Goal: Task Accomplishment & Management: Use online tool/utility

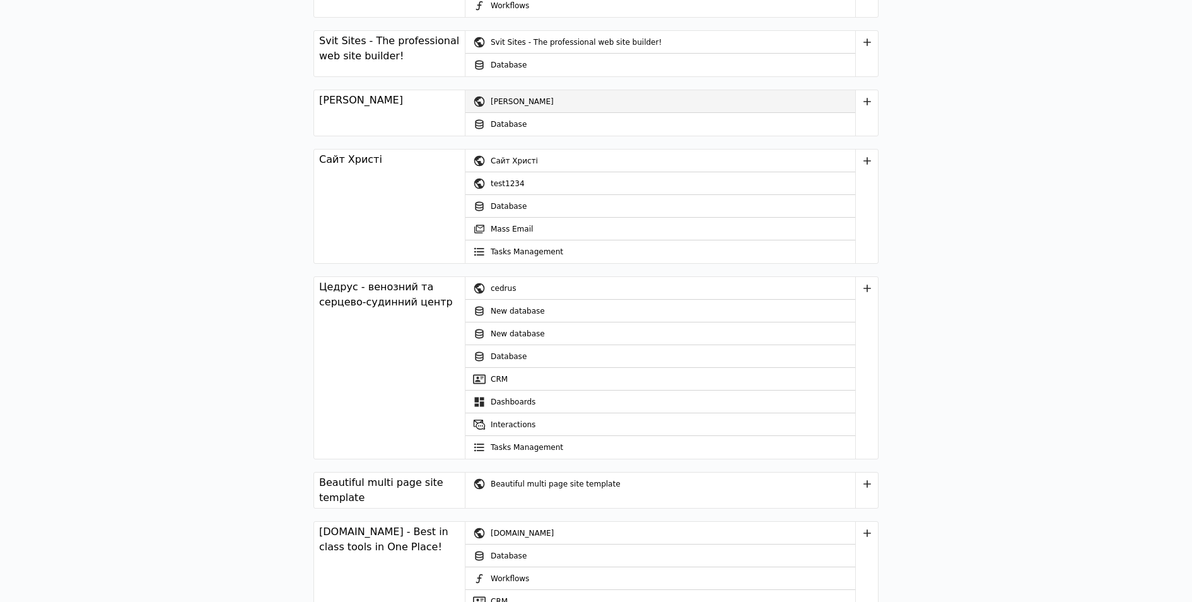
scroll to position [3846, 0]
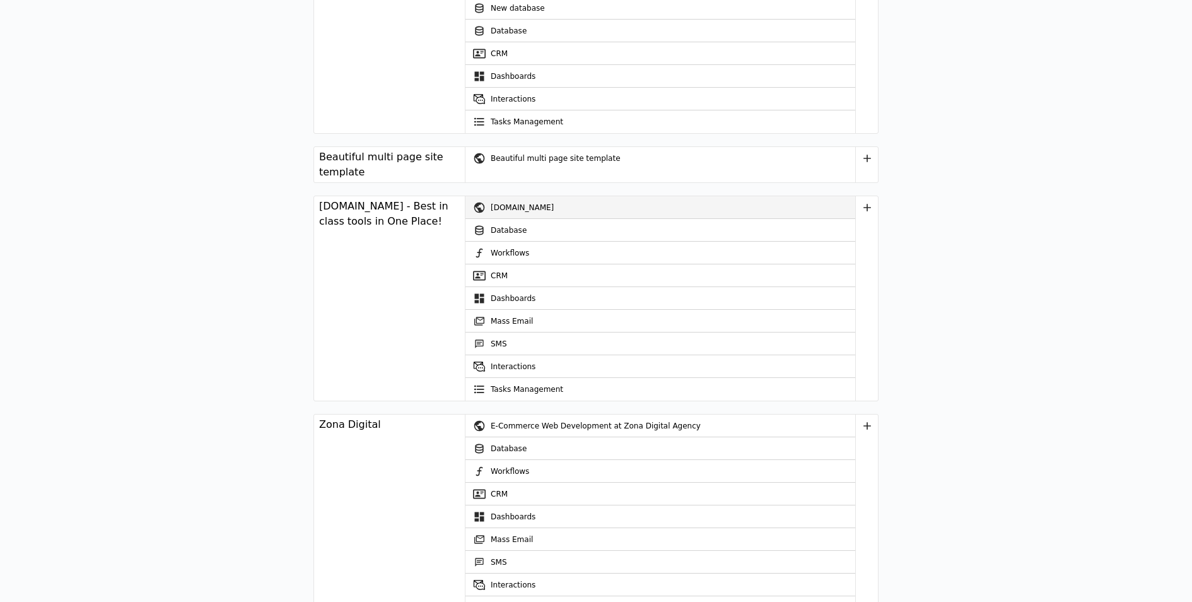
click at [539, 197] on div "[DOMAIN_NAME]" at bounding box center [673, 207] width 365 height 23
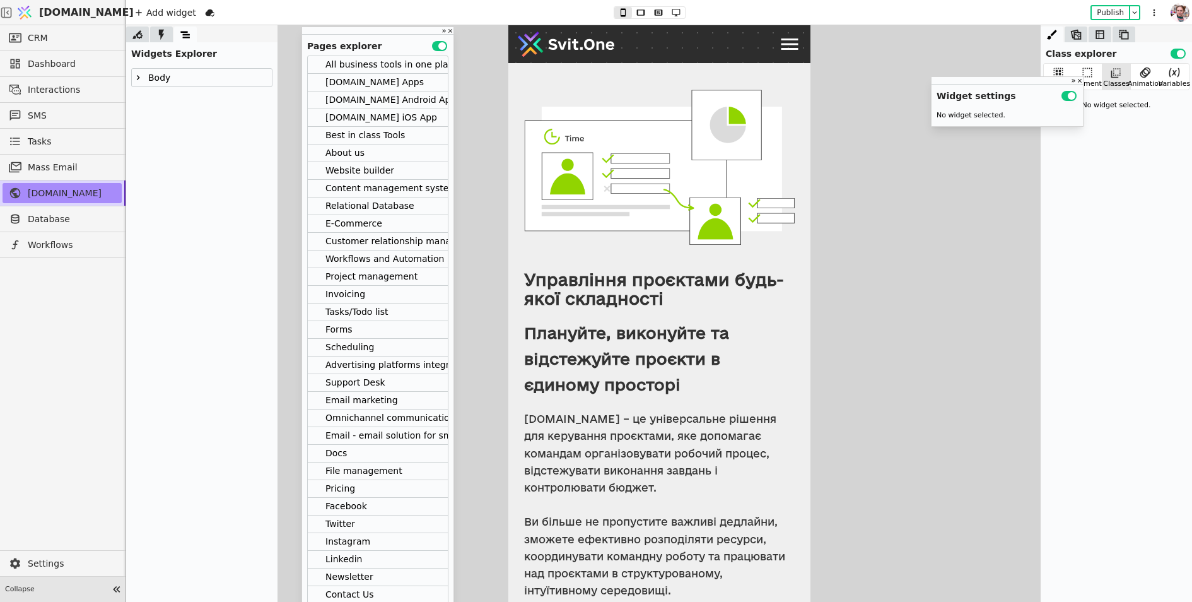
click at [69, 591] on span "Collapse" at bounding box center [56, 589] width 103 height 11
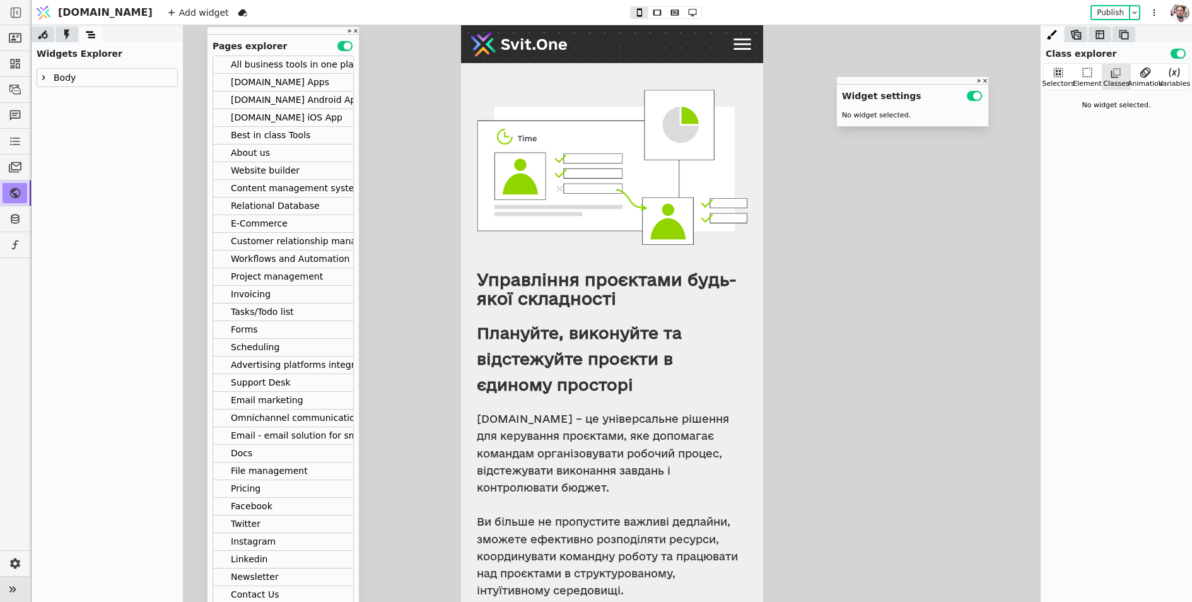
click at [49, 74] on div at bounding box center [43, 77] width 13 height 15
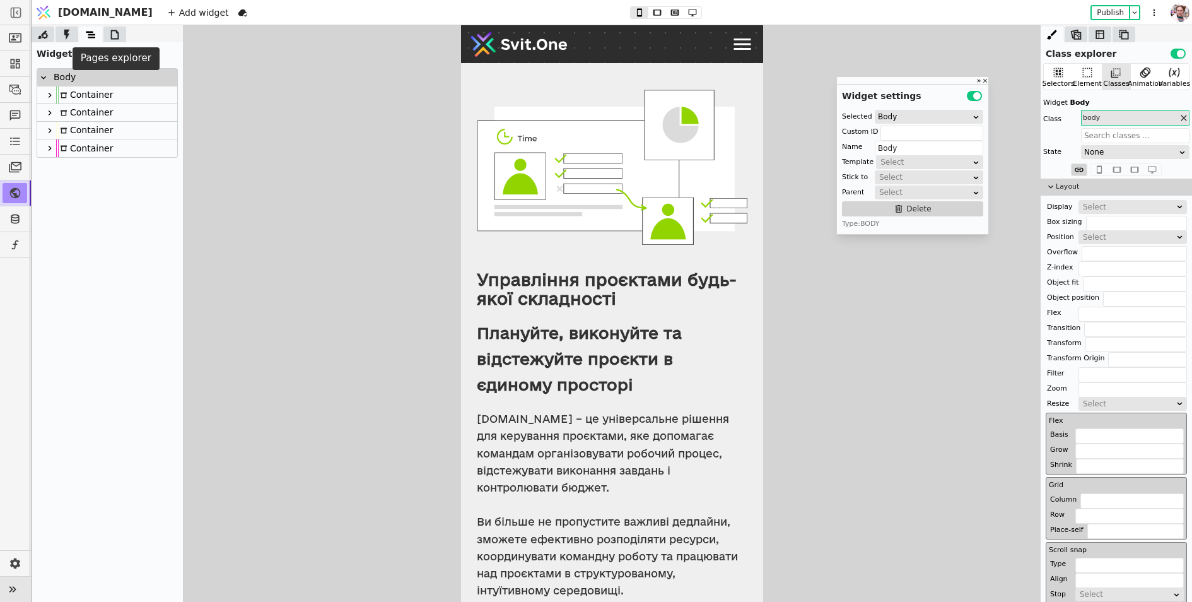
click at [113, 30] on icon at bounding box center [115, 34] width 8 height 9
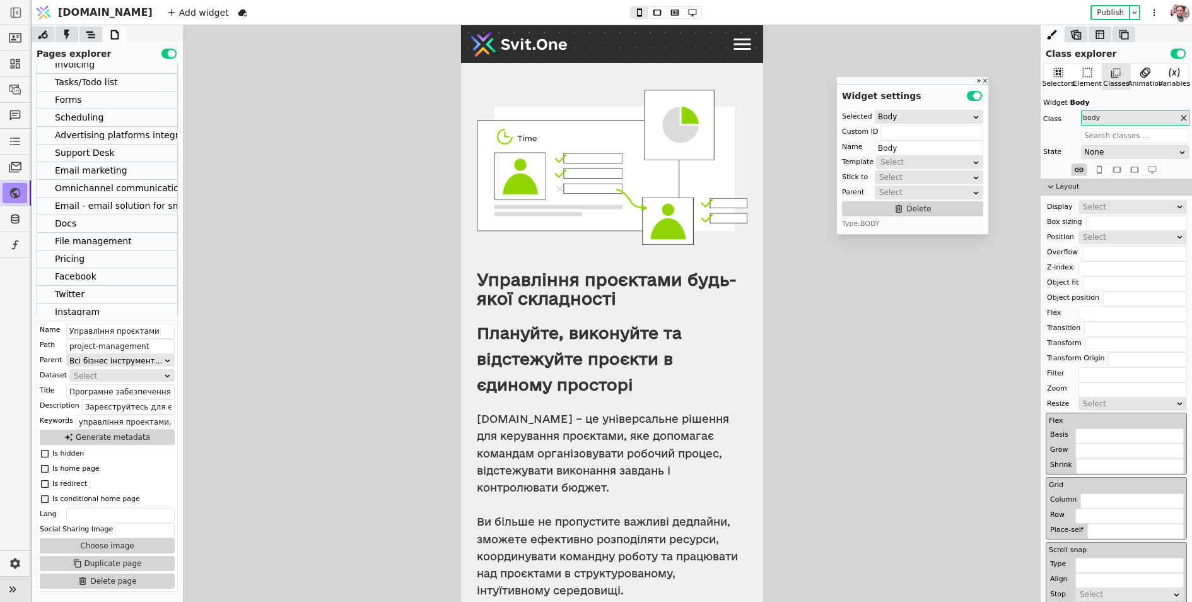
scroll to position [249, 0]
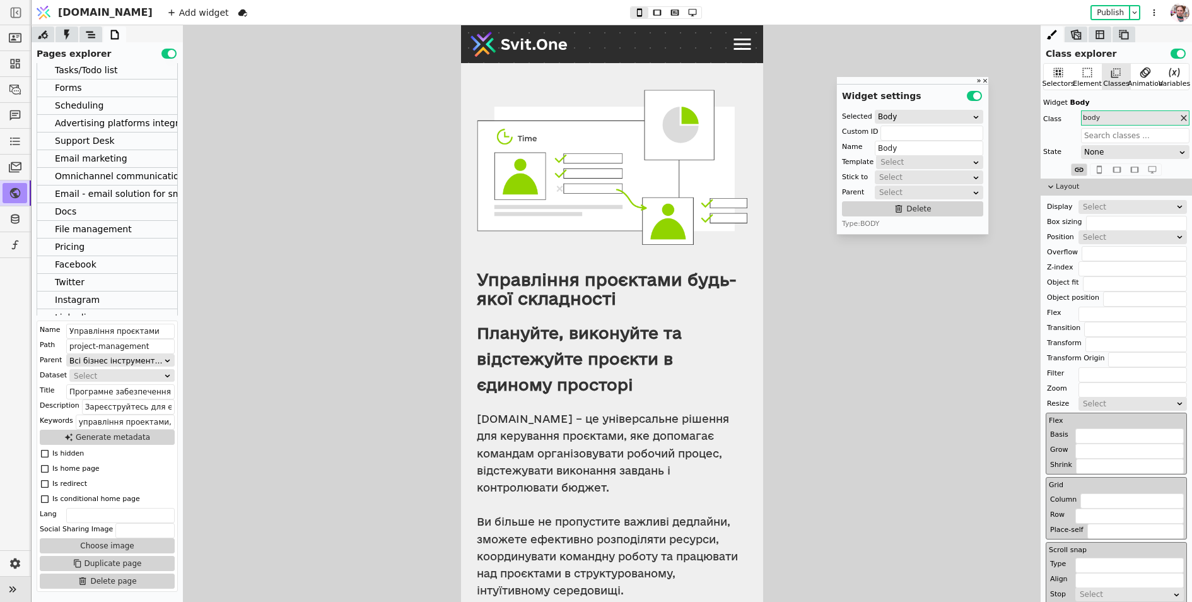
click at [98, 249] on div "Pricing" at bounding box center [107, 247] width 140 height 18
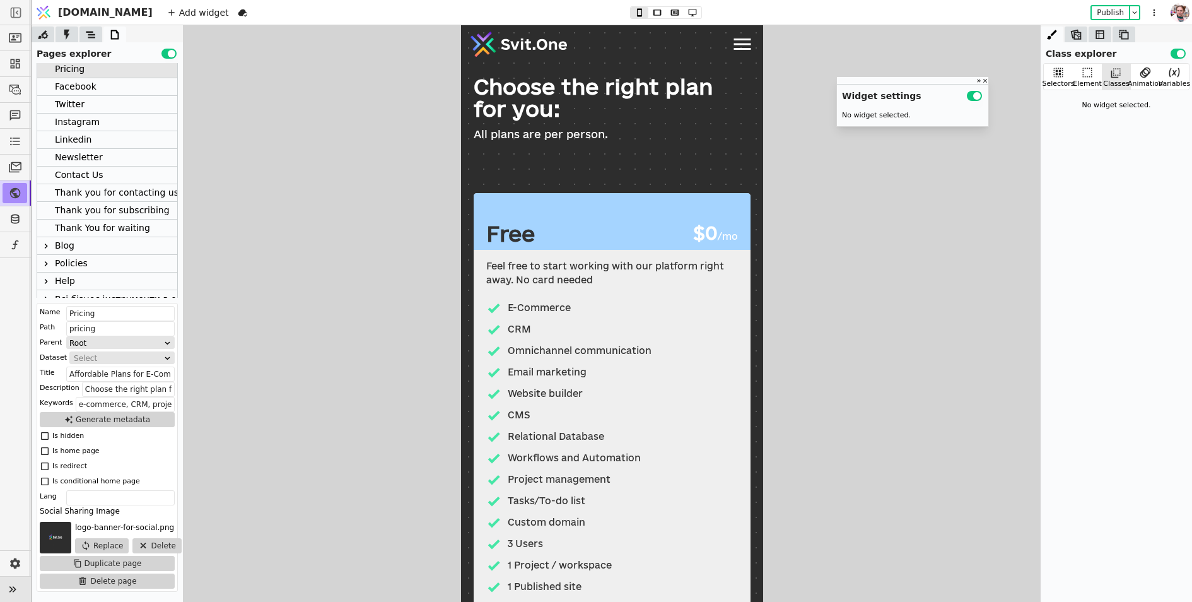
scroll to position [454, 0]
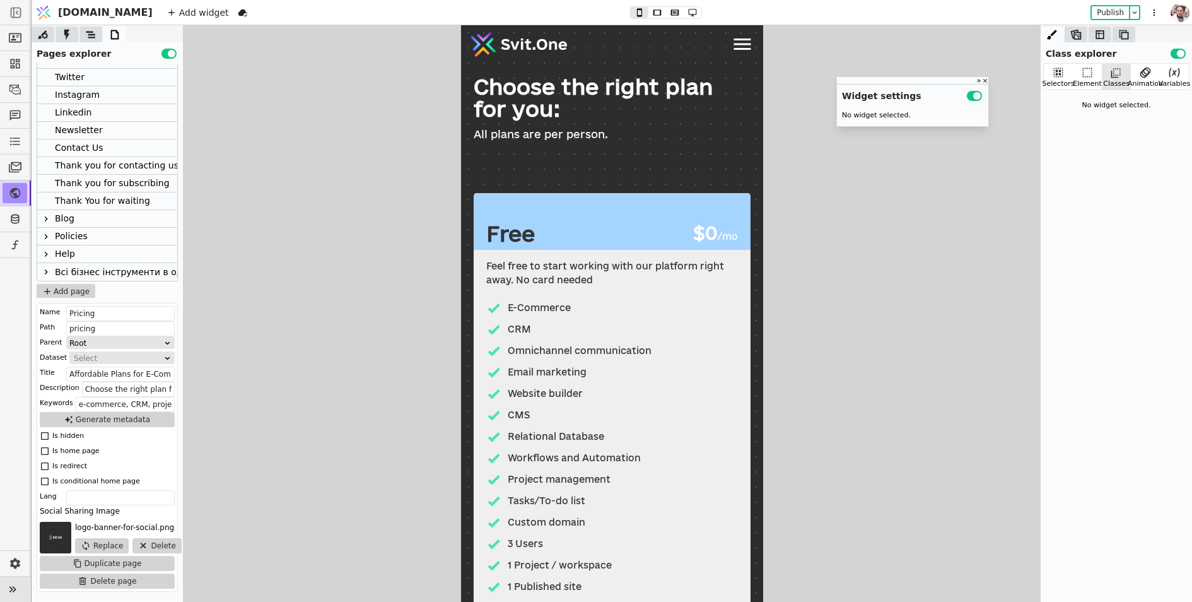
click at [47, 271] on icon at bounding box center [46, 272] width 10 height 10
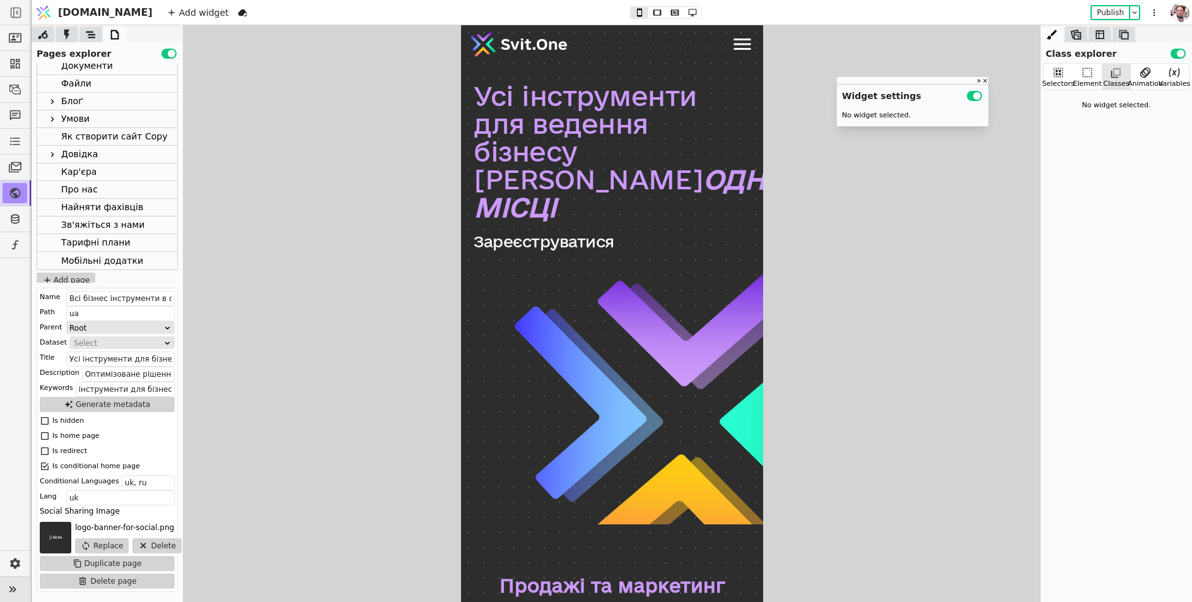
scroll to position [999, 0]
click at [88, 238] on div "Тарифні плани" at bounding box center [95, 238] width 69 height 17
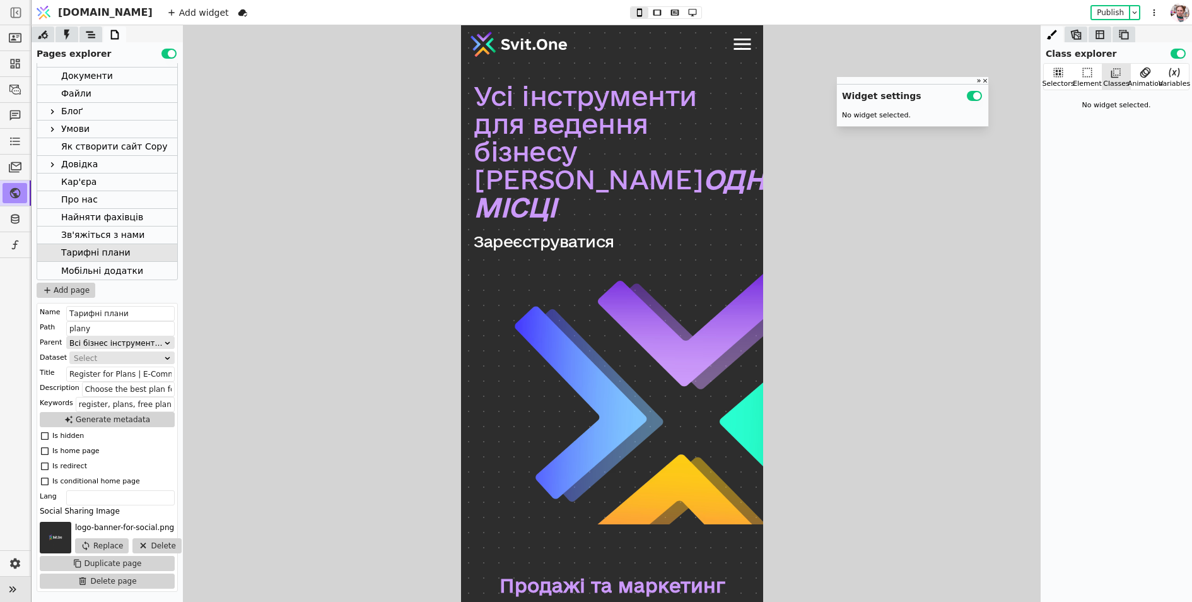
scroll to position [984, 0]
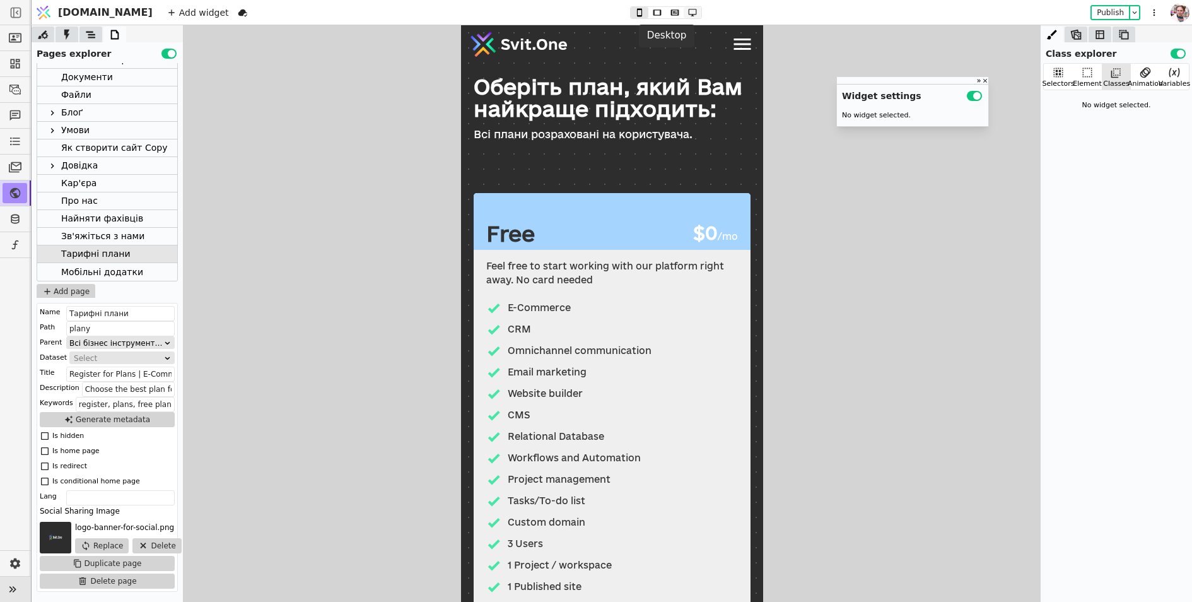
click at [685, 13] on icon at bounding box center [692, 12] width 15 height 9
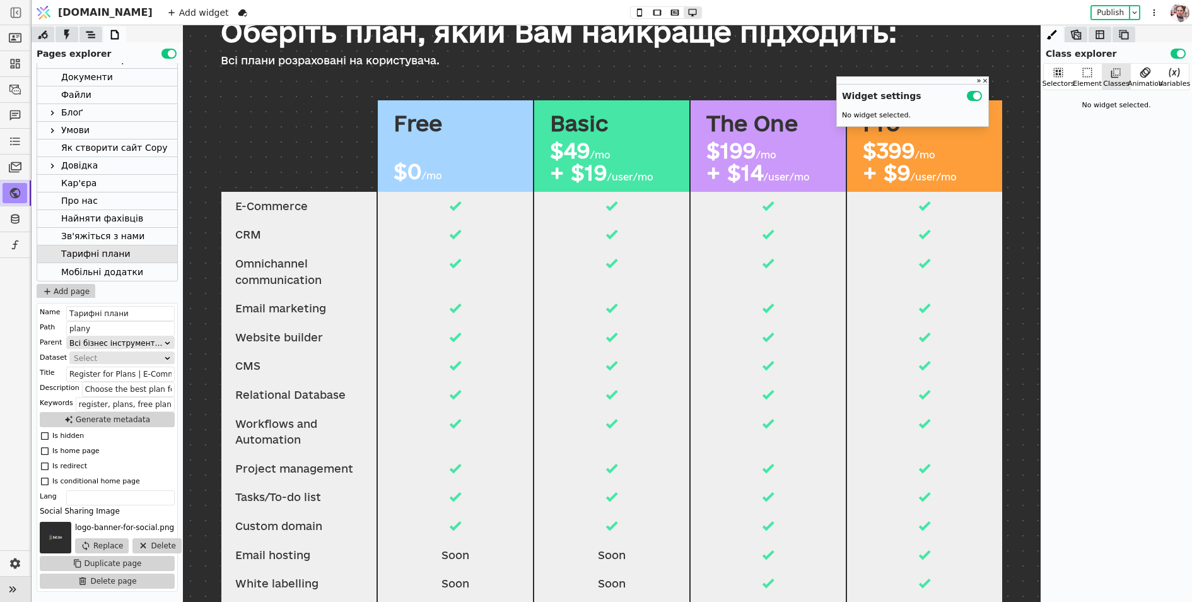
scroll to position [103, 0]
click at [547, 175] on div "Basic $49 /mo + $19 /user/mo" at bounding box center [611, 145] width 155 height 91
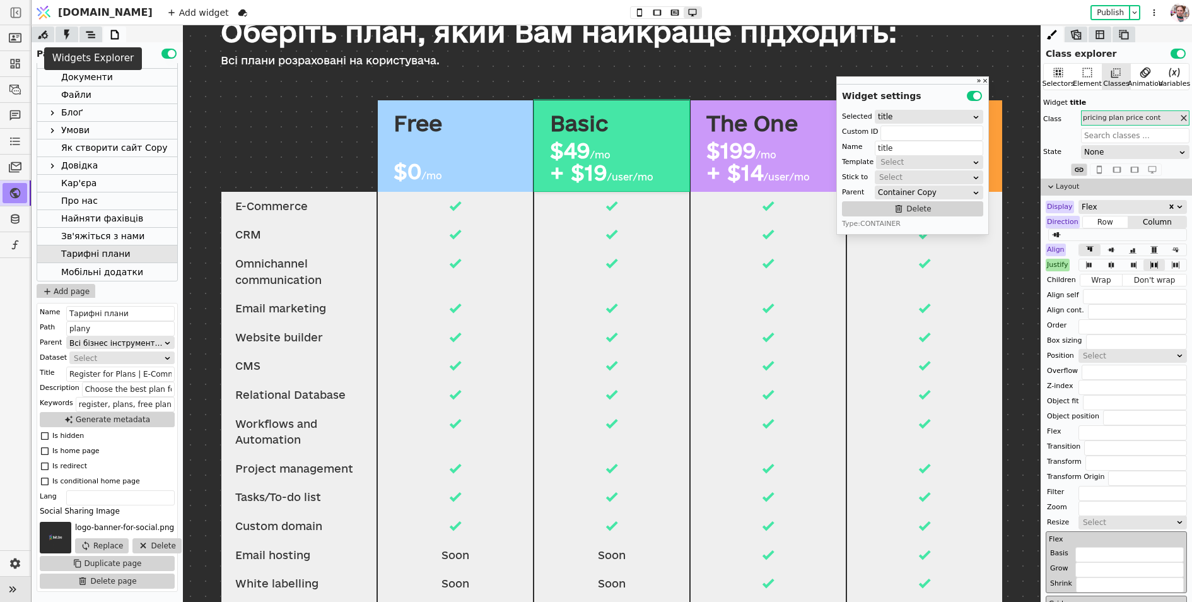
click at [93, 28] on icon at bounding box center [91, 34] width 13 height 13
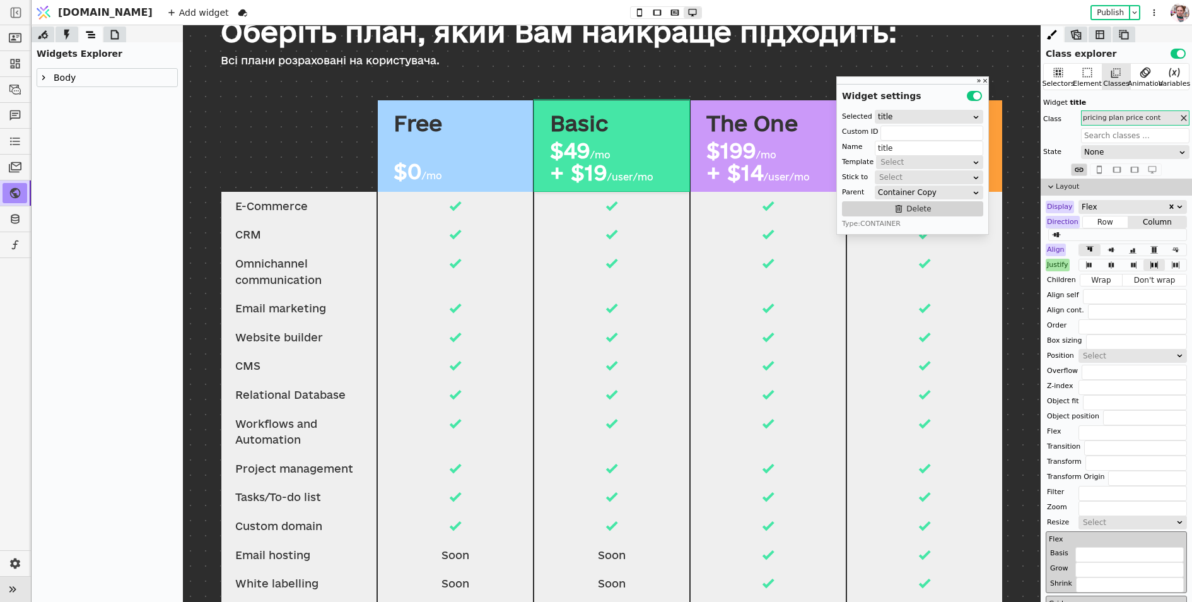
click at [42, 79] on icon at bounding box center [43, 77] width 3 height 5
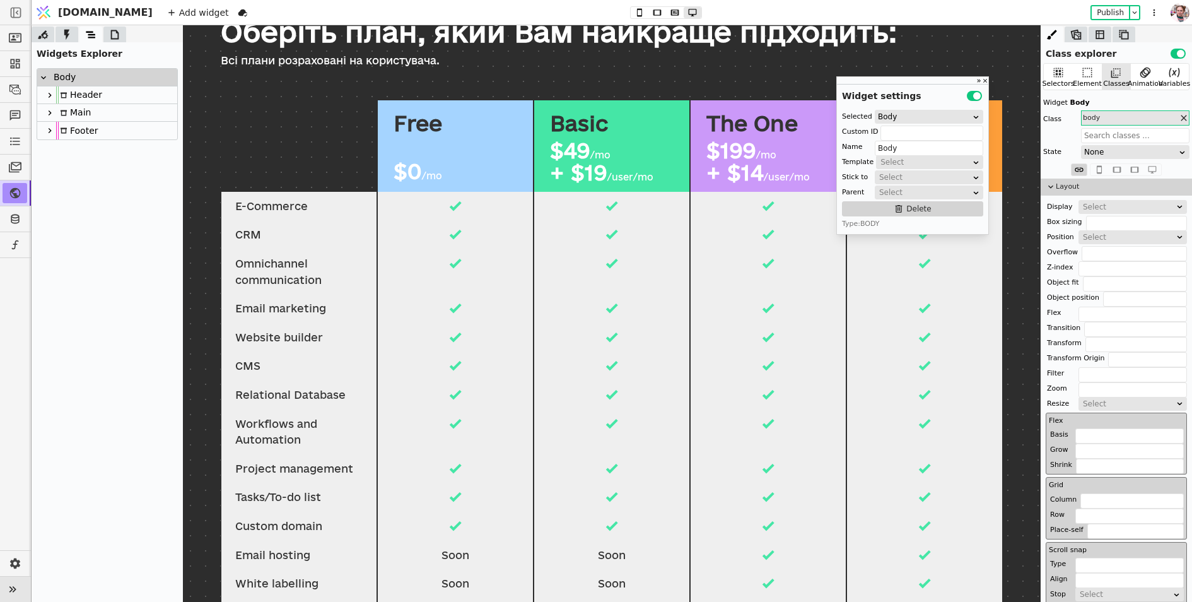
click at [59, 108] on div "Main" at bounding box center [73, 112] width 35 height 17
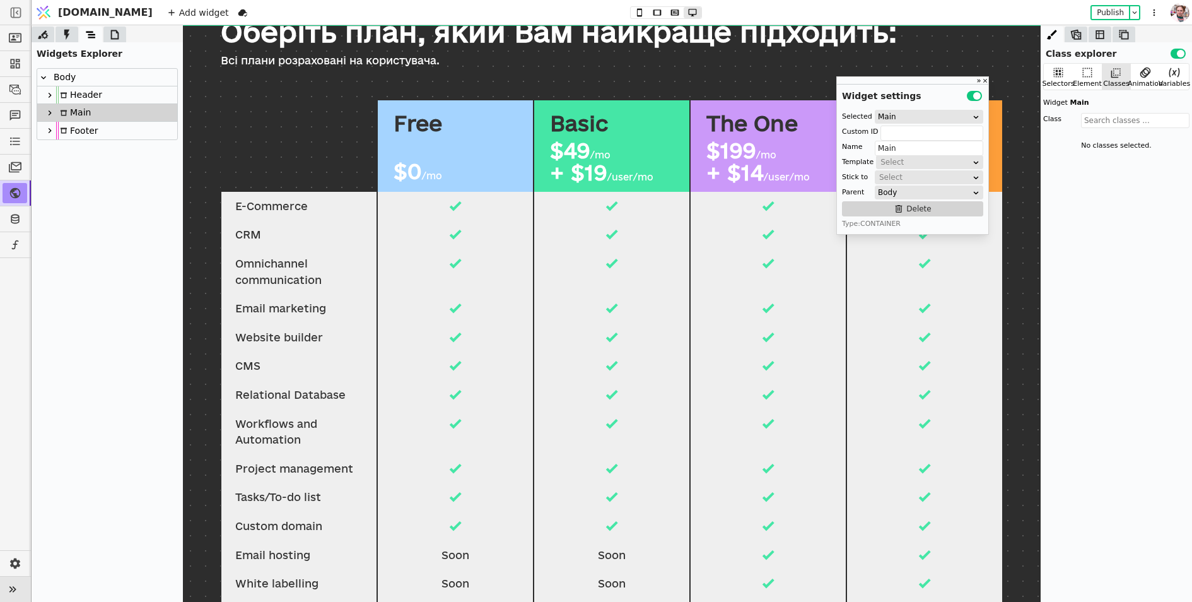
scroll to position [56, 0]
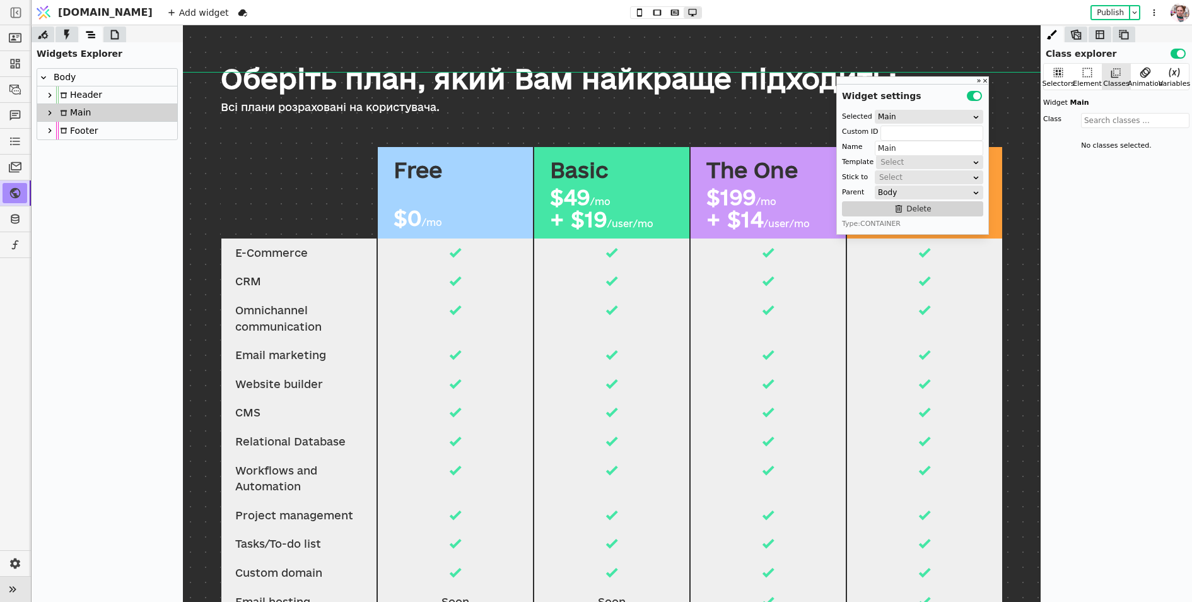
click at [47, 108] on icon at bounding box center [50, 113] width 10 height 10
click at [55, 132] on icon at bounding box center [56, 130] width 3 height 5
click at [90, 155] on div "Title text" at bounding box center [95, 147] width 53 height 17
click at [90, 166] on div "Plans Copy" at bounding box center [100, 165] width 62 height 17
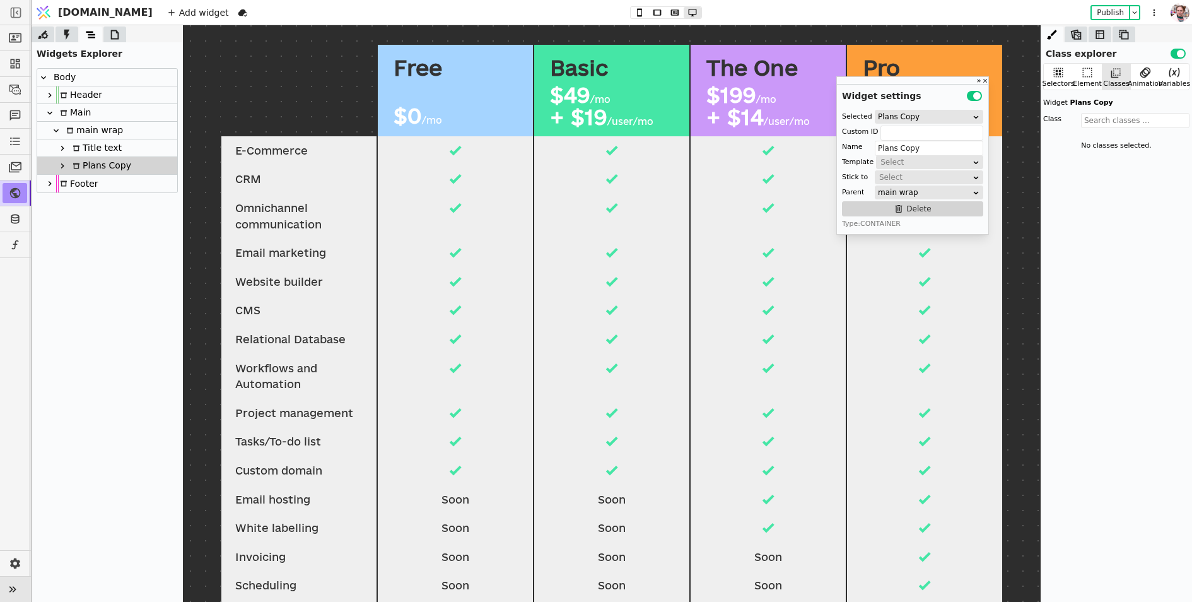
scroll to position [158, 0]
click at [64, 167] on icon at bounding box center [62, 166] width 10 height 10
click at [72, 184] on icon at bounding box center [69, 183] width 10 height 10
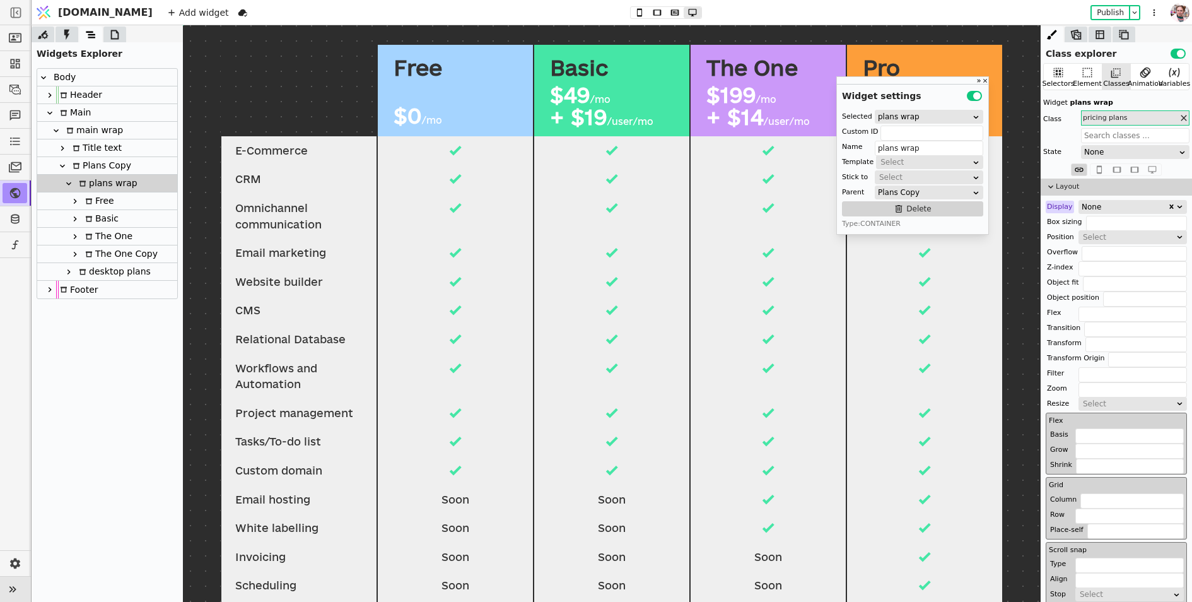
click at [112, 205] on div "Free" at bounding box center [97, 200] width 33 height 17
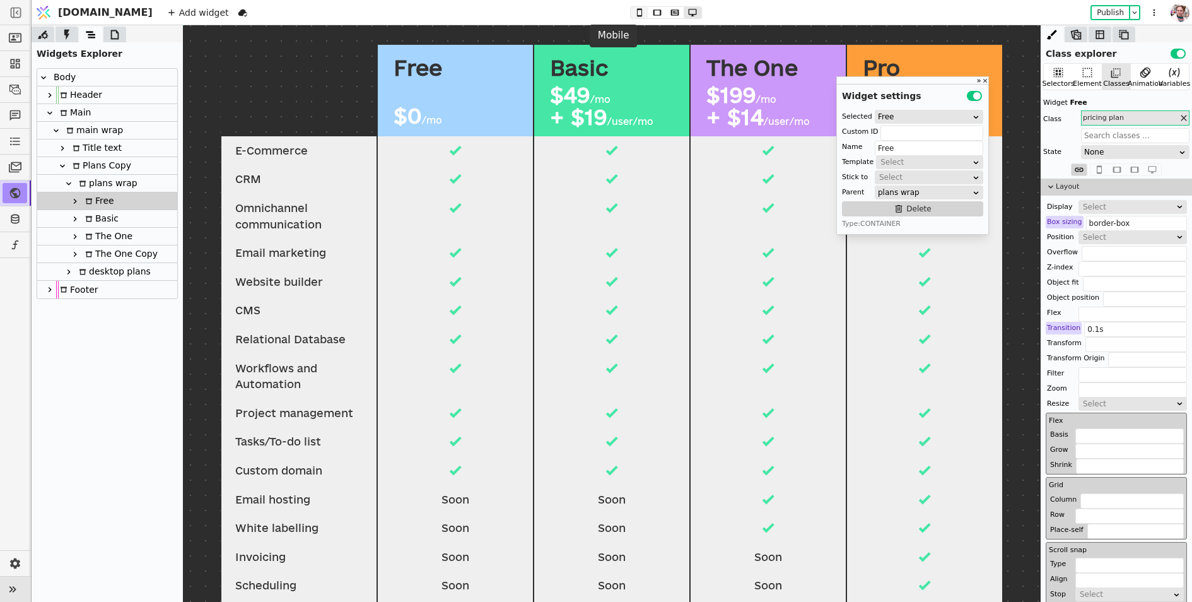
click at [632, 10] on icon at bounding box center [639, 12] width 15 height 9
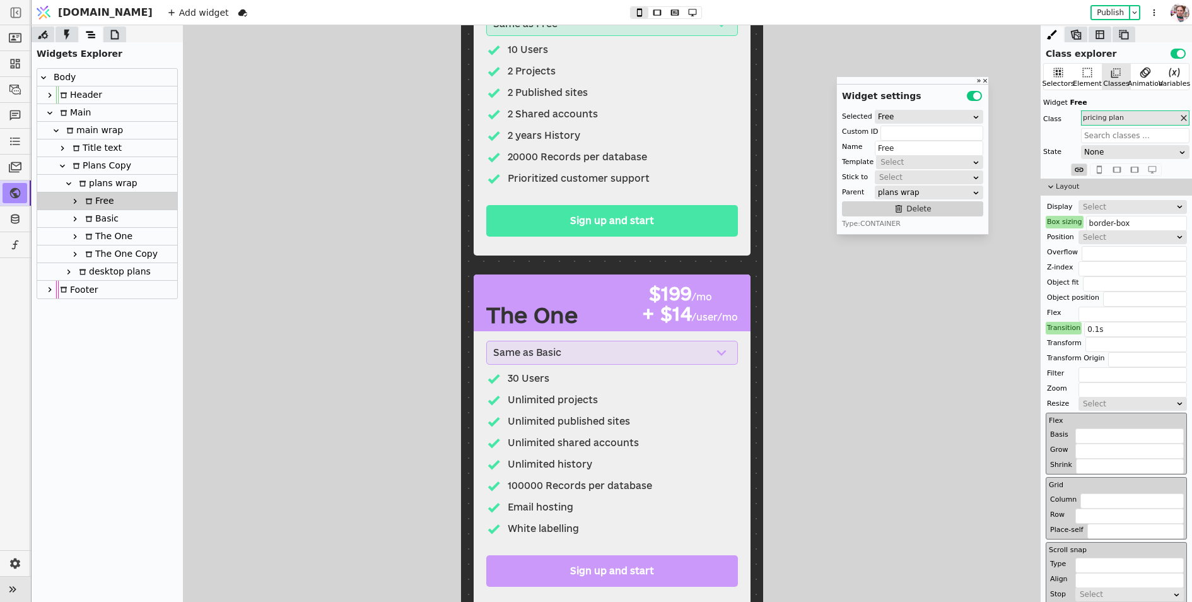
scroll to position [786, 0]
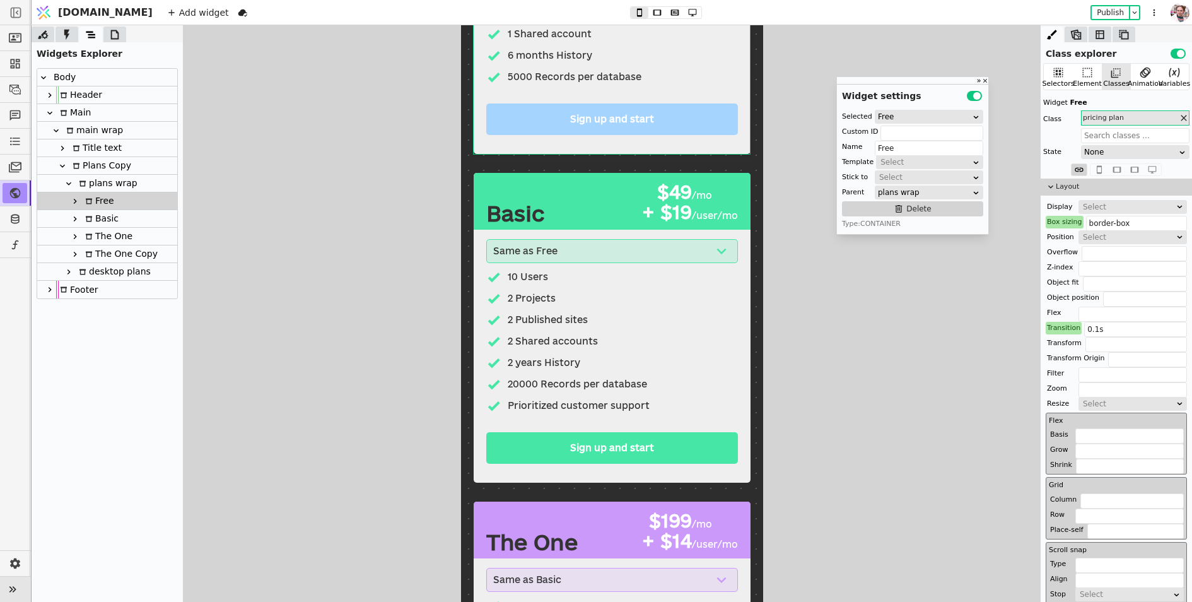
click at [71, 187] on icon at bounding box center [69, 183] width 10 height 10
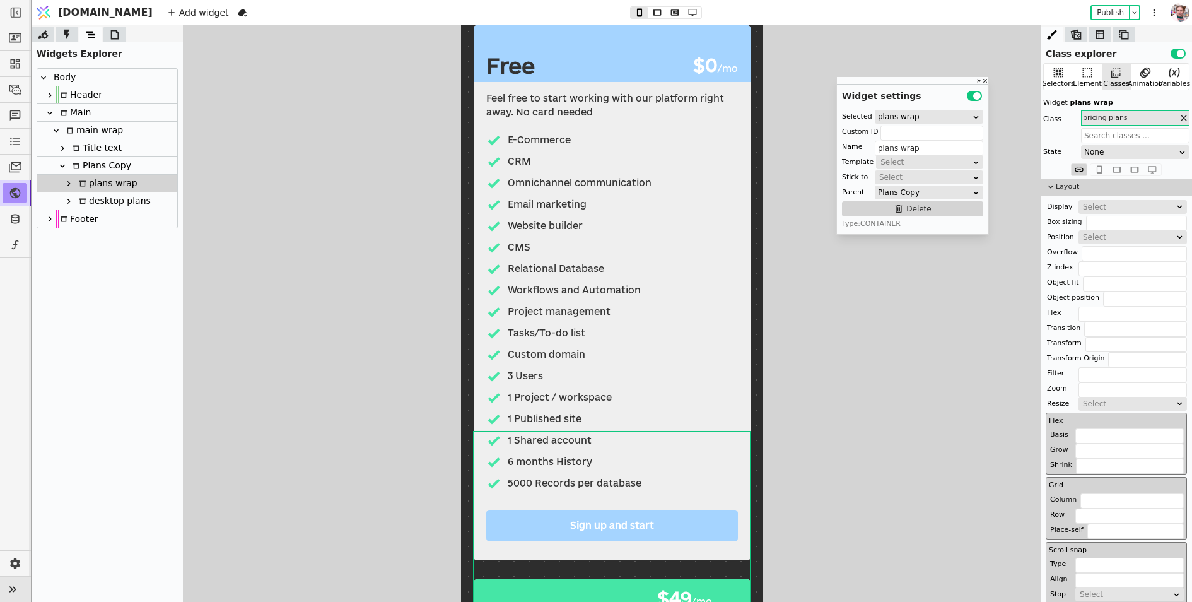
click at [68, 203] on icon at bounding box center [69, 201] width 10 height 10
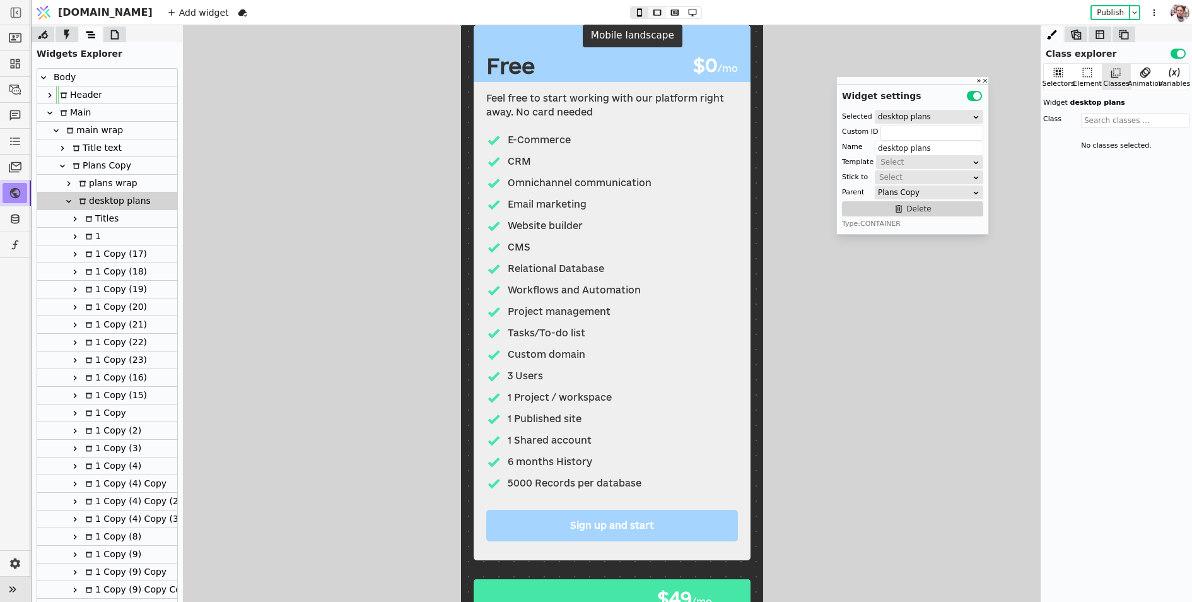
click at [650, 9] on icon at bounding box center [657, 12] width 15 height 9
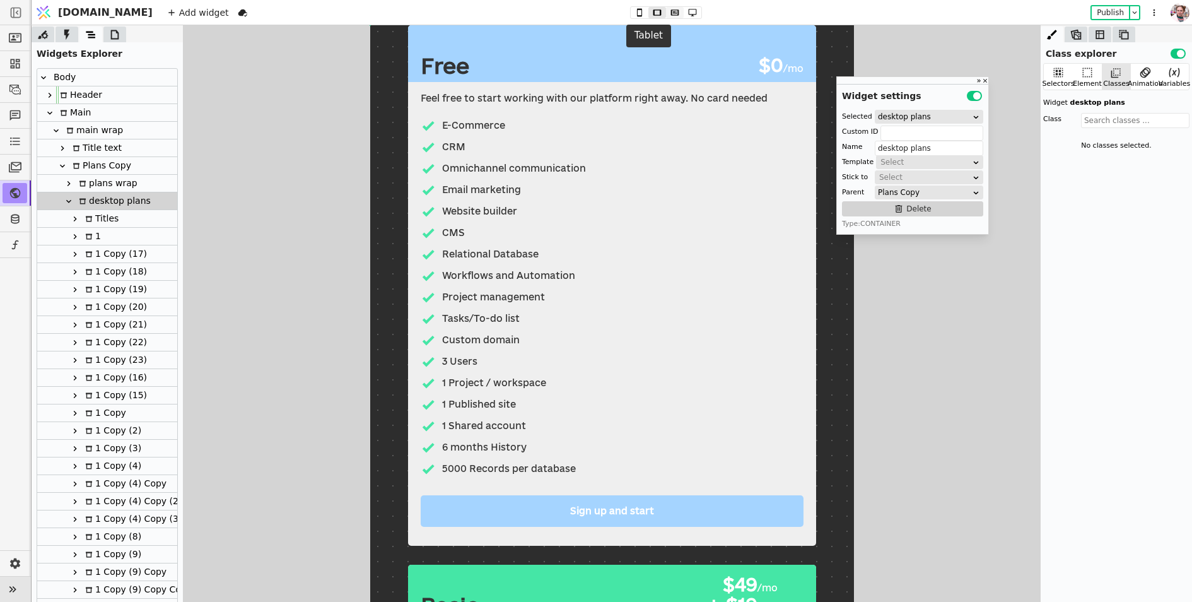
click at [667, 9] on icon at bounding box center [674, 12] width 15 height 9
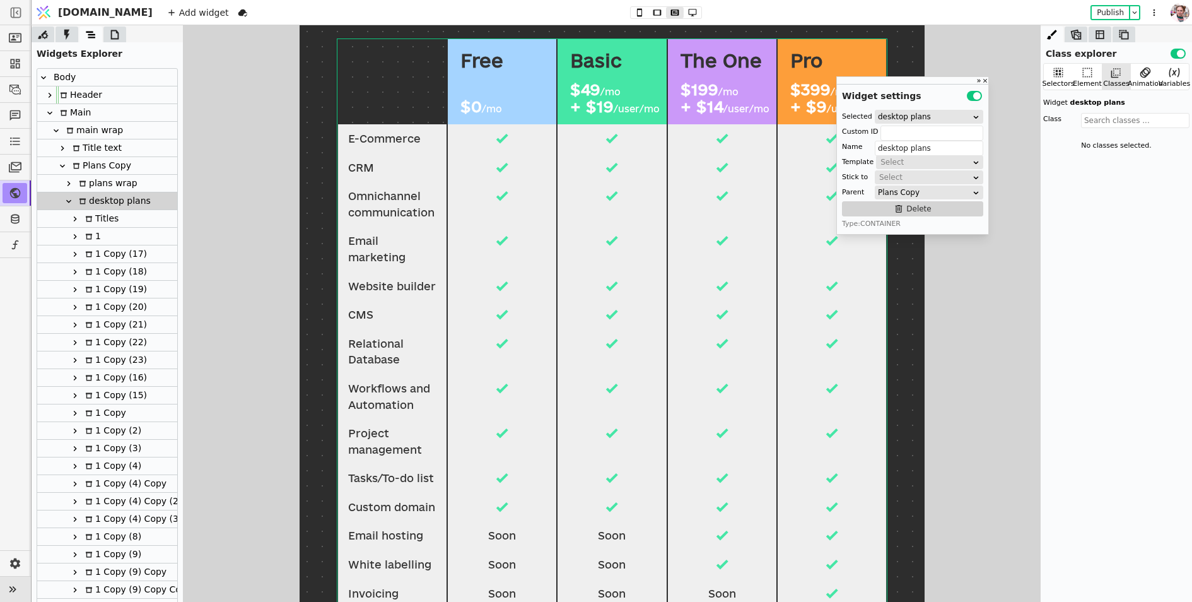
click at [95, 214] on div "Titles" at bounding box center [99, 218] width 37 height 17
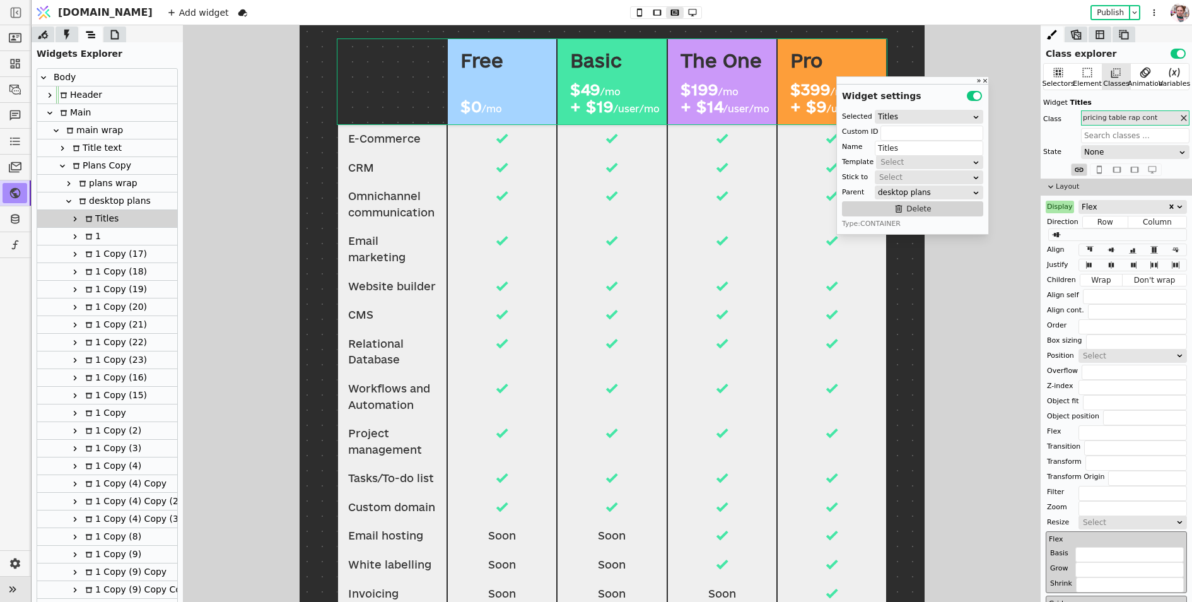
click at [100, 234] on div "1" at bounding box center [107, 237] width 140 height 18
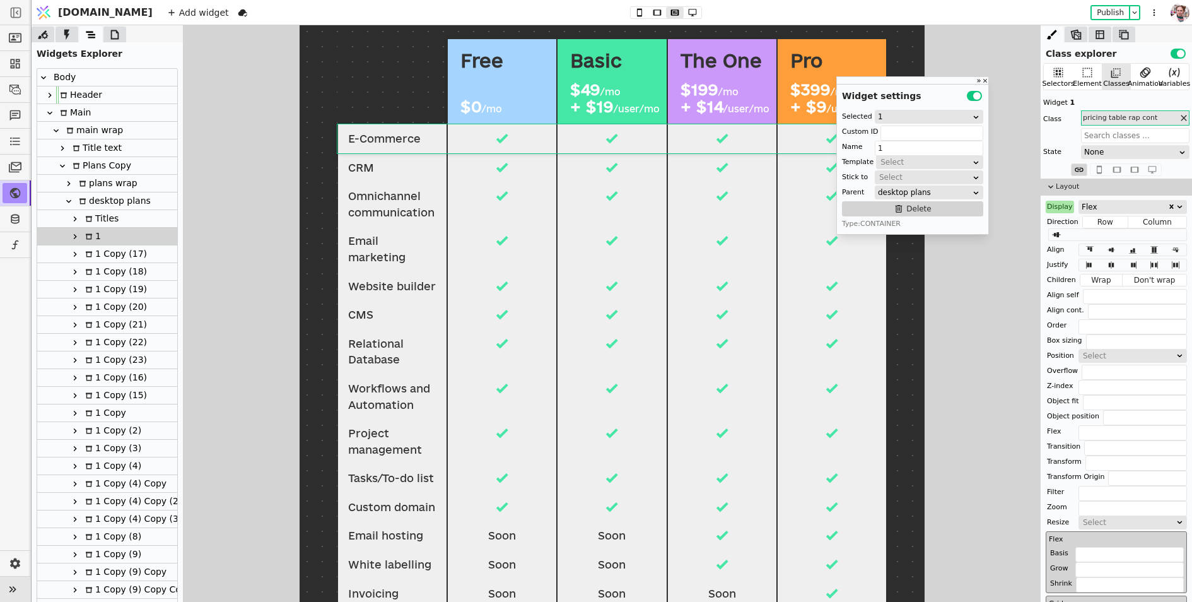
click at [100, 250] on div "1 Copy (17)" at bounding box center [114, 253] width 66 height 17
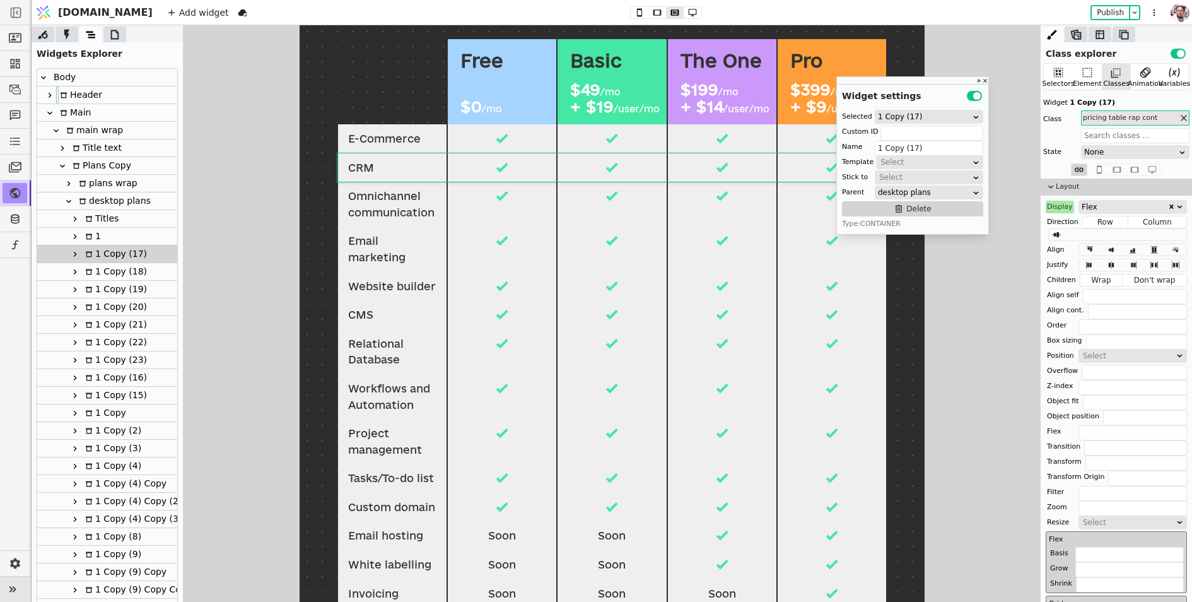
click at [100, 267] on div "1 Copy (18)" at bounding box center [114, 271] width 66 height 17
click at [100, 286] on div "1 Copy (19)" at bounding box center [114, 289] width 66 height 17
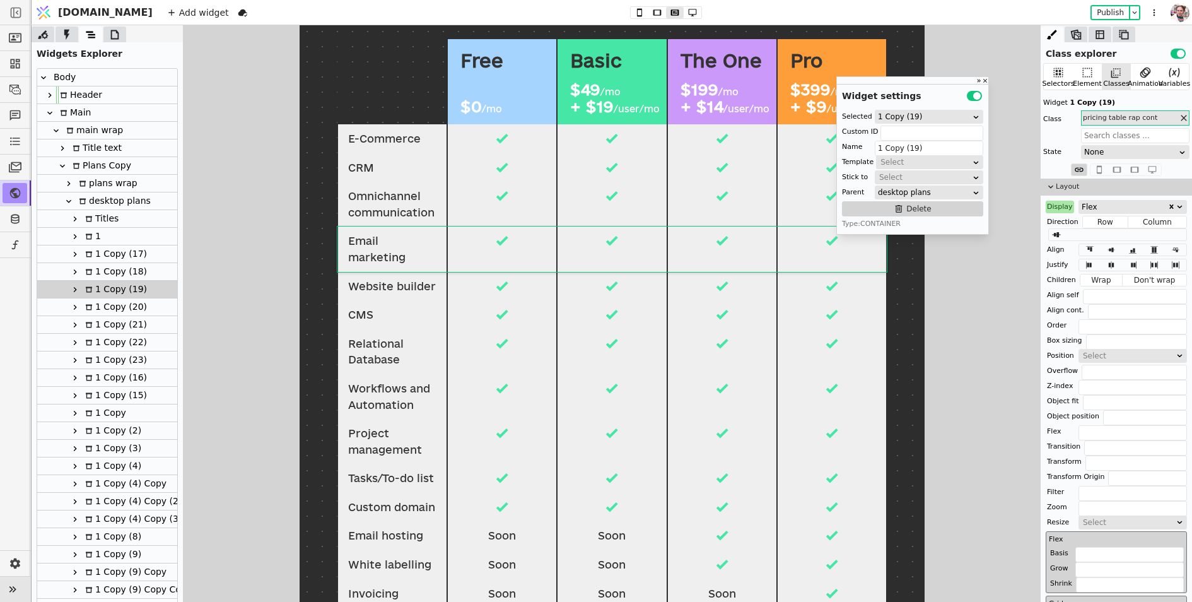
click at [98, 303] on div "1 Copy (20)" at bounding box center [114, 306] width 66 height 17
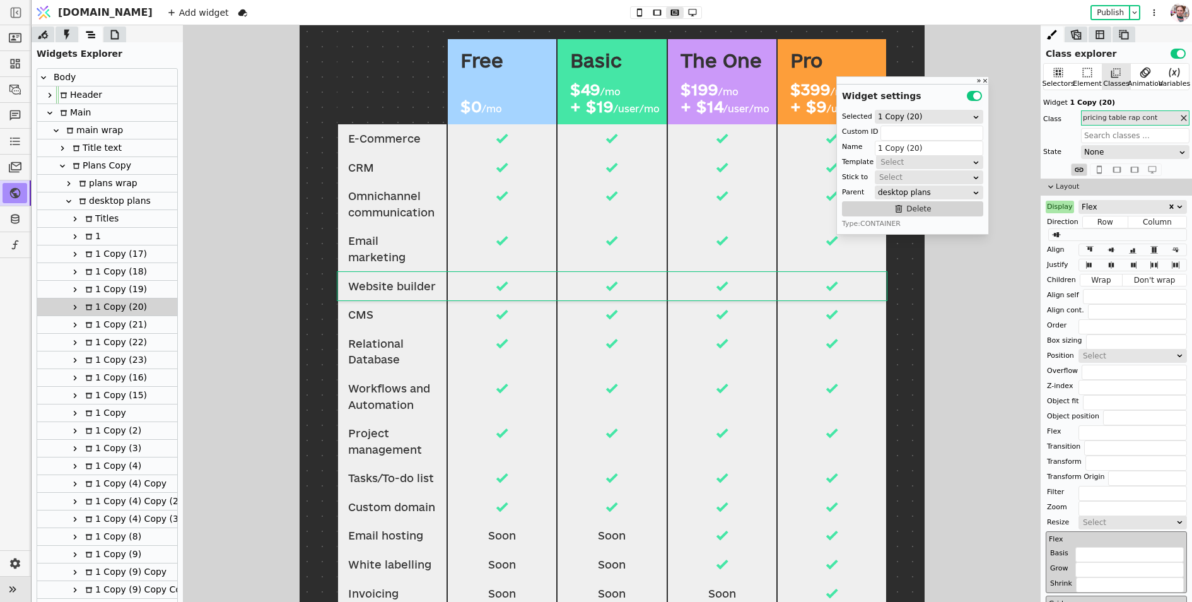
click at [93, 248] on div "1 Copy (17)" at bounding box center [114, 253] width 66 height 17
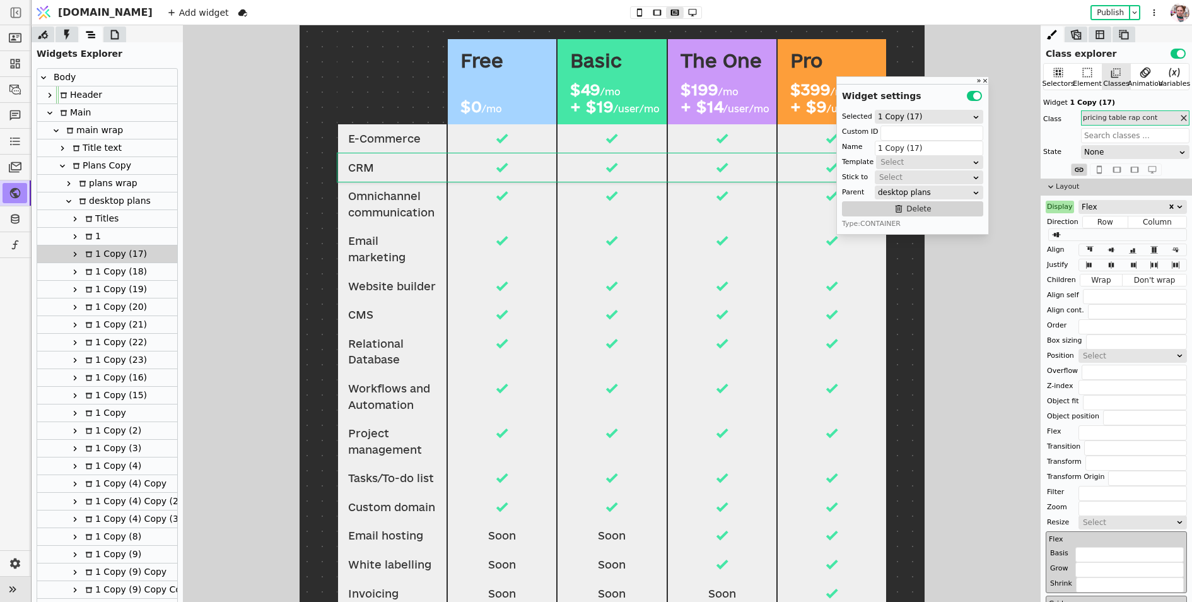
click at [93, 243] on div "1" at bounding box center [91, 236] width 20 height 17
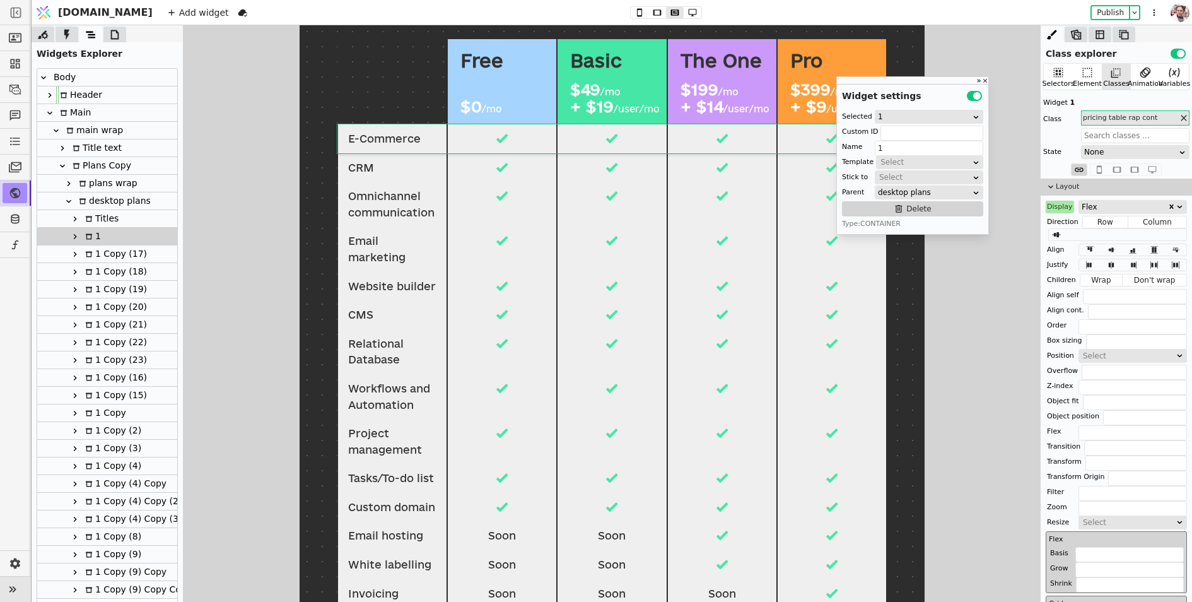
click at [85, 212] on div "Titles" at bounding box center [99, 218] width 37 height 17
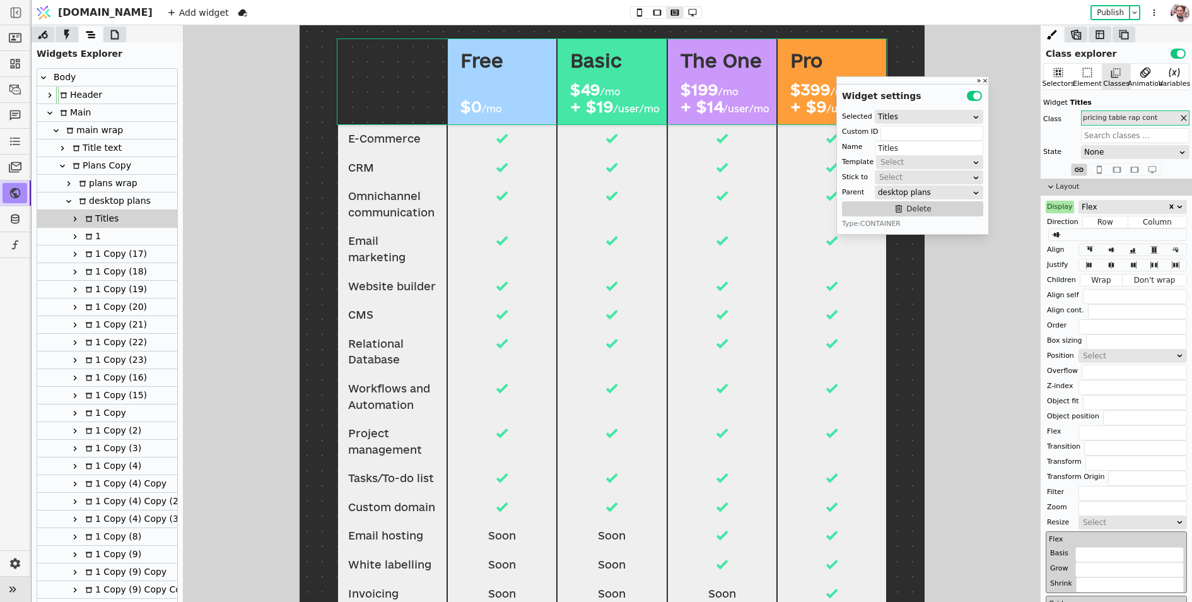
click at [76, 214] on icon at bounding box center [75, 219] width 10 height 10
click at [102, 238] on div "Container Copy" at bounding box center [129, 236] width 82 height 17
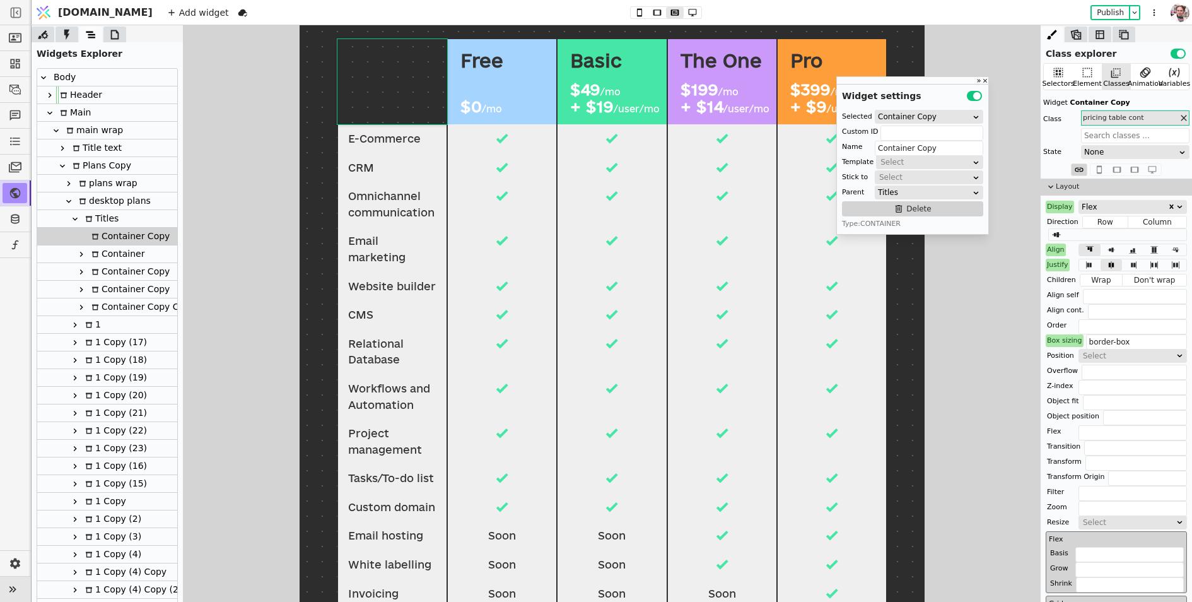
click at [106, 258] on div "Container" at bounding box center [116, 253] width 57 height 17
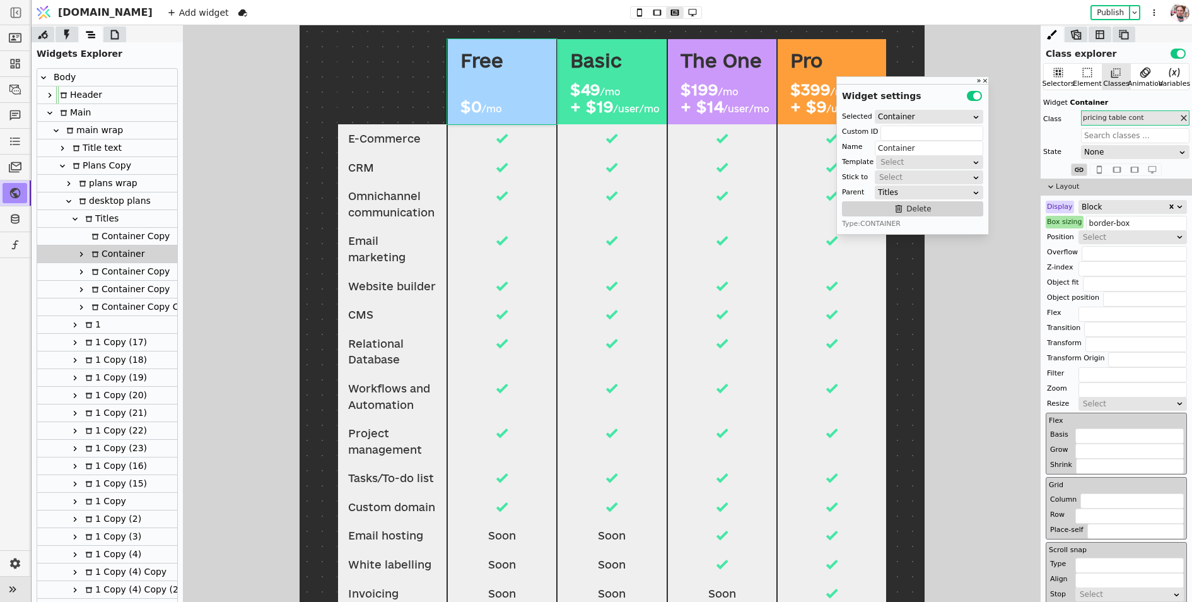
click at [112, 278] on div "Container Copy" at bounding box center [129, 271] width 82 height 17
type input "Container Copy"
type button "2"
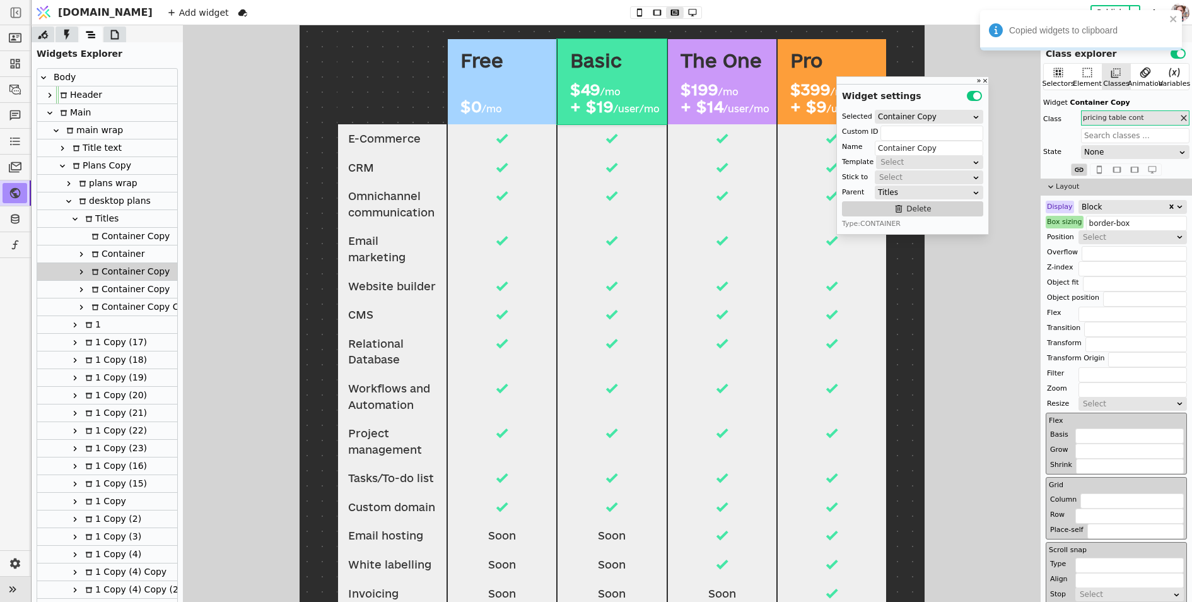
click at [108, 215] on div "Titles" at bounding box center [99, 218] width 37 height 17
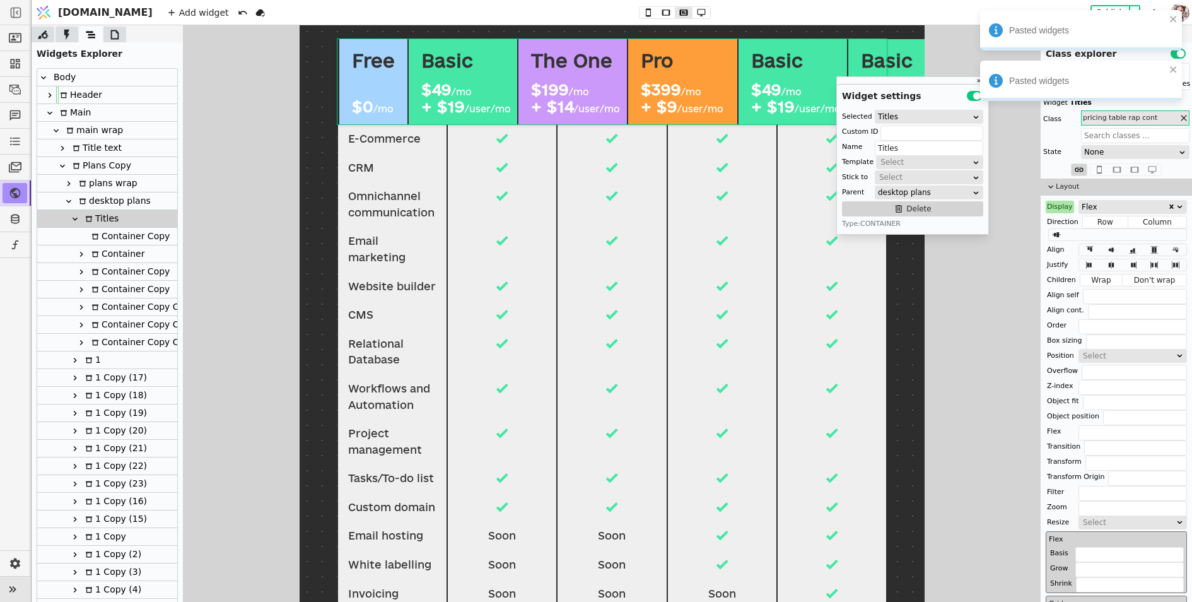
click at [105, 255] on div "Container" at bounding box center [116, 253] width 57 height 17
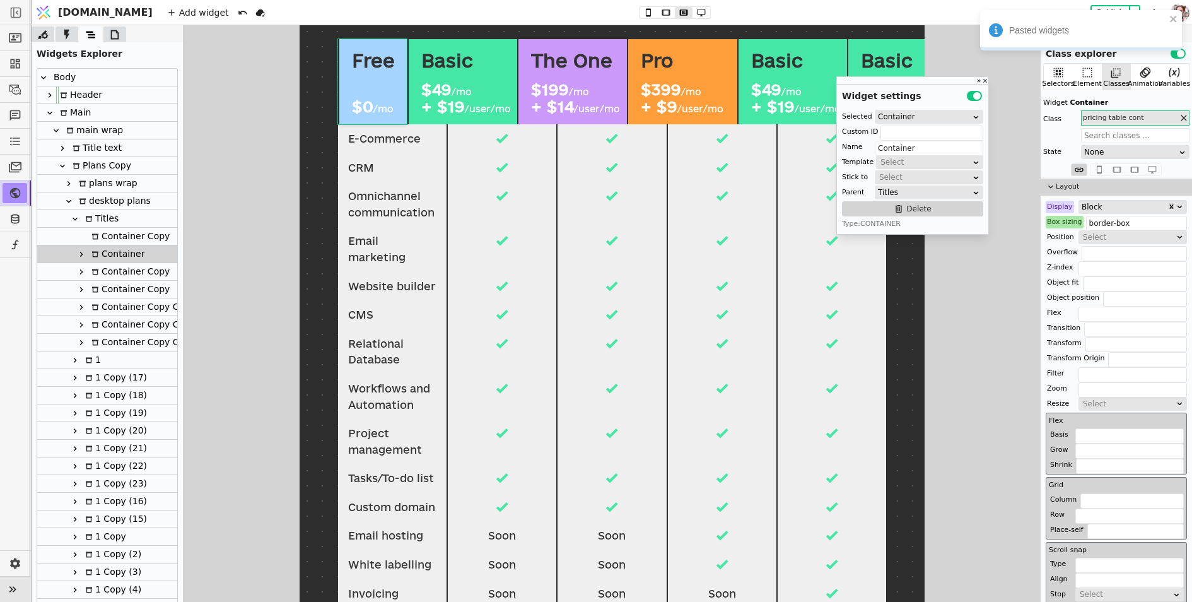
click at [112, 321] on div "Container Copy Copy" at bounding box center [141, 324] width 107 height 17
type input "Container Copy Copy"
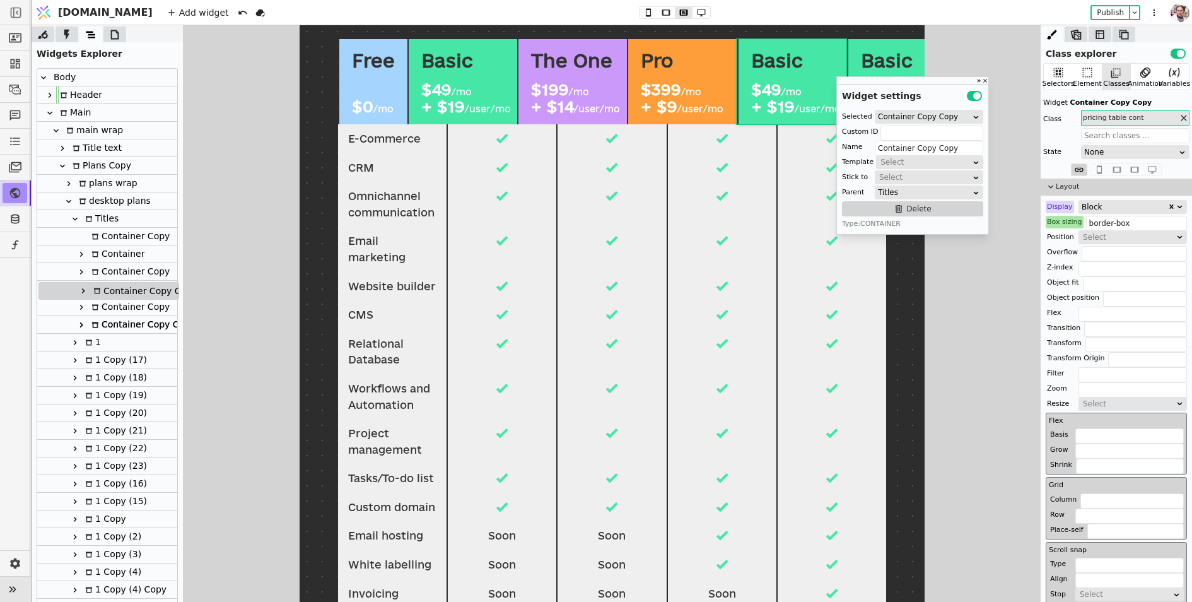
drag, startPoint x: 111, startPoint y: 325, endPoint x: 112, endPoint y: 288, distance: 37.2
click at [112, 288] on div "Body Header Main main wrap Title text Plans Copy plans wrap desktop plans Title…" at bounding box center [107, 475] width 140 height 812
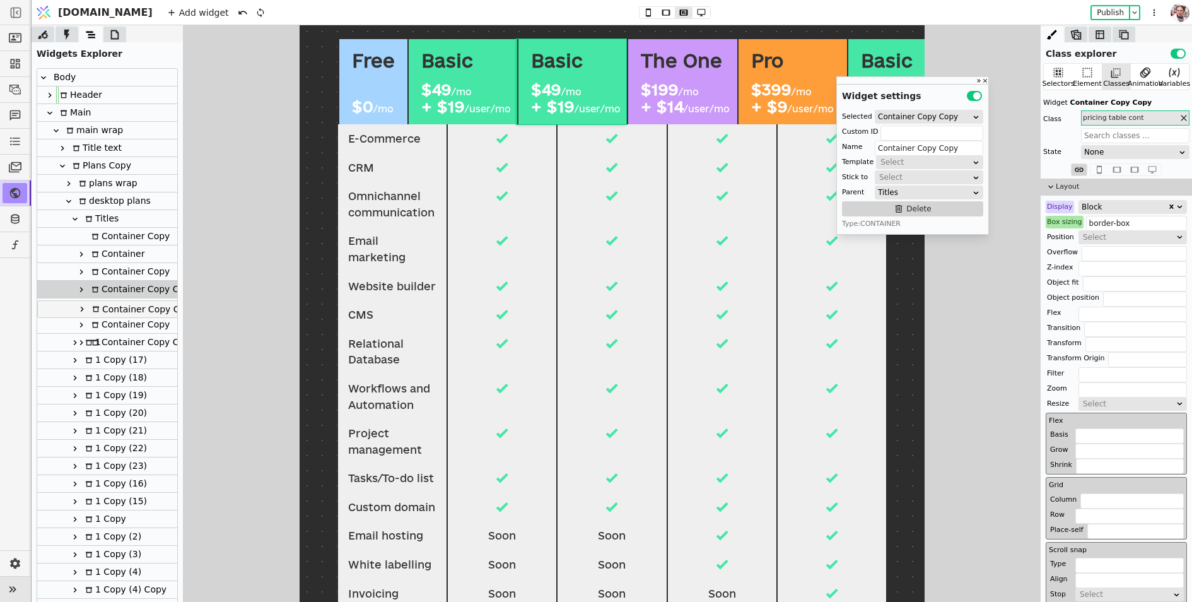
drag, startPoint x: 112, startPoint y: 342, endPoint x: 112, endPoint y: 306, distance: 36.6
click at [112, 306] on div "Body Header Main main wrap Title text Plans Copy plans wrap desktop plans Title…" at bounding box center [107, 475] width 140 height 812
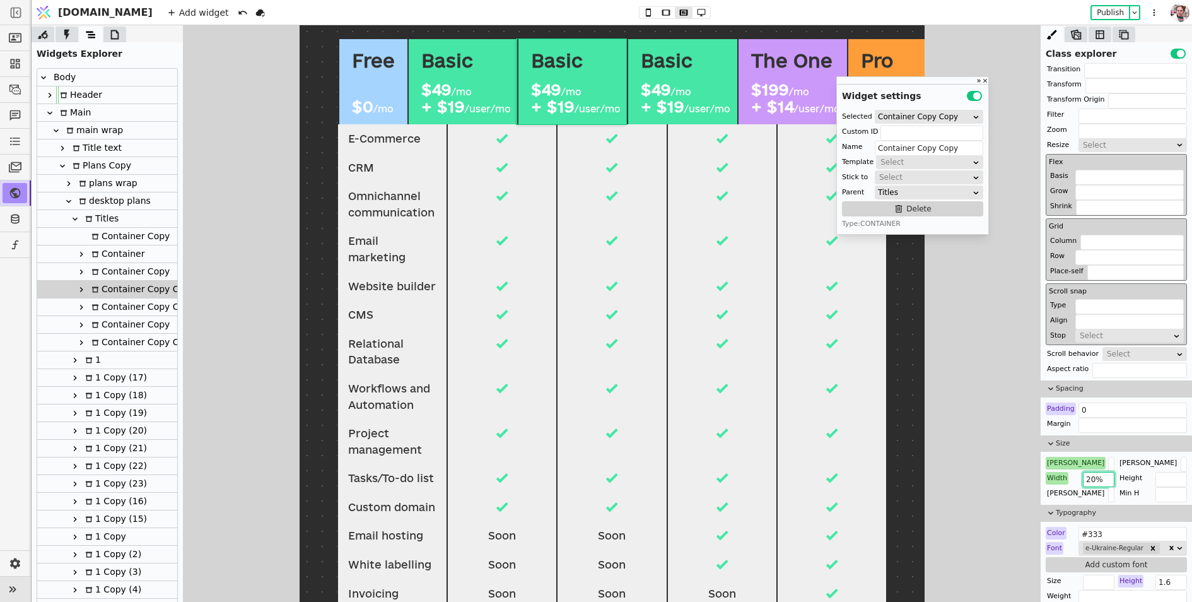
drag, startPoint x: 1094, startPoint y: 474, endPoint x: 1086, endPoint y: 477, distance: 8.0
click at [1086, 477] on input "20%" at bounding box center [1099, 479] width 32 height 15
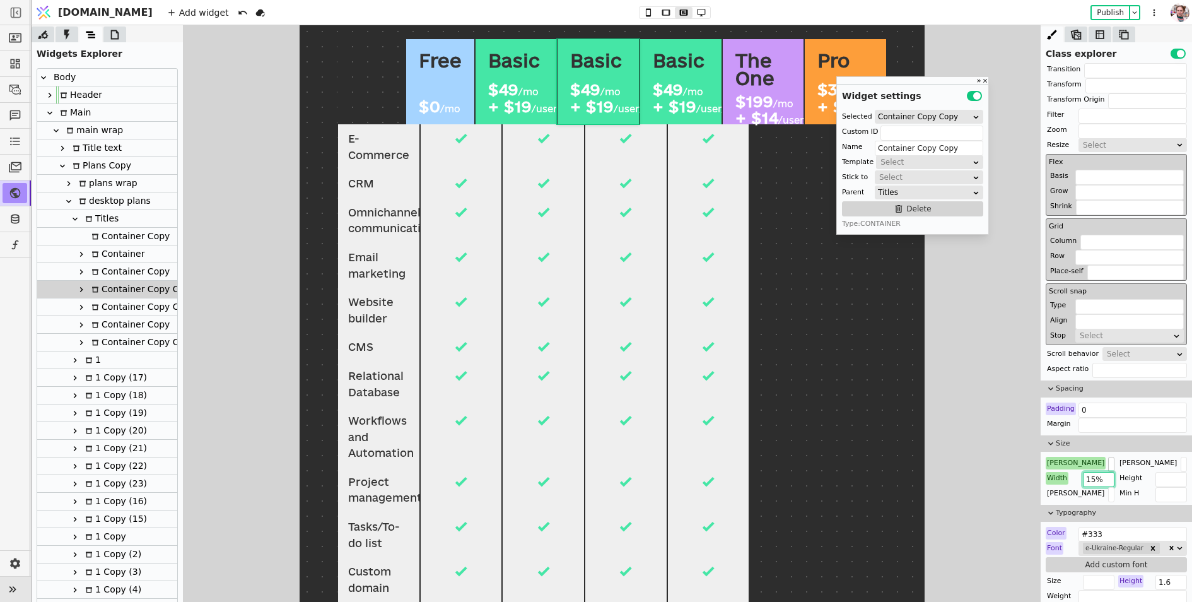
type input "15%"
drag, startPoint x: 1095, startPoint y: 460, endPoint x: 1087, endPoint y: 460, distance: 7.6
click at [1108, 460] on input "20%" at bounding box center [1111, 464] width 6 height 15
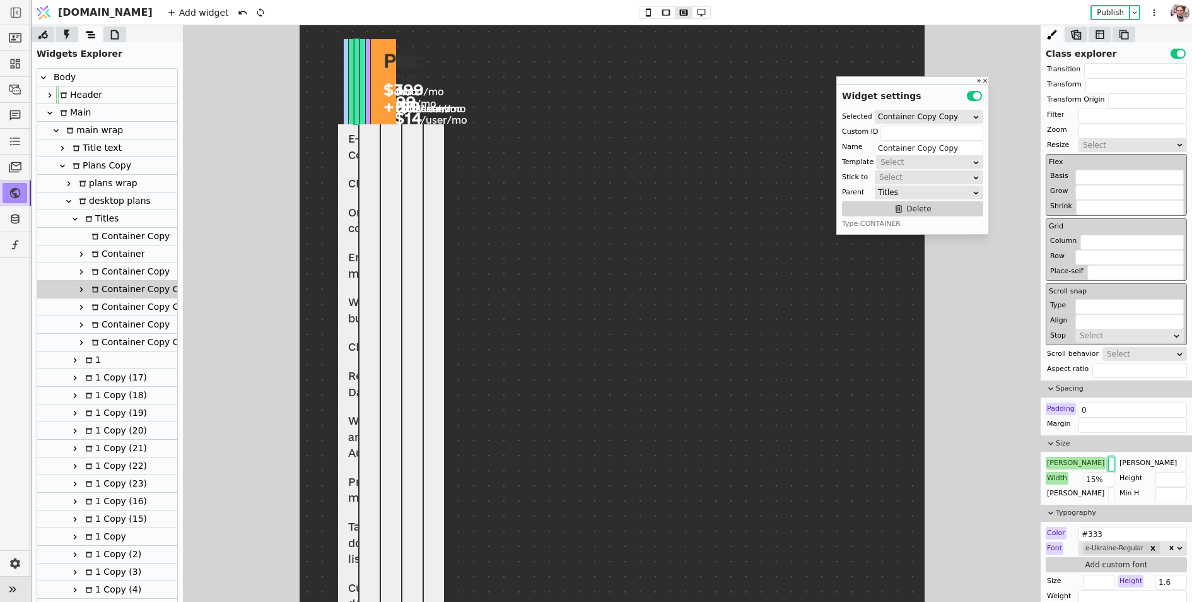
type input "15%"
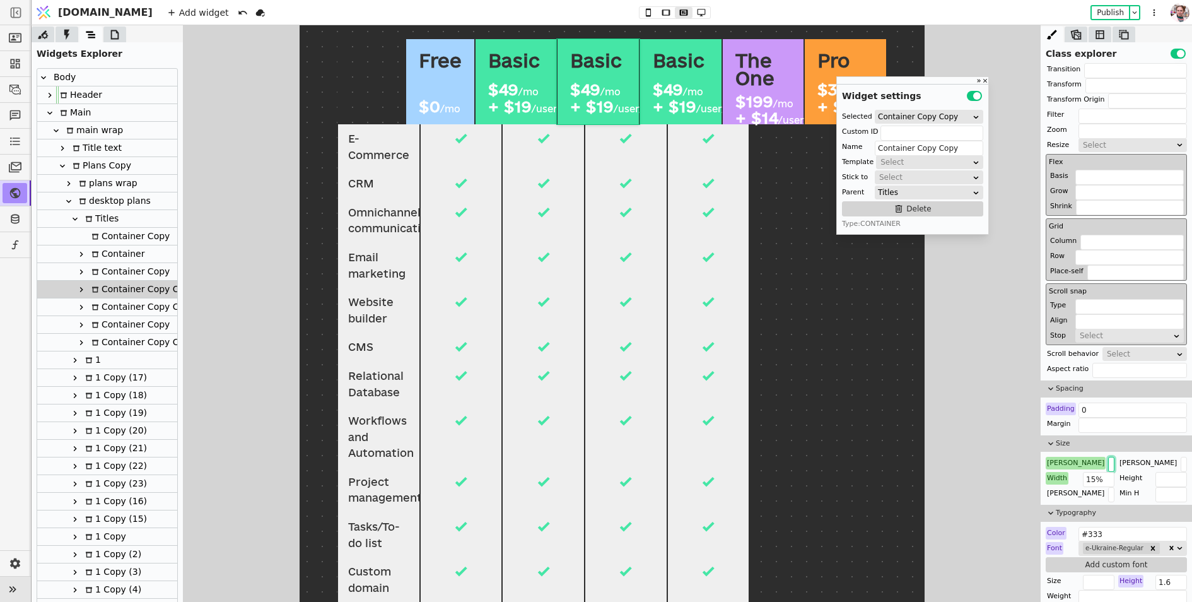
click at [80, 253] on icon at bounding box center [81, 254] width 10 height 10
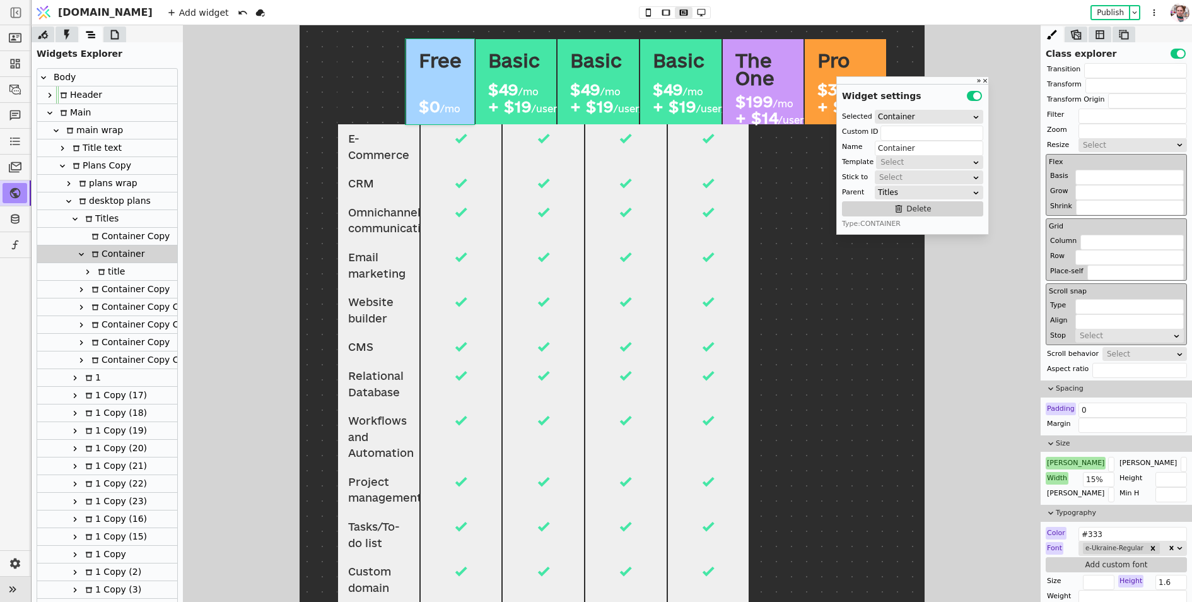
click at [135, 276] on div "title" at bounding box center [107, 272] width 140 height 18
type input "title"
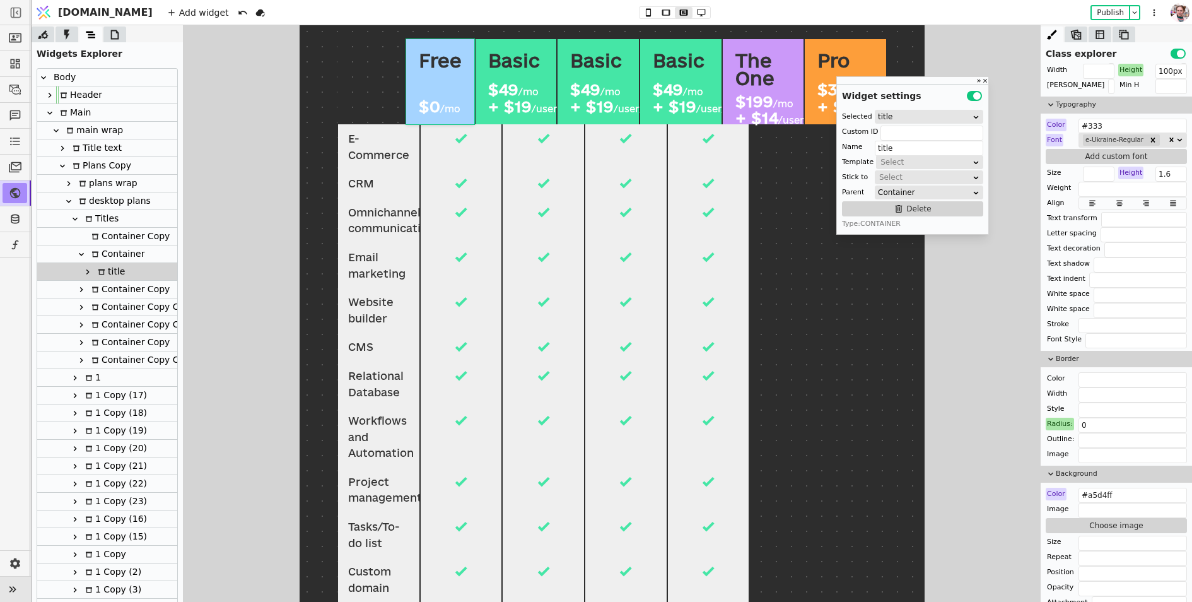
scroll to position [792, 0]
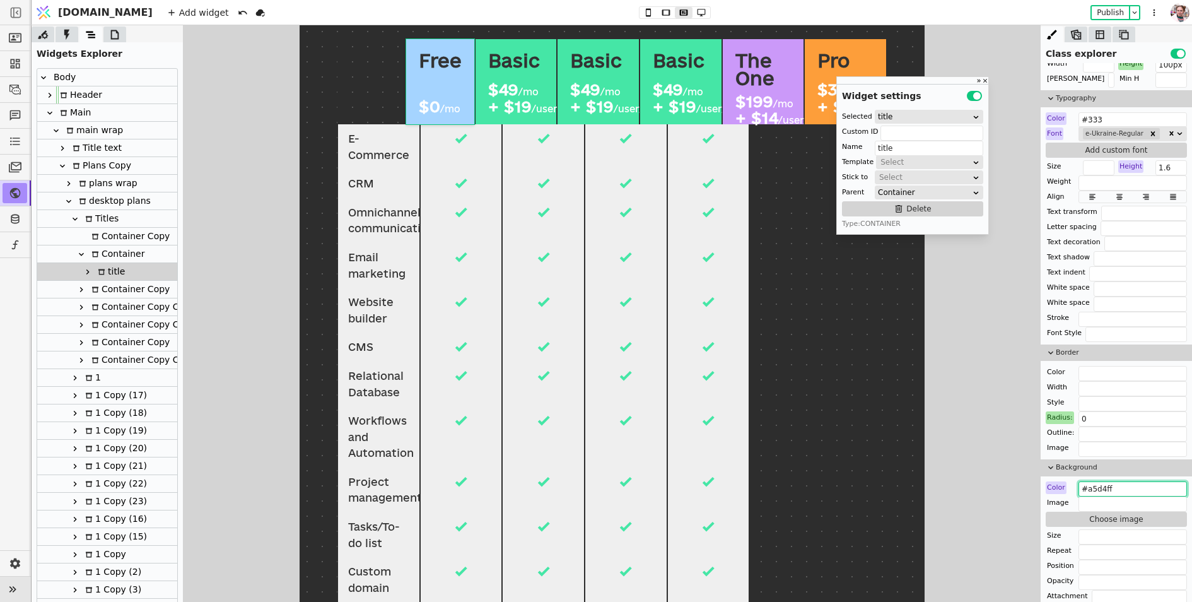
click at [1107, 482] on input "#a5d4ff" at bounding box center [1133, 488] width 108 height 15
click at [646, 15] on icon at bounding box center [648, 12] width 5 height 8
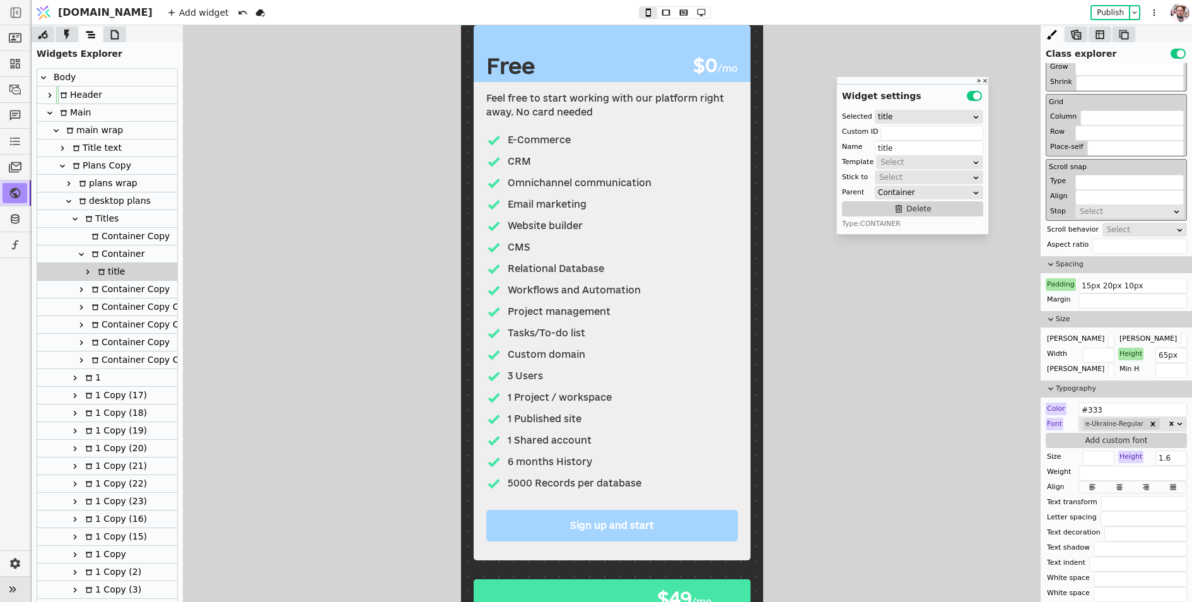
scroll to position [289, 0]
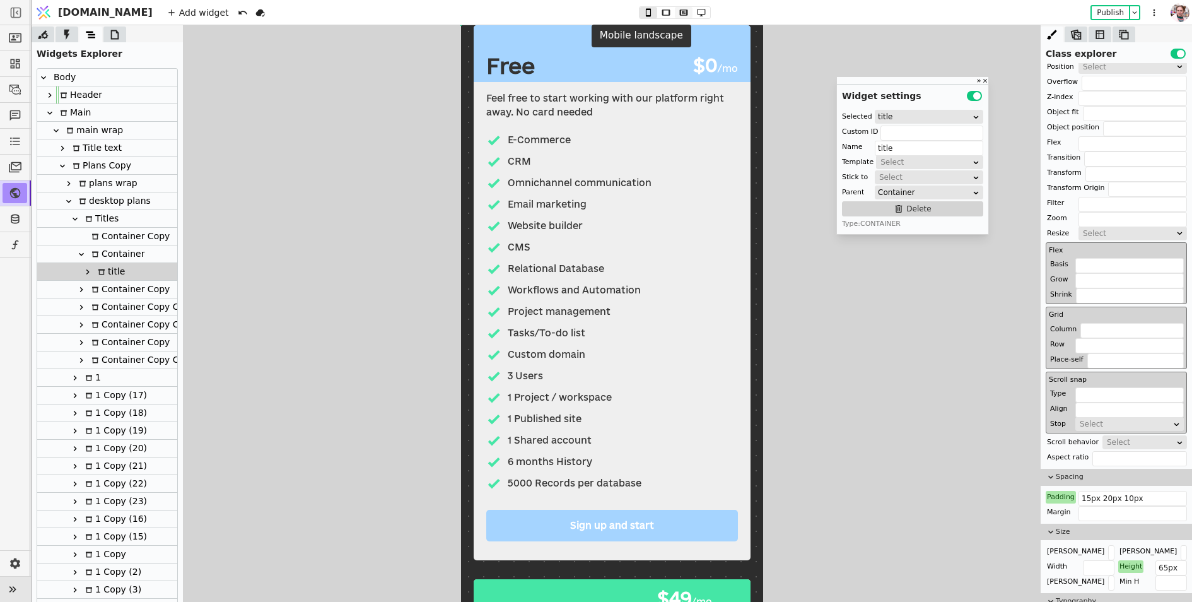
click at [676, 13] on icon at bounding box center [683, 12] width 15 height 9
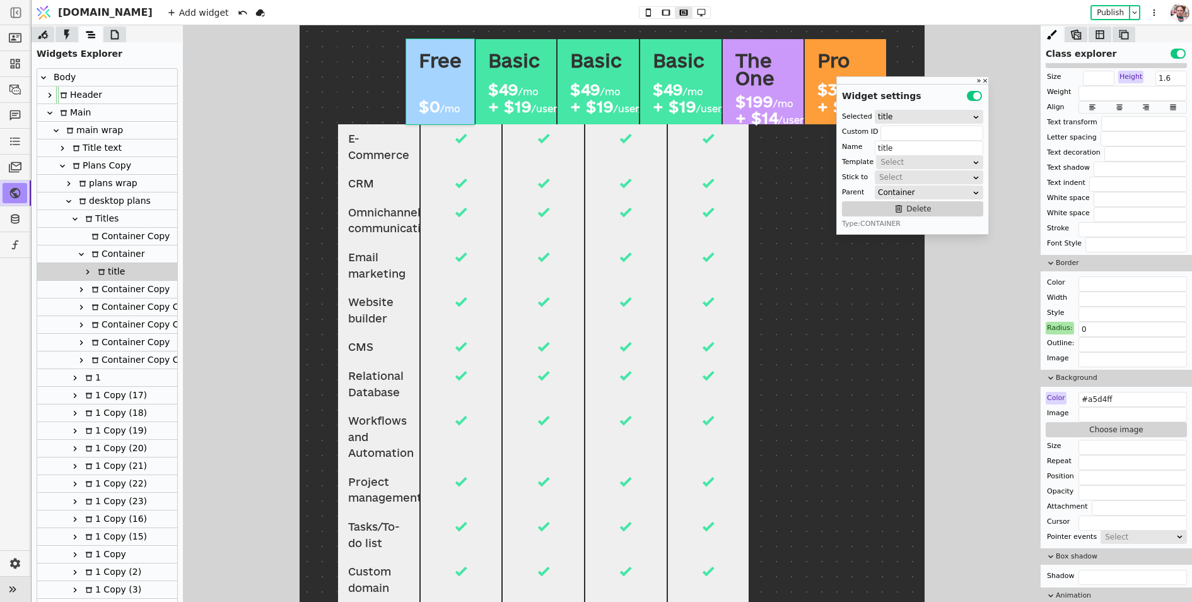
scroll to position [896, 0]
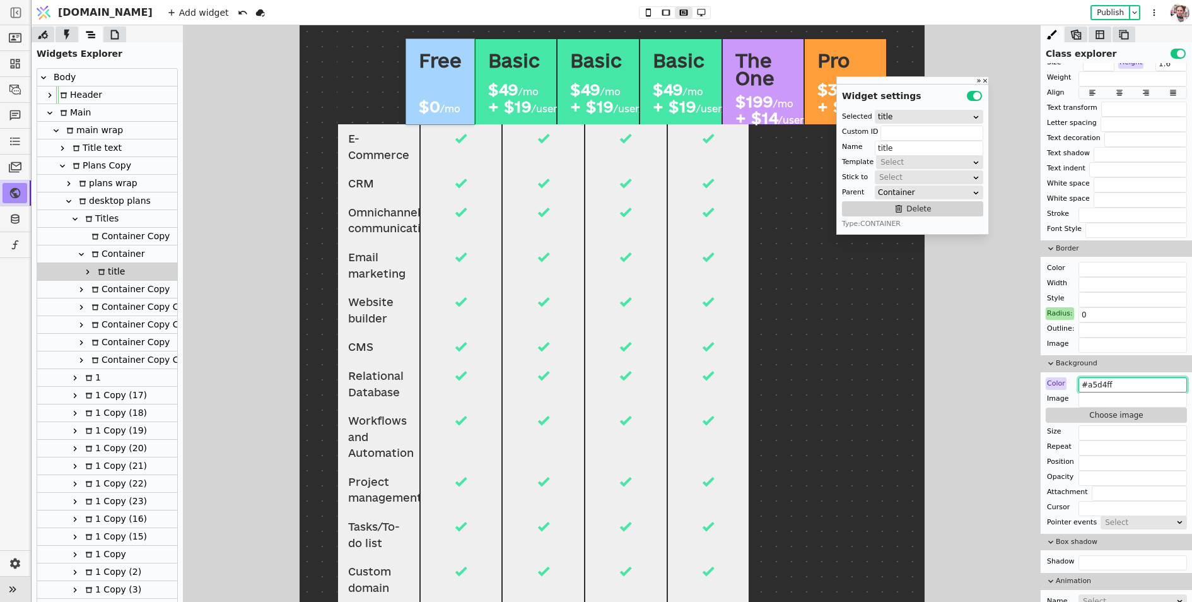
click at [1119, 385] on input "#a5d4ff" at bounding box center [1133, 384] width 108 height 15
type input "#a5d4ff"
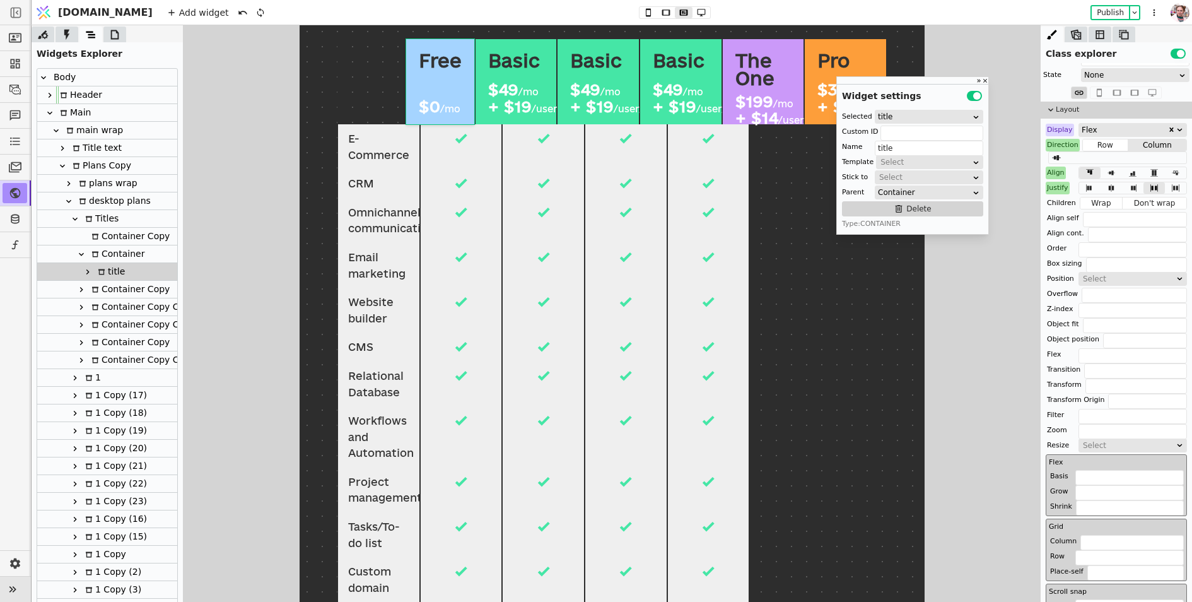
scroll to position [0, 0]
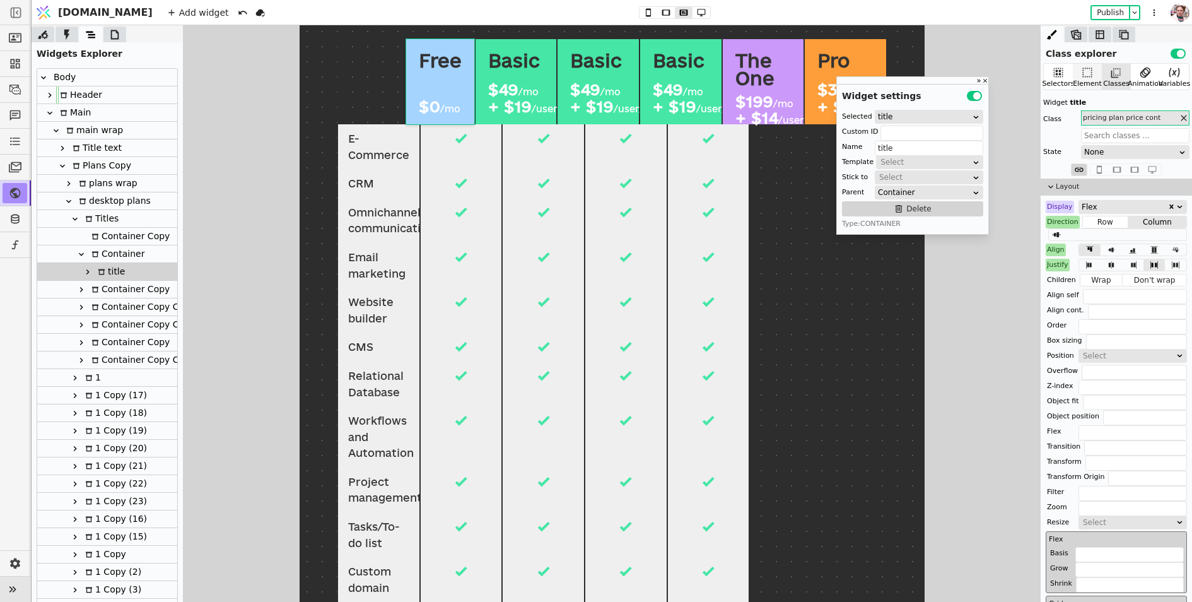
click at [1091, 68] on icon at bounding box center [1087, 72] width 9 height 9
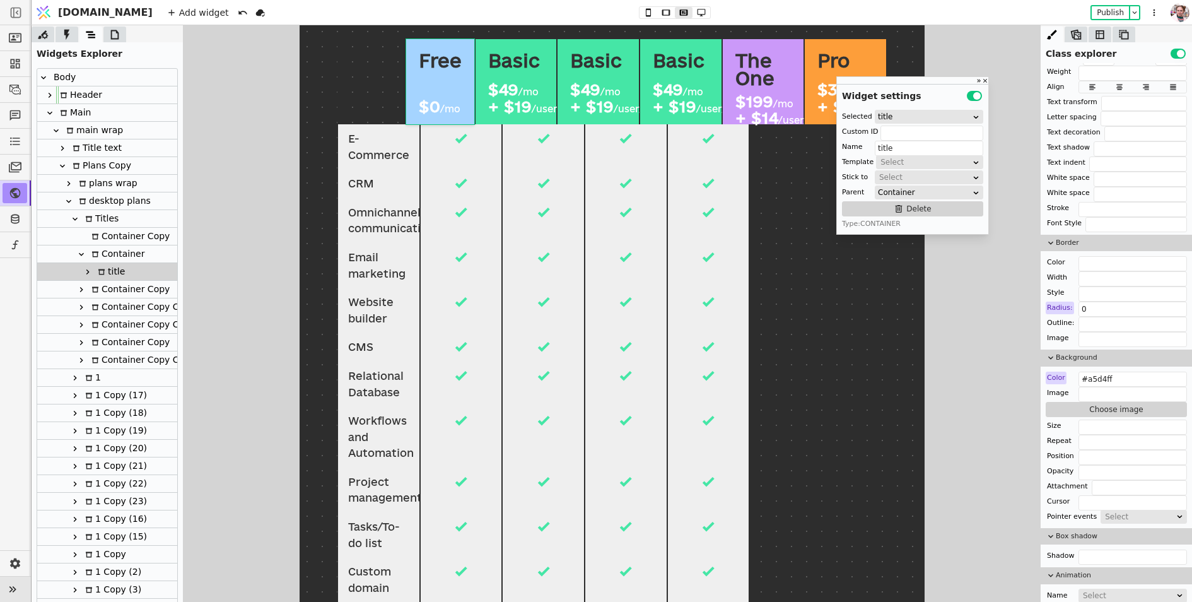
scroll to position [874, 0]
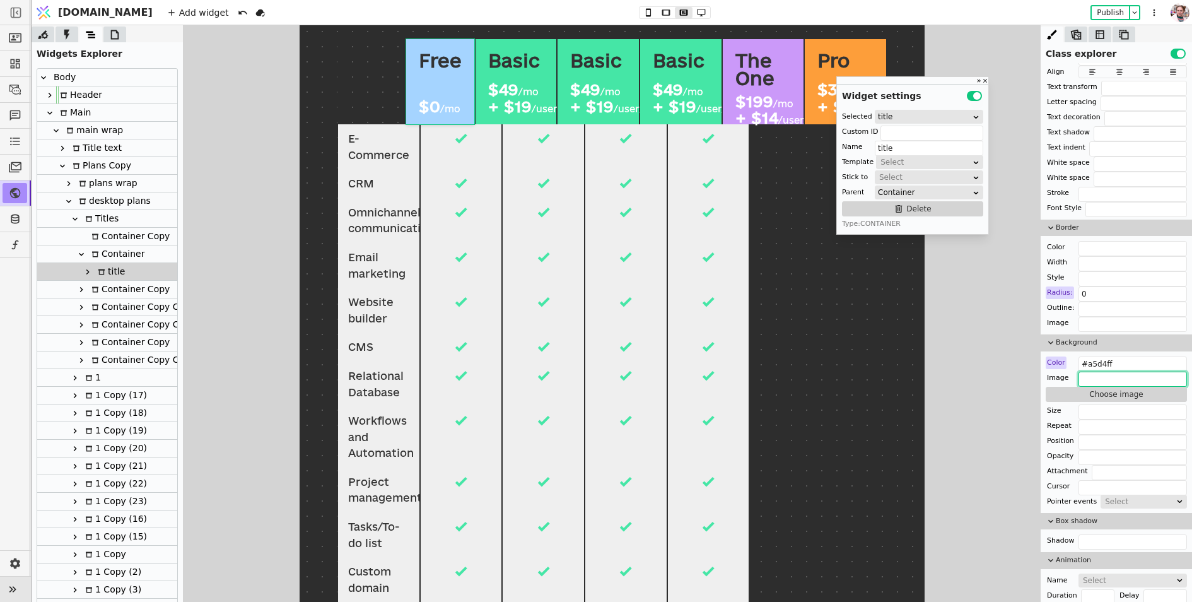
click at [1118, 372] on input "text" at bounding box center [1133, 379] width 108 height 15
click at [1118, 361] on input "#a5d4ff" at bounding box center [1133, 363] width 108 height 15
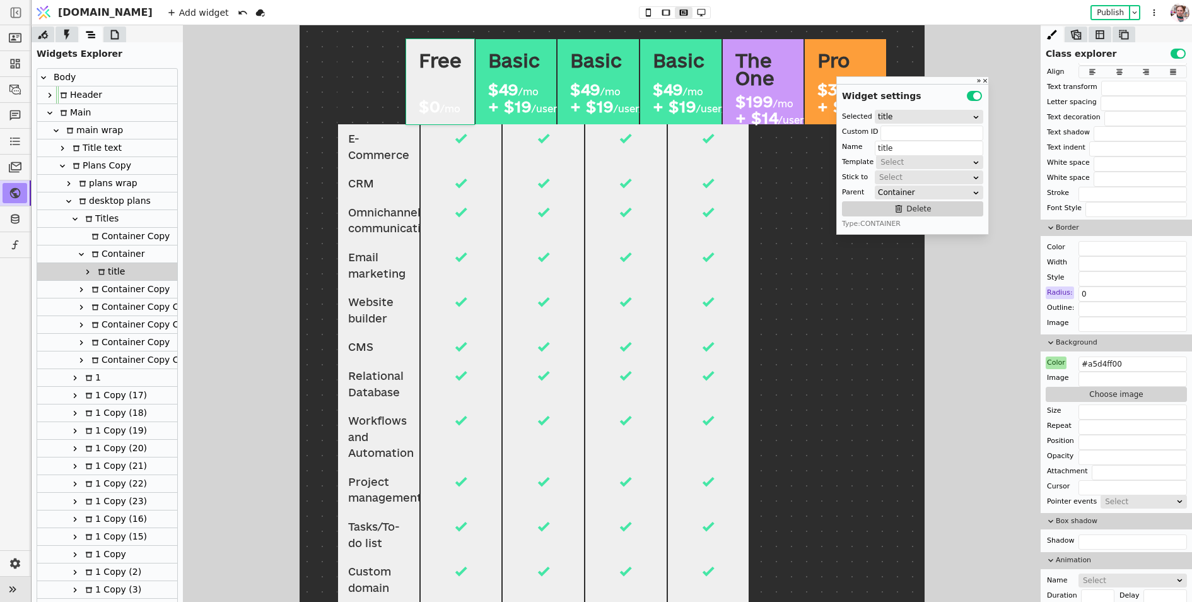
click at [1055, 356] on div "Color" at bounding box center [1056, 362] width 21 height 13
click at [1055, 374] on button "Reset" at bounding box center [1056, 374] width 33 height 15
type input "#a5d4ff"
click at [107, 257] on div "Container" at bounding box center [116, 253] width 57 height 17
type input "Container"
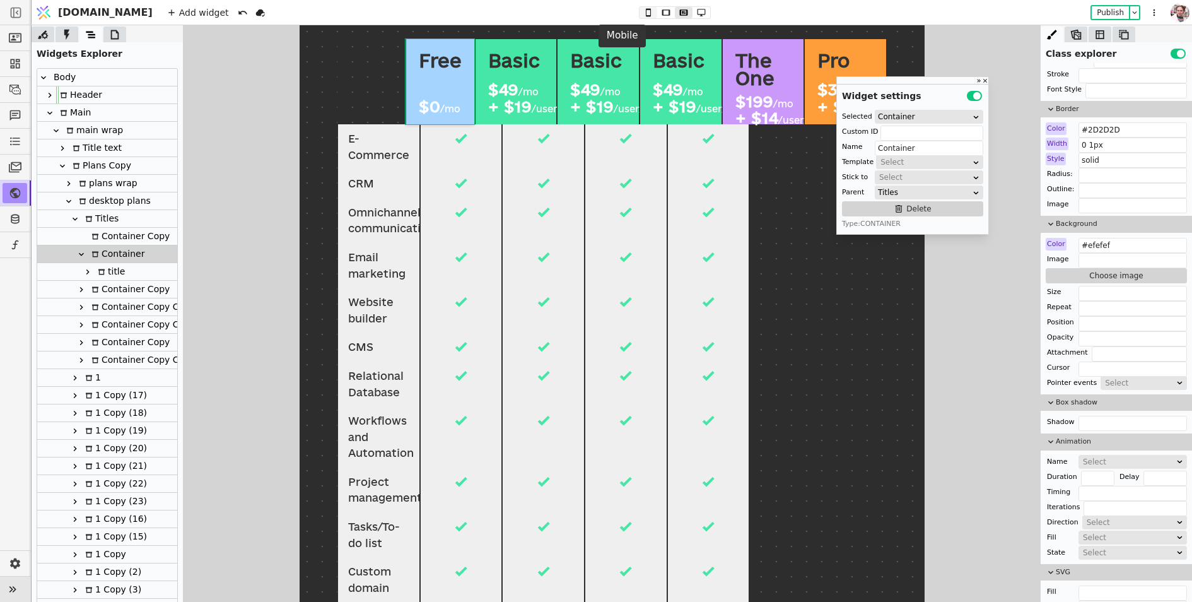
click at [640, 11] on button at bounding box center [649, 12] width 18 height 11
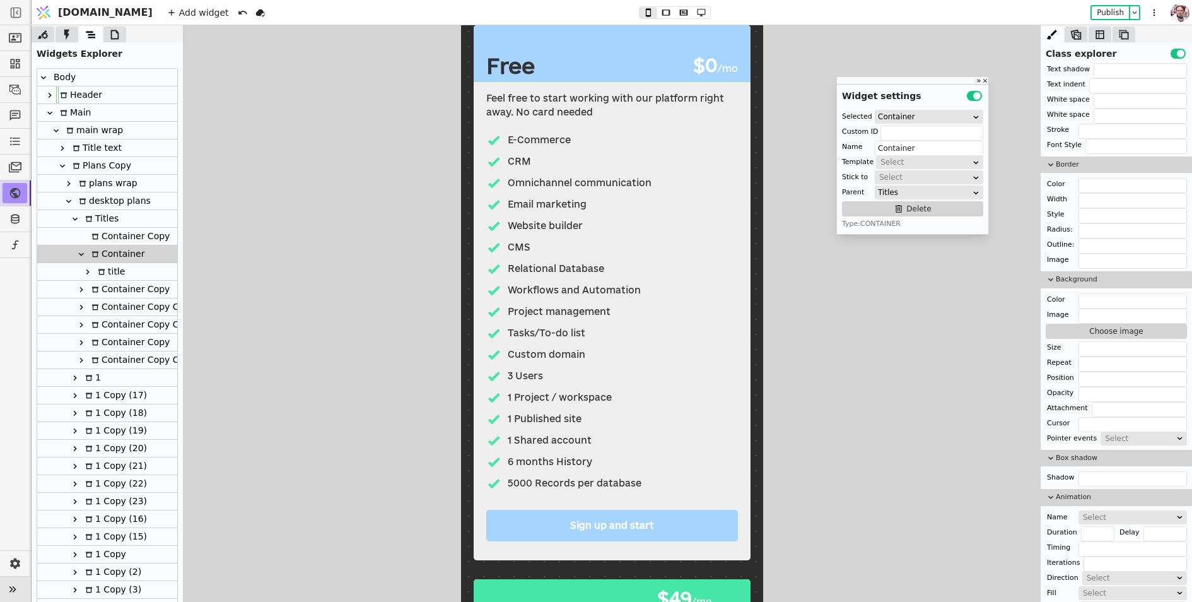
scroll to position [778, 0]
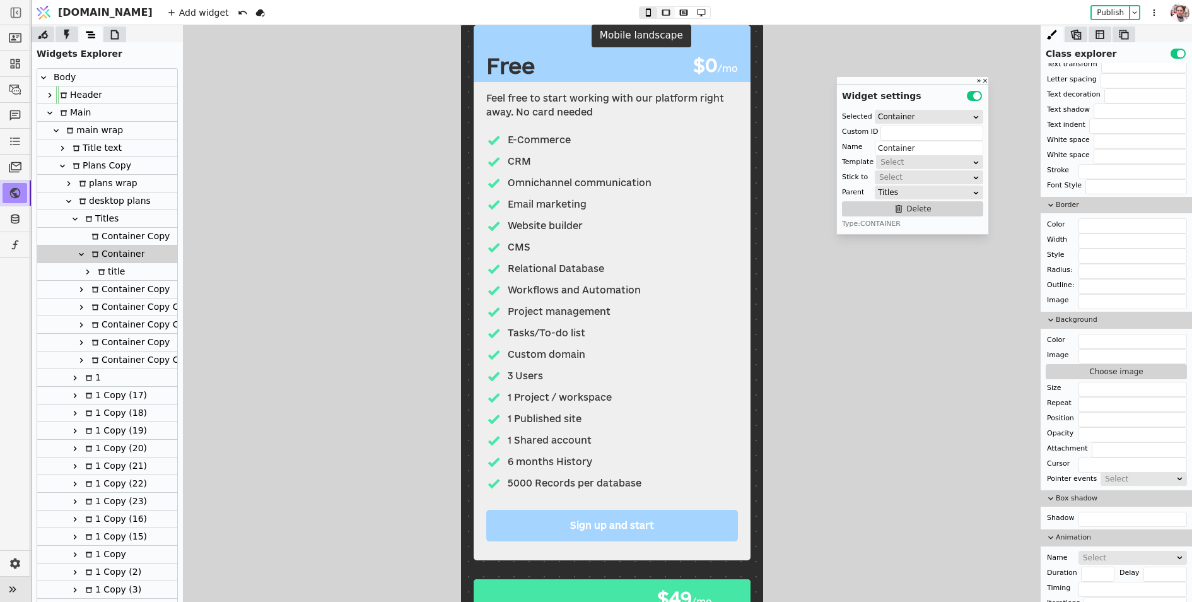
click at [658, 9] on icon at bounding box center [665, 12] width 15 height 9
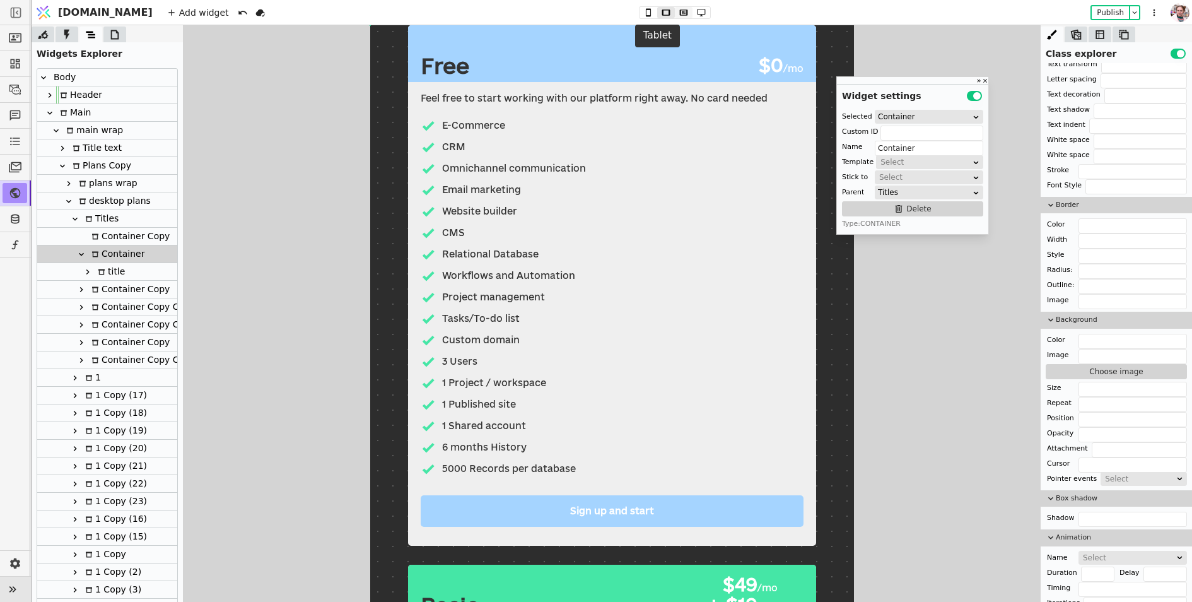
click at [676, 9] on icon at bounding box center [683, 12] width 15 height 9
type input "border-box"
type input "0"
type input "15%"
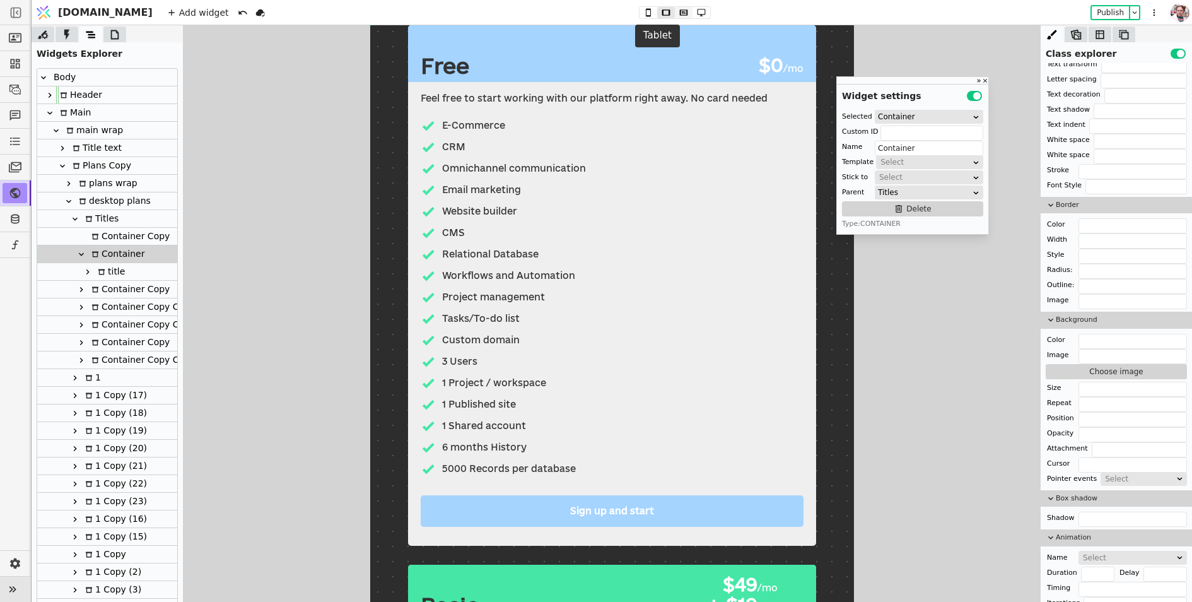
type input "#2D2D2D"
type input "0 1px"
type input "solid"
type input "#efefef"
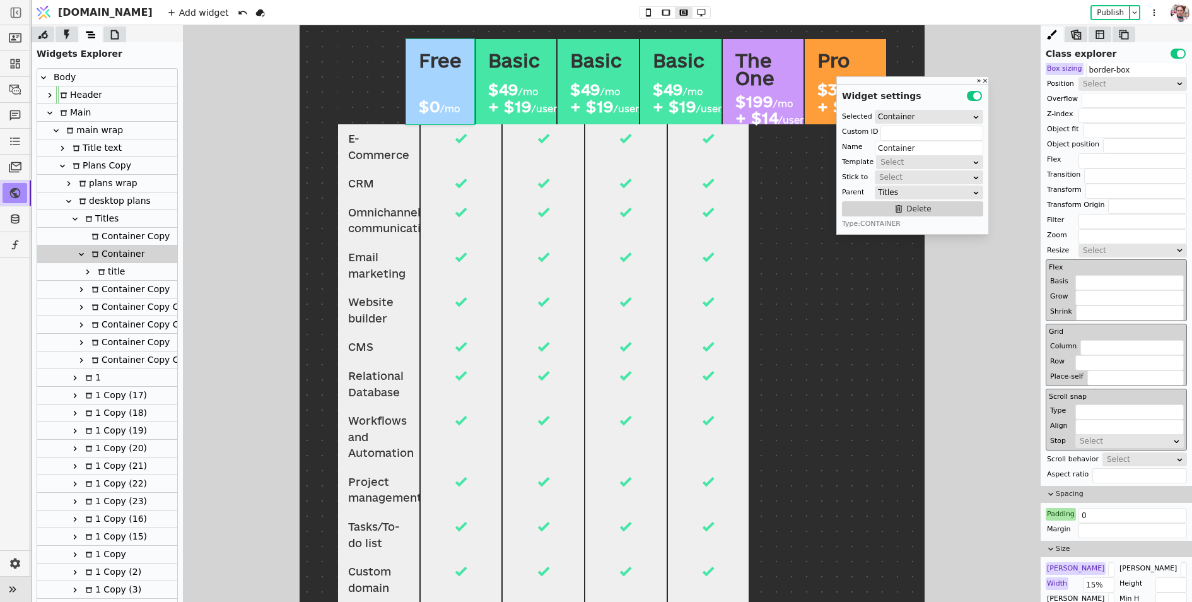
scroll to position [0, 0]
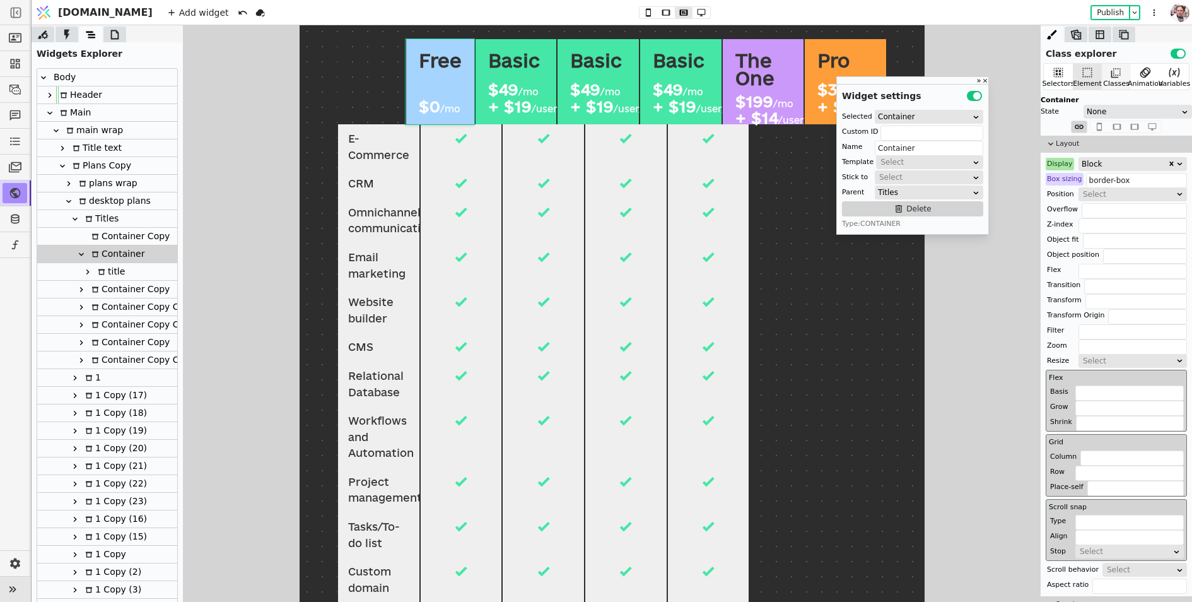
click at [1115, 73] on icon at bounding box center [1116, 72] width 13 height 13
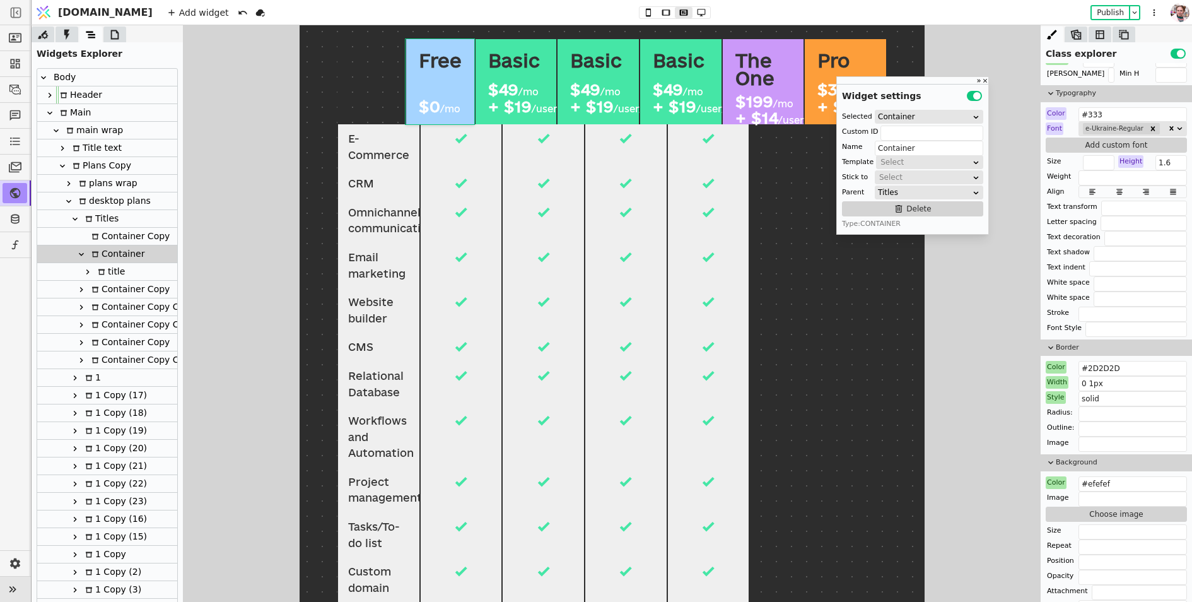
scroll to position [679, 0]
click at [1059, 475] on div "Color" at bounding box center [1056, 481] width 21 height 13
click at [1058, 500] on div "Reset" at bounding box center [1056, 492] width 39 height 21
click at [1056, 490] on button "Reset" at bounding box center [1056, 492] width 33 height 15
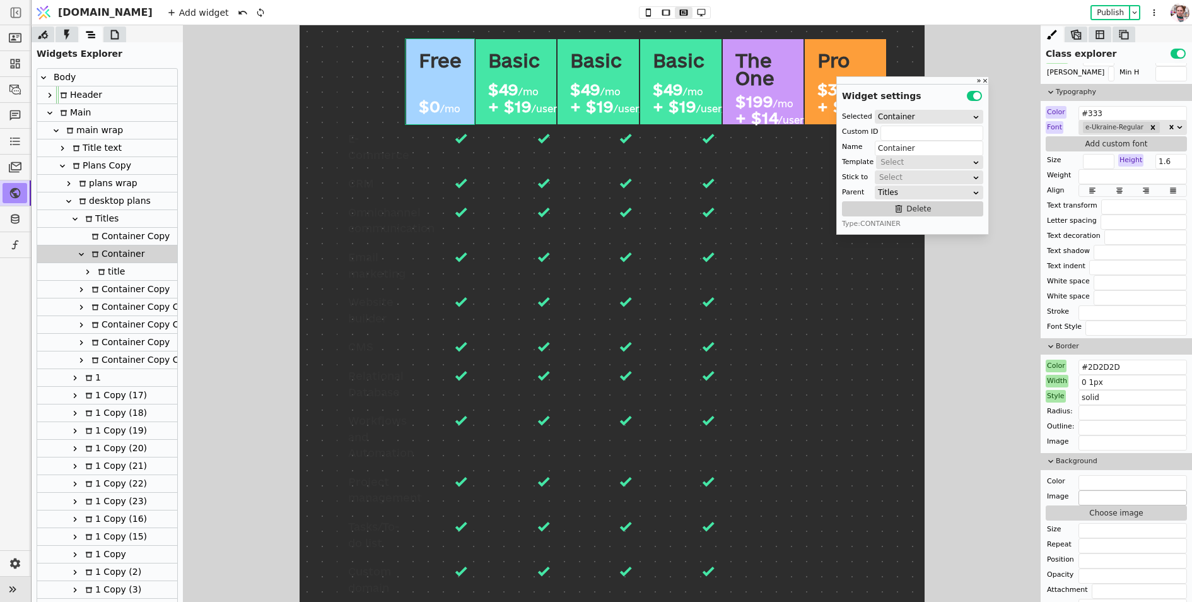
type input "#efefef"
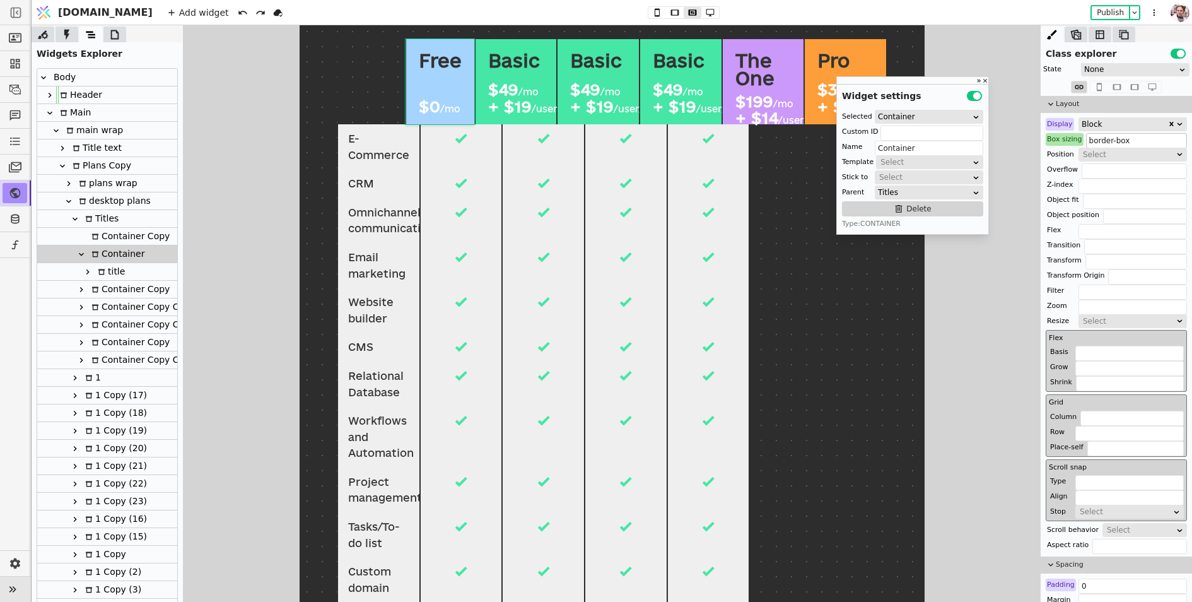
scroll to position [0, 0]
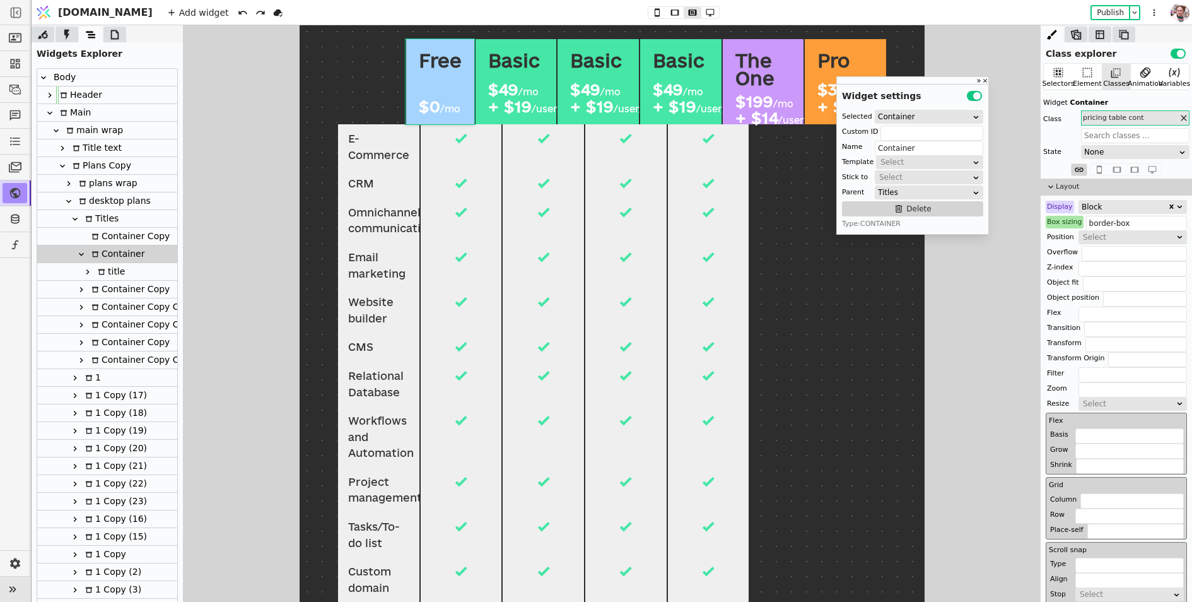
click at [108, 274] on div "title" at bounding box center [109, 271] width 31 height 17
type input "title"
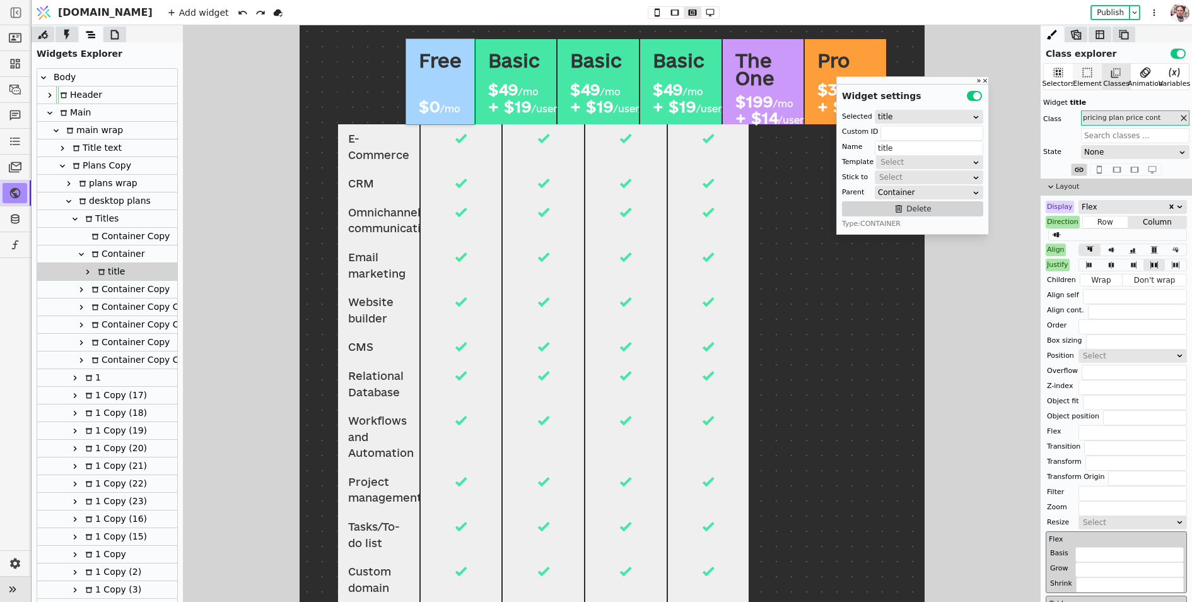
click at [1087, 73] on icon at bounding box center [1087, 72] width 13 height 13
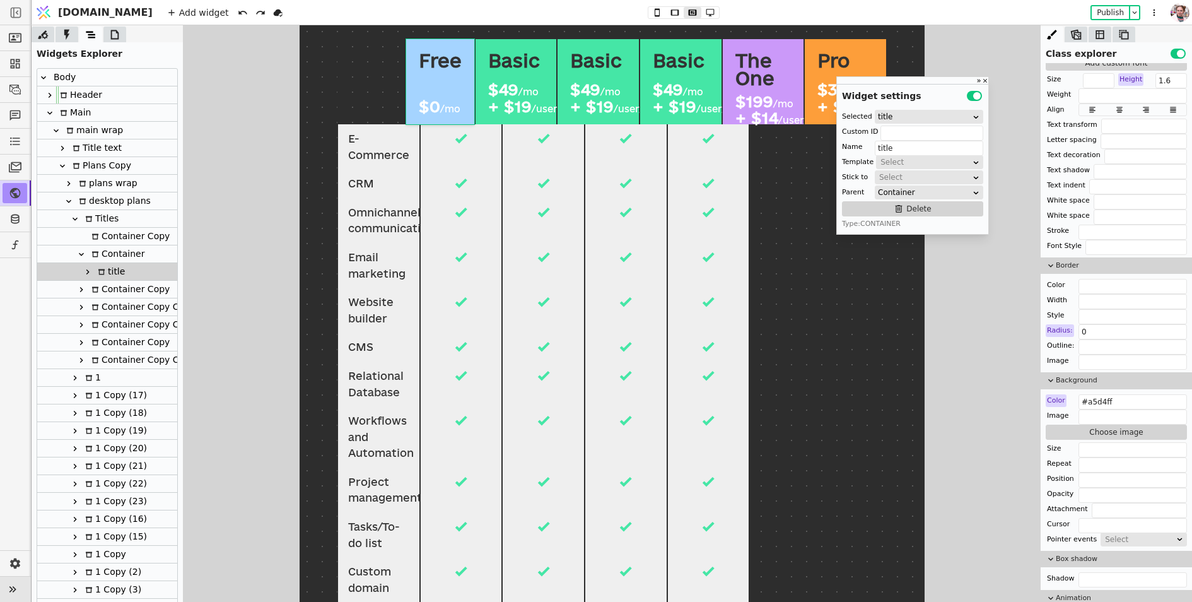
scroll to position [852, 0]
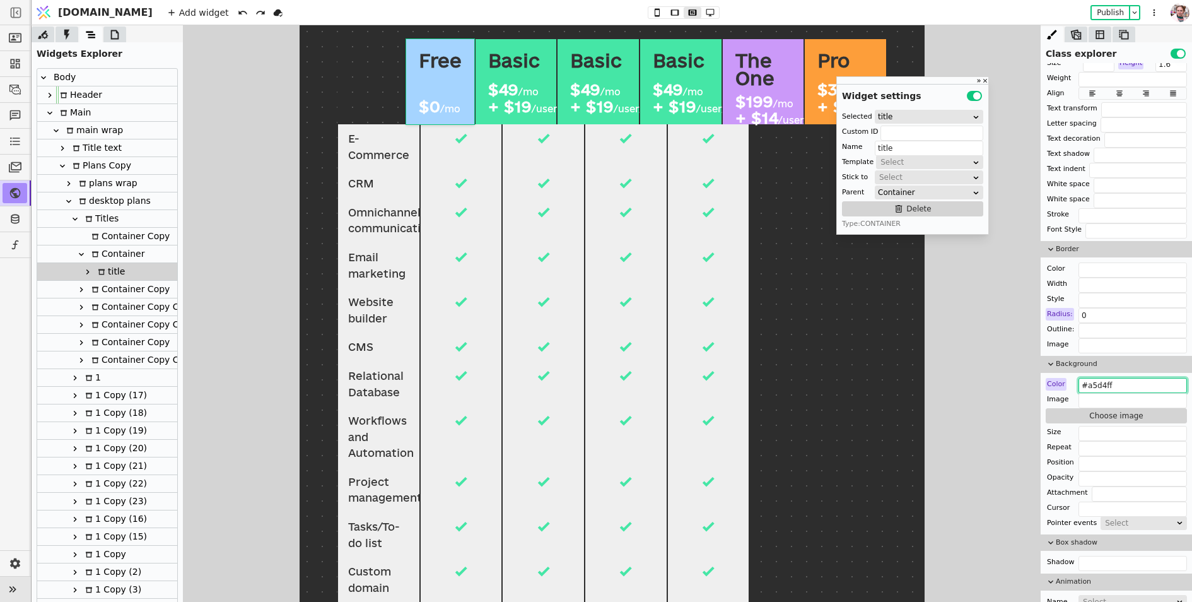
click at [1117, 378] on input "#a5d4ff" at bounding box center [1133, 385] width 108 height 15
type input "#a5d4ff00"
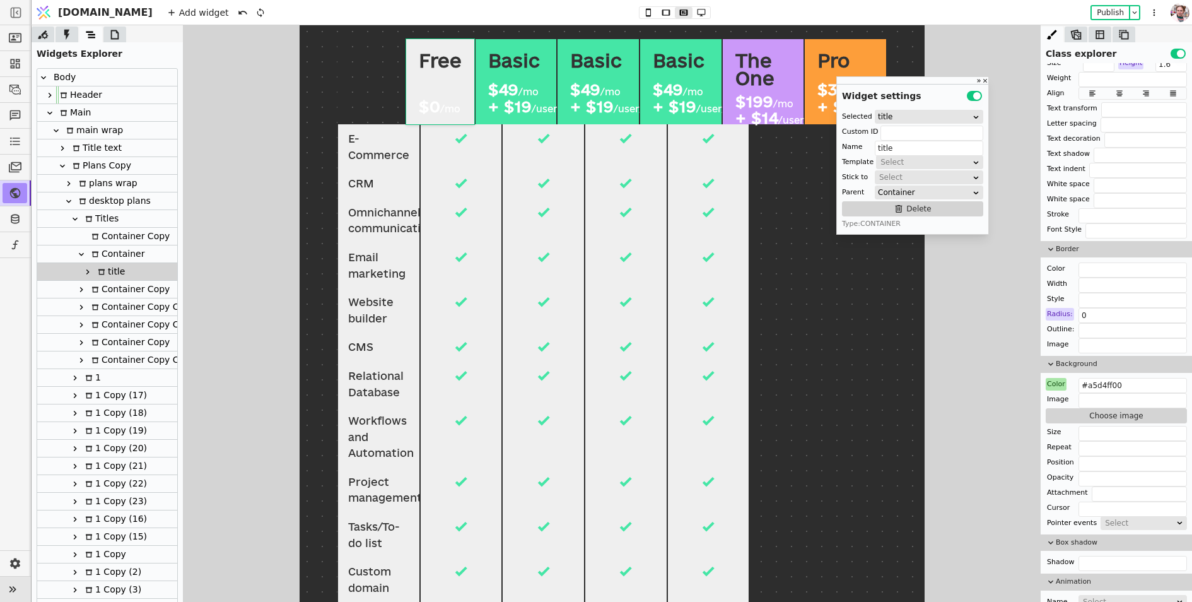
click at [480, 81] on div "Basic $49 /mo + $19 /user/mo" at bounding box center [515, 81] width 81 height 85
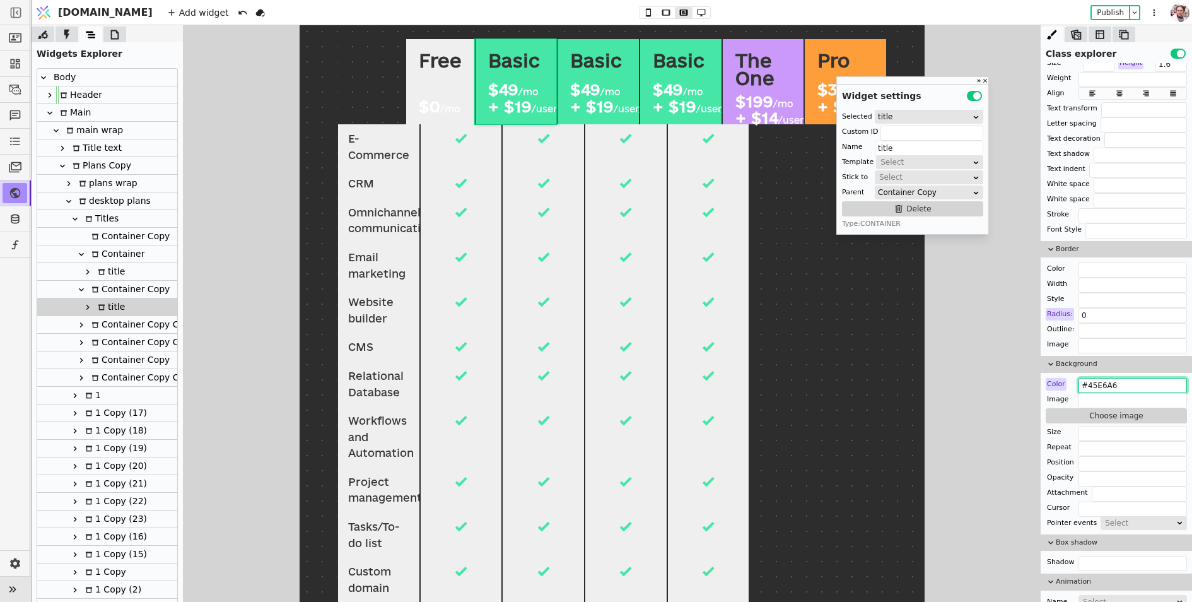
click at [1130, 382] on input "#45E6A6" at bounding box center [1133, 385] width 108 height 15
type input "#45E6A600"
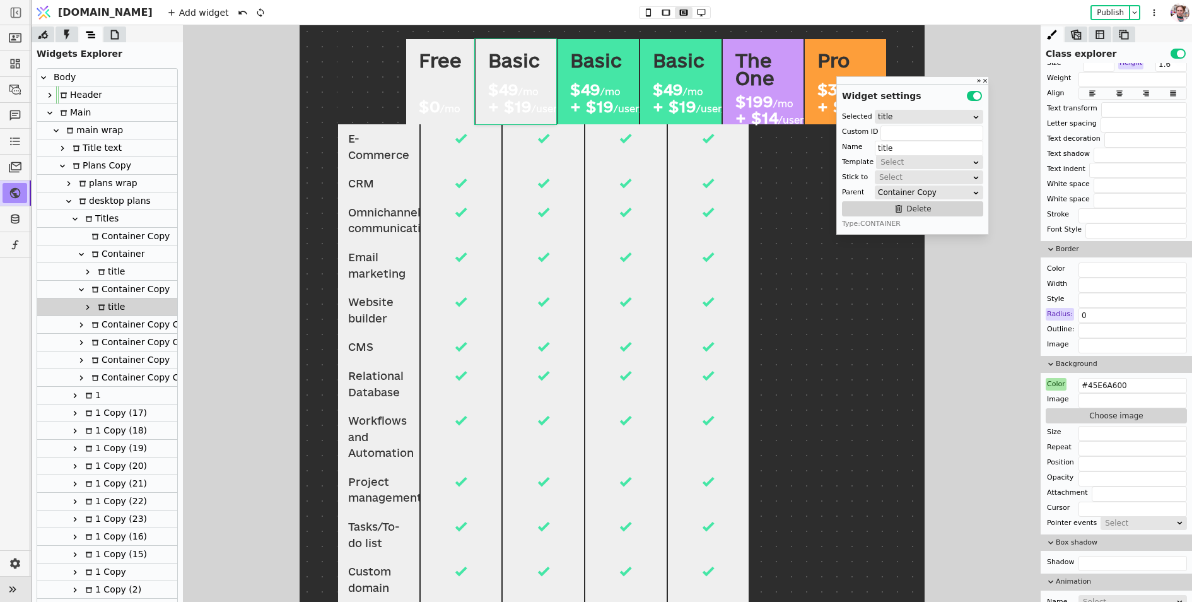
click at [561, 74] on div "Basic $49 /mo + $19 /user/mo" at bounding box center [597, 81] width 81 height 85
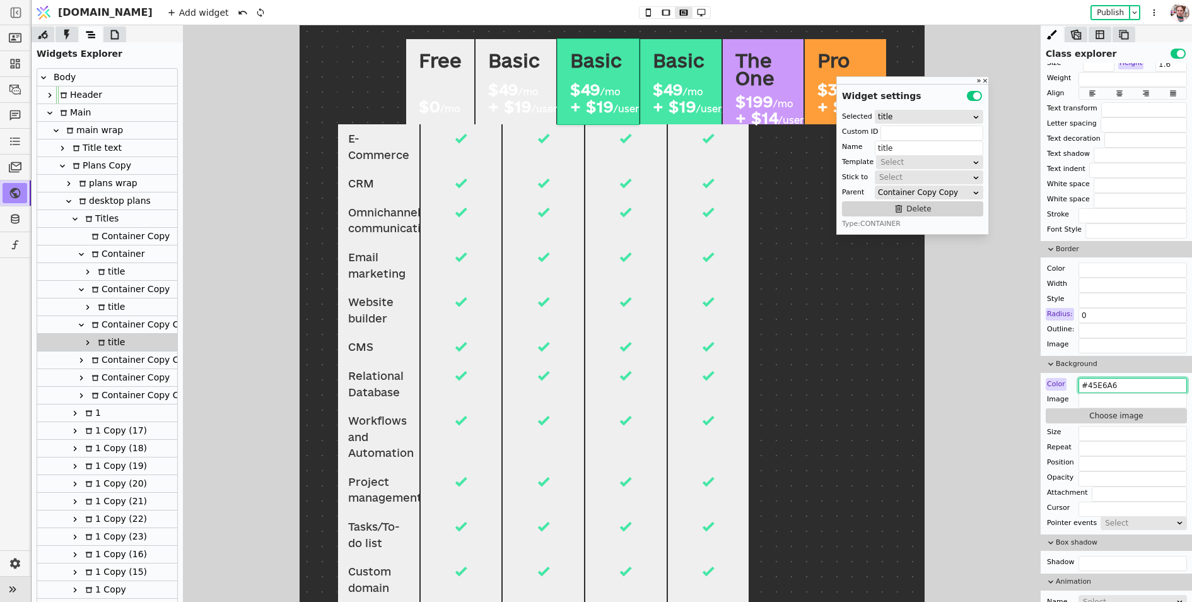
click at [1120, 378] on input "#45E6A6" at bounding box center [1133, 385] width 108 height 15
click at [1118, 382] on input "#45E6A6" at bounding box center [1133, 385] width 108 height 15
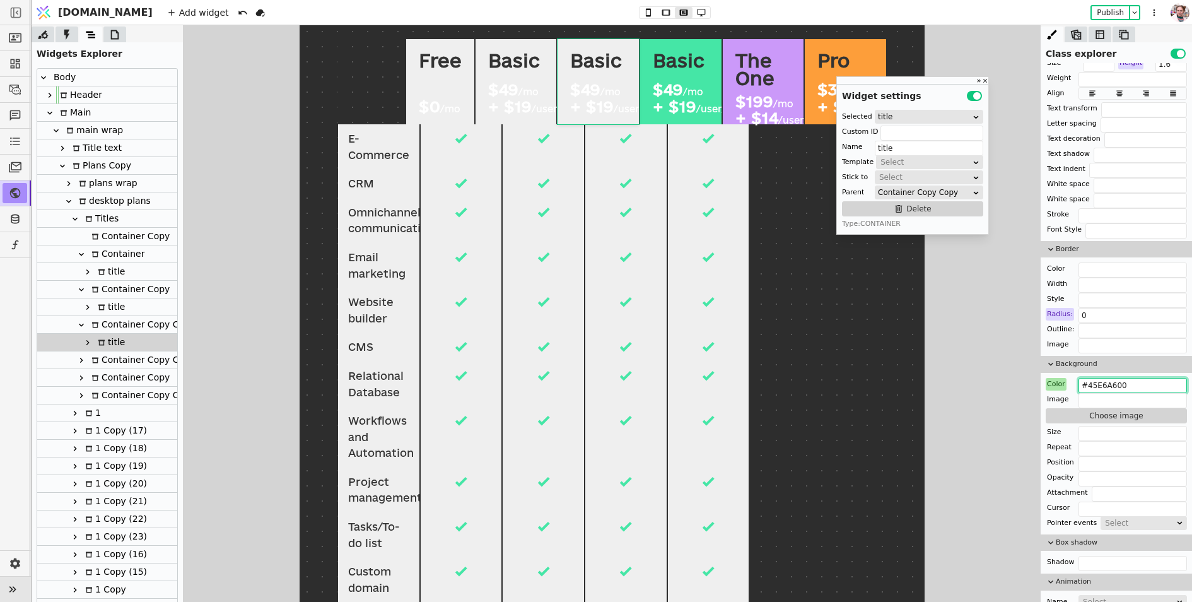
type input "#45E6A600"
click at [645, 74] on div "Basic $49 /mo + $19 /user/mo" at bounding box center [680, 81] width 81 height 85
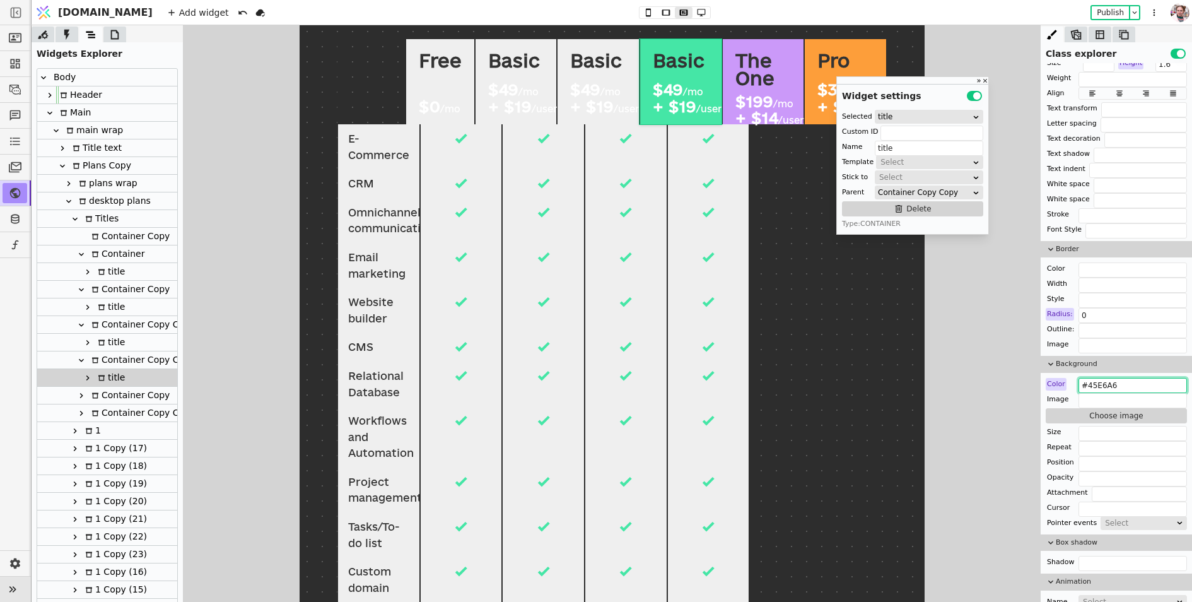
click at [1122, 380] on input "#45E6A6" at bounding box center [1133, 385] width 108 height 15
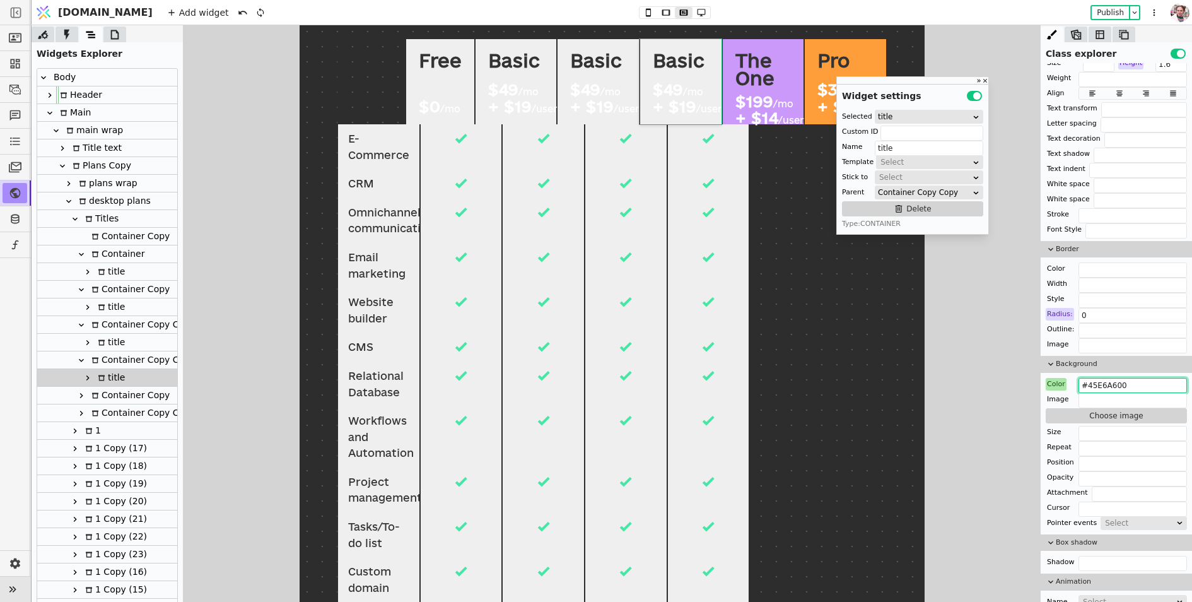
type input "#45E6A600"
click at [729, 82] on div "The One $199 /mo + $14 /user/mo" at bounding box center [762, 81] width 81 height 85
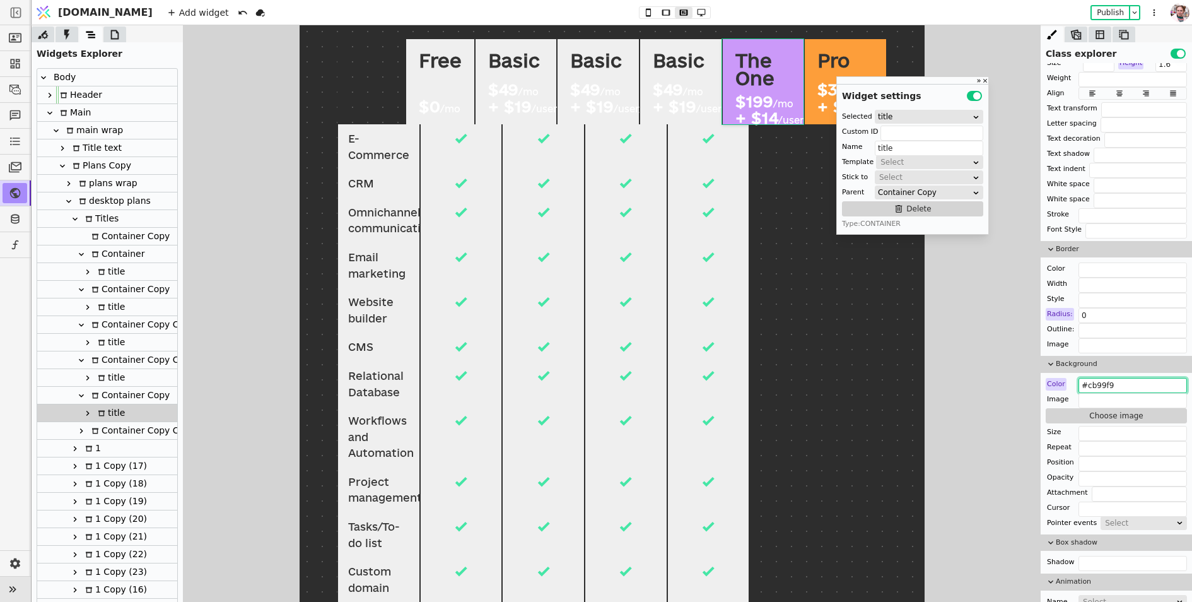
click at [1119, 380] on input "#cb99f9" at bounding box center [1133, 385] width 108 height 15
type input "#cb99f900"
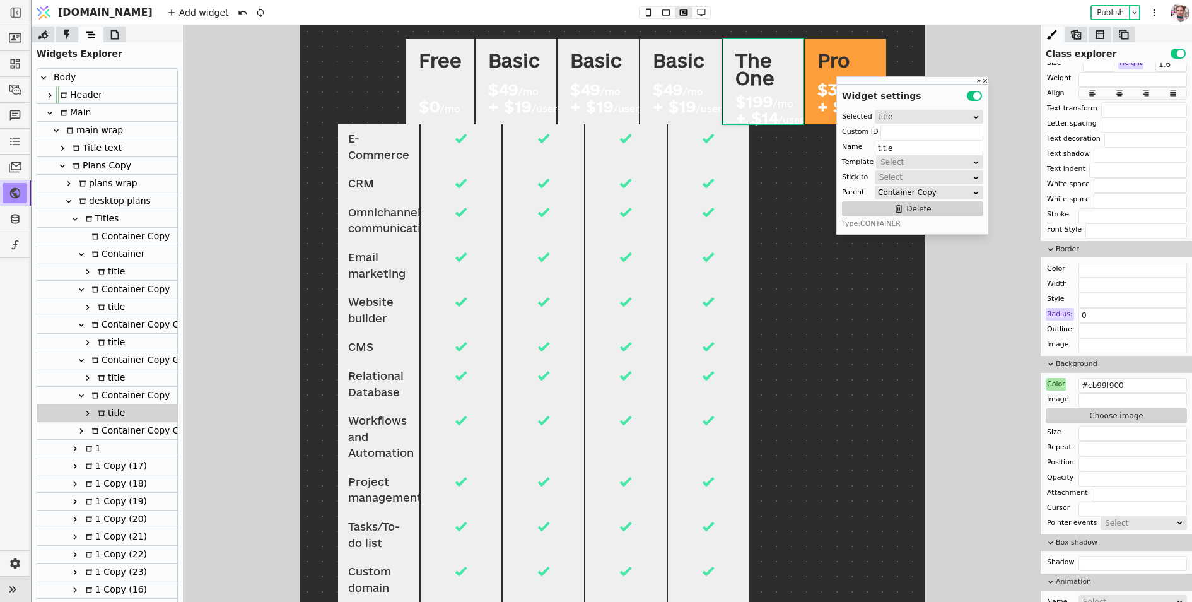
click at [808, 96] on div "Pro $399 /mo + $9 /user/mo" at bounding box center [844, 81] width 81 height 85
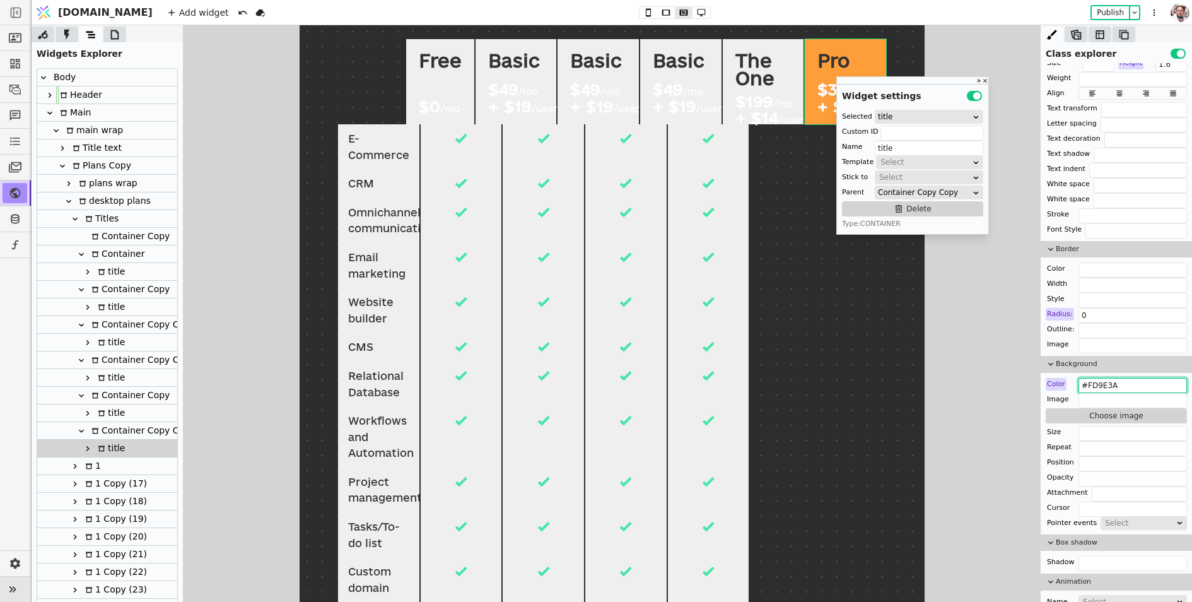
click at [1125, 381] on input "#FD9E3A" at bounding box center [1133, 385] width 108 height 15
type input "#FD9E3A00"
click at [105, 431] on div "Container Copy Copy" at bounding box center [141, 430] width 107 height 17
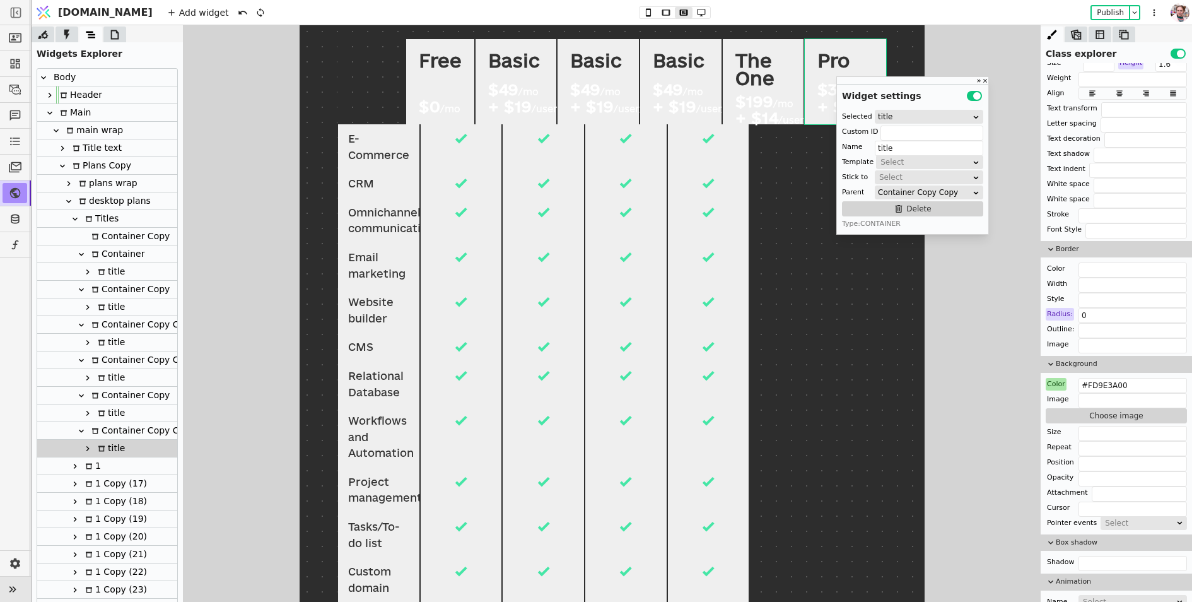
type input "Container Copy Copy"
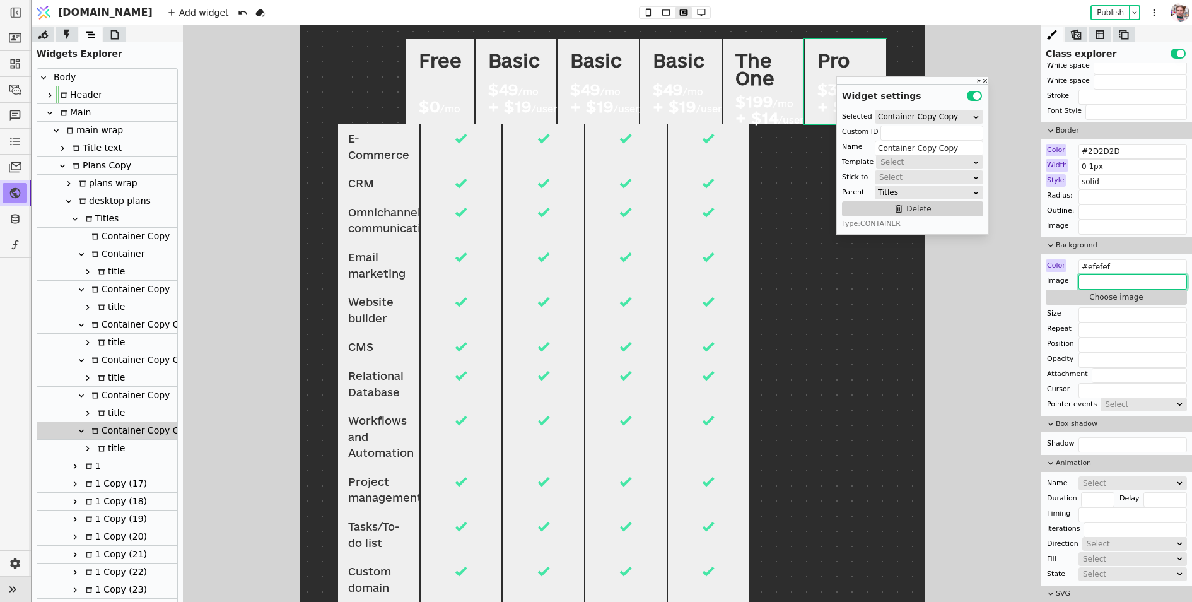
click at [1131, 274] on input "text" at bounding box center [1133, 281] width 108 height 15
click at [1131, 262] on input "#efefef" at bounding box center [1133, 266] width 108 height 15
type input "#efefef00"
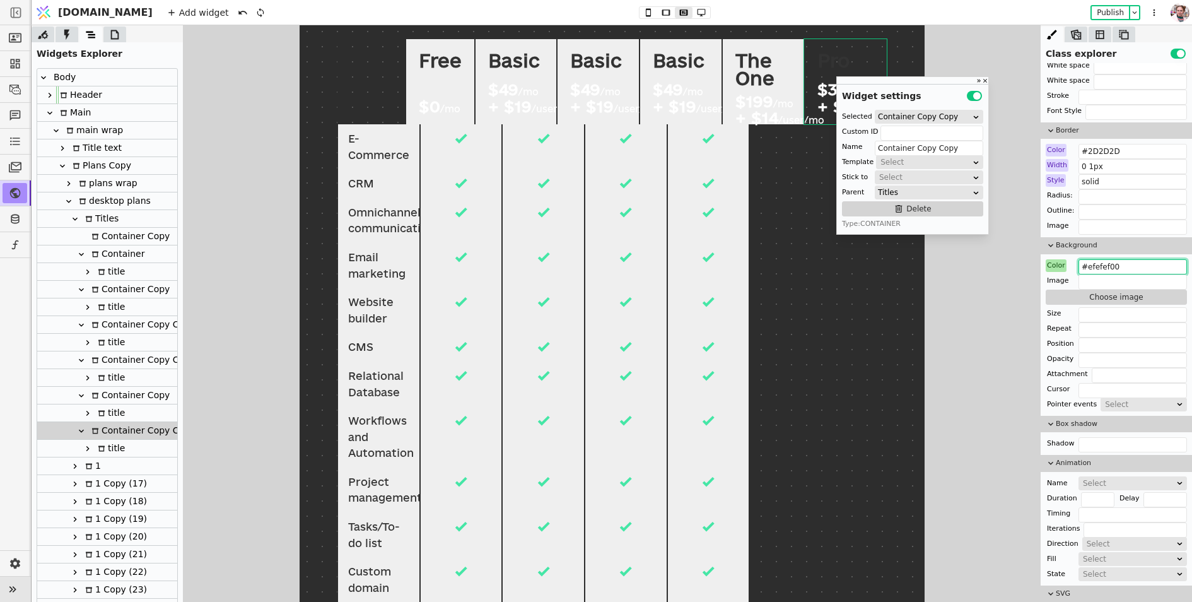
click at [105, 394] on div "Container Copy" at bounding box center [129, 395] width 82 height 17
type input "Container Copy"
click at [1117, 267] on input "#efefef" at bounding box center [1133, 266] width 108 height 15
type input "#efefef00"
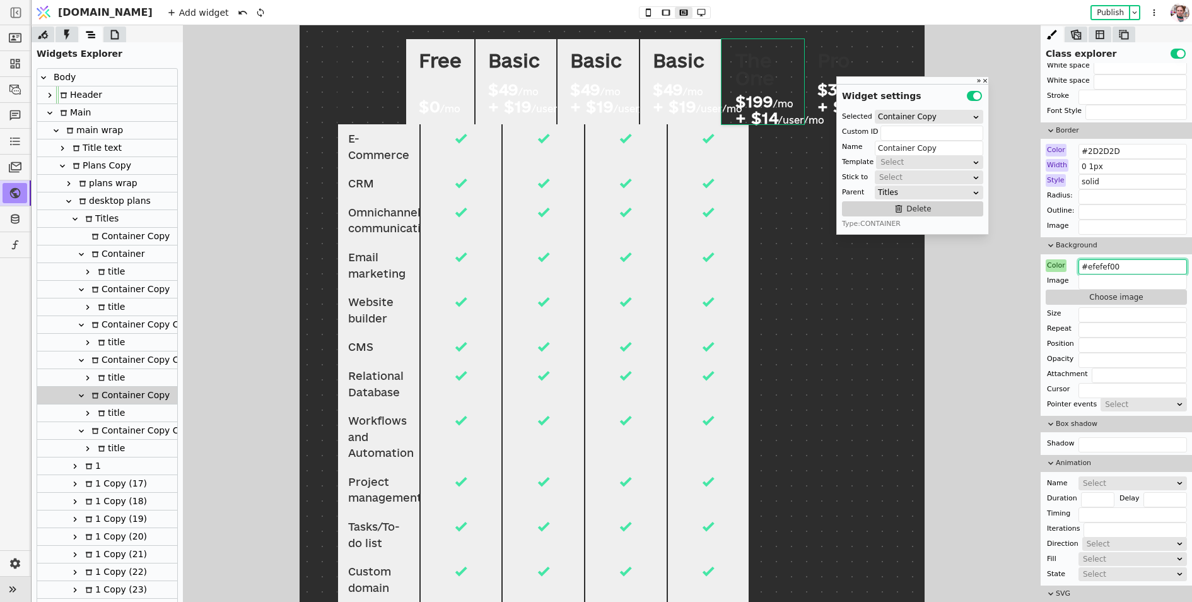
click at [104, 356] on div "Container Copy Copy" at bounding box center [141, 359] width 107 height 17
type input "Container Copy Copy"
click at [1118, 259] on input "#efefef" at bounding box center [1133, 266] width 108 height 15
click at [1124, 267] on input "#efefef" at bounding box center [1133, 266] width 108 height 15
type input "#efefef00"
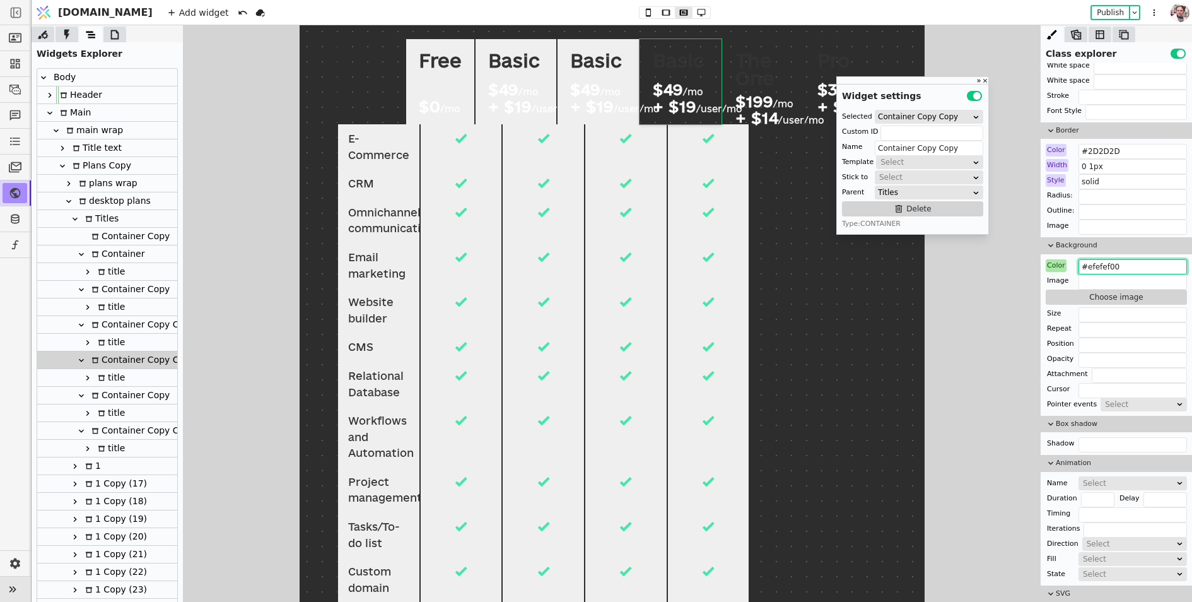
click at [144, 320] on div "Container Copy Copy" at bounding box center [141, 324] width 107 height 17
click at [1116, 264] on input "#efefef" at bounding box center [1133, 266] width 108 height 15
type input "#efefef00"
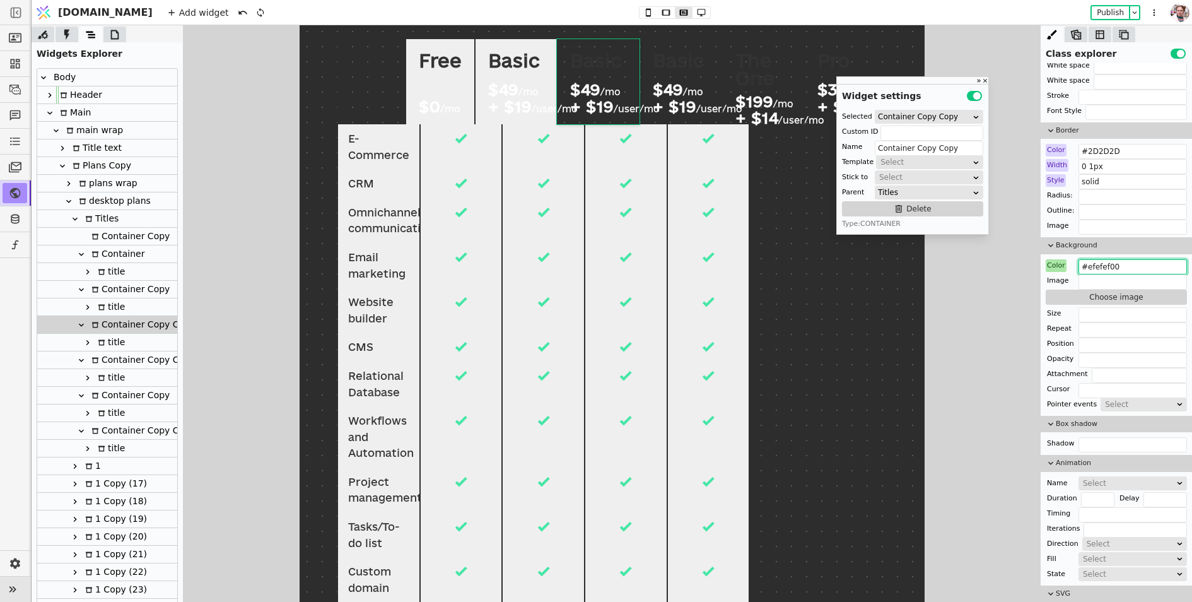
click at [113, 298] on div "title" at bounding box center [109, 306] width 31 height 17
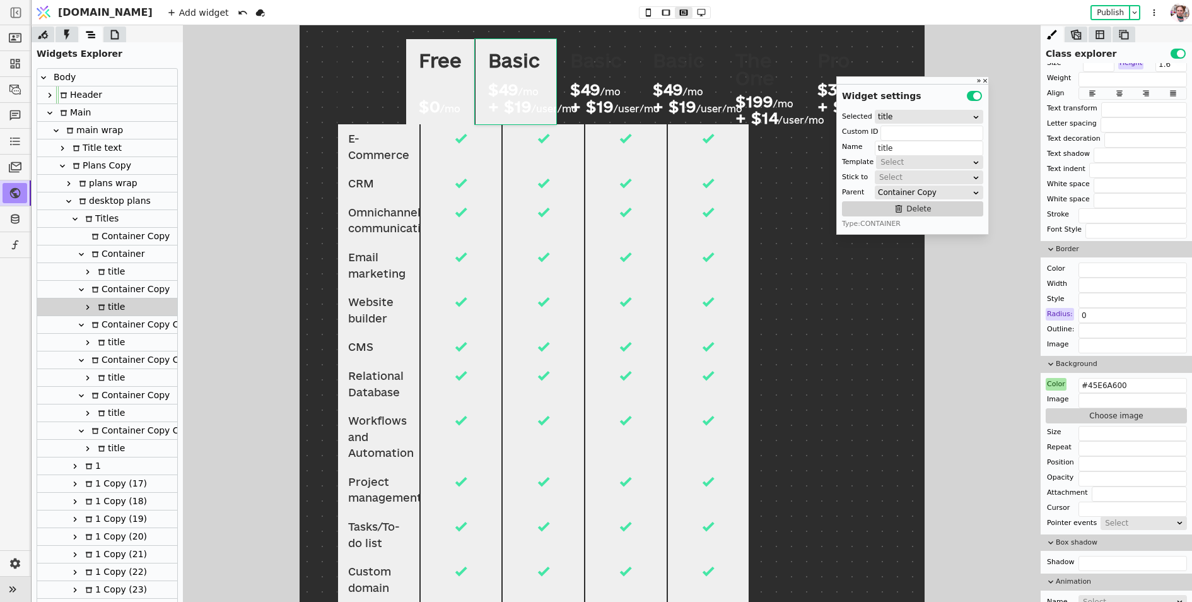
click at [152, 281] on div "Container Copy" at bounding box center [129, 289] width 82 height 17
type input "Container Copy"
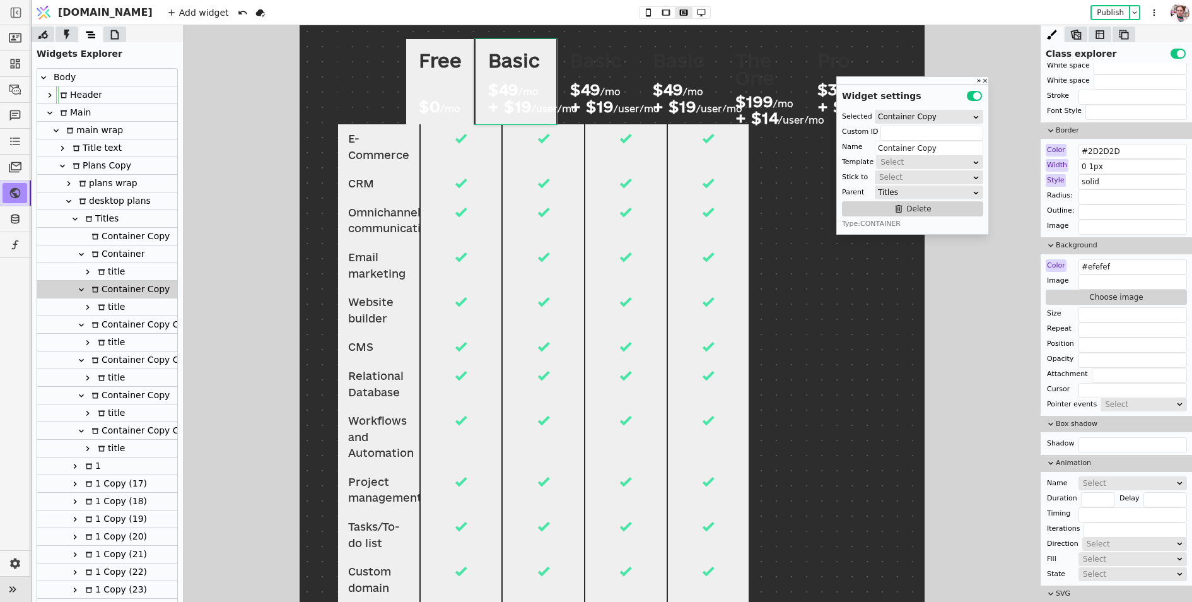
click at [1125, 250] on div "Background Color #efefef Image Choose image Size Repeat Position Opacity Attach…" at bounding box center [1116, 323] width 151 height 173
click at [1125, 259] on input "#efefef" at bounding box center [1133, 266] width 108 height 15
click at [1115, 259] on input "#efefef" at bounding box center [1133, 266] width 108 height 15
type input "#efefef00"
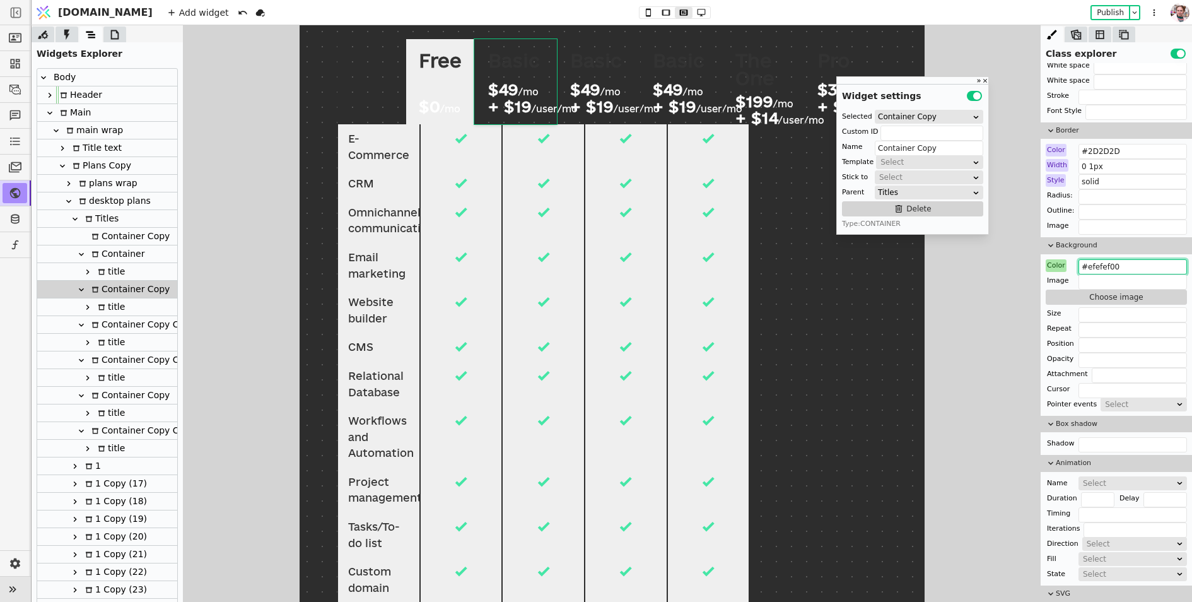
click at [113, 250] on div "Container" at bounding box center [116, 253] width 57 height 17
type input "Container"
click at [1116, 266] on input "#efefef" at bounding box center [1133, 266] width 108 height 15
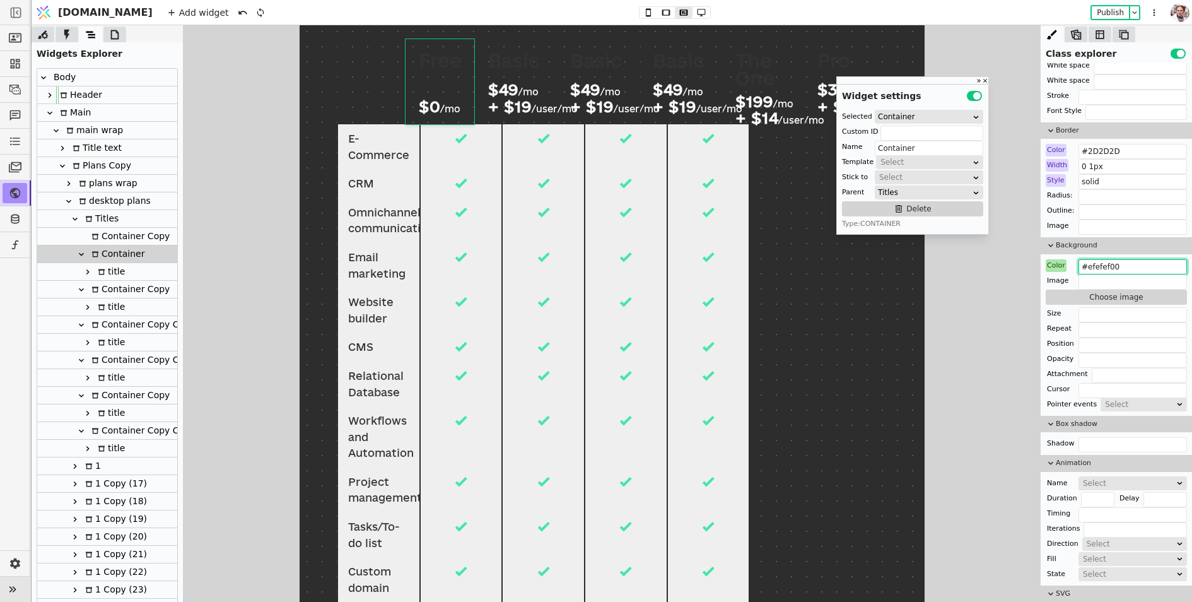
type input "#efefef00"
click at [443, 63] on div "Free" at bounding box center [439, 61] width 43 height 18
type input "Text"
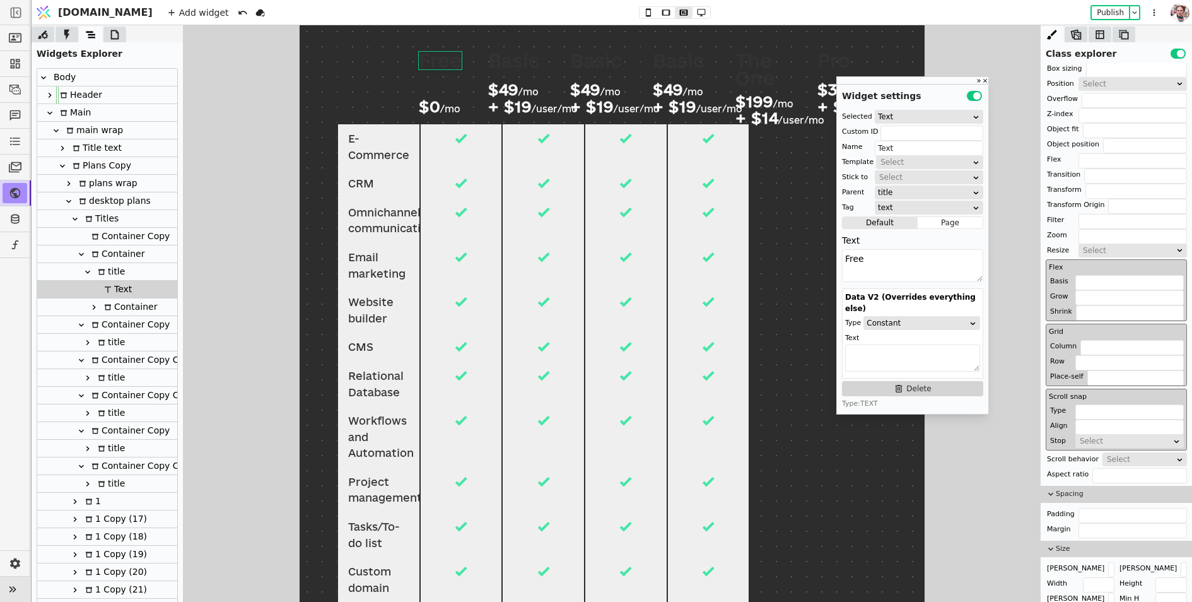
scroll to position [0, 0]
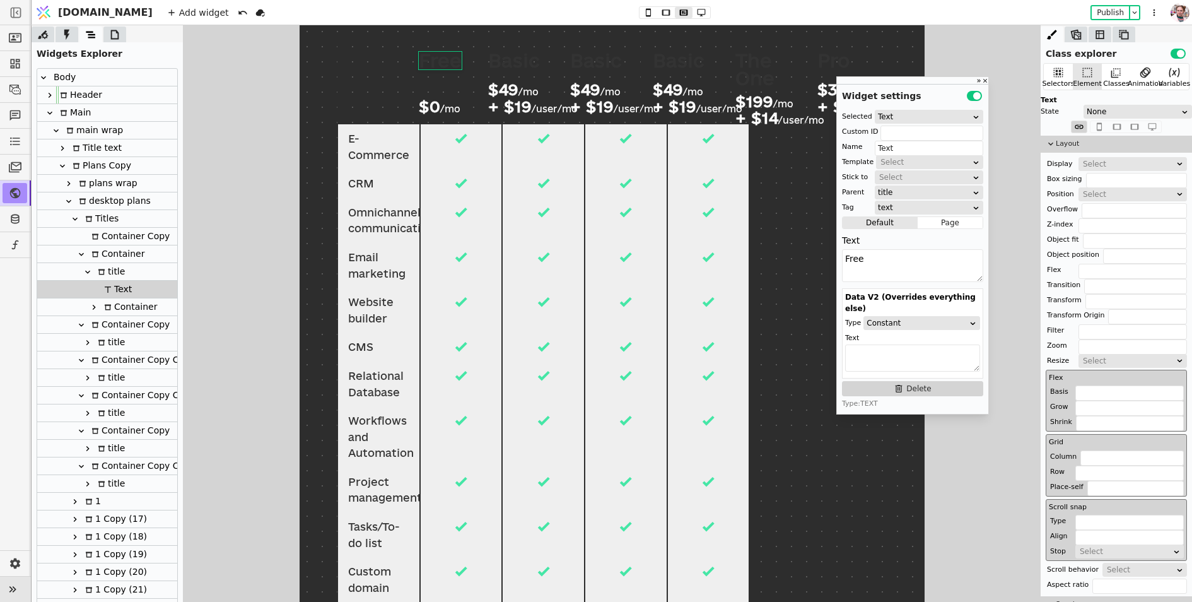
click at [1177, 54] on button "Use setting" at bounding box center [1178, 54] width 15 height 10
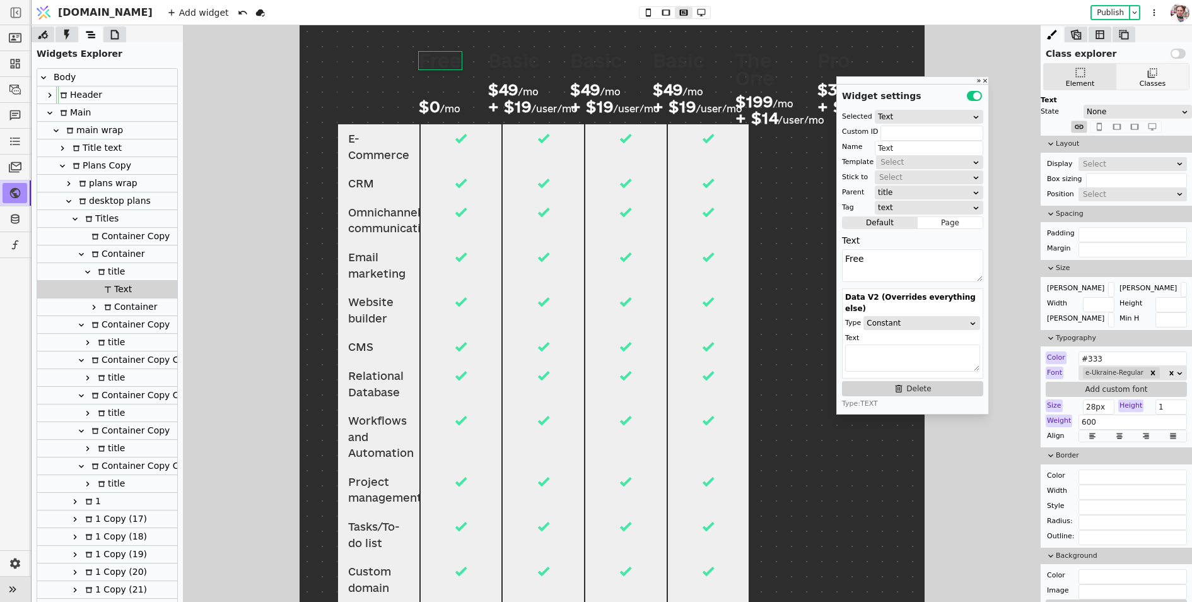
click at [1130, 76] on div "Classes" at bounding box center [1152, 77] width 73 height 26
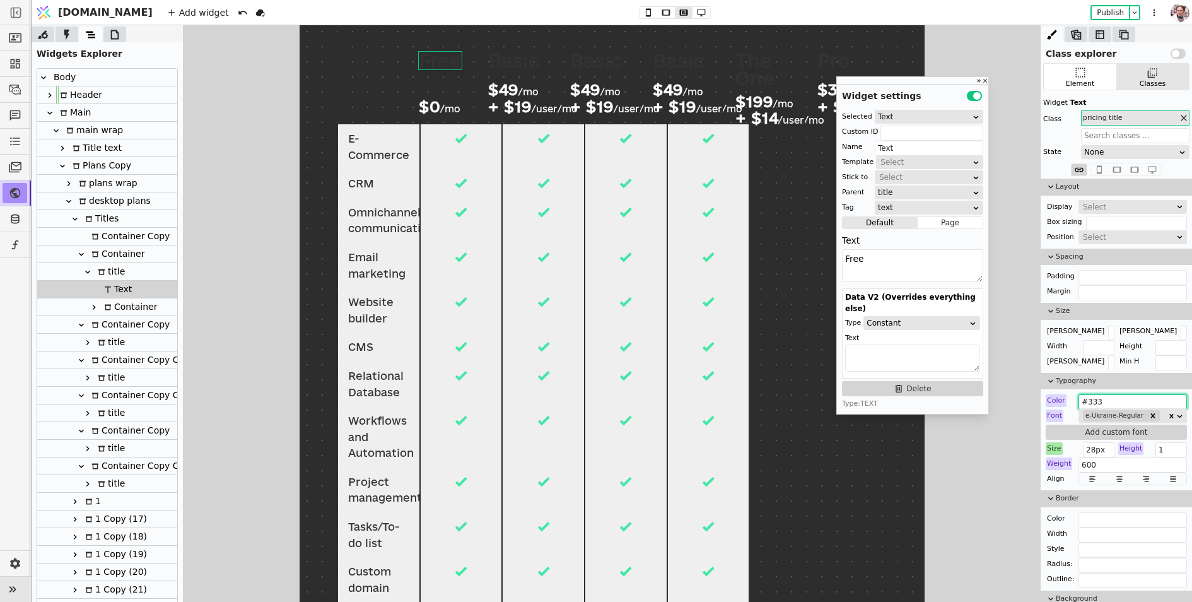
click at [1109, 397] on input "#333" at bounding box center [1133, 401] width 108 height 15
paste input "#a5d4ff"
click at [1084, 401] on input "##a5d4ff" at bounding box center [1133, 401] width 108 height 15
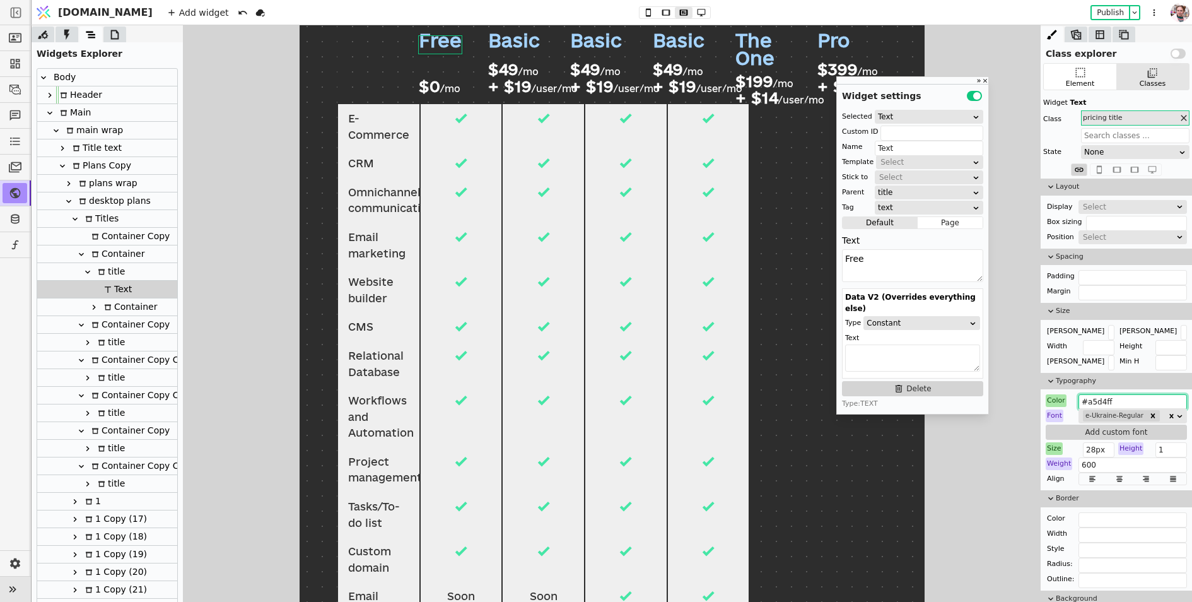
scroll to position [178, 0]
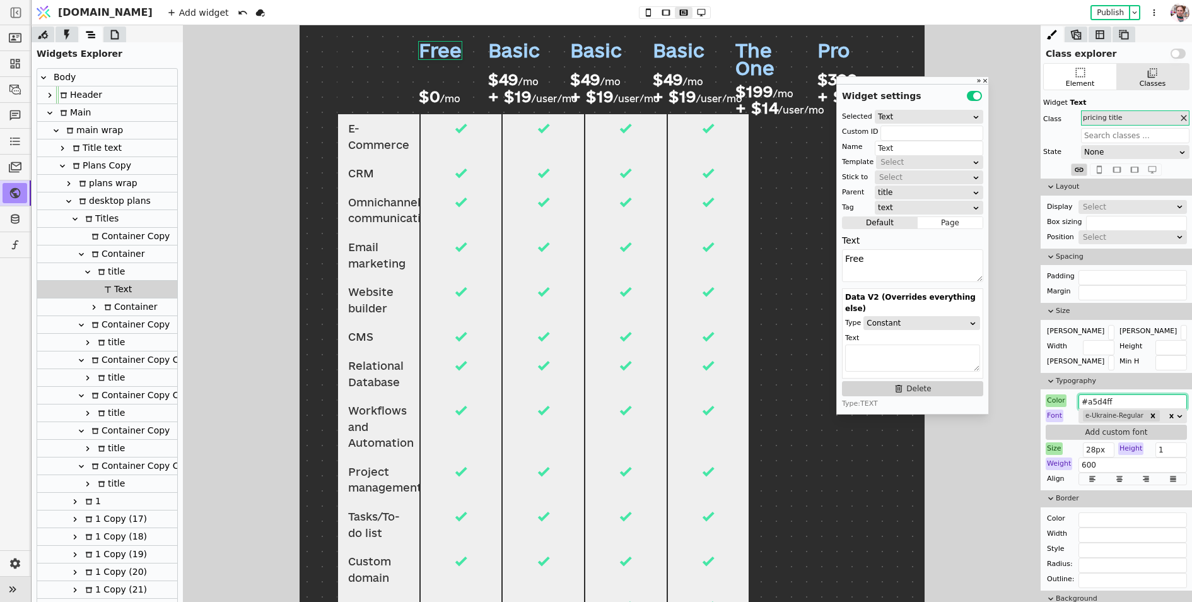
type input "#a5d4ff"
click at [454, 146] on div at bounding box center [460, 136] width 83 height 45
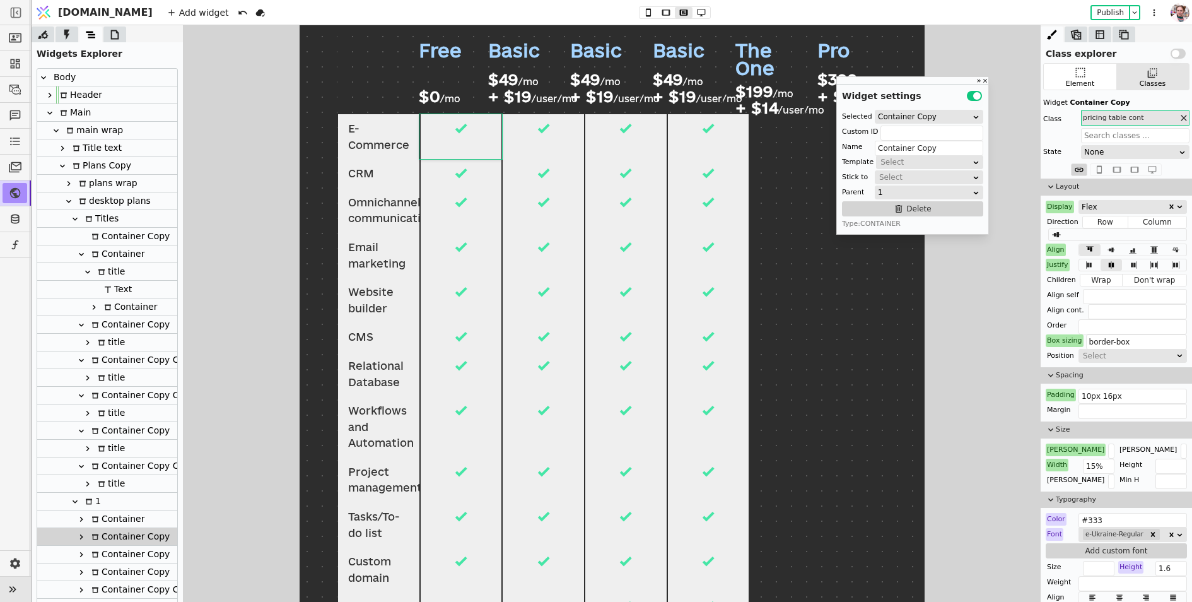
click at [107, 518] on div "Container" at bounding box center [116, 518] width 57 height 17
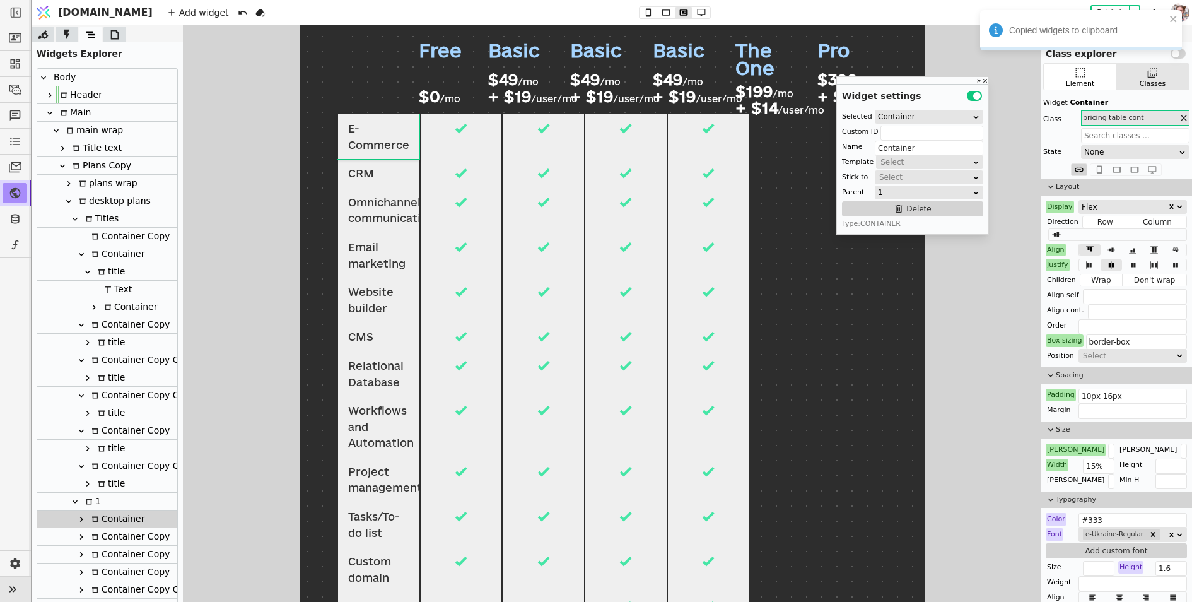
click at [92, 500] on div "1" at bounding box center [91, 501] width 20 height 17
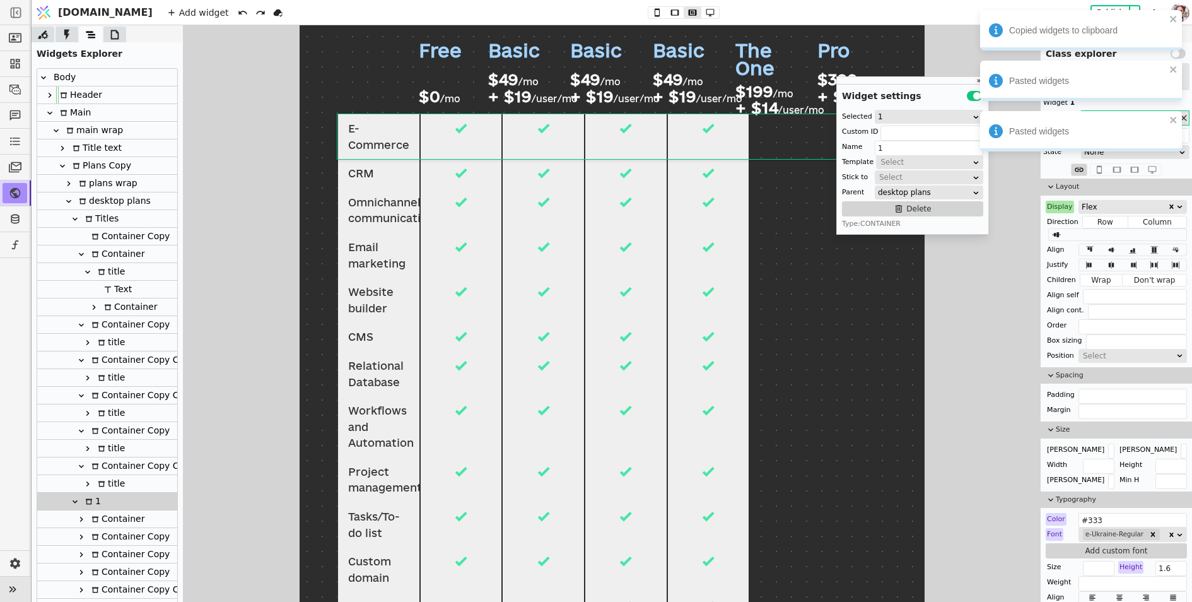
click at [112, 536] on div "Container Copy" at bounding box center [129, 536] width 82 height 17
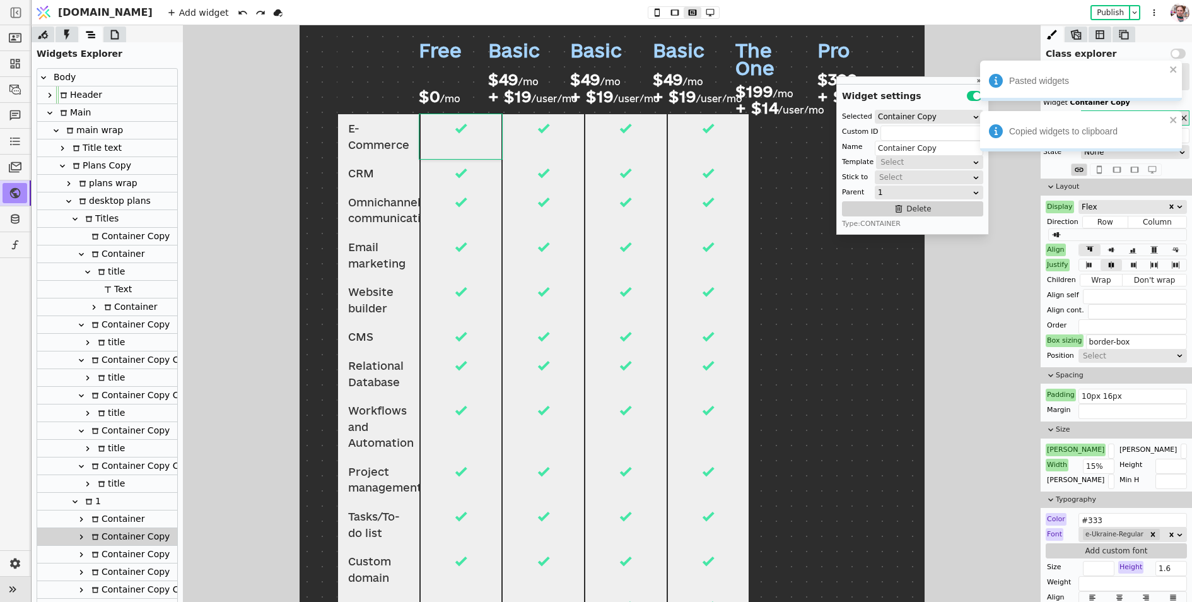
click at [112, 504] on div "1" at bounding box center [107, 502] width 140 height 18
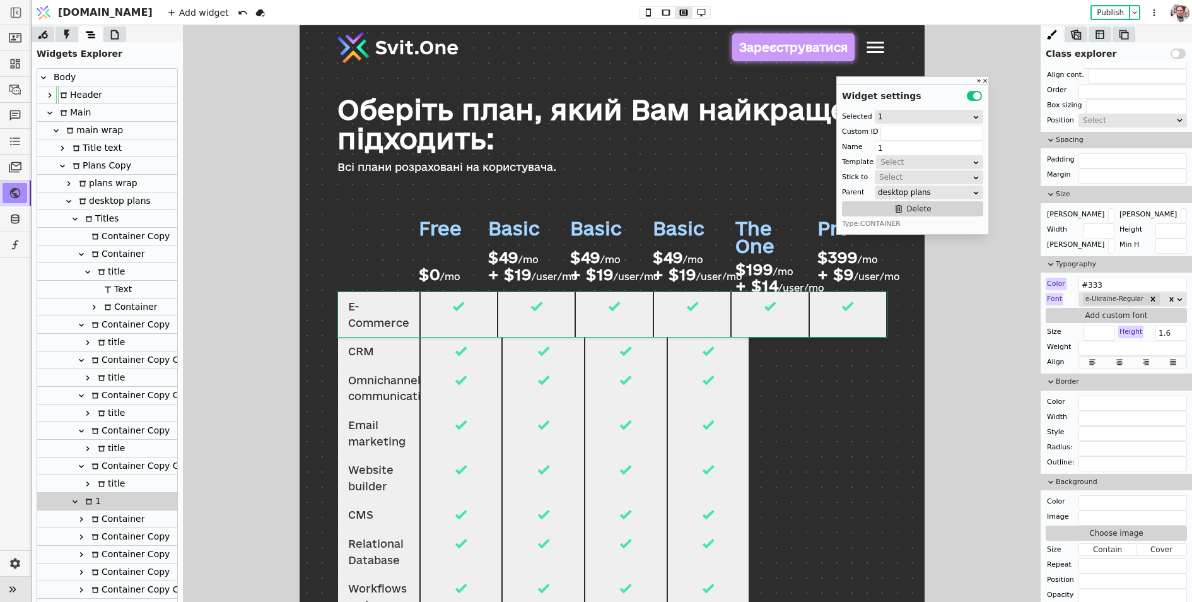
click at [131, 519] on div "Container" at bounding box center [116, 518] width 57 height 17
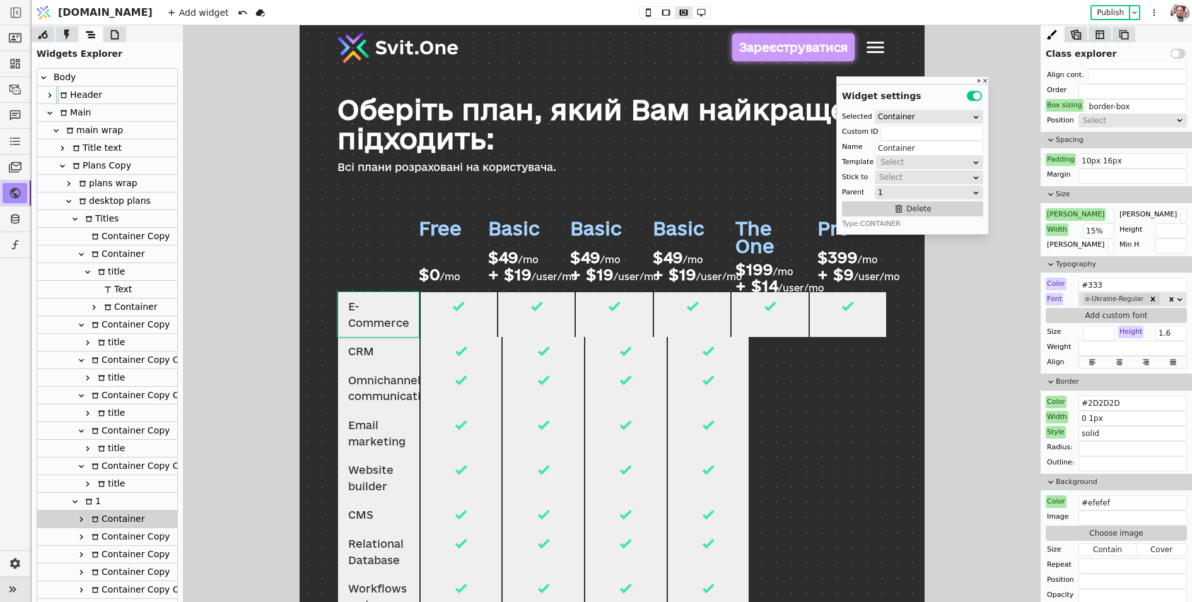
click at [126, 537] on div "Container Copy" at bounding box center [129, 536] width 82 height 17
type input "Container Copy"
click at [426, 360] on div at bounding box center [460, 351] width 83 height 29
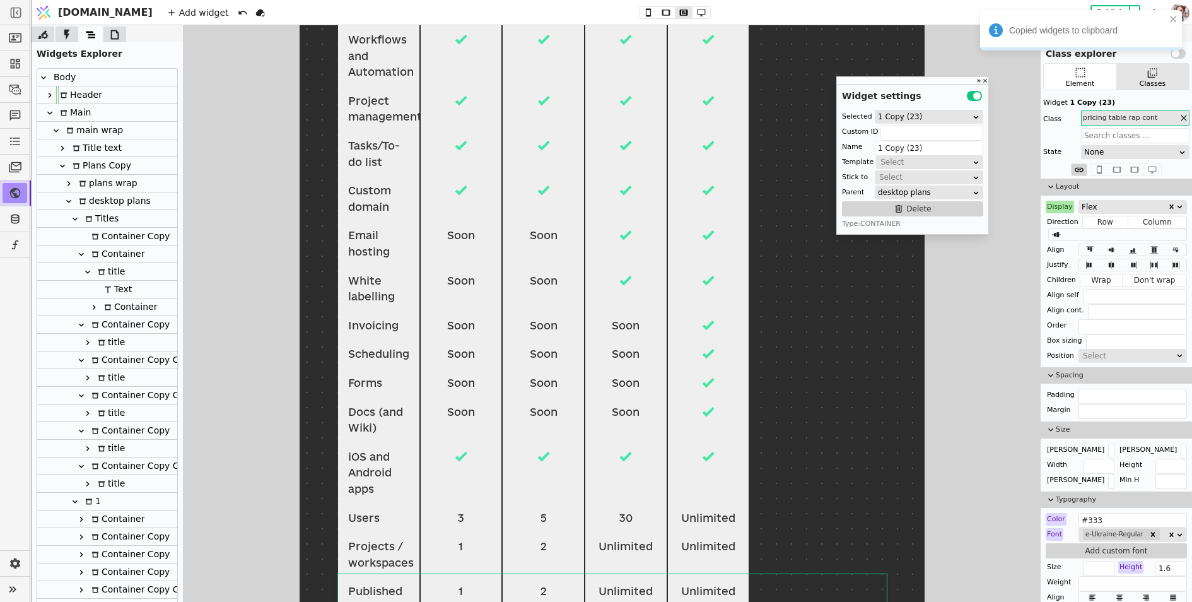
scroll to position [626, 0]
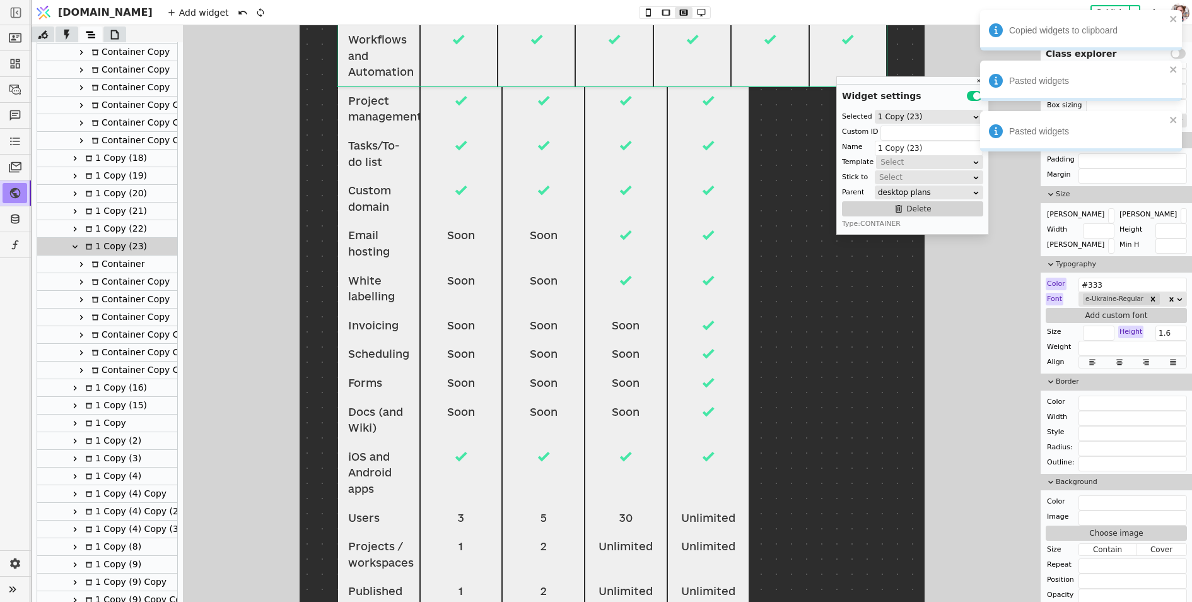
click at [79, 249] on icon at bounding box center [75, 247] width 10 height 10
click at [76, 264] on icon at bounding box center [75, 264] width 10 height 10
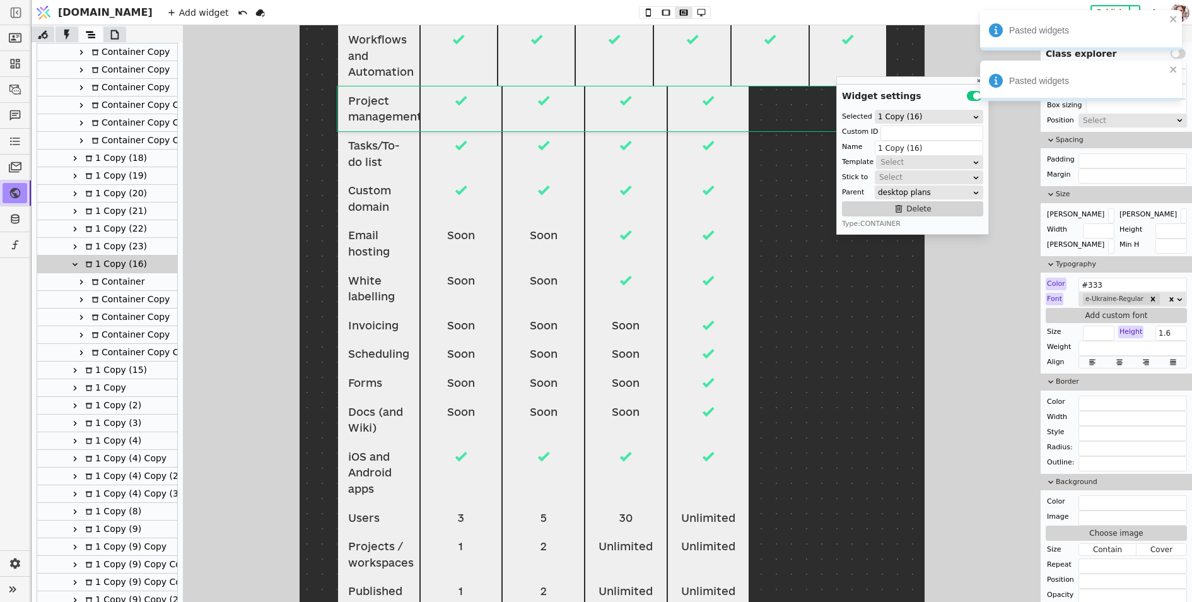
click at [104, 295] on div "Container Copy" at bounding box center [129, 299] width 82 height 17
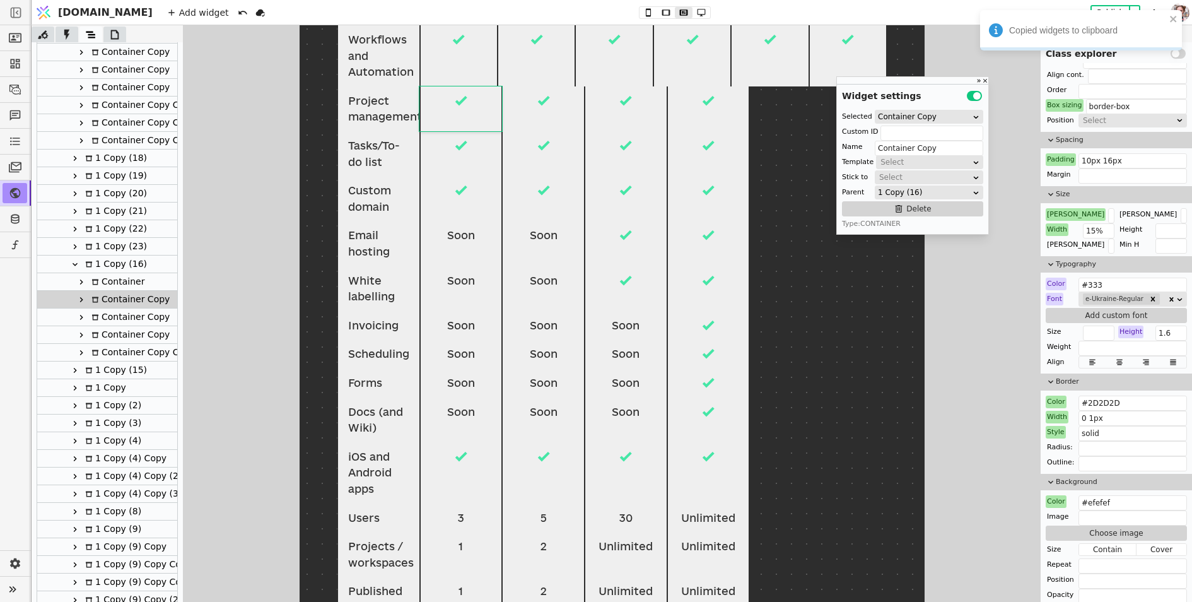
click at [103, 264] on div "1 Copy (16)" at bounding box center [114, 263] width 66 height 17
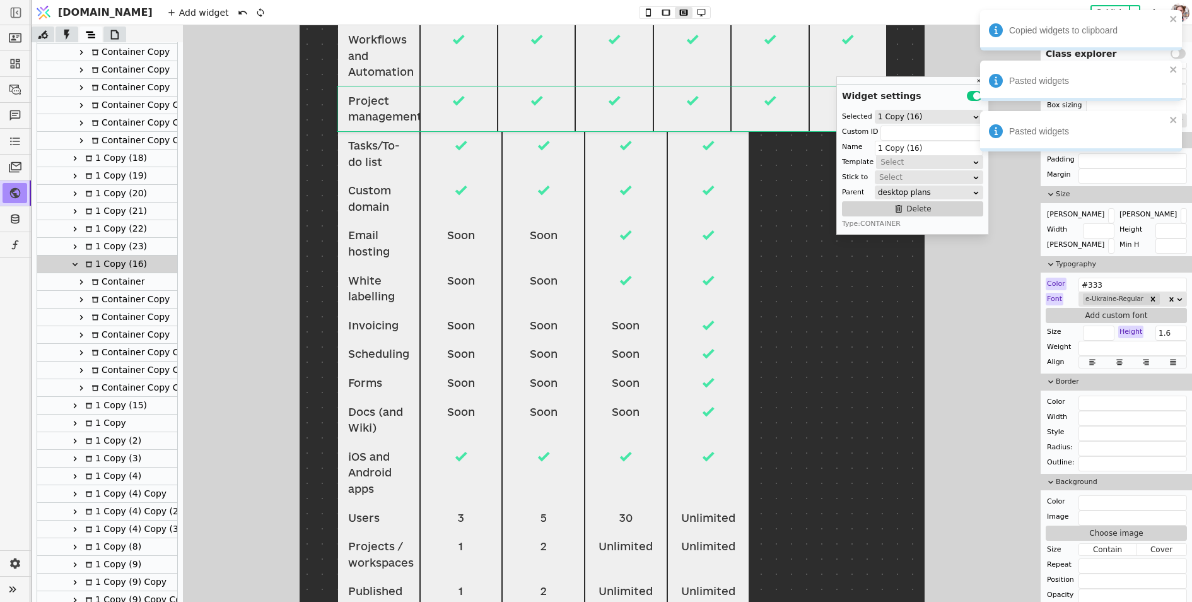
click at [77, 262] on icon at bounding box center [75, 263] width 5 height 3
click at [79, 278] on icon at bounding box center [75, 282] width 10 height 10
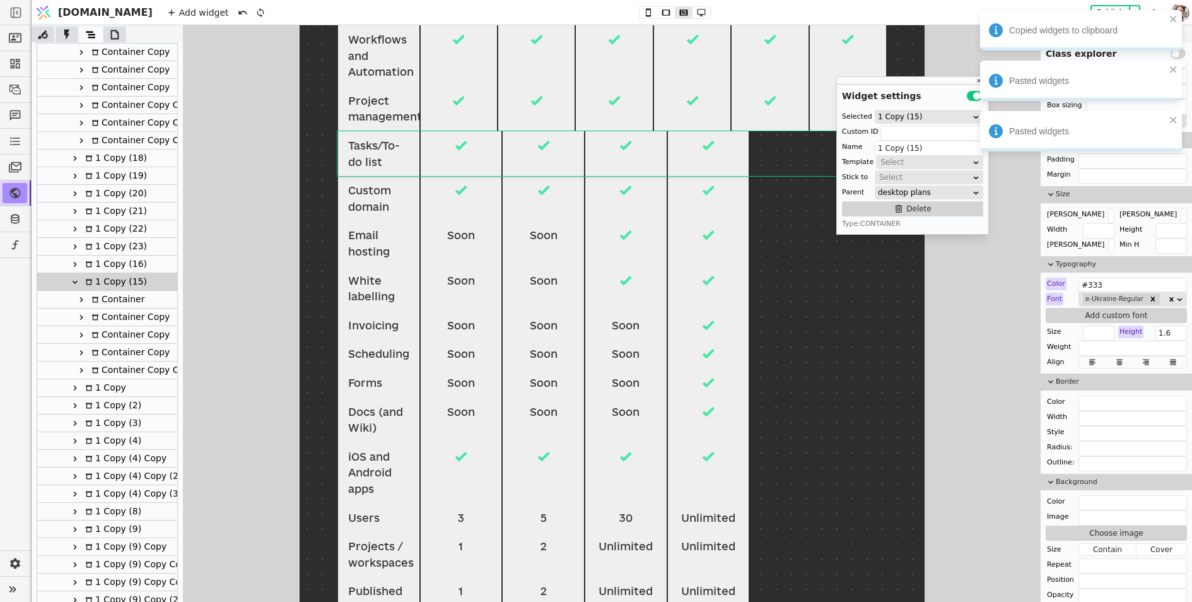
click at [106, 319] on div "Container Copy" at bounding box center [129, 316] width 82 height 17
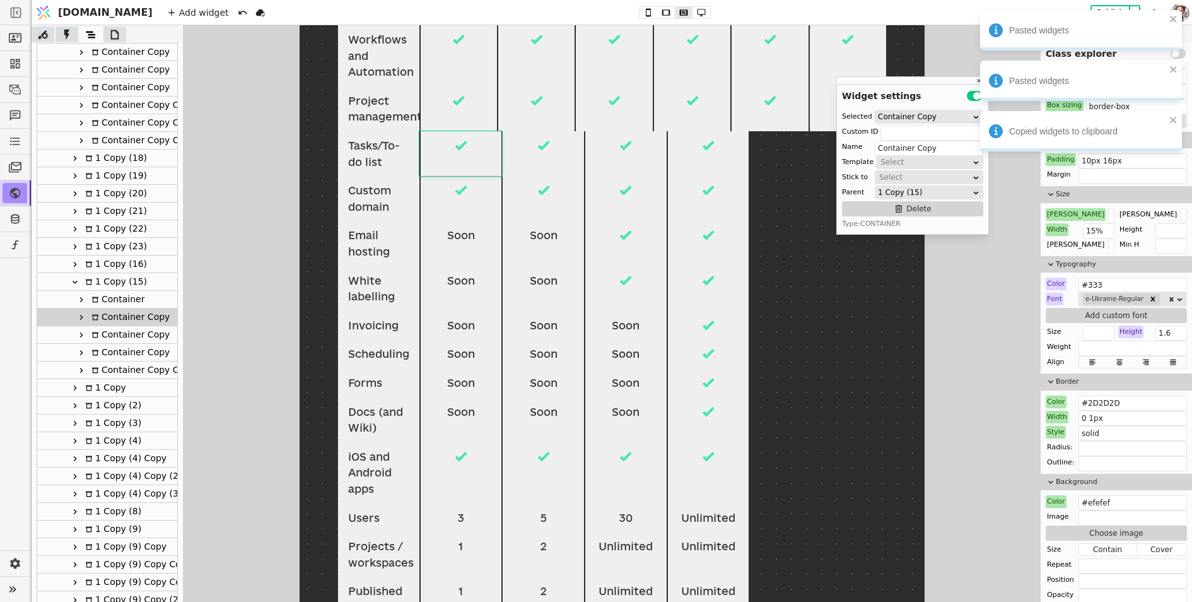
click at [103, 286] on div "1 Copy (15)" at bounding box center [114, 281] width 66 height 17
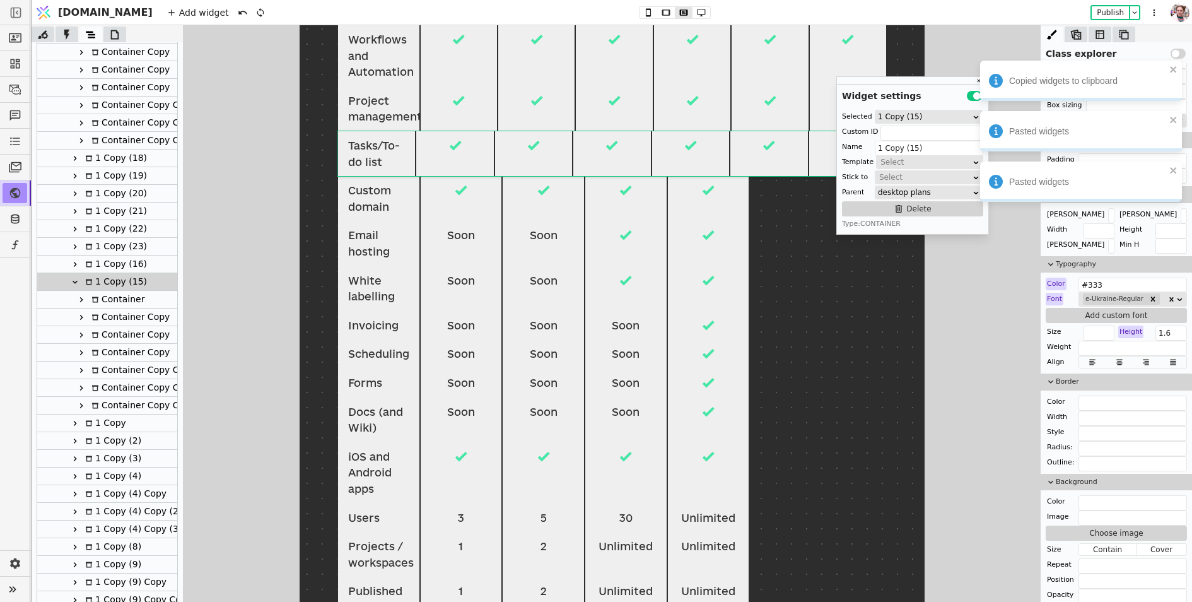
click at [78, 287] on div at bounding box center [75, 281] width 13 height 15
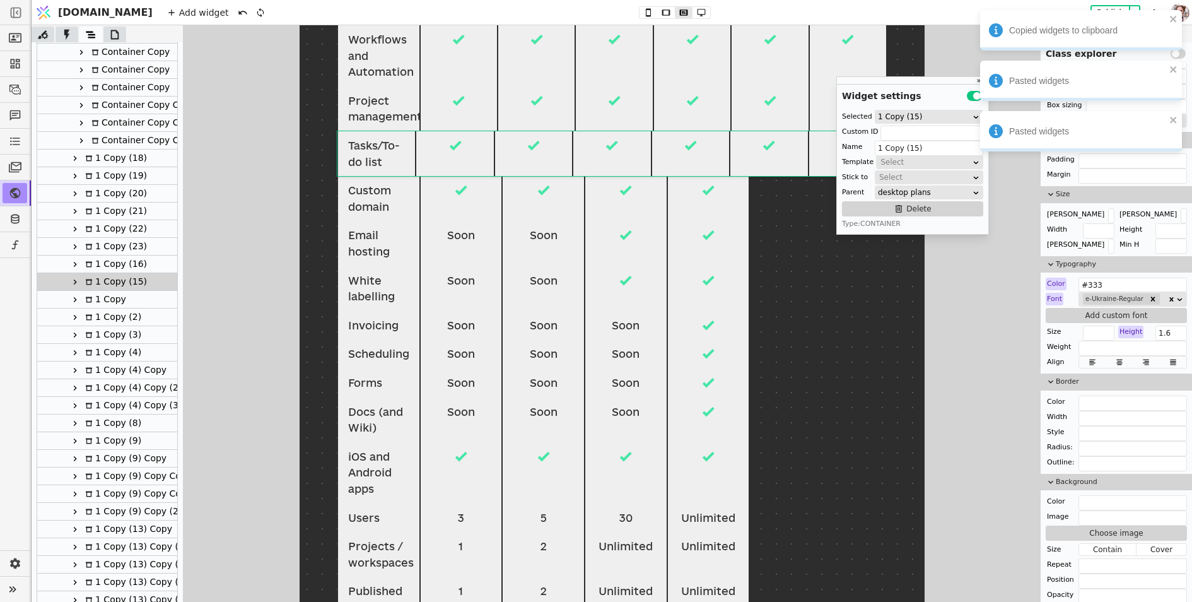
click at [77, 295] on icon at bounding box center [75, 300] width 10 height 10
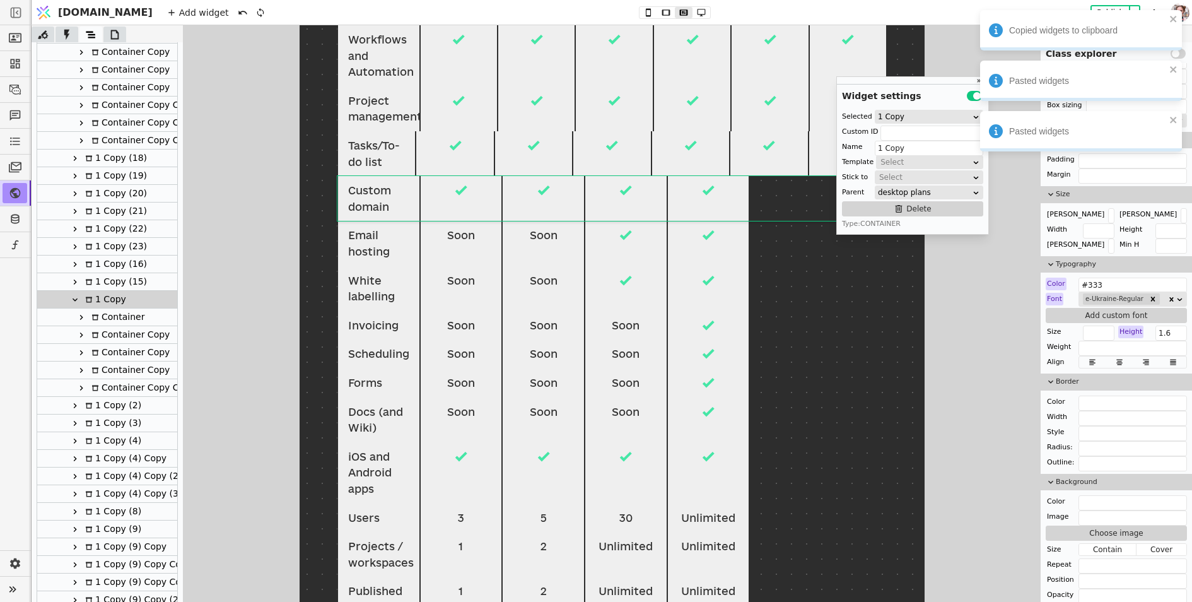
click at [98, 341] on div "Container Copy" at bounding box center [129, 334] width 82 height 17
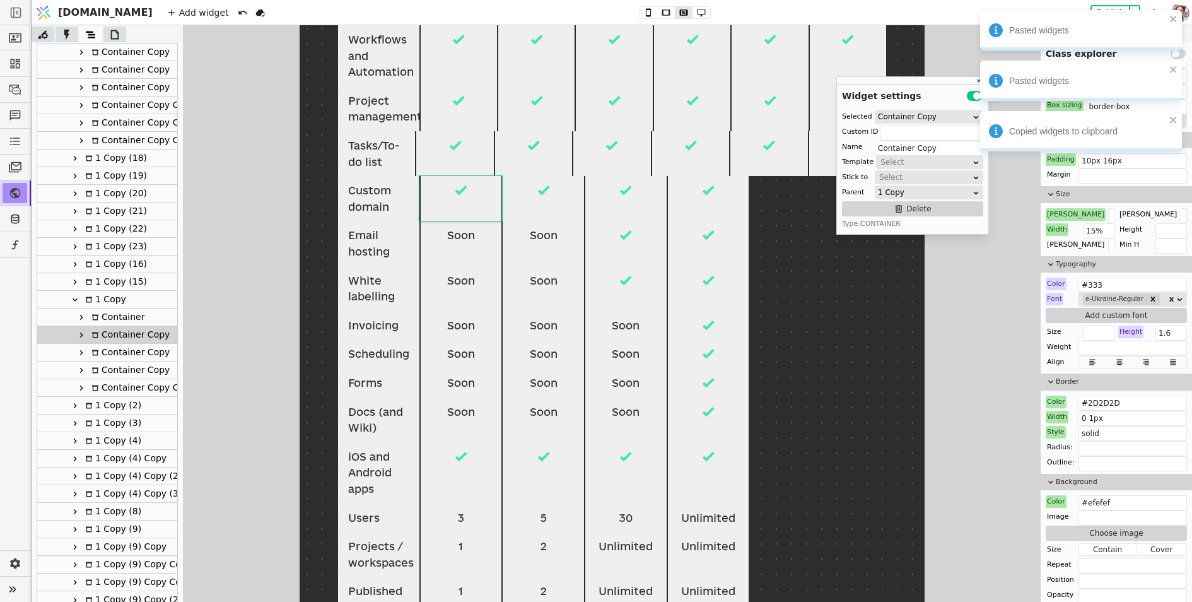
click at [99, 294] on div "1 Copy" at bounding box center [103, 299] width 45 height 17
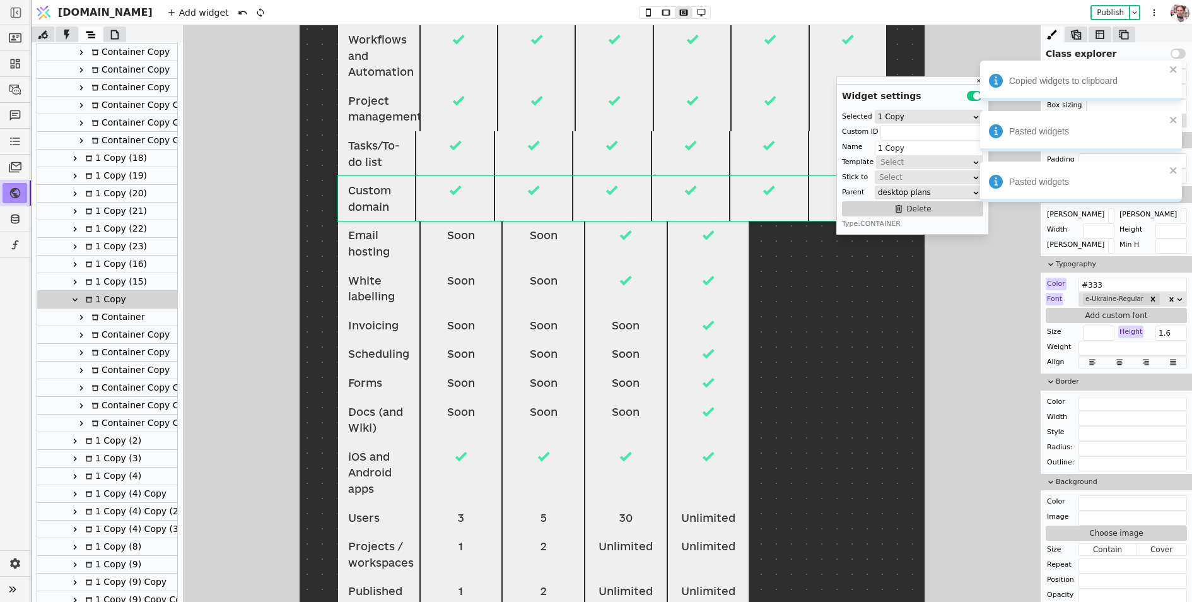
click at [78, 297] on icon at bounding box center [75, 300] width 10 height 10
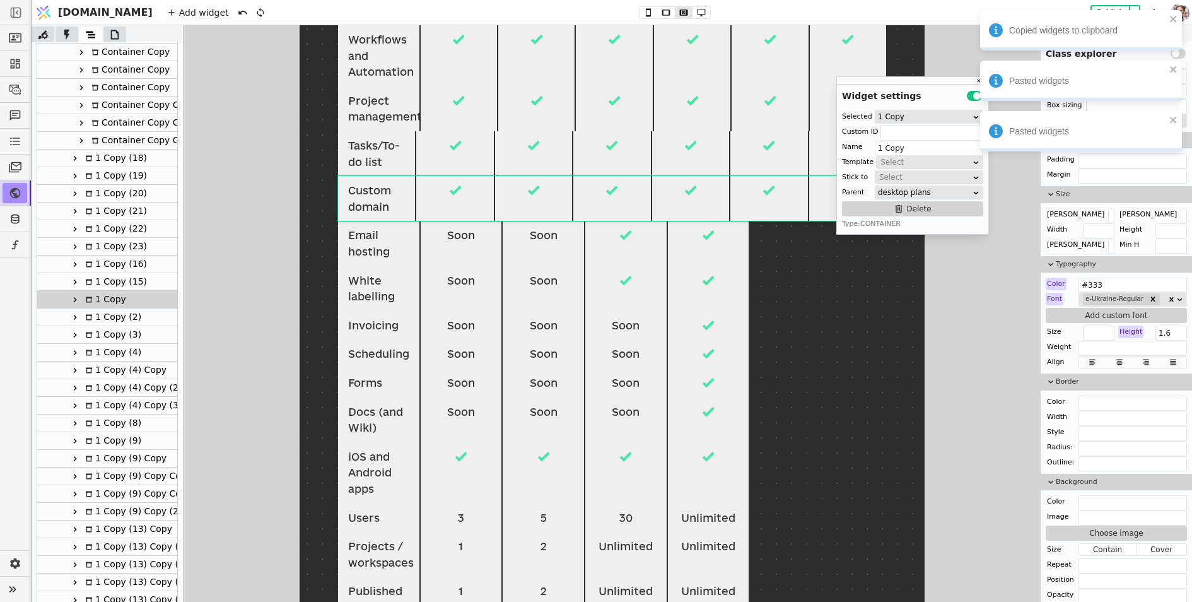
click at [75, 313] on icon at bounding box center [75, 317] width 10 height 10
click at [101, 357] on div "Container Copy" at bounding box center [129, 352] width 82 height 17
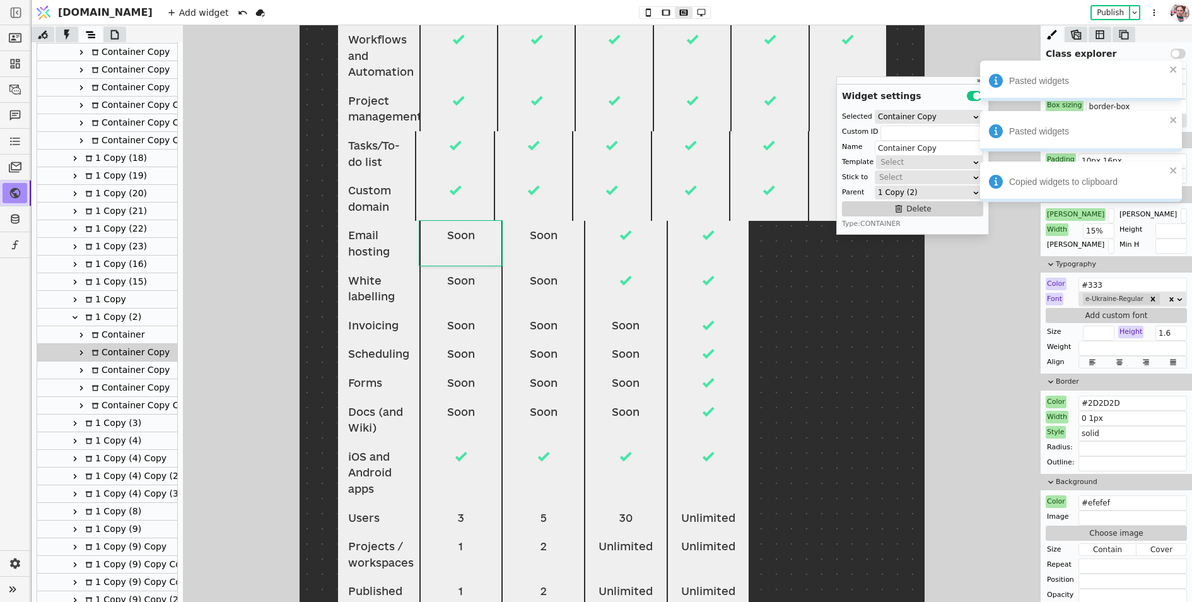
click at [100, 322] on div "1 Copy (2)" at bounding box center [111, 316] width 60 height 17
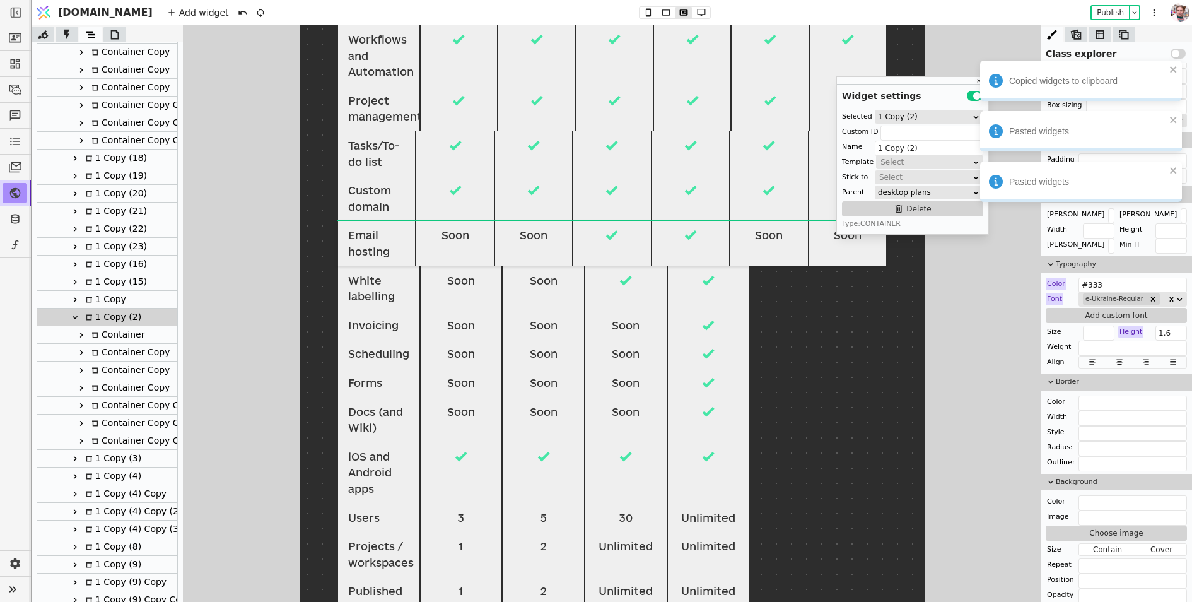
click at [77, 315] on icon at bounding box center [75, 317] width 10 height 10
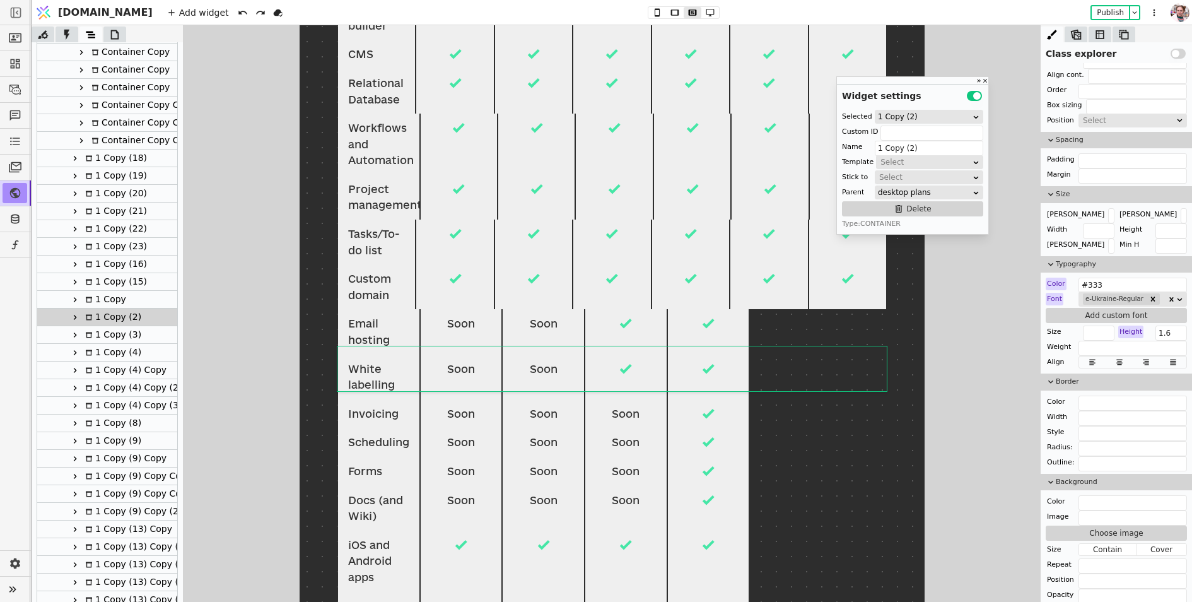
scroll to position [468, 0]
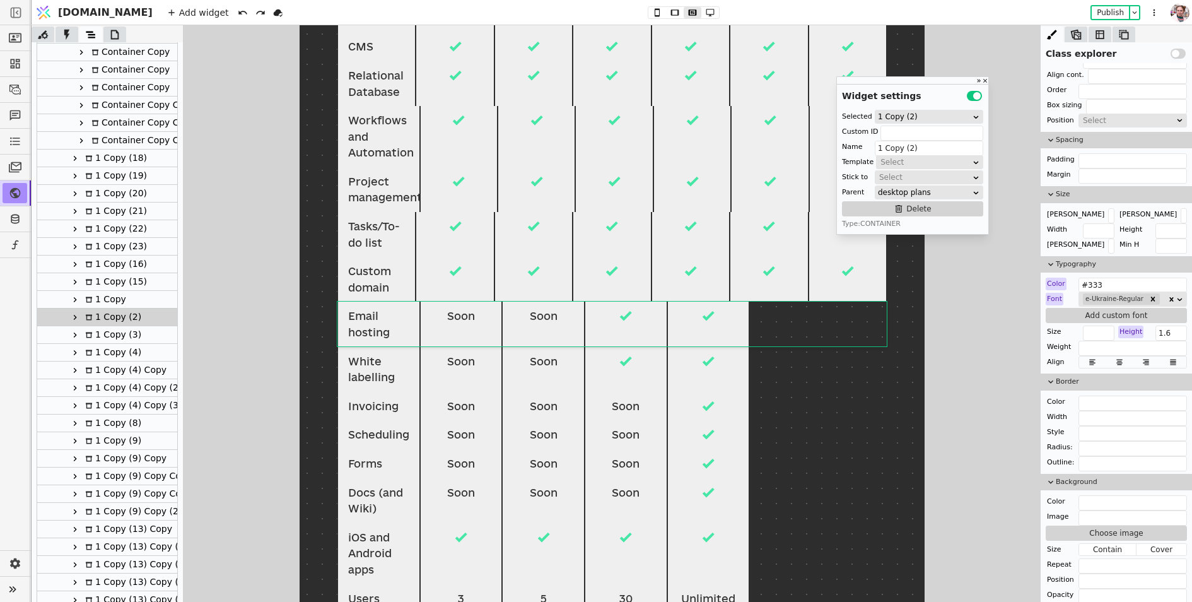
click at [637, 326] on div at bounding box center [625, 323] width 83 height 45
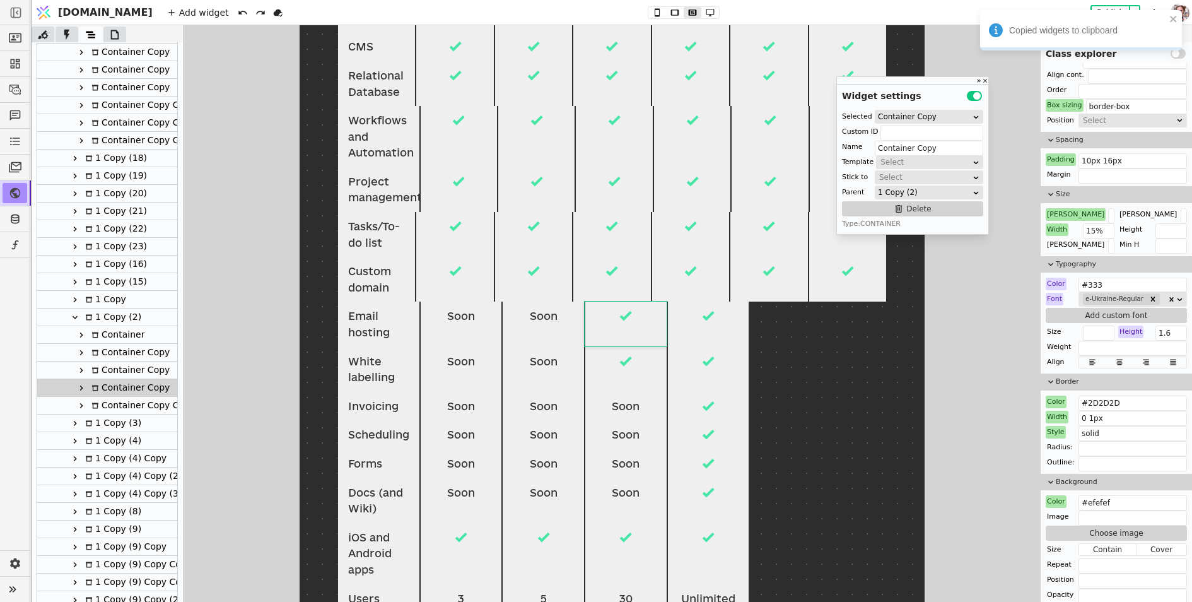
click at [108, 319] on div "1 Copy (2)" at bounding box center [111, 316] width 60 height 17
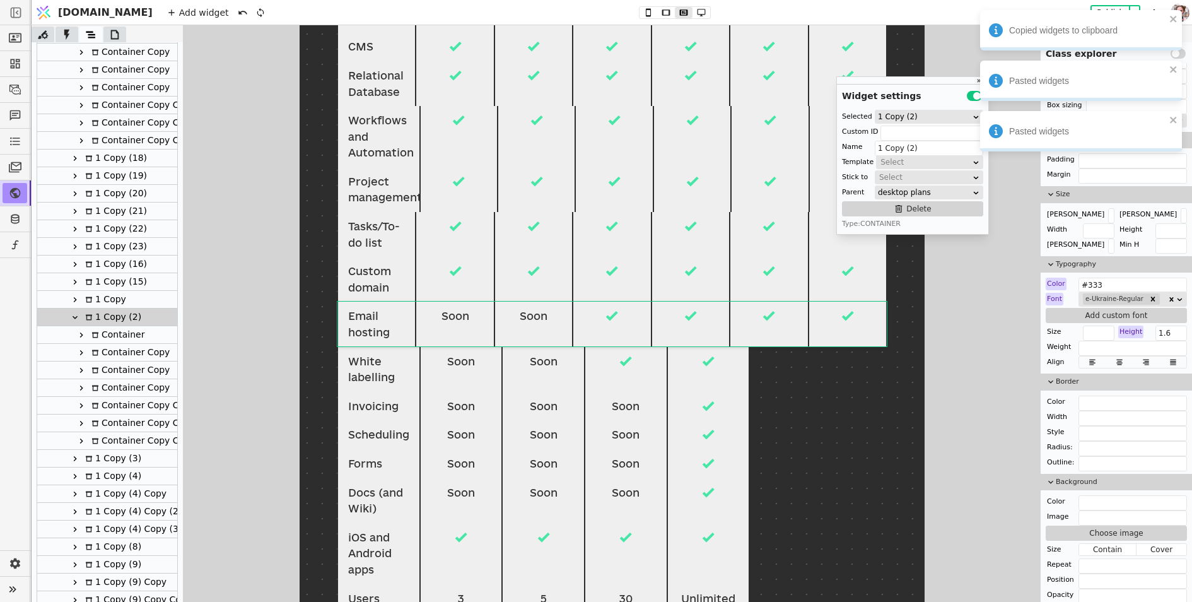
click at [70, 314] on icon at bounding box center [75, 317] width 10 height 10
click at [77, 334] on icon at bounding box center [75, 335] width 10 height 10
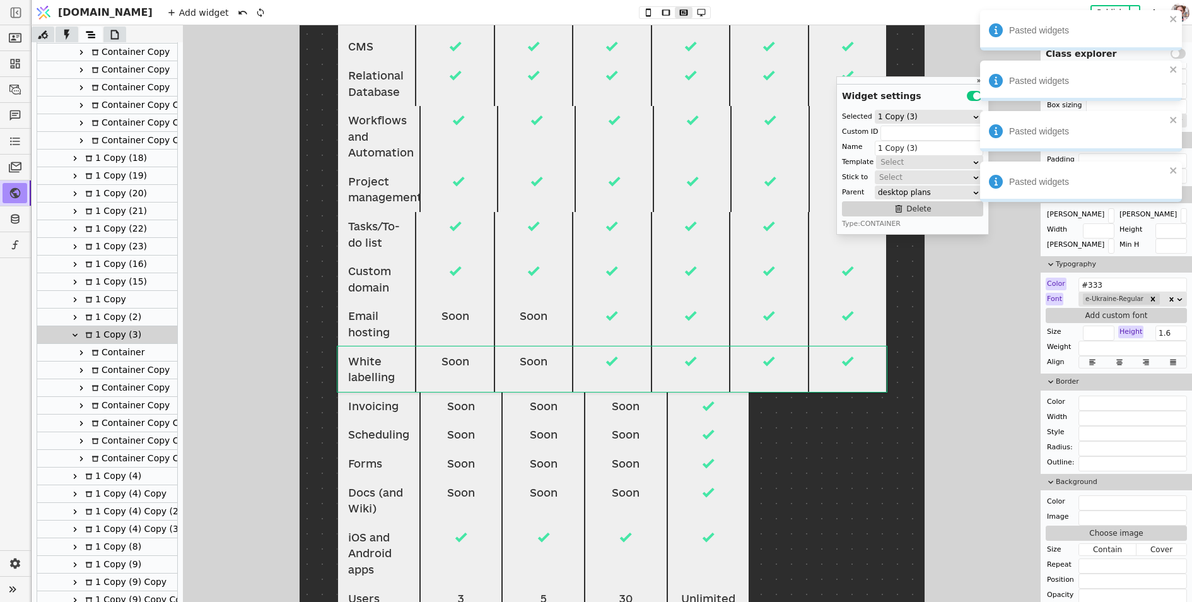
click at [78, 337] on icon at bounding box center [75, 335] width 10 height 10
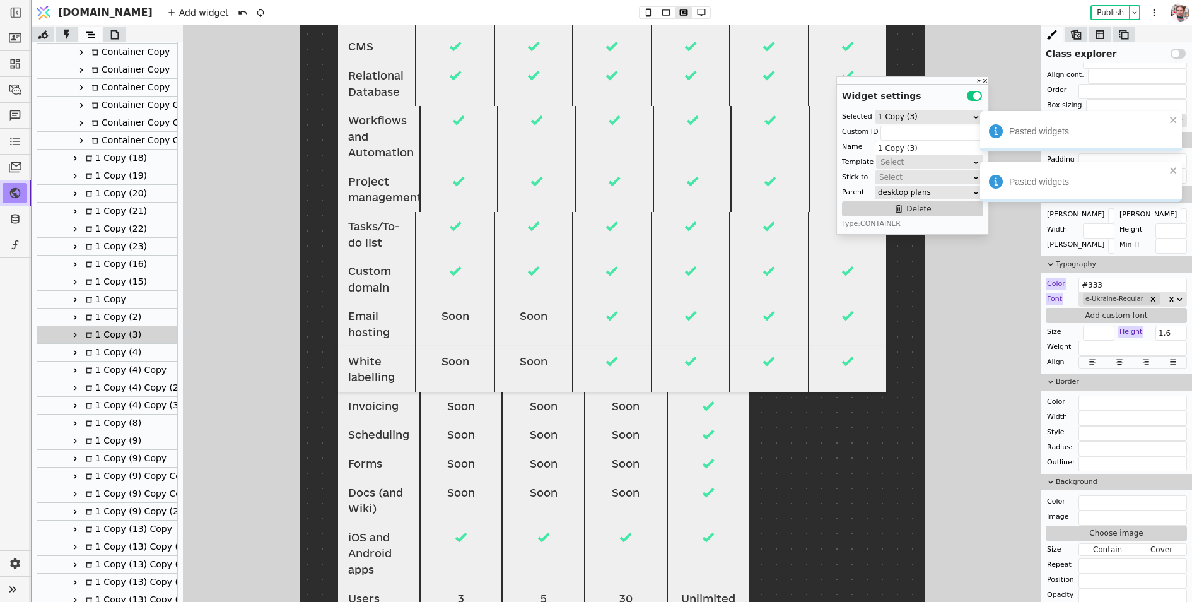
click at [76, 353] on icon at bounding box center [75, 353] width 10 height 10
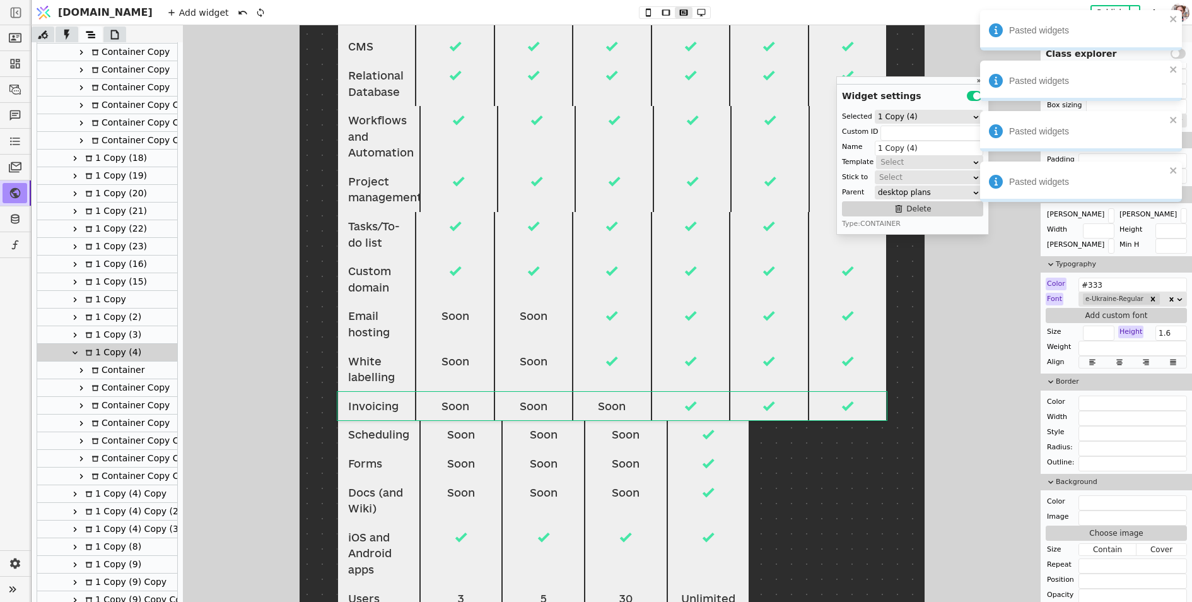
click at [74, 346] on div at bounding box center [75, 352] width 13 height 15
click at [77, 371] on icon at bounding box center [75, 370] width 10 height 10
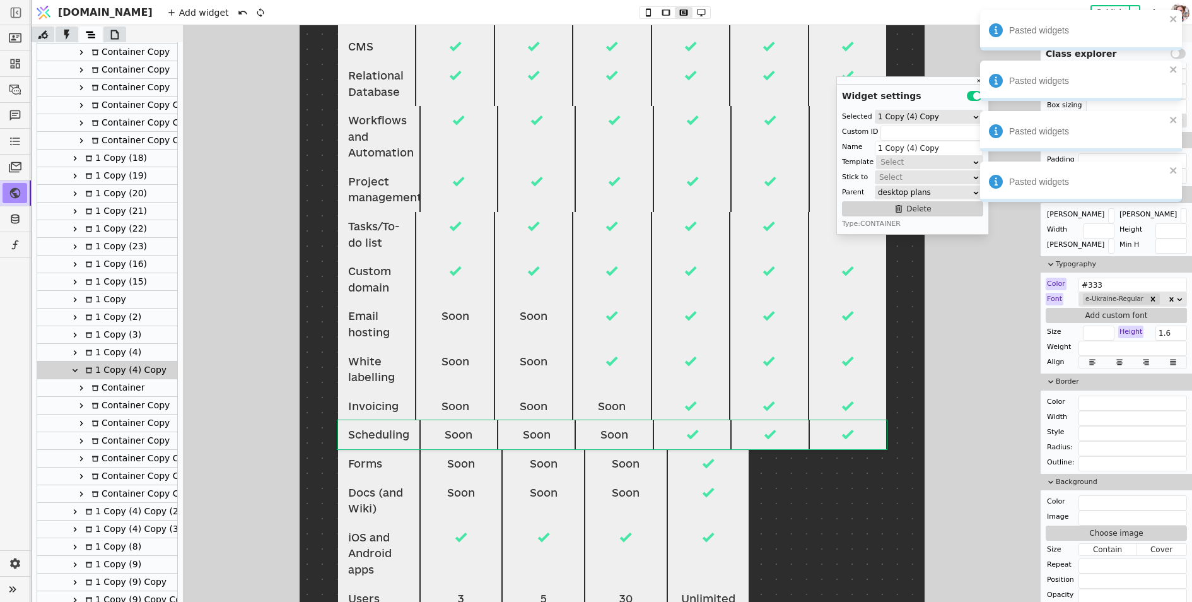
click at [76, 368] on icon at bounding box center [75, 369] width 5 height 3
click at [76, 383] on icon at bounding box center [75, 388] width 10 height 10
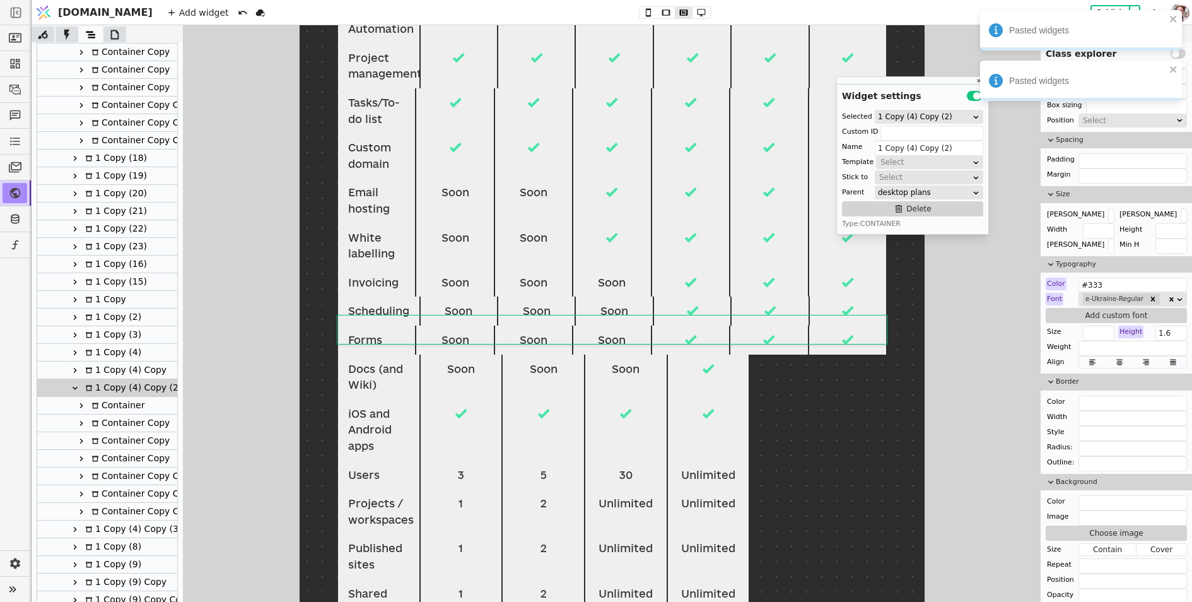
scroll to position [0, 0]
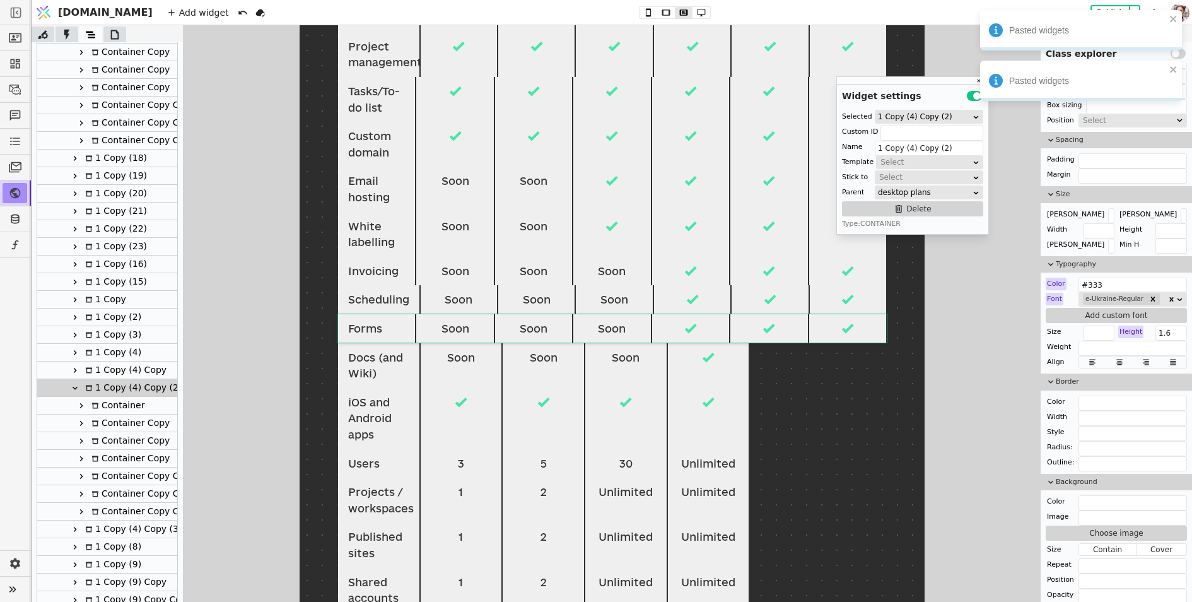
click at [73, 387] on icon at bounding box center [75, 388] width 10 height 10
click at [78, 402] on icon at bounding box center [75, 406] width 10 height 10
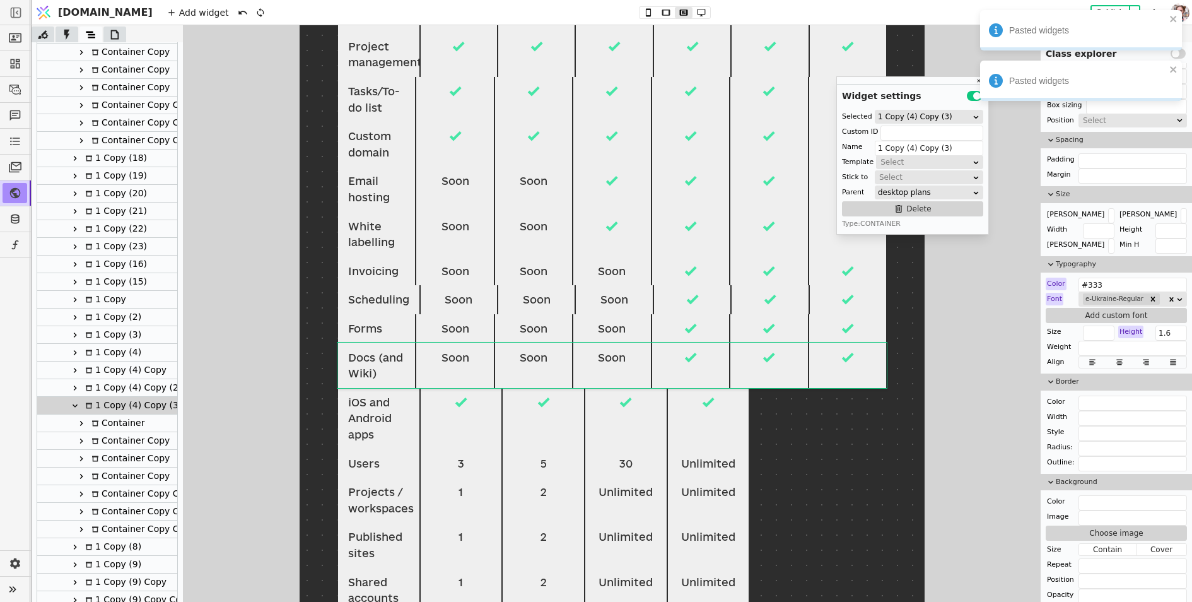
click at [77, 402] on icon at bounding box center [75, 406] width 10 height 10
click at [76, 420] on icon at bounding box center [75, 423] width 10 height 10
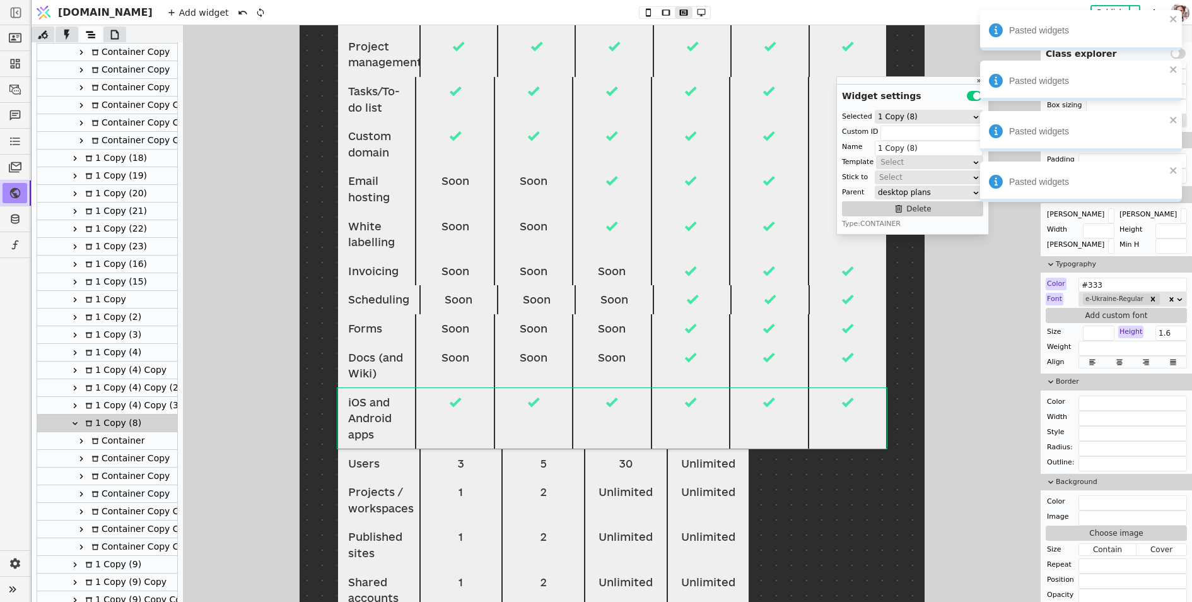
click at [77, 439] on icon at bounding box center [81, 441] width 10 height 10
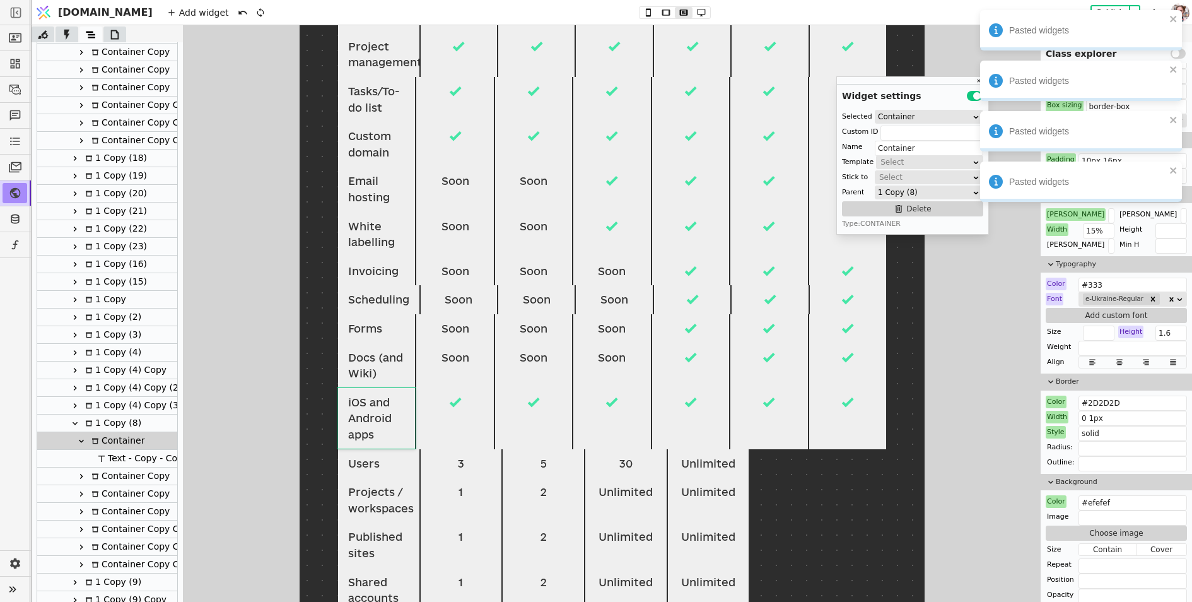
click at [73, 424] on icon at bounding box center [75, 423] width 10 height 10
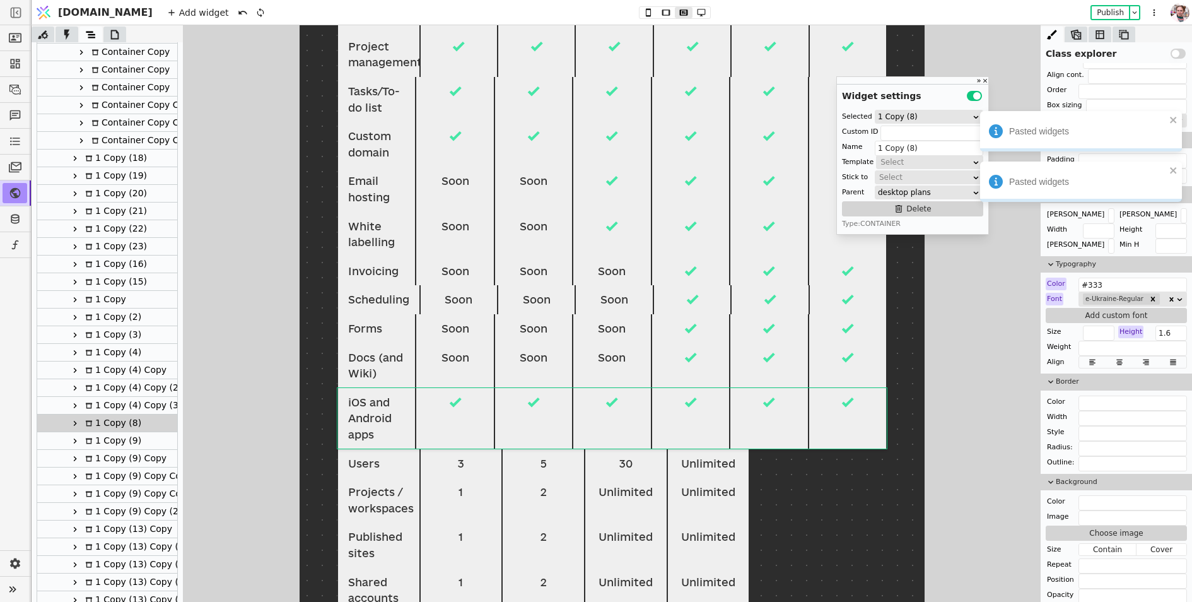
click at [77, 440] on icon at bounding box center [75, 441] width 10 height 10
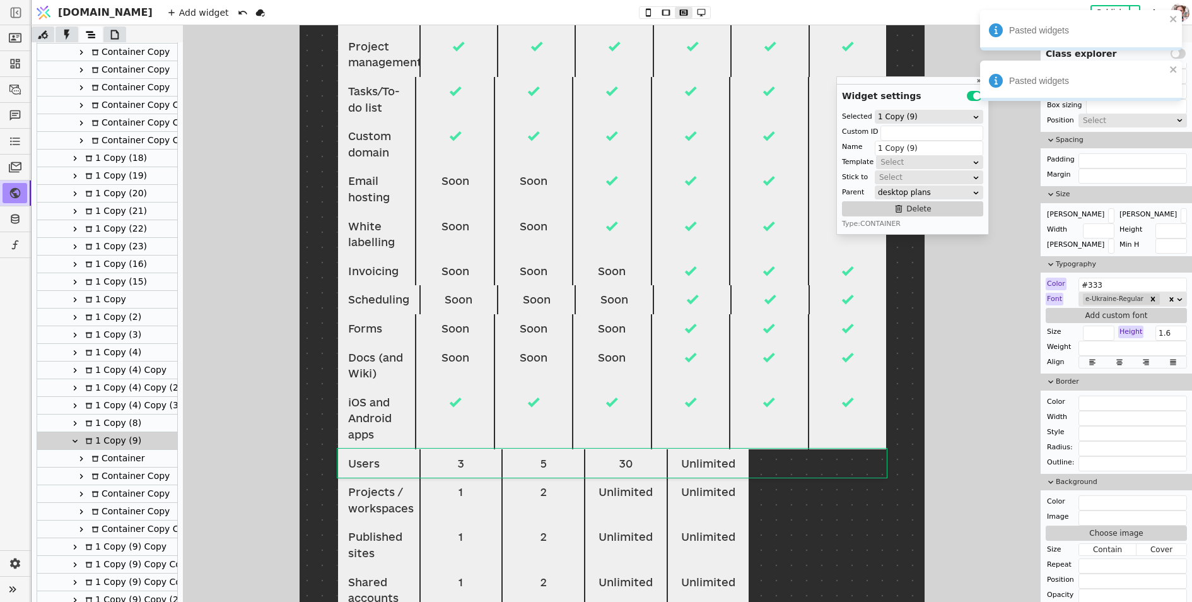
click at [106, 516] on div "Container Copy" at bounding box center [129, 511] width 82 height 17
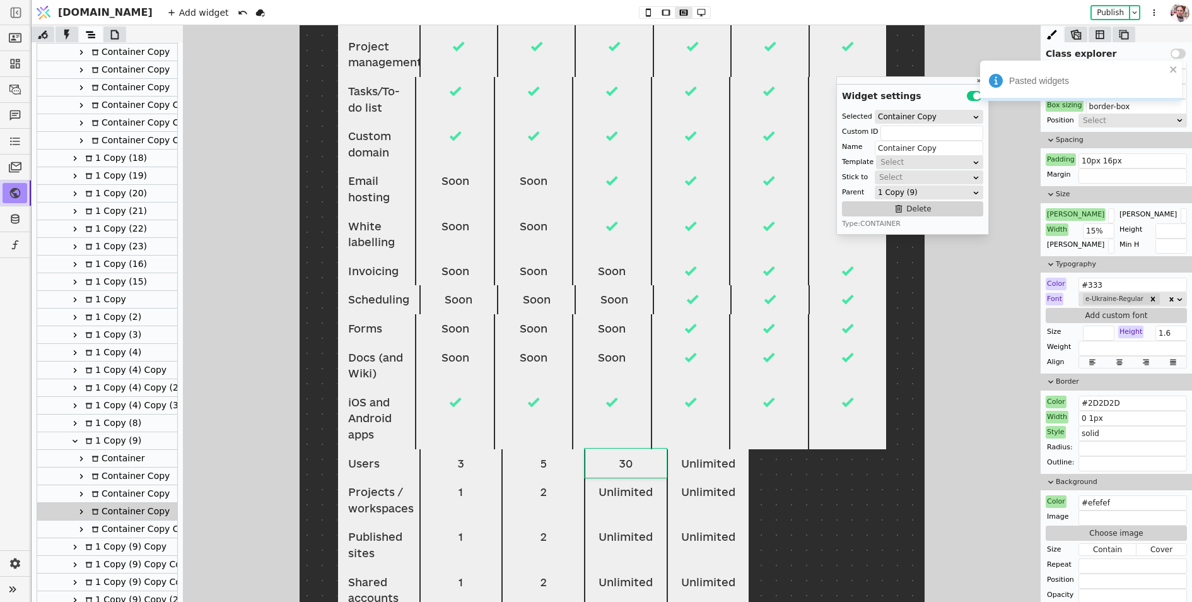
click at [107, 530] on div "Container Copy Copy" at bounding box center [141, 528] width 107 height 17
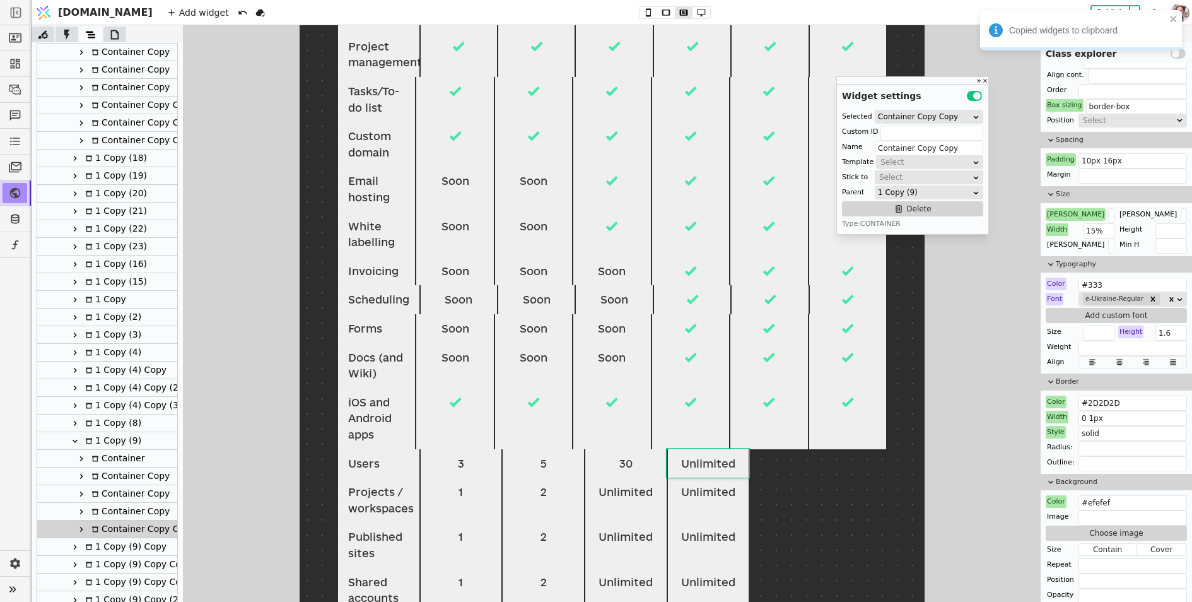
click at [100, 438] on div "1 Copy (9)" at bounding box center [111, 440] width 60 height 17
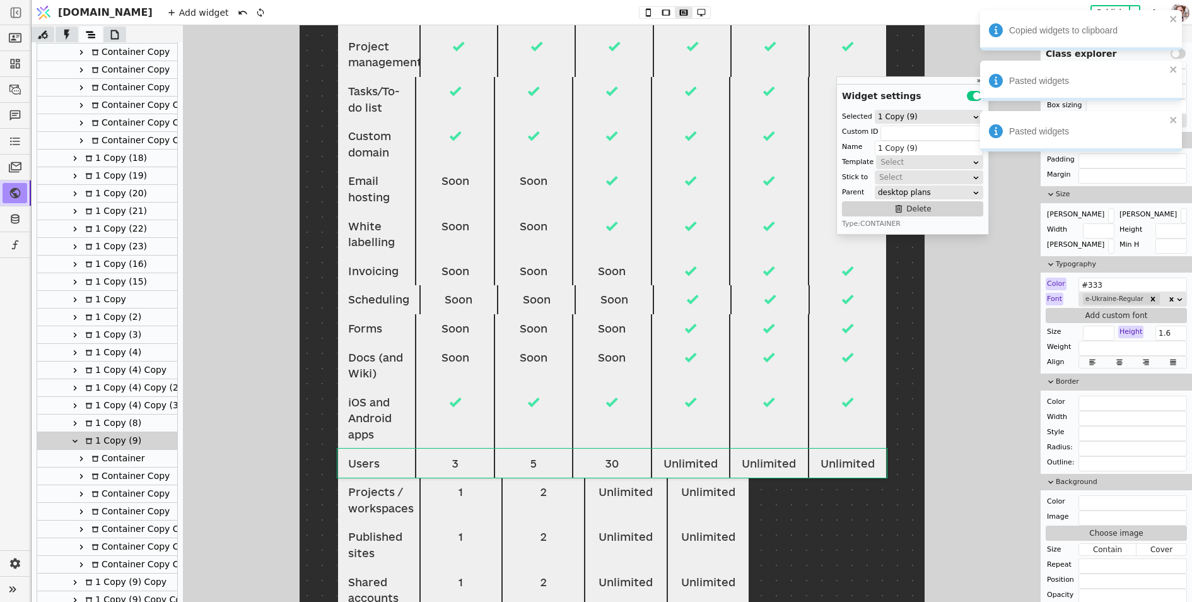
click at [74, 438] on icon at bounding box center [75, 441] width 10 height 10
click at [104, 457] on div "1 Copy (9) Copy" at bounding box center [123, 458] width 85 height 17
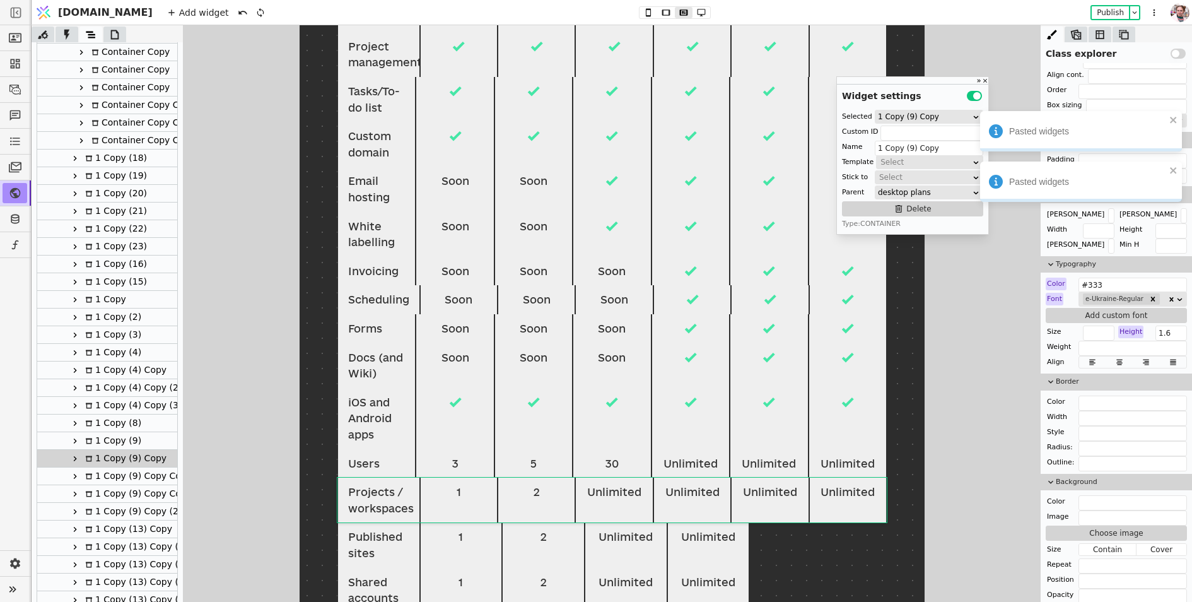
click at [104, 471] on div "1 Copy (9) Copy Copy" at bounding box center [136, 475] width 110 height 17
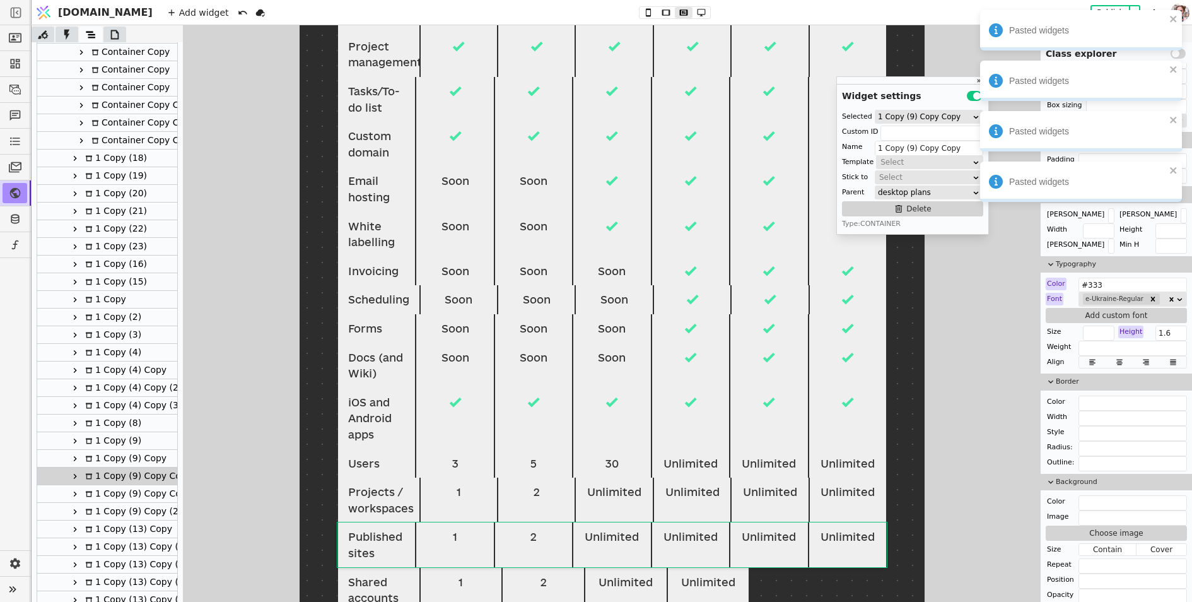
click at [105, 490] on div "1 Copy (9) Copy Copy (2)" at bounding box center [144, 493] width 126 height 17
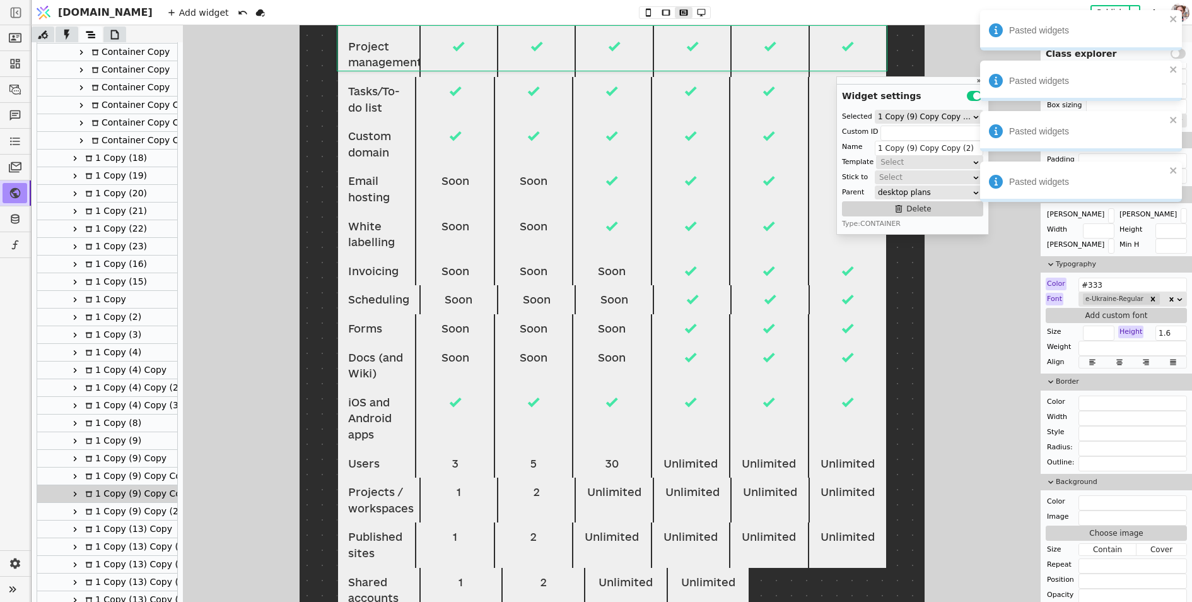
scroll to position [1145, 0]
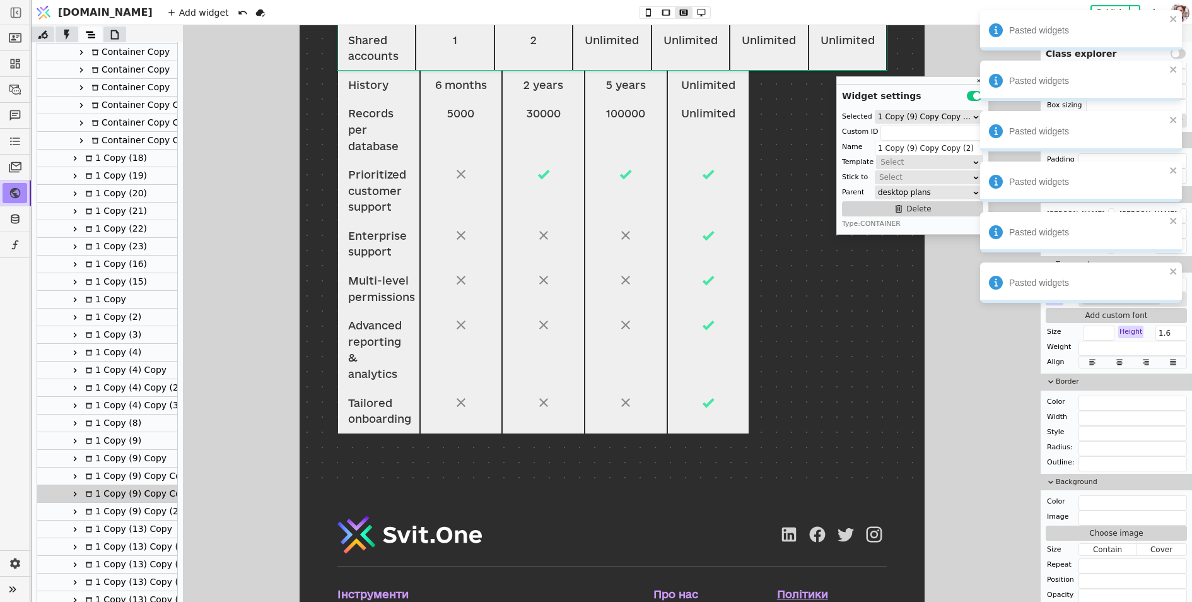
click at [97, 509] on div "1 Copy (9) Copy (2)" at bounding box center [131, 511] width 100 height 17
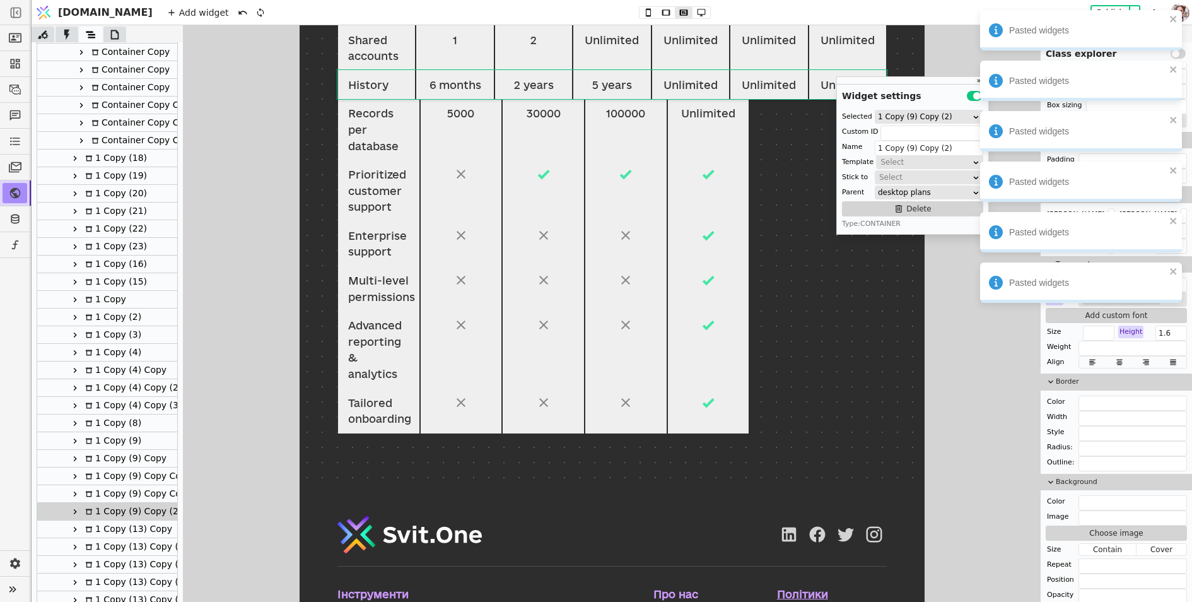
click at [101, 529] on div "1 Copy (13) Copy" at bounding box center [126, 528] width 91 height 17
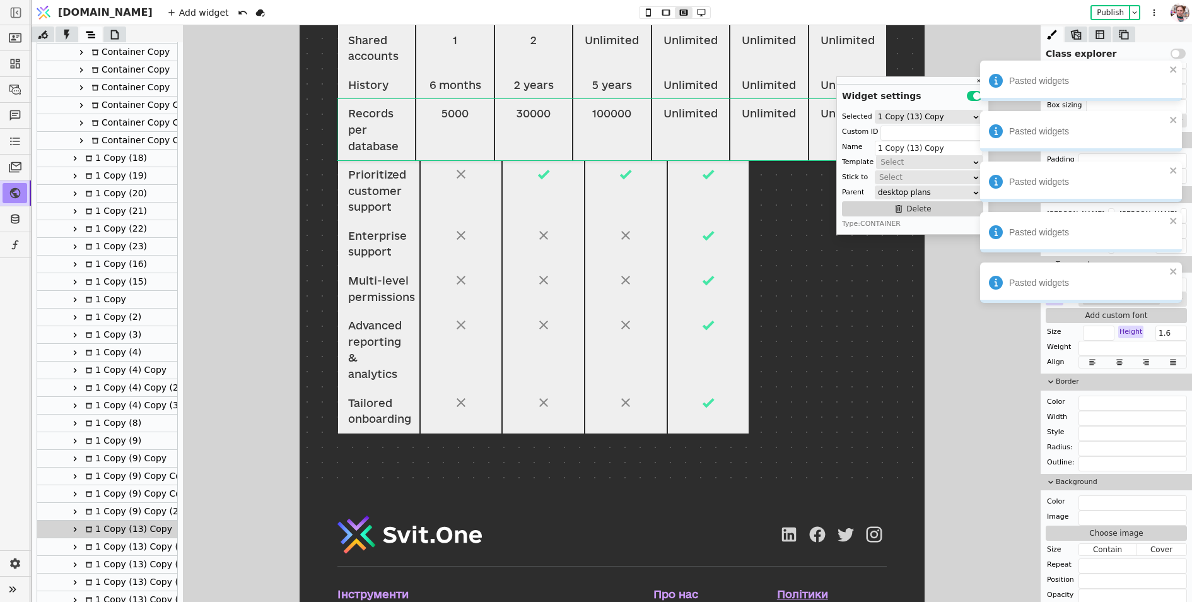
click at [98, 544] on div "1 Copy (13) Copy (2)" at bounding box center [134, 546] width 106 height 17
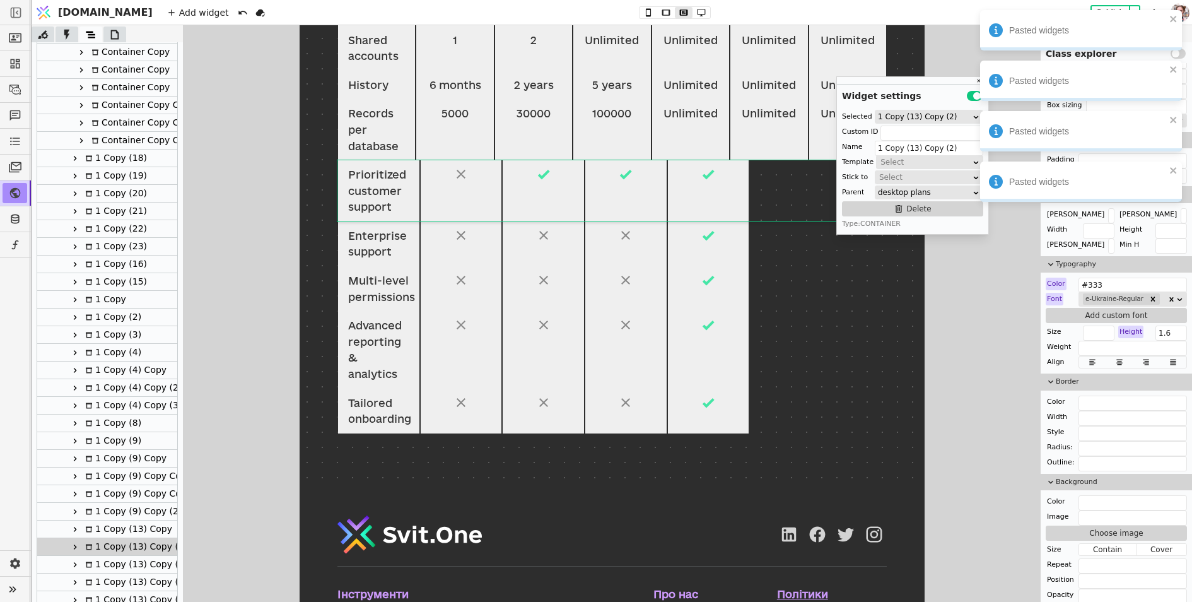
click at [71, 546] on icon at bounding box center [75, 547] width 10 height 10
click at [112, 573] on div "Container Copy" at bounding box center [129, 581] width 82 height 17
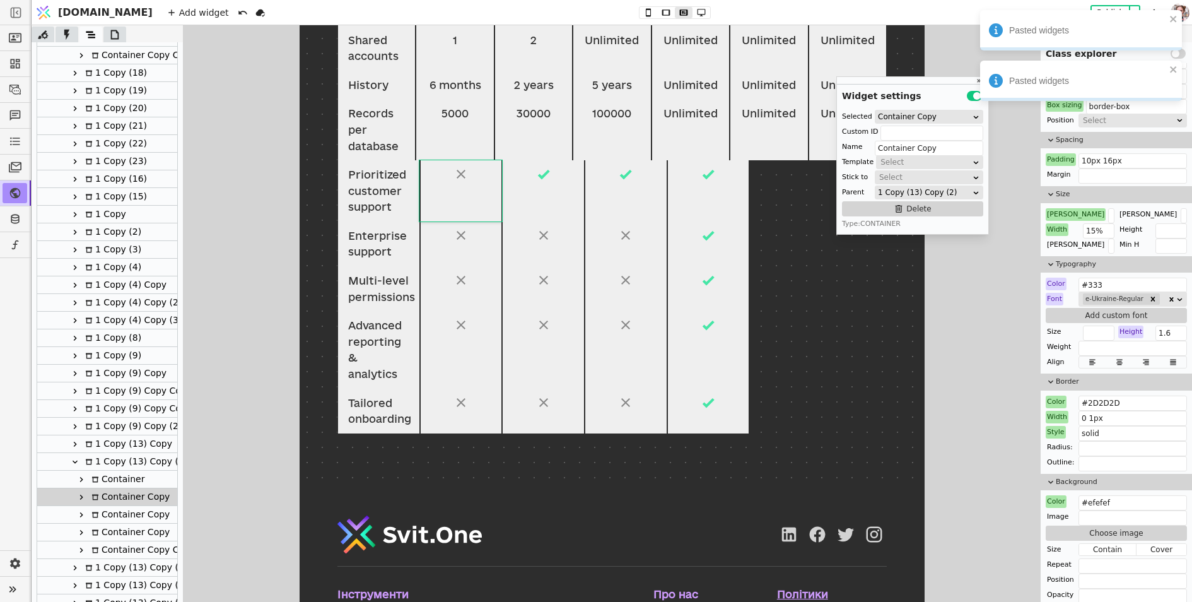
scroll to position [713, 0]
click at [100, 511] on div "Container Copy" at bounding box center [129, 512] width 82 height 17
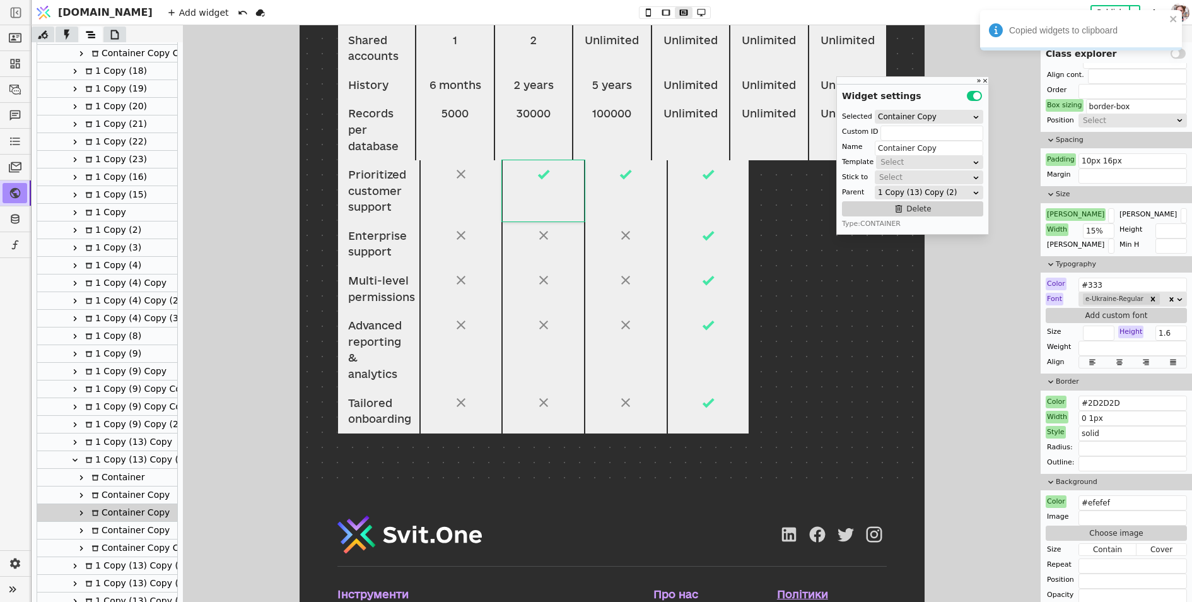
click at [102, 464] on div "1 Copy (13) Copy (2)" at bounding box center [134, 459] width 106 height 17
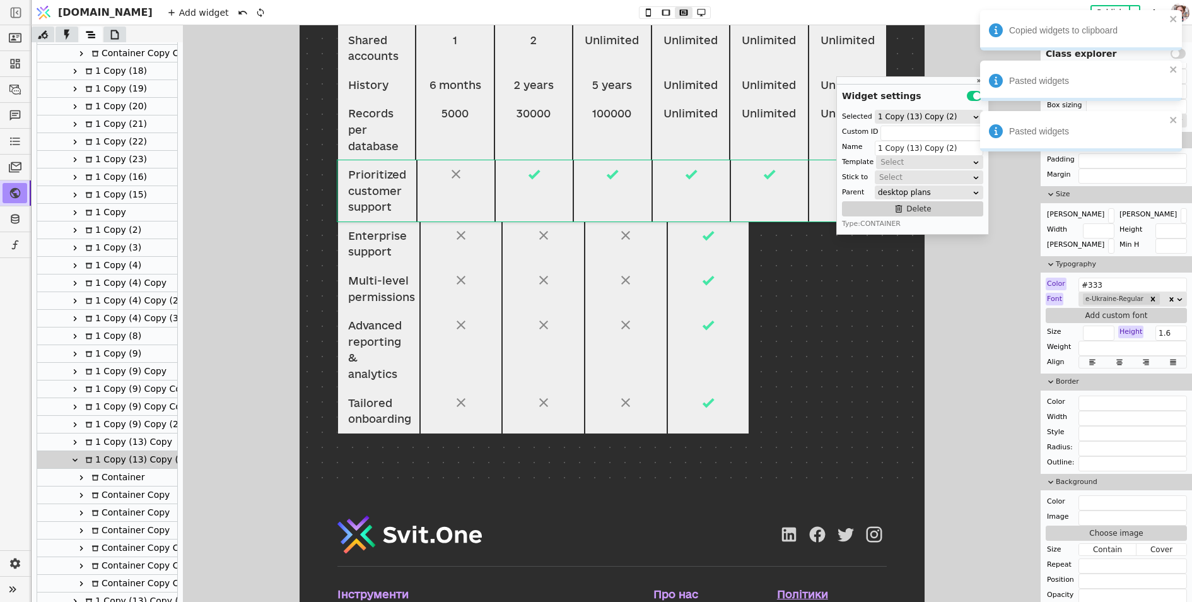
click at [73, 458] on icon at bounding box center [75, 460] width 10 height 10
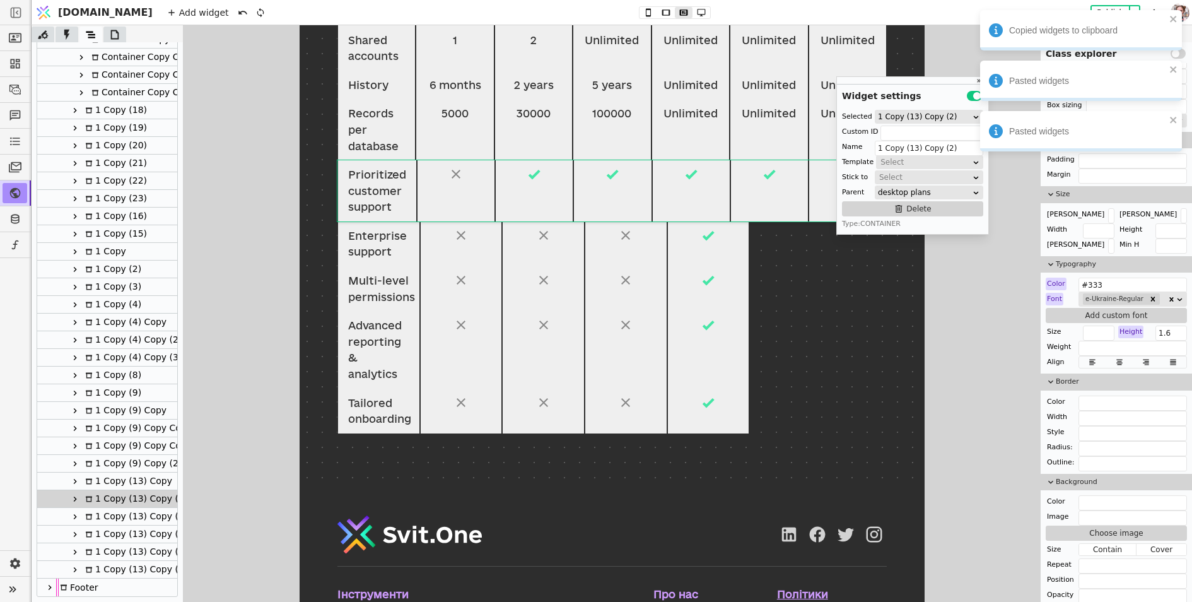
scroll to position [673, 0]
click at [98, 513] on div "1 Copy (13) Copy (3)" at bounding box center [134, 516] width 106 height 17
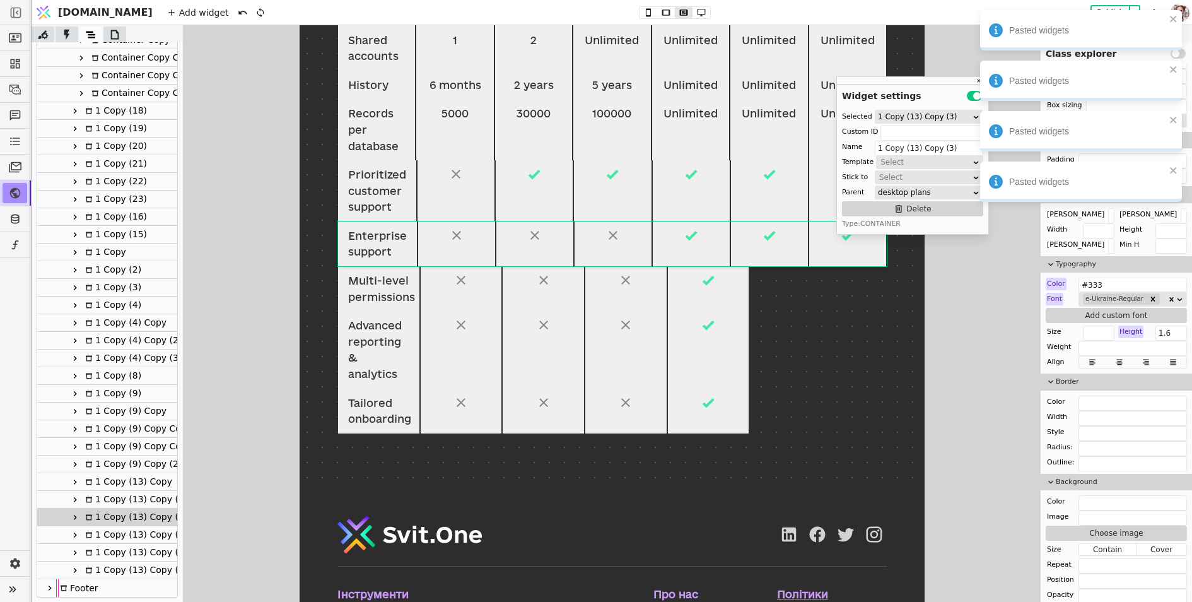
click at [91, 532] on icon at bounding box center [89, 535] width 8 height 8
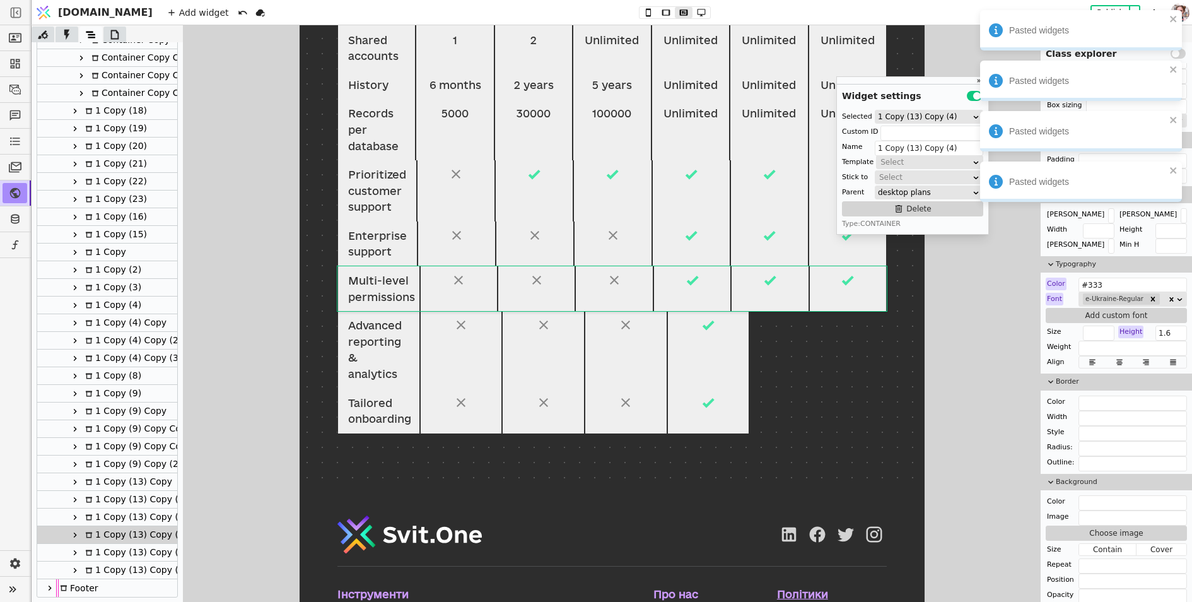
click at [100, 546] on div "1 Copy (13) Copy (5)" at bounding box center [134, 552] width 106 height 17
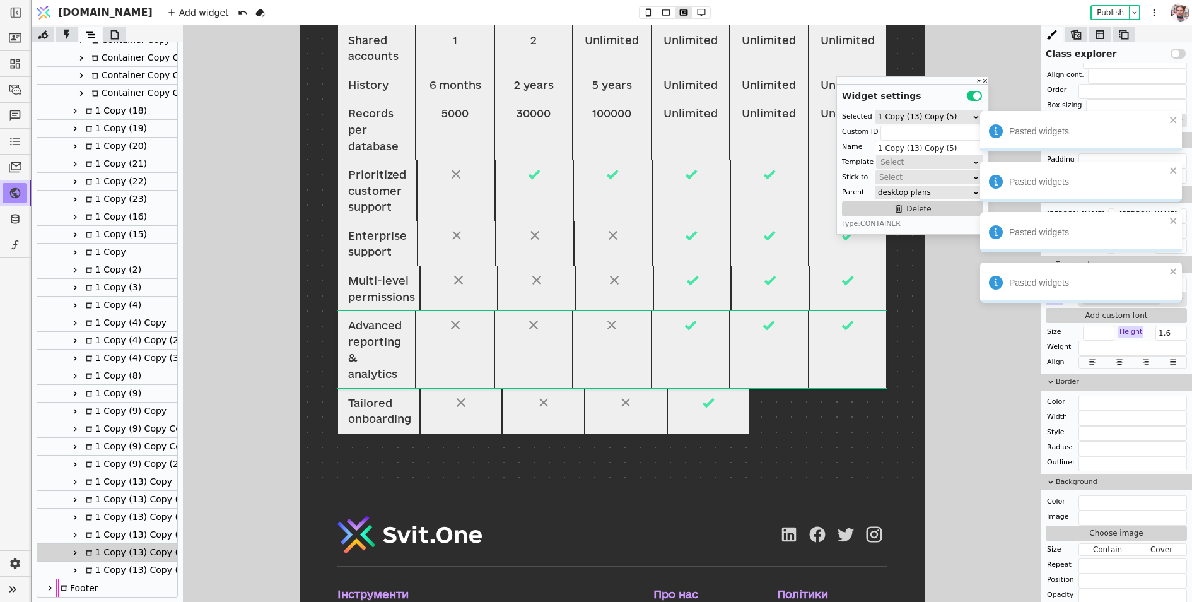
click at [111, 570] on div "1 Copy (13) Copy (5) Copy" at bounding box center [146, 569] width 131 height 17
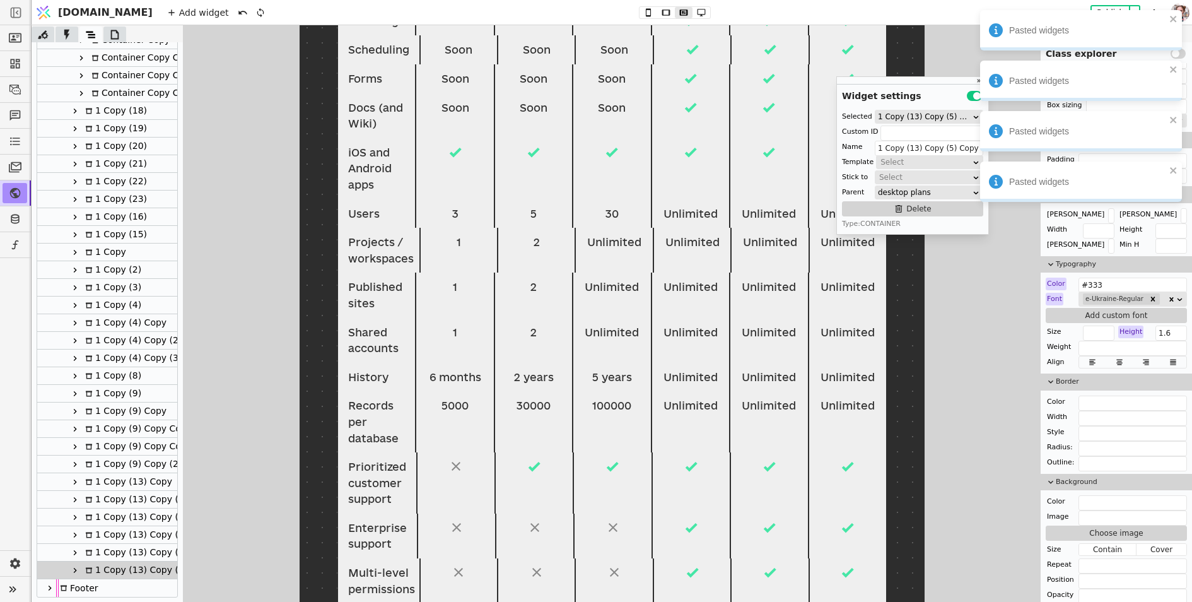
scroll to position [805, 0]
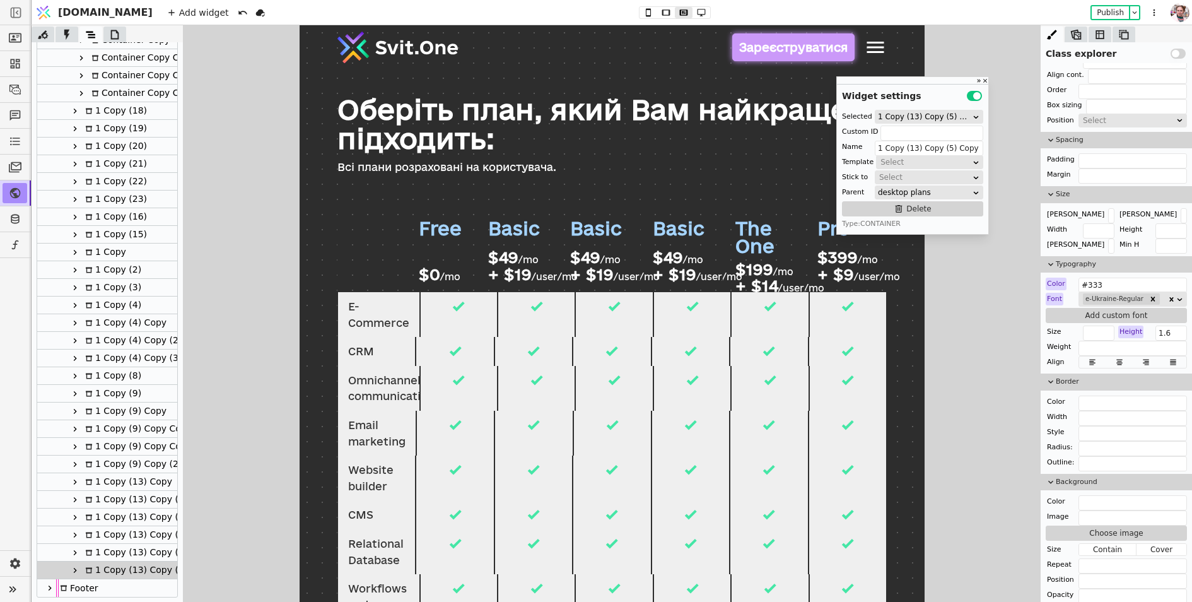
click at [567, 310] on div at bounding box center [536, 314] width 78 height 45
type input "Container Copy"
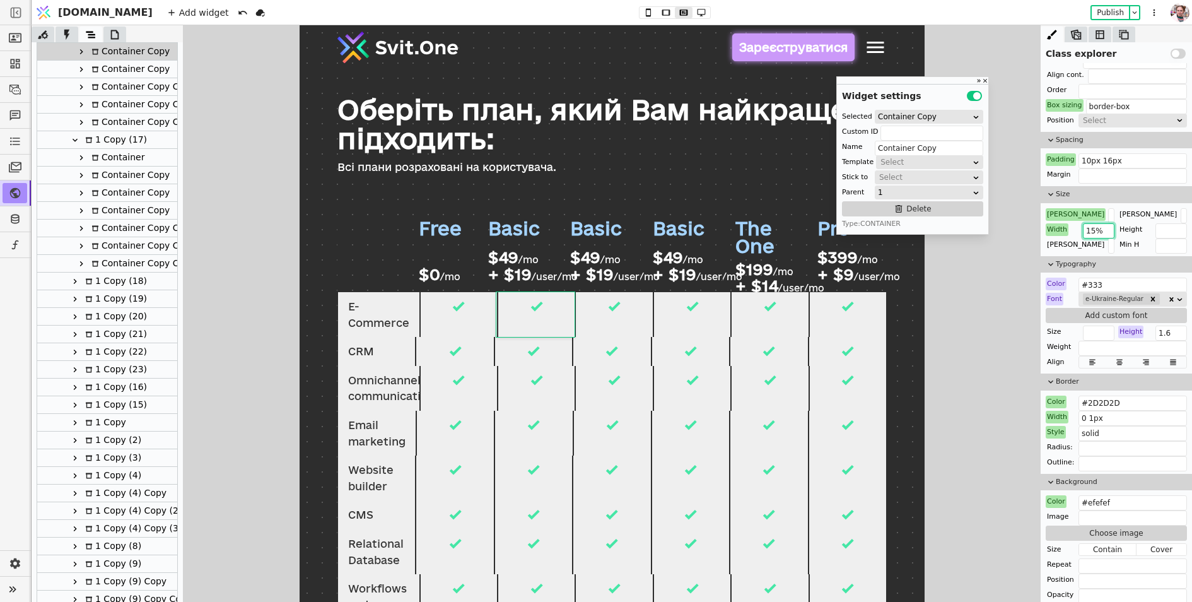
click at [1096, 229] on input "15%" at bounding box center [1099, 230] width 32 height 15
click at [1108, 246] on input "text" at bounding box center [1111, 245] width 6 height 15
paste input "15%"
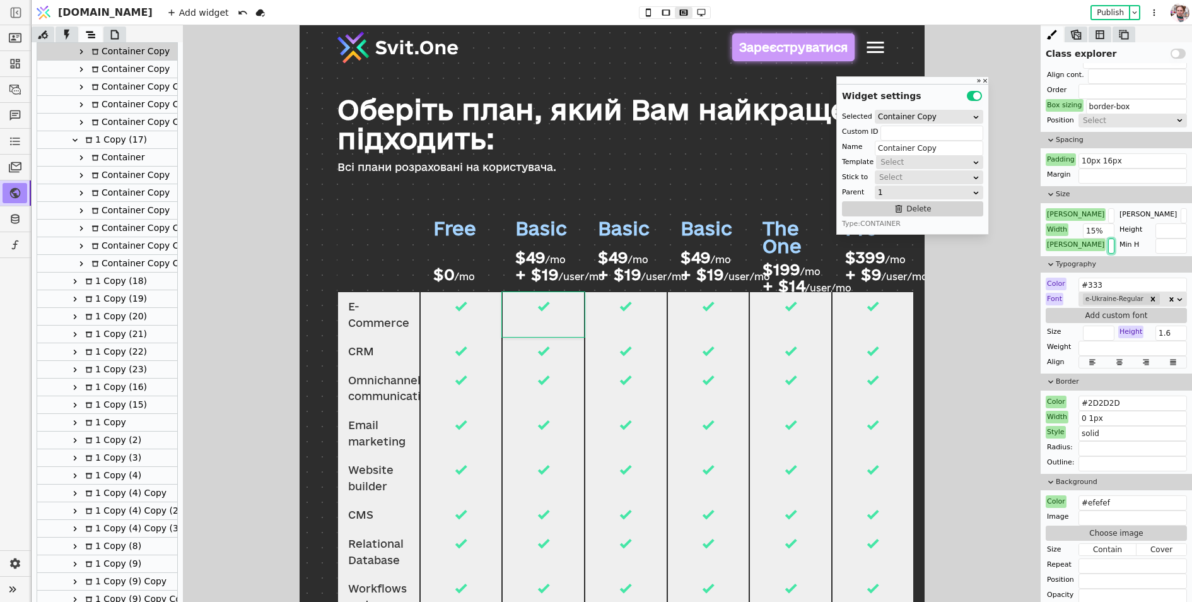
click at [1108, 245] on input "15%" at bounding box center [1111, 245] width 6 height 15
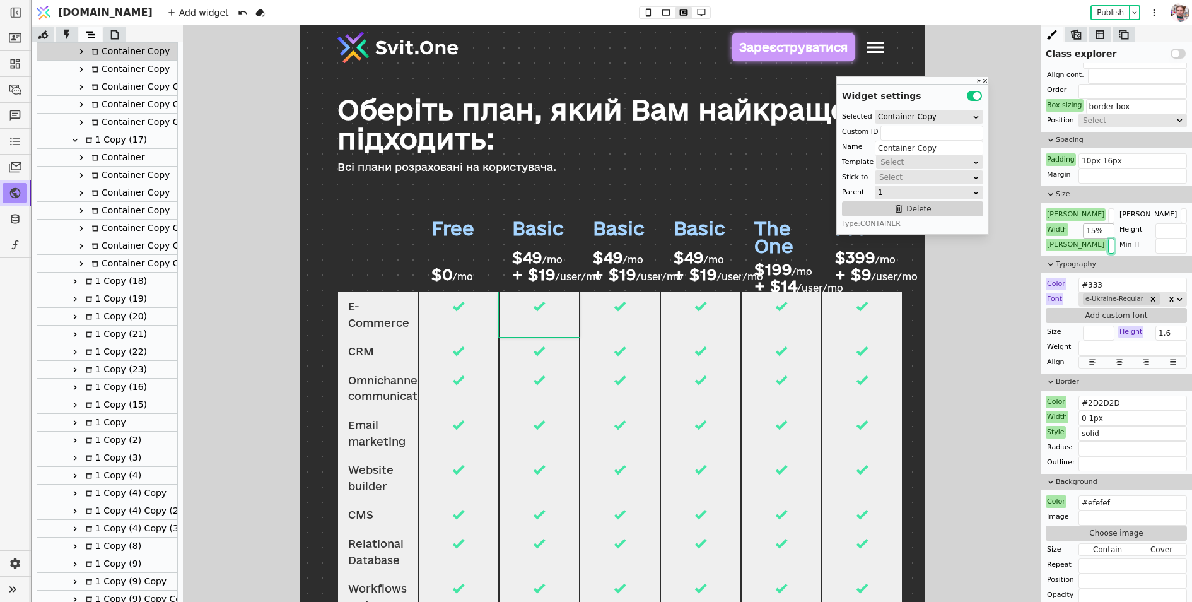
type input "14.7%"
click at [1098, 230] on input "15%" at bounding box center [1099, 230] width 32 height 15
paste input "4.7"
type input "14.7%"
click at [1108, 213] on input "15%" at bounding box center [1111, 215] width 6 height 15
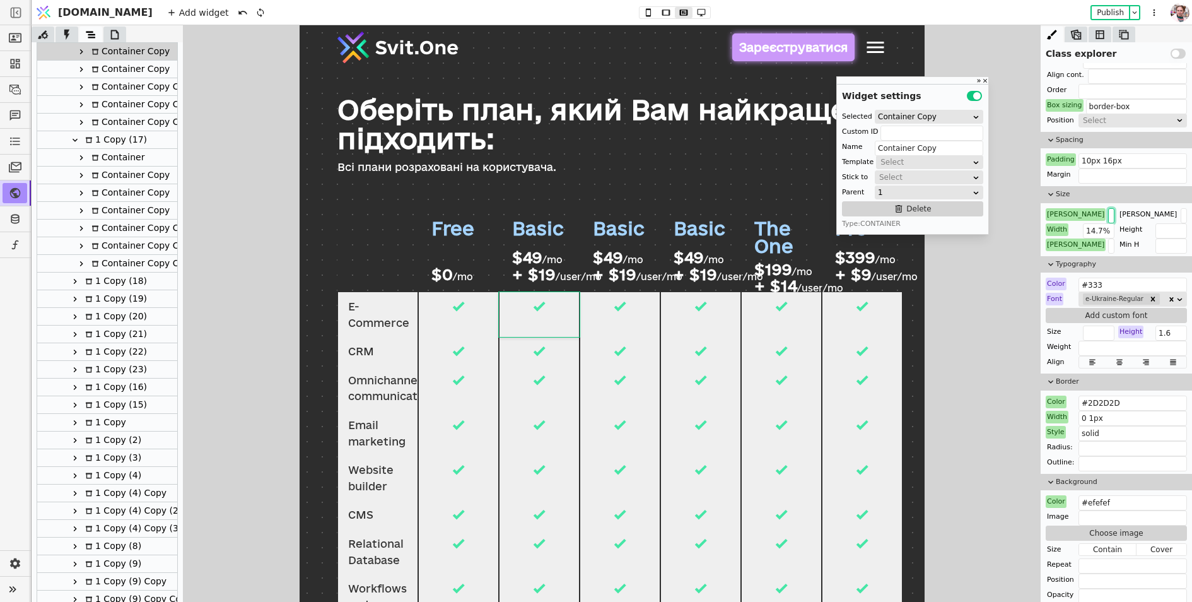
paste input "4.7"
click at [1108, 214] on input "14.7%" at bounding box center [1111, 215] width 6 height 15
type input "14.3%"
click at [1101, 231] on input "14.7%" at bounding box center [1099, 230] width 32 height 15
paste input "3"
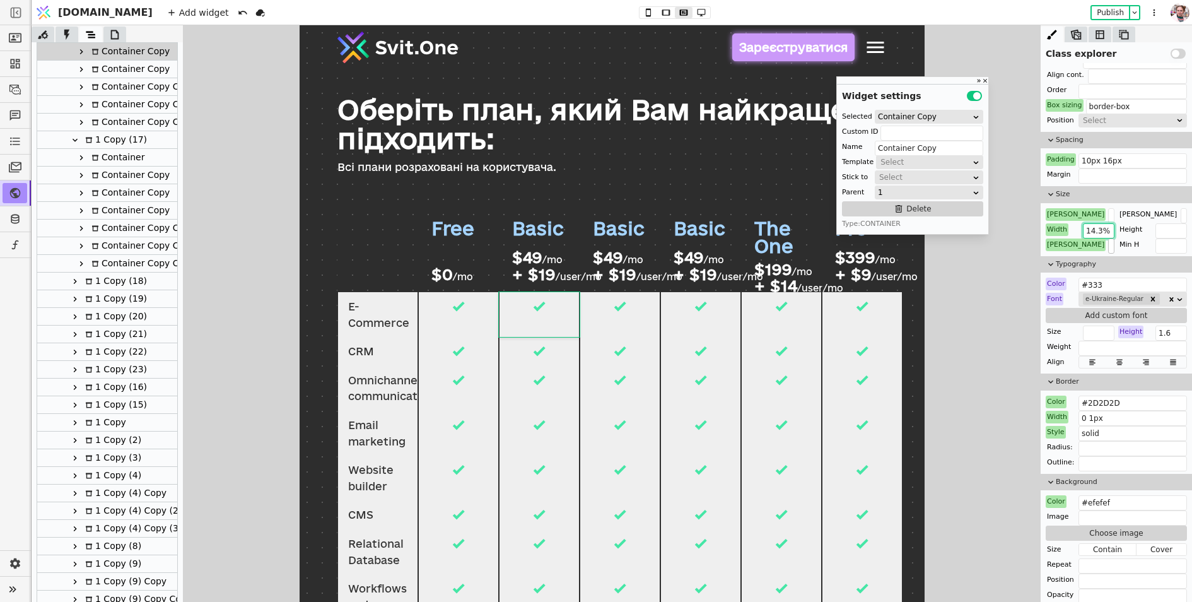
type input "14.3%"
click at [1108, 247] on input "14.7%" at bounding box center [1111, 245] width 6 height 15
paste input "3"
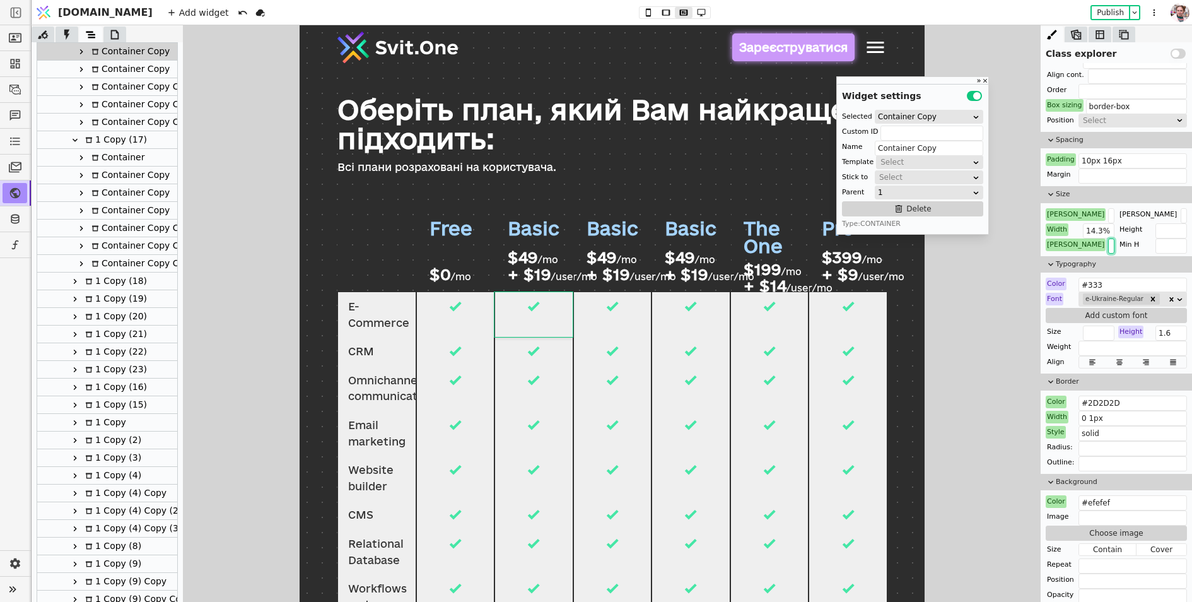
type input "14.3%"
click at [474, 244] on div "Free $0 /mo" at bounding box center [455, 249] width 78 height 85
type input "title"
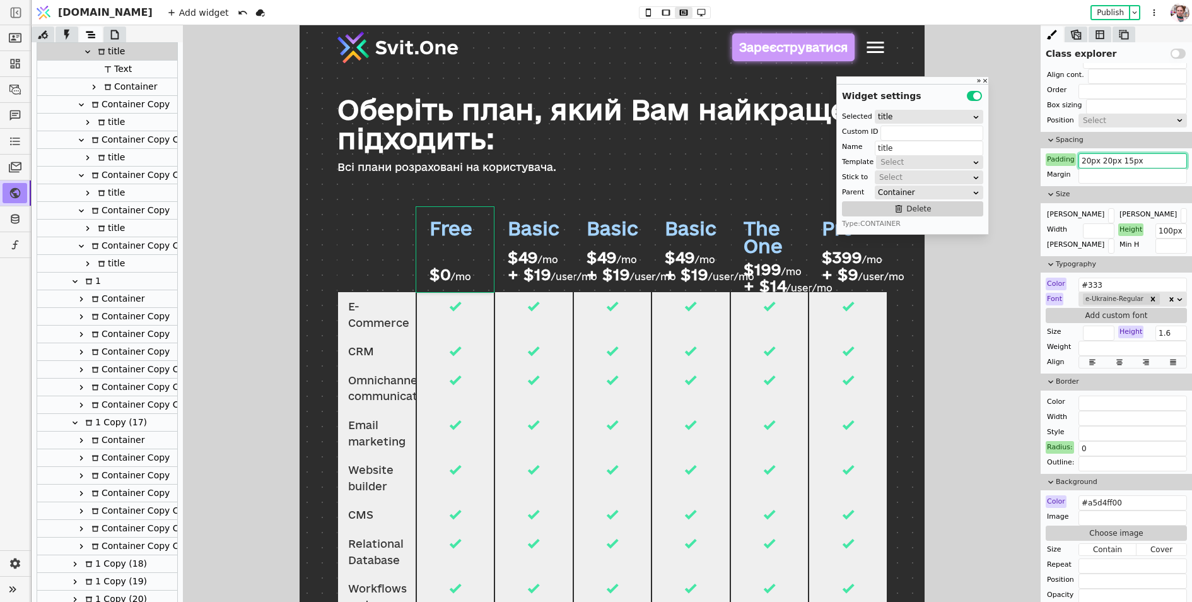
click at [1145, 159] on input "20px 20px 15px" at bounding box center [1133, 160] width 108 height 15
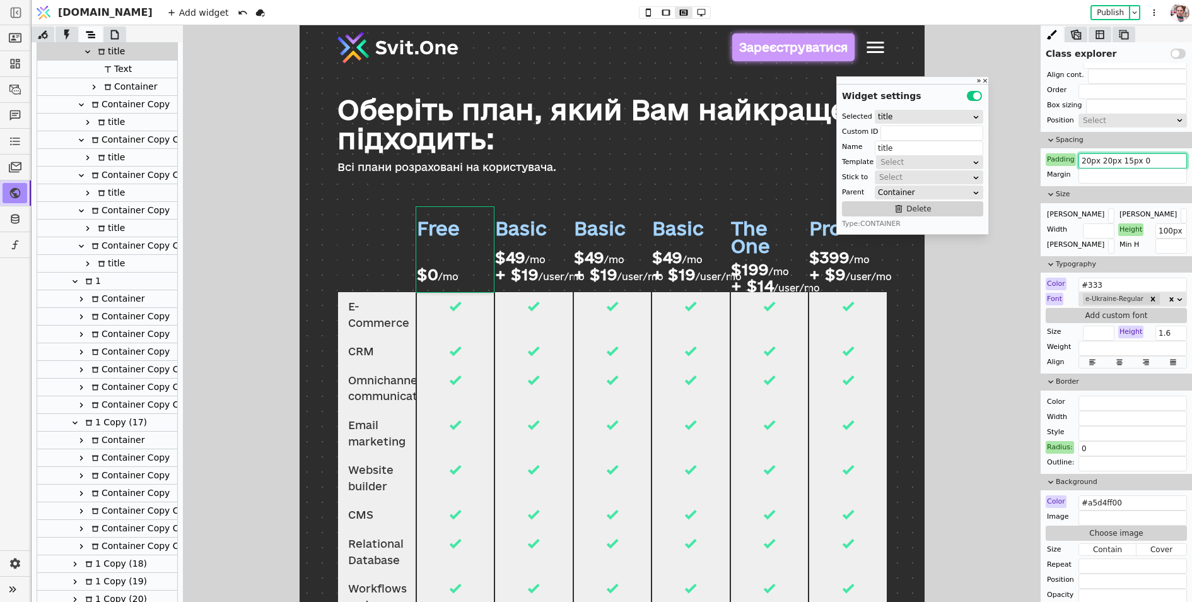
type input "20px 20px 15px 0"
click at [565, 279] on div "/user/mo" at bounding box center [561, 277] width 46 height 11
type input "Text"
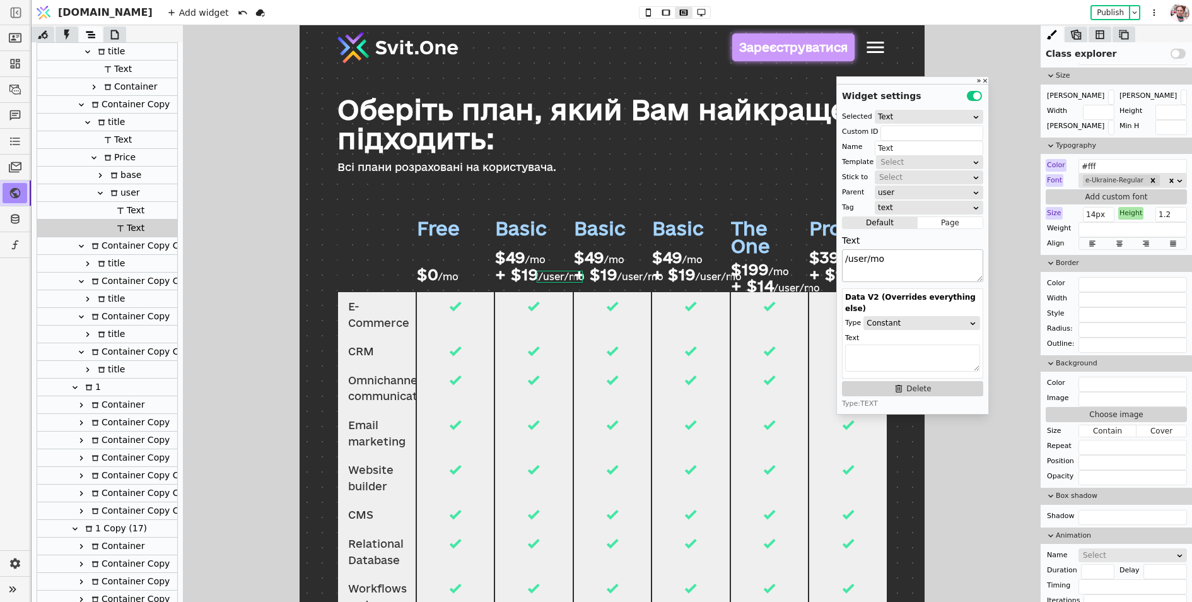
click at [882, 257] on textarea "/user/mo" at bounding box center [912, 265] width 141 height 33
type textarea "/user"
click at [646, 275] on div "/user/mo" at bounding box center [640, 277] width 46 height 11
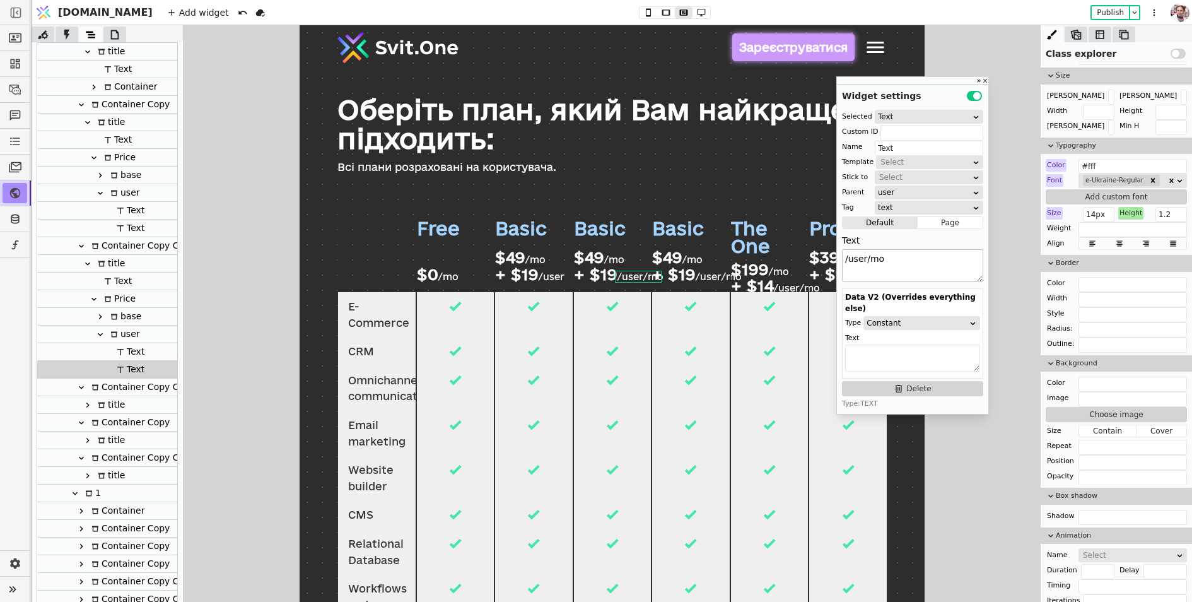
click at [888, 259] on textarea "/user/mo" at bounding box center [912, 265] width 141 height 33
type textarea "/user"
click at [698, 276] on div "/user/mo" at bounding box center [718, 277] width 46 height 11
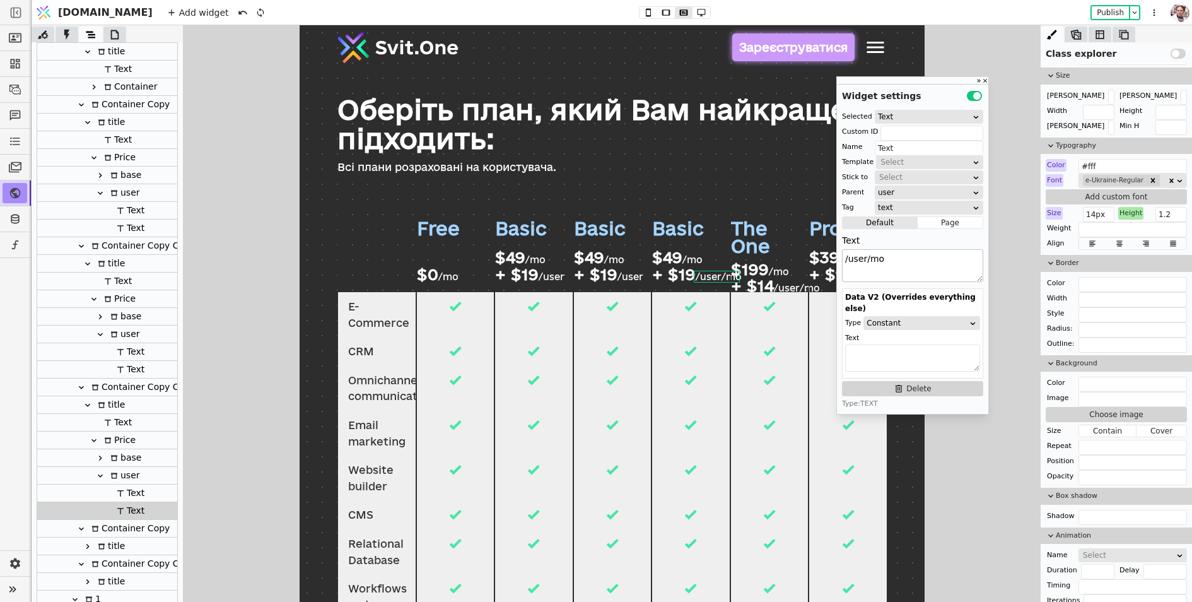
click at [891, 260] on textarea "/user/mo" at bounding box center [912, 265] width 141 height 33
type textarea "/user"
click at [777, 285] on div "/user/mo" at bounding box center [796, 288] width 46 height 11
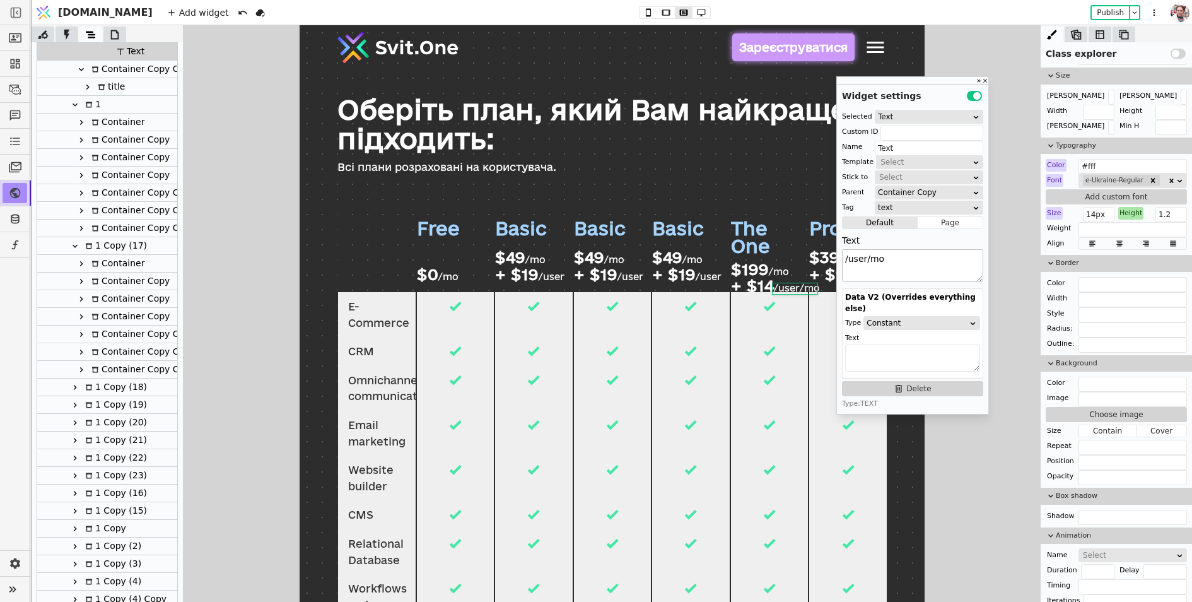
click at [908, 255] on textarea "/user/mo" at bounding box center [912, 265] width 141 height 33
type textarea "/user"
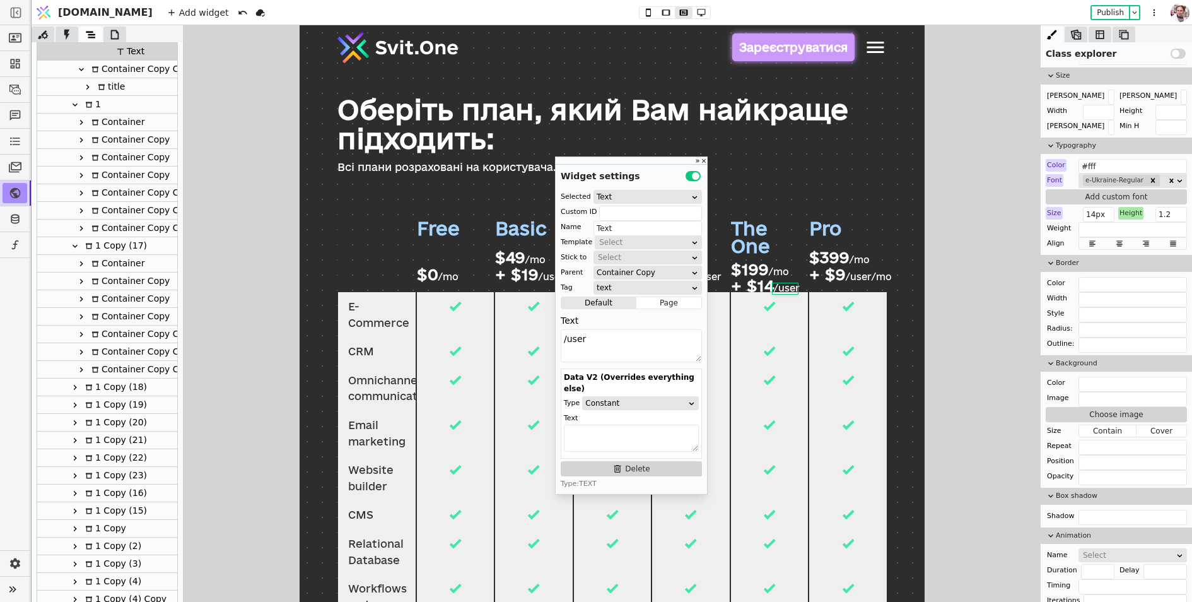
click at [851, 279] on p "/user/mo" at bounding box center [868, 277] width 46 height 11
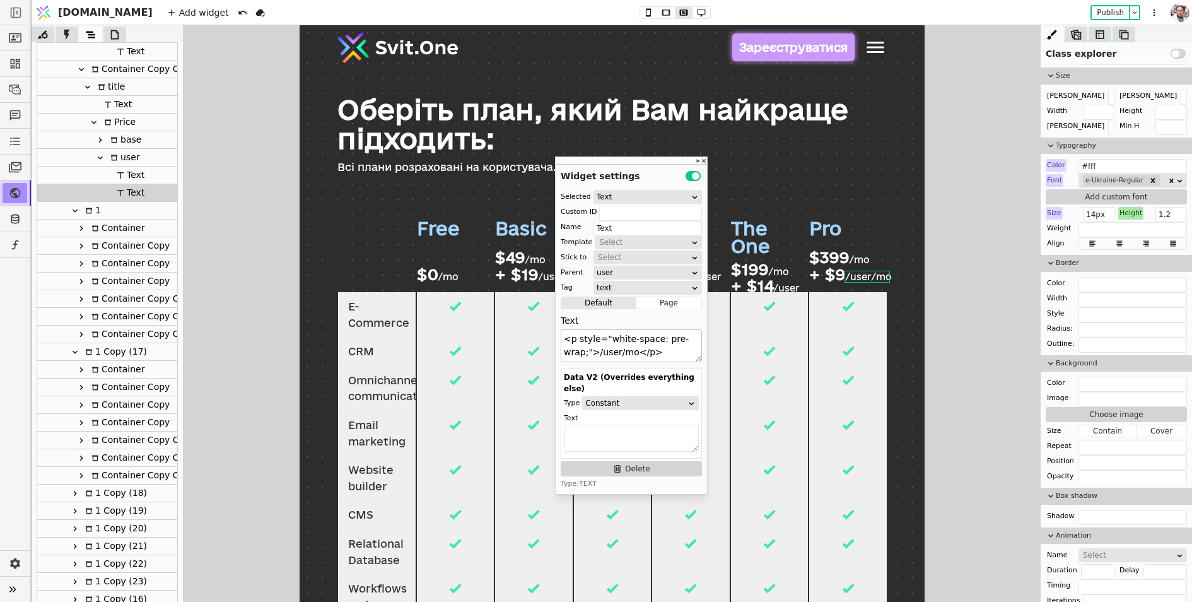
click at [632, 353] on textarea "<p style="white-space: pre-wrap;">/user/mo</p>" at bounding box center [631, 345] width 141 height 33
click at [642, 353] on textarea "<p style="white-space: pre-wrap;">/user</p>" at bounding box center [631, 345] width 141 height 33
drag, startPoint x: 594, startPoint y: 353, endPoint x: 561, endPoint y: 338, distance: 36.4
click at [561, 338] on textarea "<p style="white-space: pre-wrap;">/user" at bounding box center [631, 345] width 141 height 33
type textarea "/user"
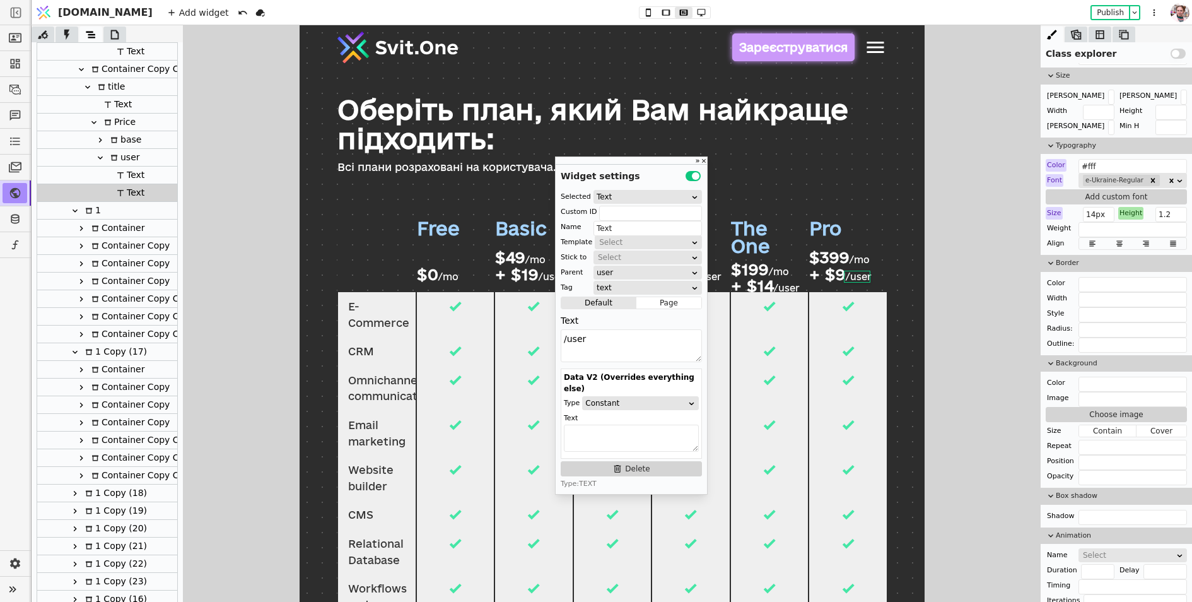
type input "Plans Copy"
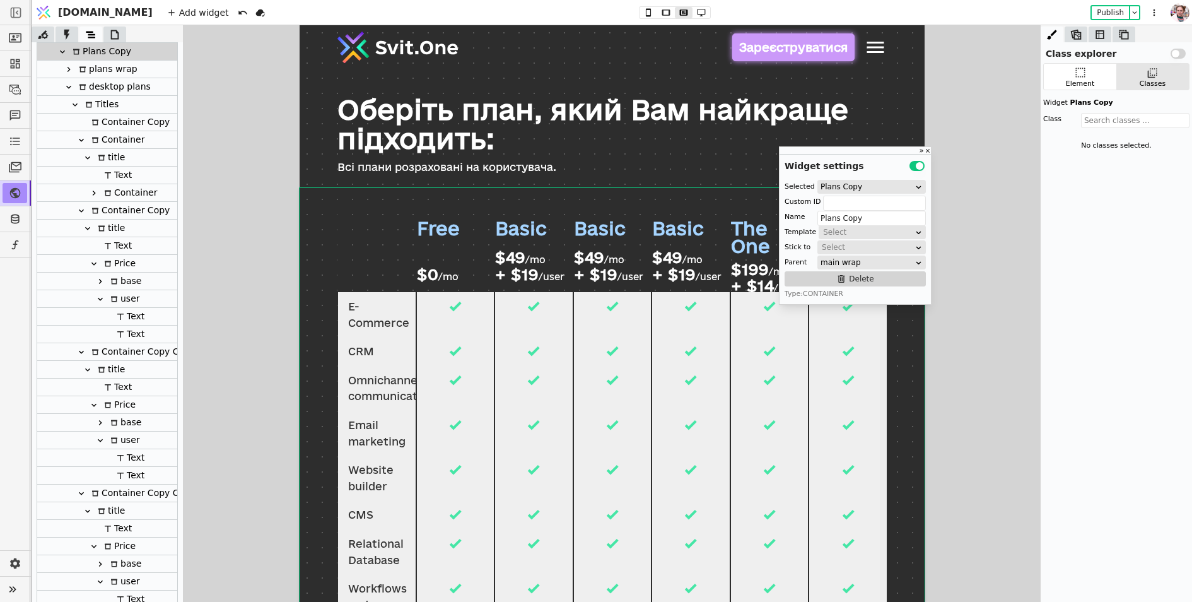
click at [510, 230] on div "Basic" at bounding box center [520, 228] width 52 height 18
type input "Text"
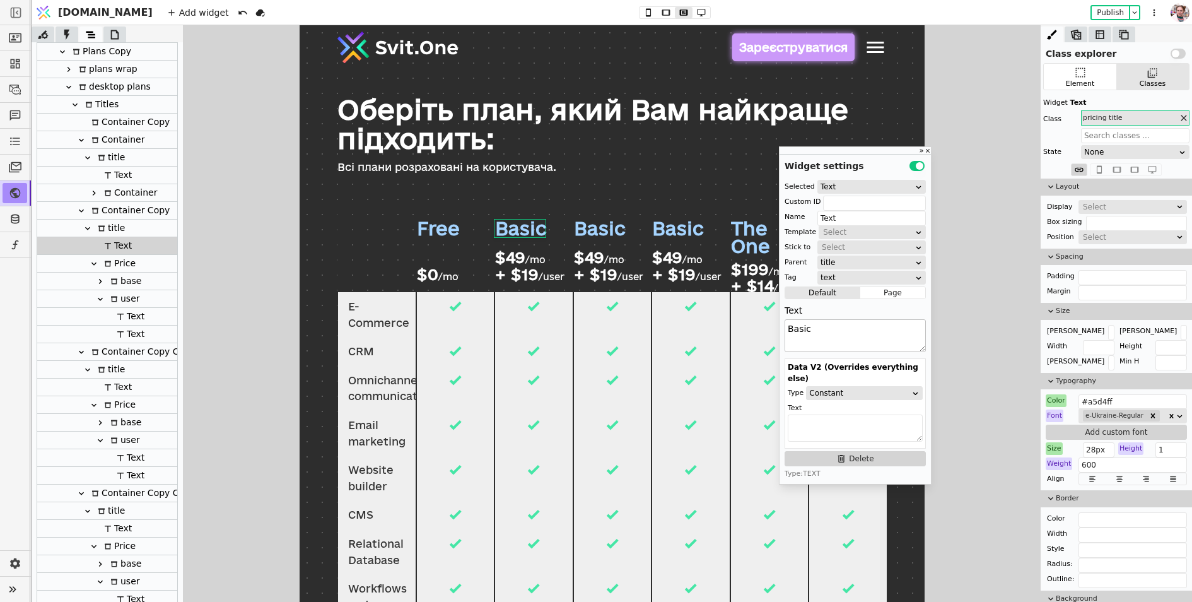
click at [819, 324] on textarea "Basic" at bounding box center [855, 335] width 141 height 33
type textarea "Start"
click at [672, 231] on div "Basic" at bounding box center [678, 228] width 52 height 18
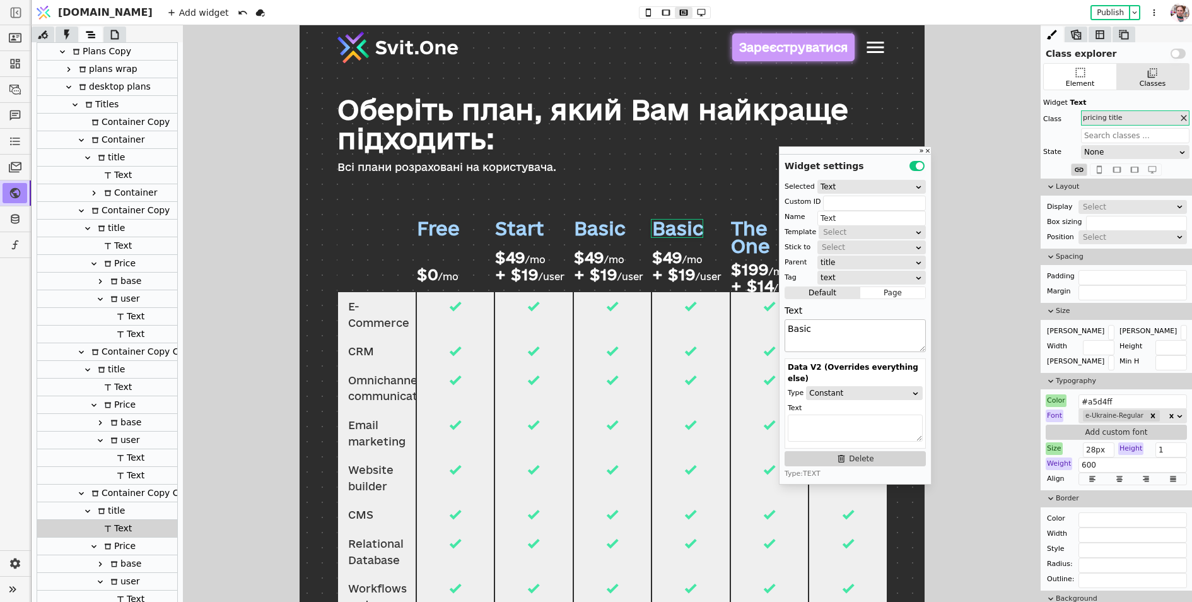
click at [817, 342] on textarea "Basic" at bounding box center [855, 335] width 141 height 33
type textarea "Standart"
click at [755, 232] on div "The One" at bounding box center [762, 236] width 65 height 35
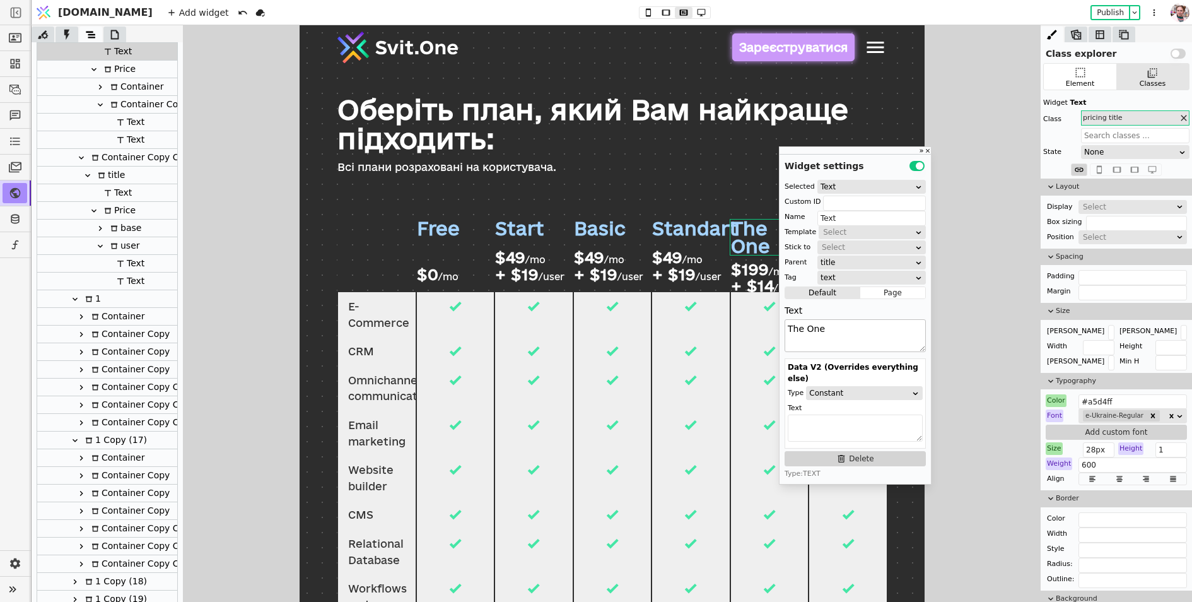
click at [837, 339] on textarea "The One" at bounding box center [855, 335] width 141 height 33
type textarea "Pro"
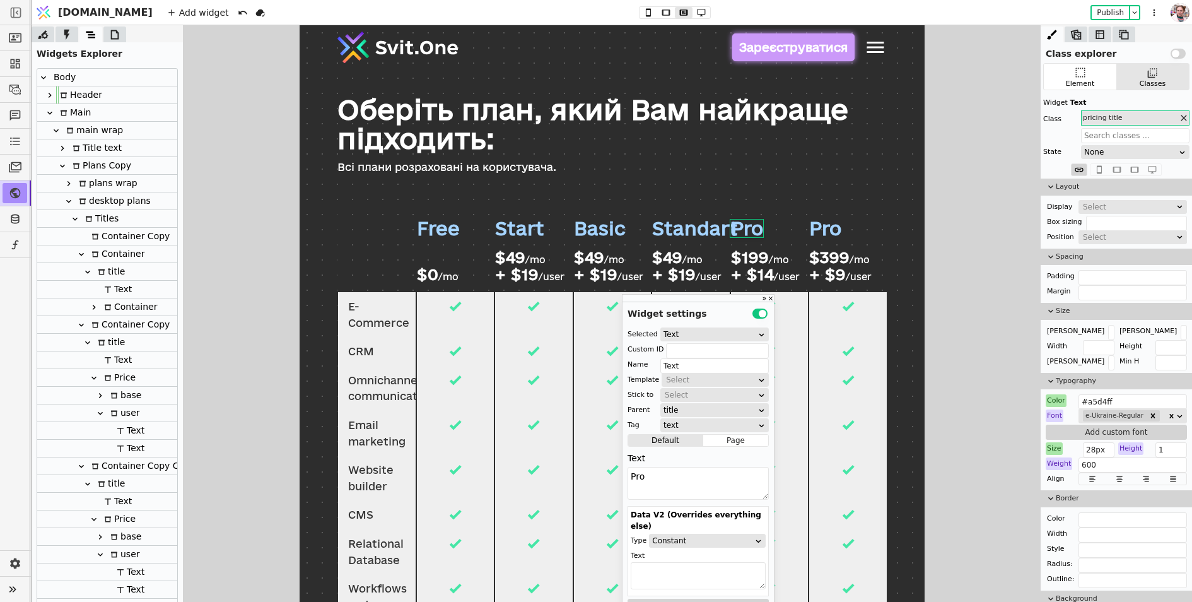
scroll to position [732, 0]
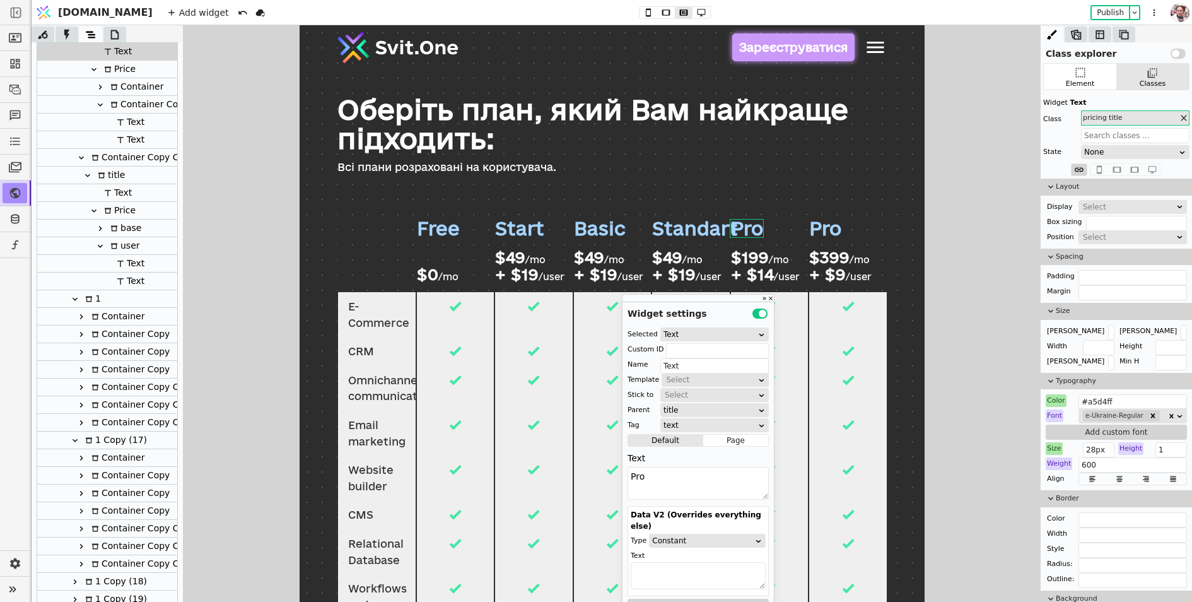
click at [817, 227] on p "Pro" at bounding box center [825, 228] width 32 height 18
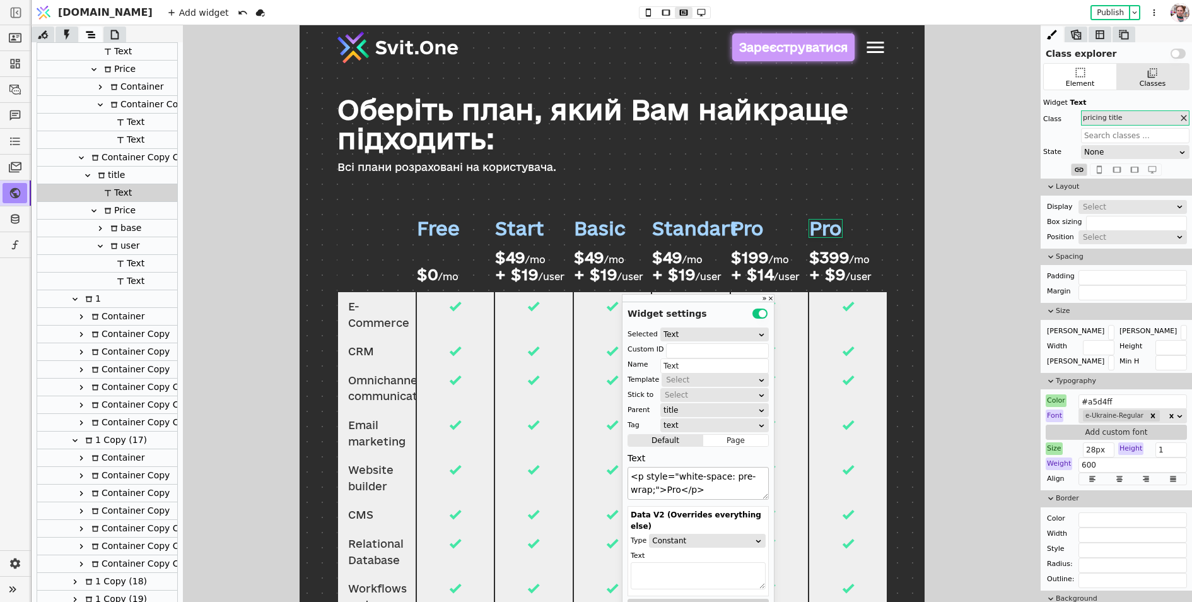
click at [665, 484] on textarea "<p style="white-space: pre-wrap;">Pro</p>" at bounding box center [698, 483] width 141 height 33
type textarea "Consierge"
click at [1051, 442] on div "Size" at bounding box center [1054, 448] width 17 height 13
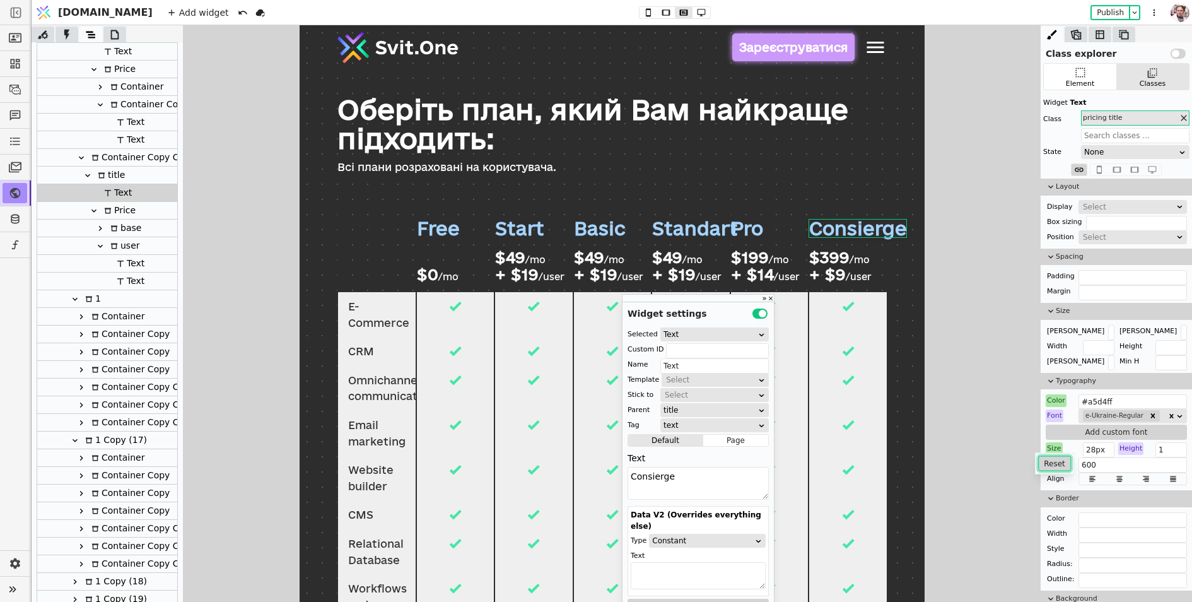
click at [1054, 466] on button "Reset" at bounding box center [1054, 463] width 33 height 15
drag, startPoint x: 1094, startPoint y: 447, endPoint x: 1083, endPoint y: 447, distance: 10.7
click at [1083, 447] on input "32px" at bounding box center [1099, 449] width 32 height 15
type input "22px"
click at [646, 477] on textarea "Consierge" at bounding box center [698, 483] width 141 height 33
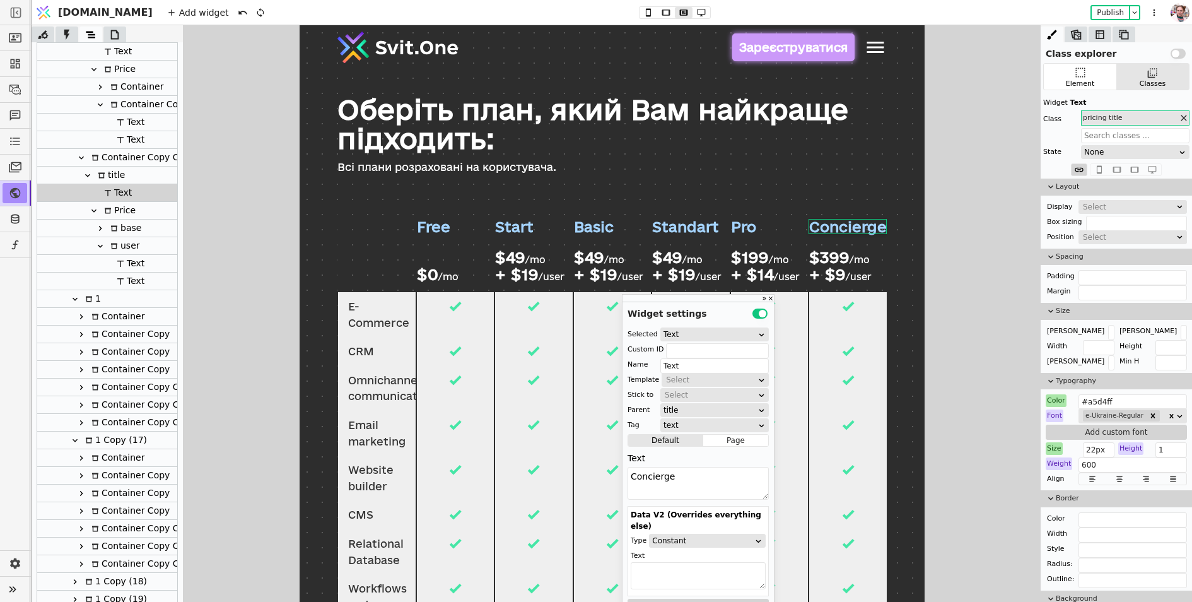
type textarea "Concierge"
click at [295, 363] on div at bounding box center [612, 313] width 1161 height 576
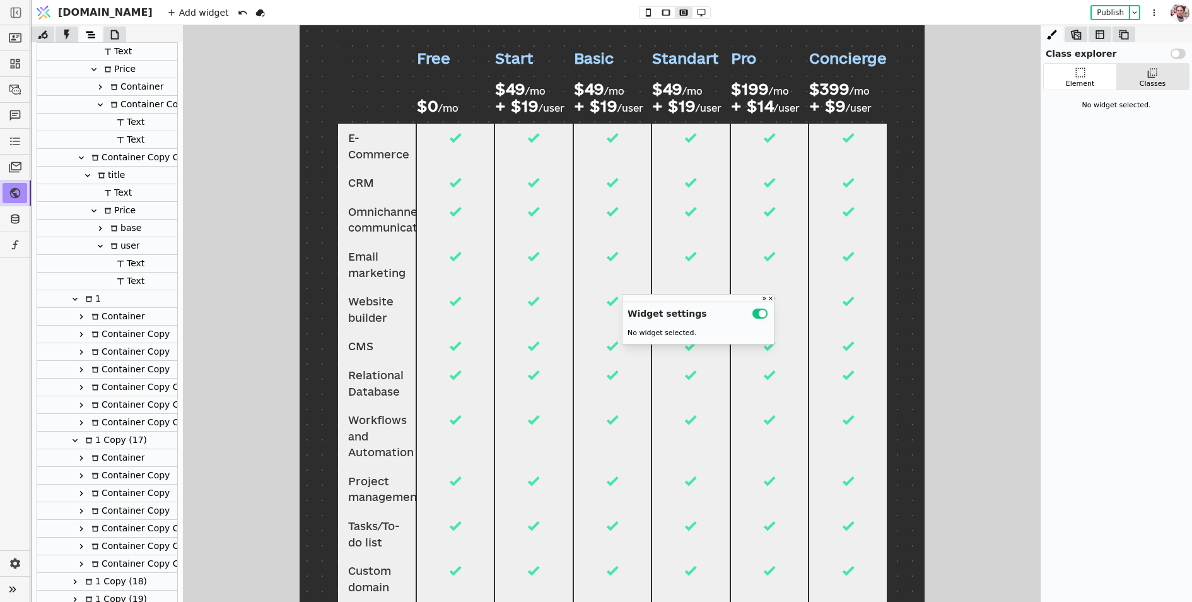
scroll to position [170, 0]
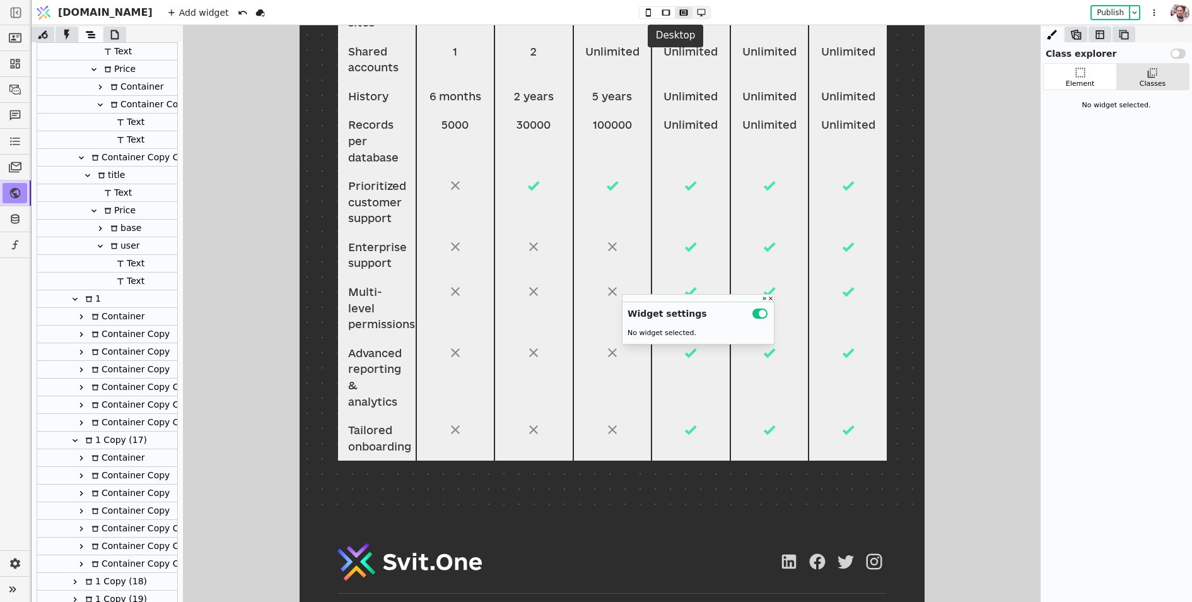
click at [697, 15] on icon at bounding box center [701, 13] width 8 height 8
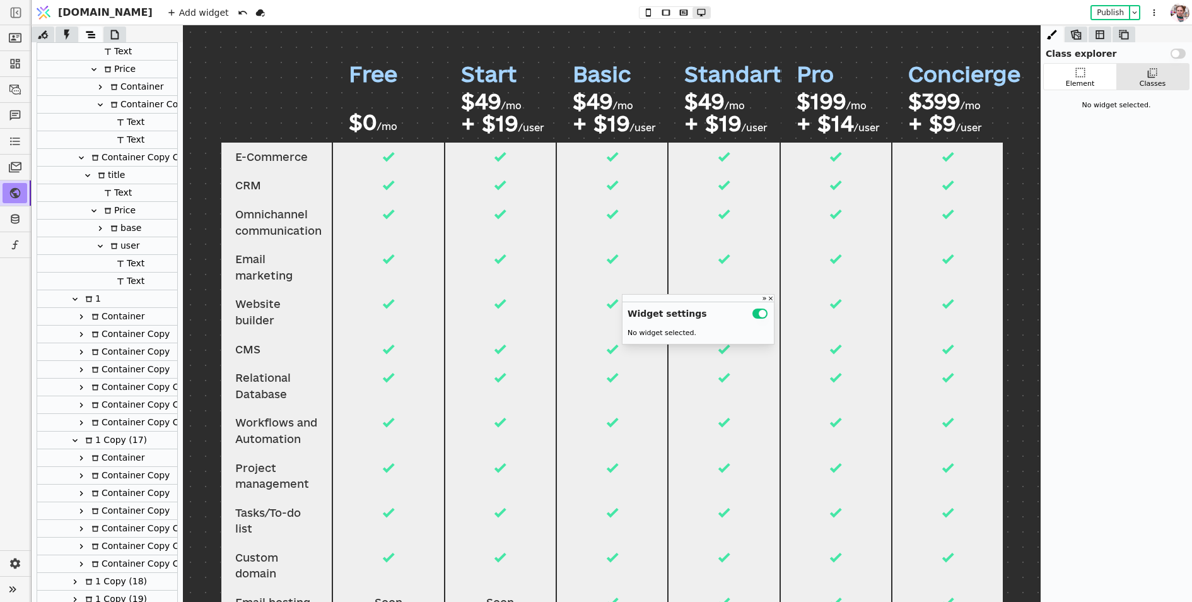
click at [337, 114] on div "Free $0 /mo" at bounding box center [388, 96] width 110 height 91
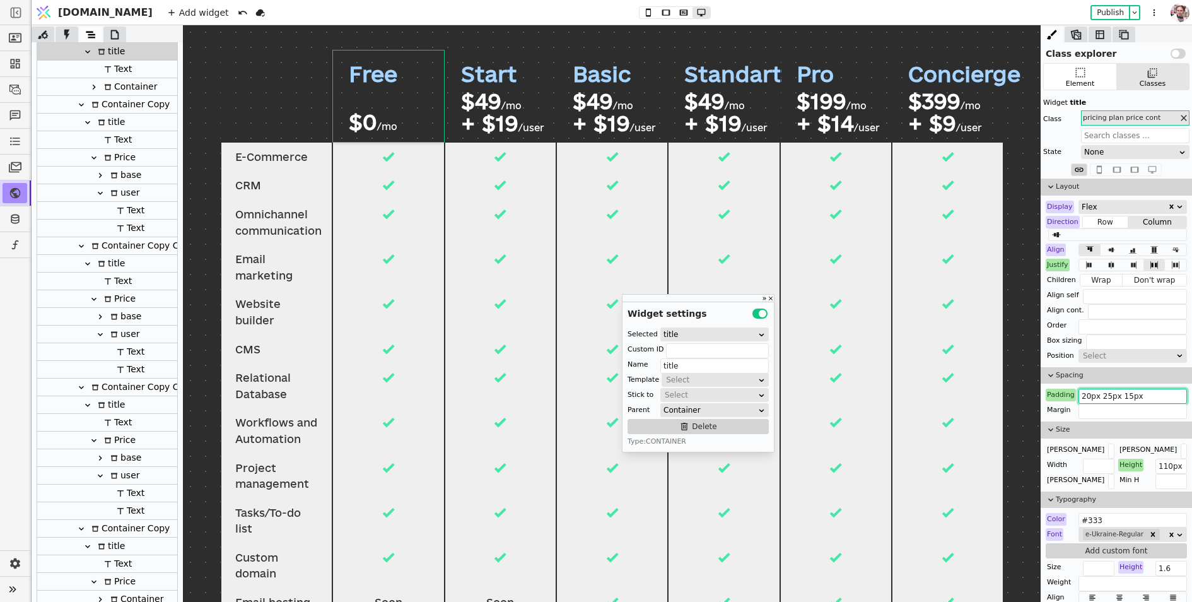
click at [1142, 395] on input "20px 25px 15px" at bounding box center [1133, 396] width 108 height 15
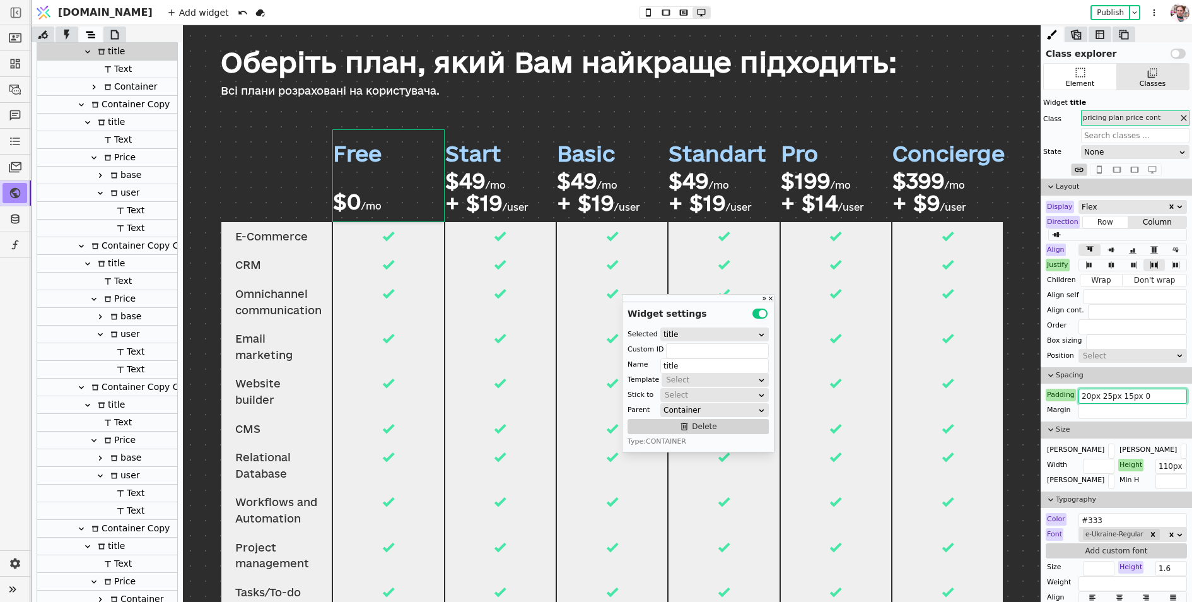
type input "20px 25px 15px 0"
click at [706, 158] on div "Standart" at bounding box center [718, 153] width 98 height 20
type input "Text"
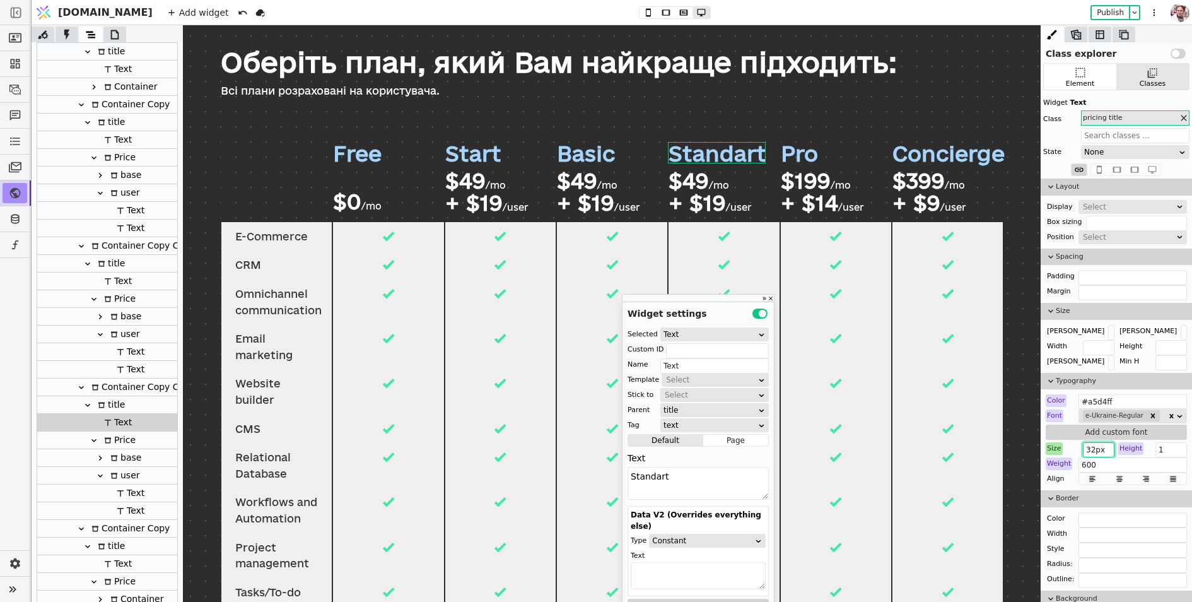
click at [1096, 442] on input "32px" at bounding box center [1099, 449] width 32 height 15
type input "28px"
click at [260, 189] on div at bounding box center [277, 176] width 112 height 91
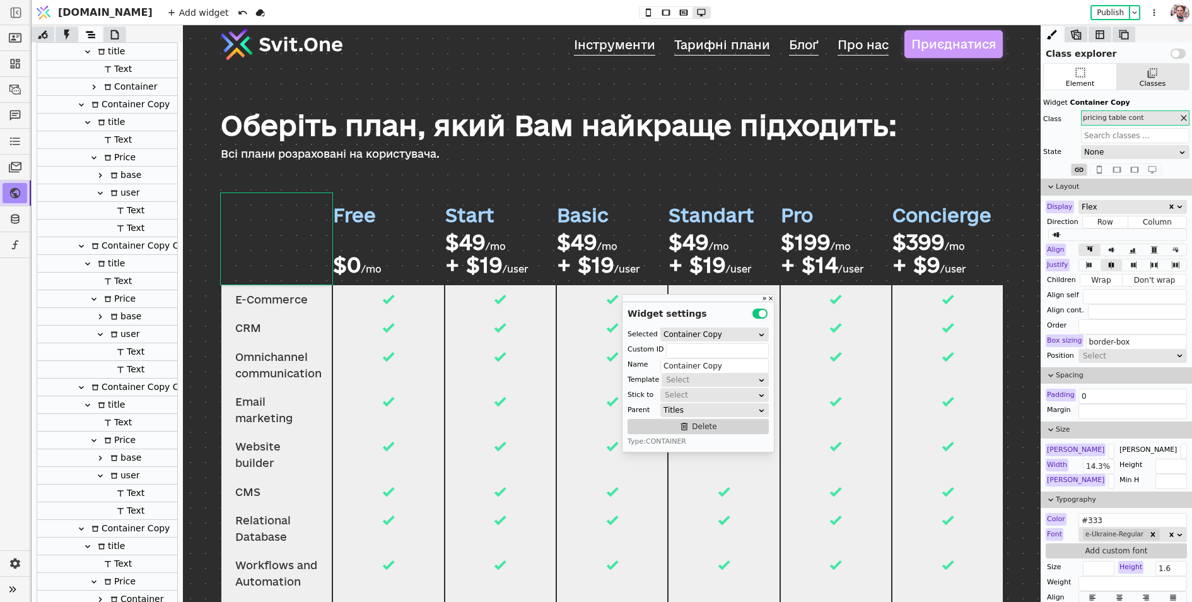
click at [660, 169] on div "Оберіть план, який Вам найкраще підходить: Всі плани розраховані на користувача." at bounding box center [612, 124] width 858 height 102
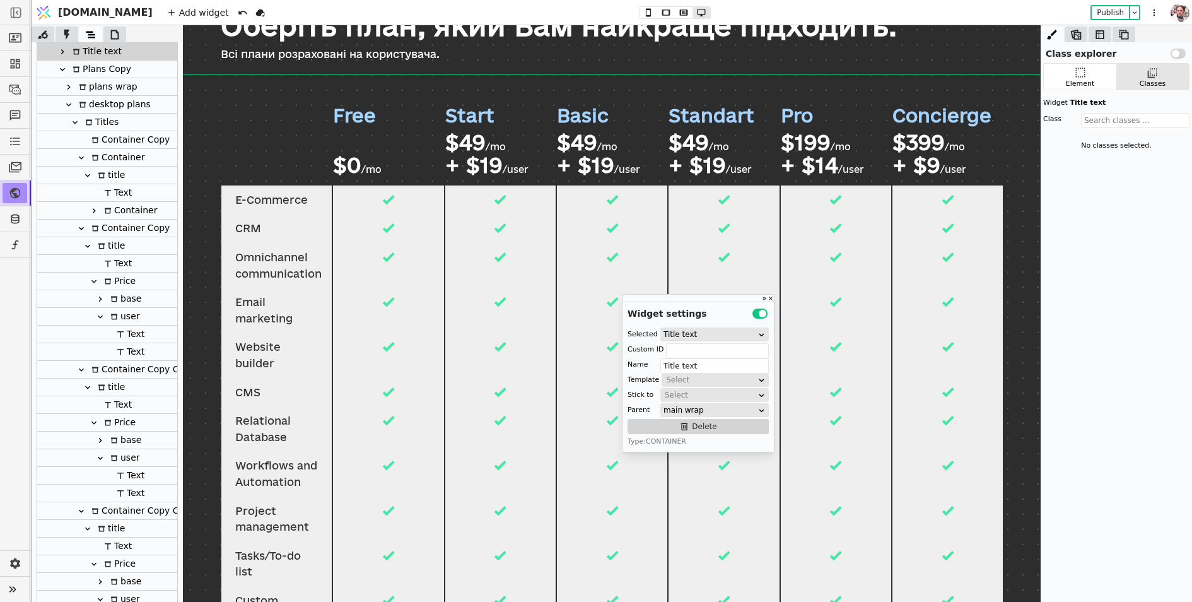
click at [553, 189] on div at bounding box center [501, 199] width 112 height 29
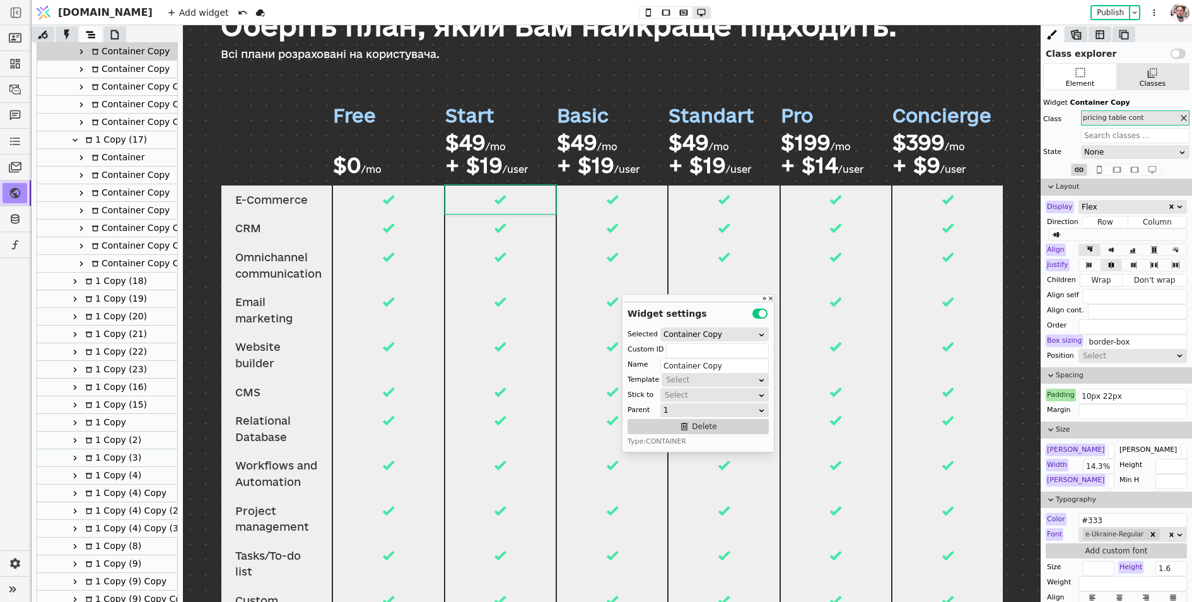
click at [547, 172] on div "Start $49 /mo + $19 /user" at bounding box center [500, 139] width 110 height 91
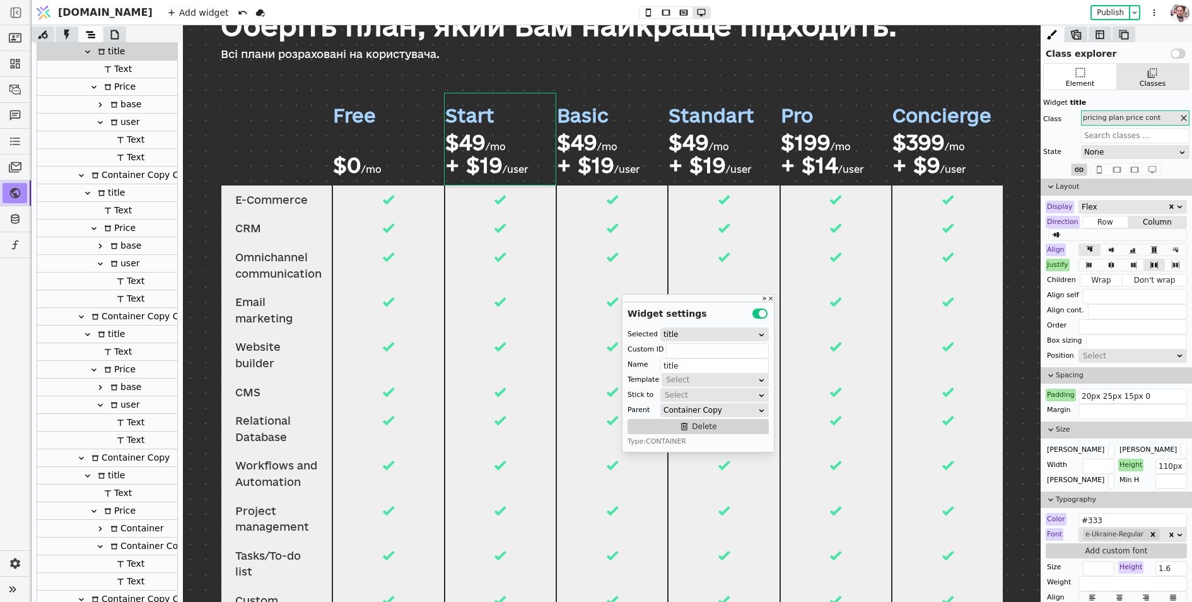
click at [382, 138] on div "Free $0 /mo" at bounding box center [388, 139] width 110 height 91
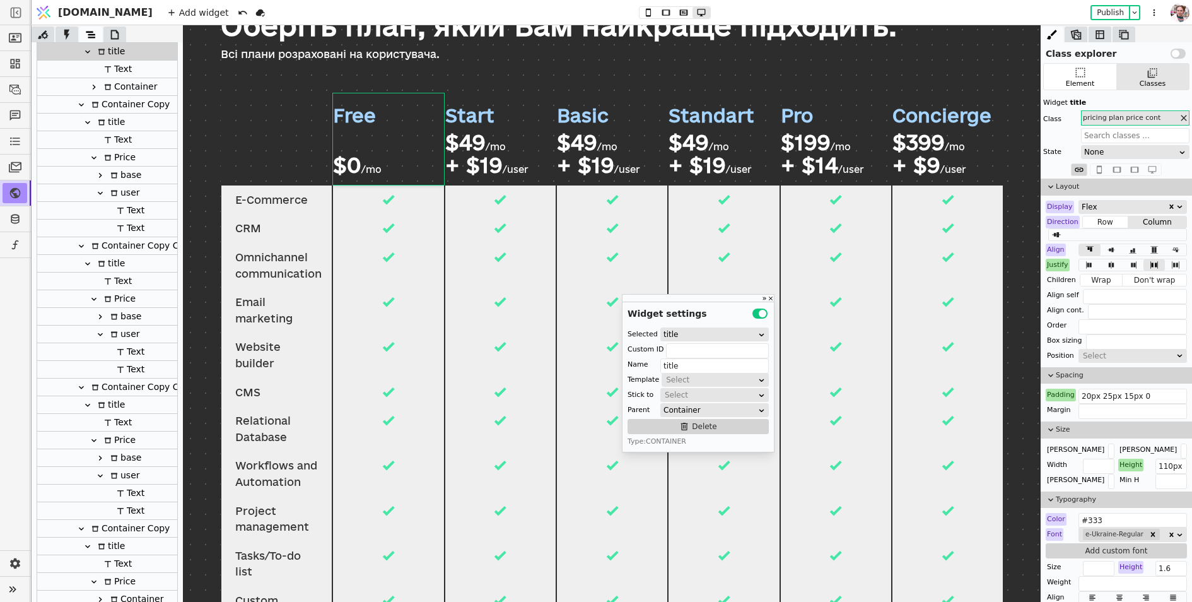
click at [270, 112] on div at bounding box center [277, 139] width 112 height 91
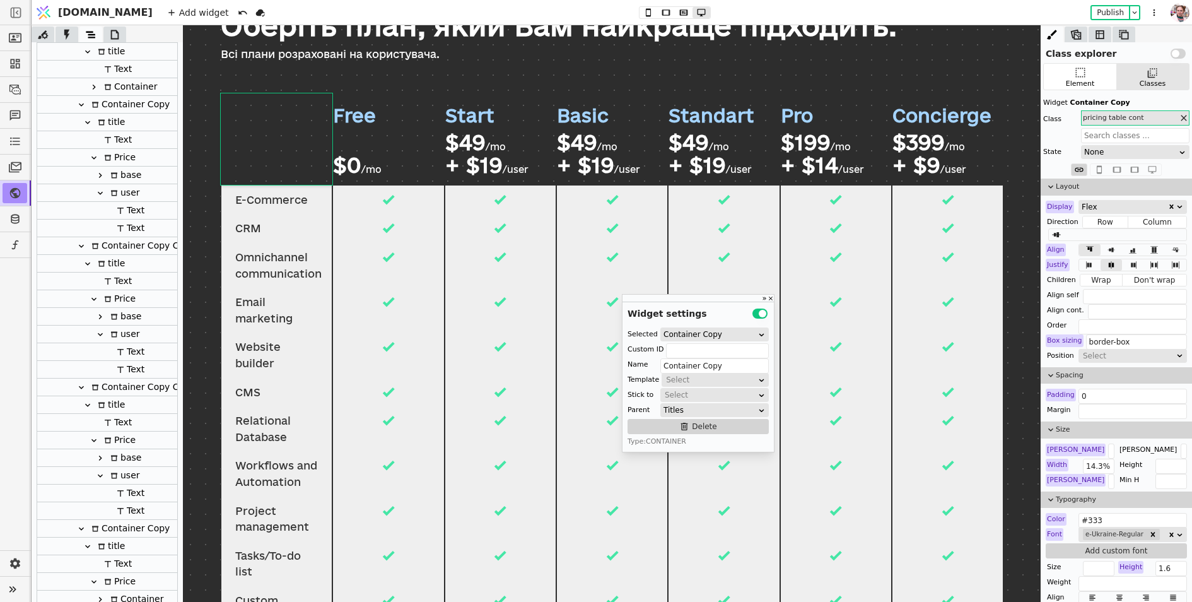
click at [370, 209] on div at bounding box center [388, 199] width 112 height 29
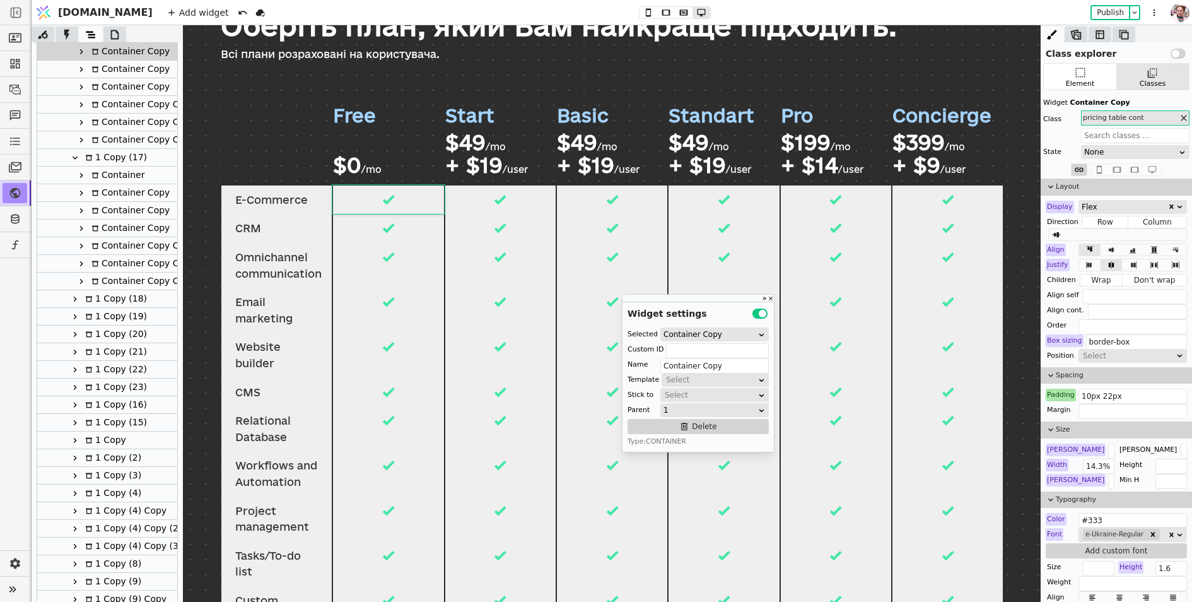
click at [356, 176] on div "Free $0 /mo" at bounding box center [388, 139] width 110 height 91
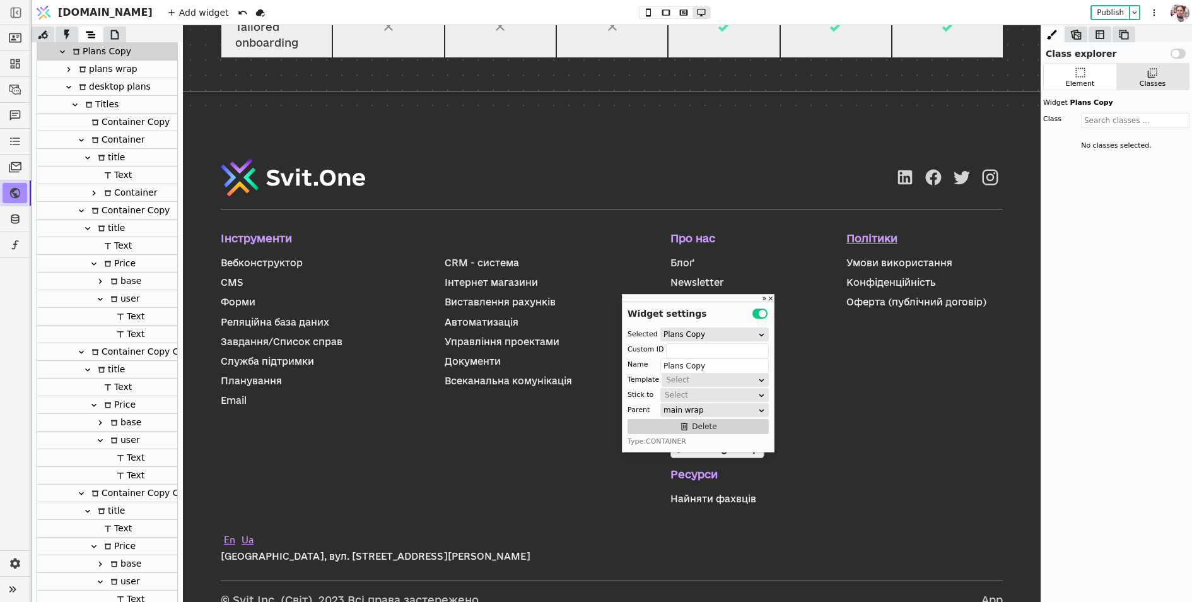
click at [988, 412] on div "Інструменти Вебконструктор CRM - система CMS Інтернет магазини Форми Виставленн…" at bounding box center [612, 388] width 782 height 460
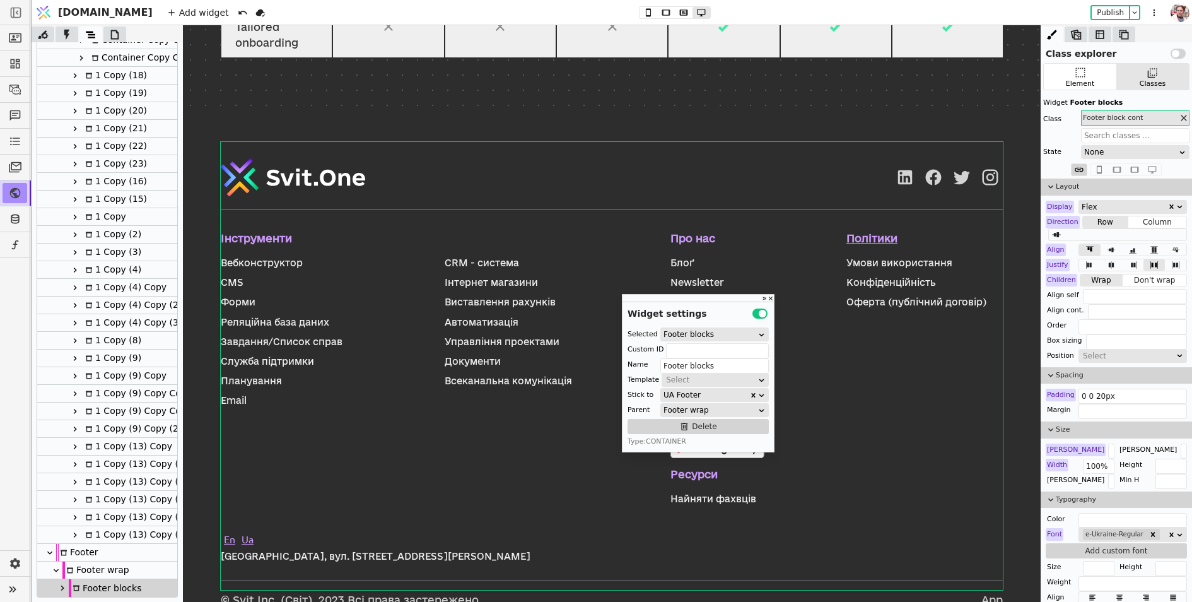
click at [1022, 475] on div "Інструменти Вебконструктор CRM - система CMS Інтернет магазини Форми Виставленн…" at bounding box center [612, 369] width 858 height 523
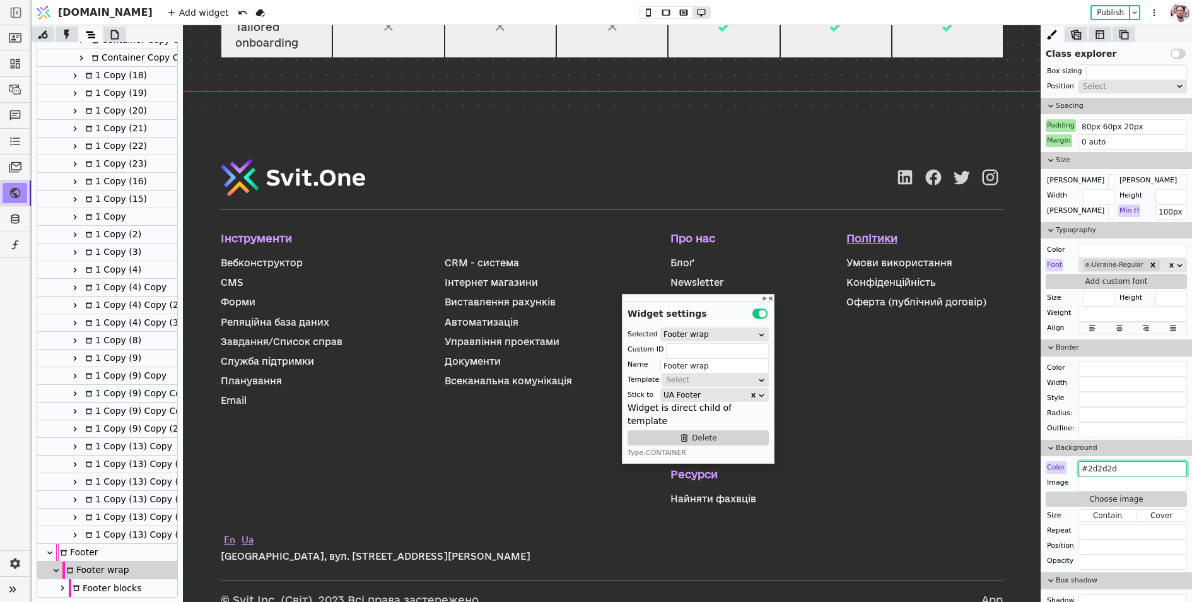
click at [1104, 462] on input "#2d2d2d" at bounding box center [1133, 468] width 108 height 15
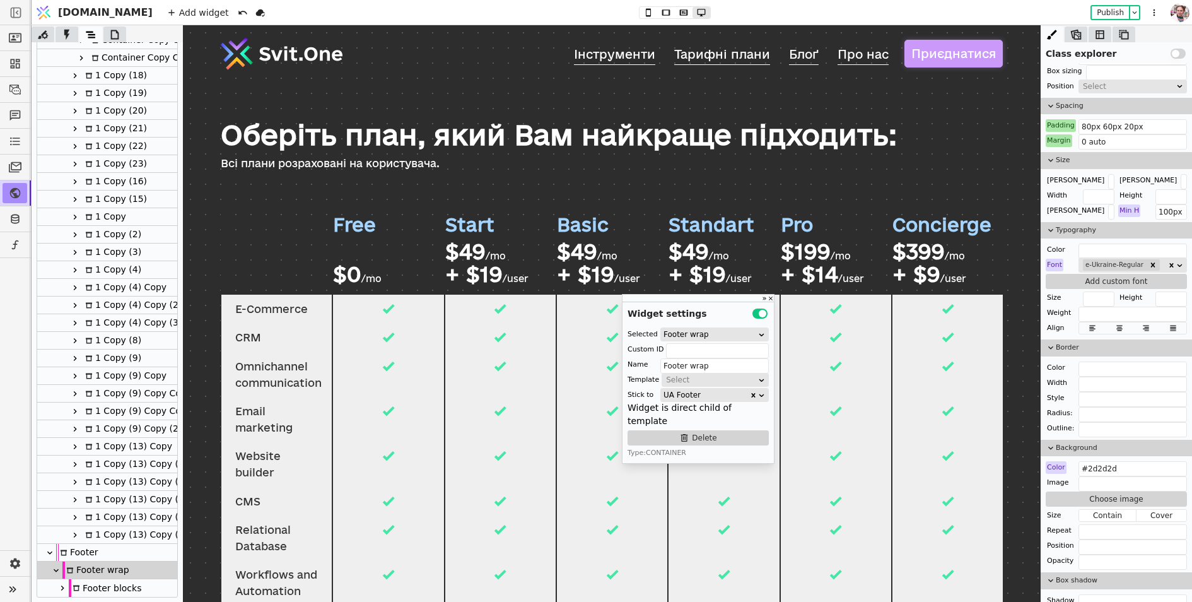
click at [399, 259] on div "Free $0 /mo" at bounding box center [388, 248] width 110 height 91
type input "title"
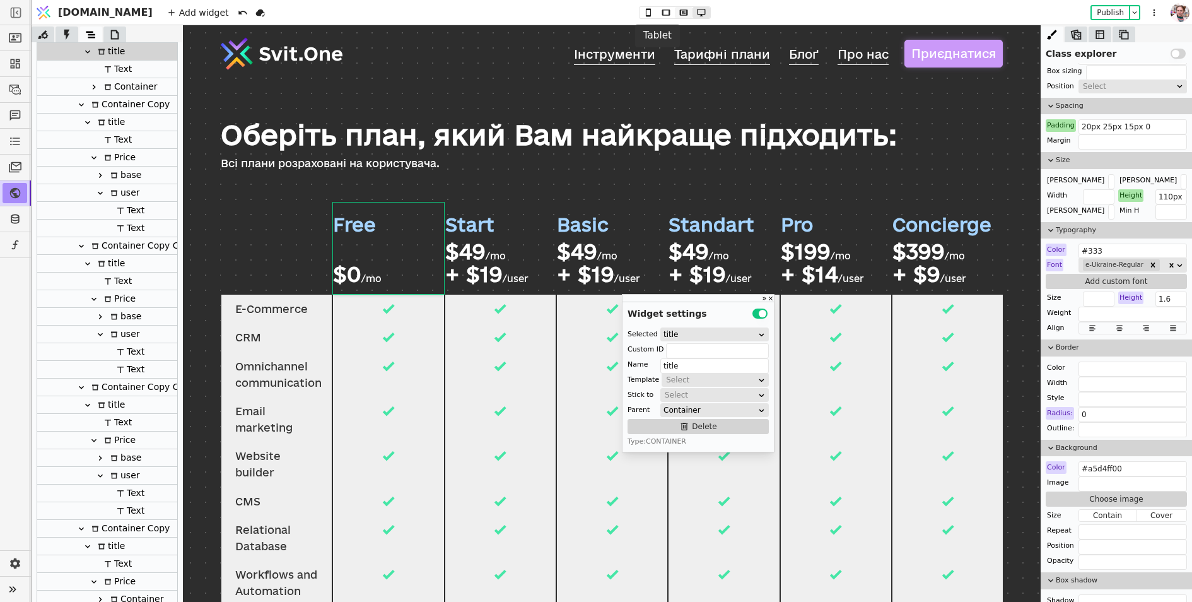
click at [676, 13] on icon at bounding box center [683, 12] width 15 height 9
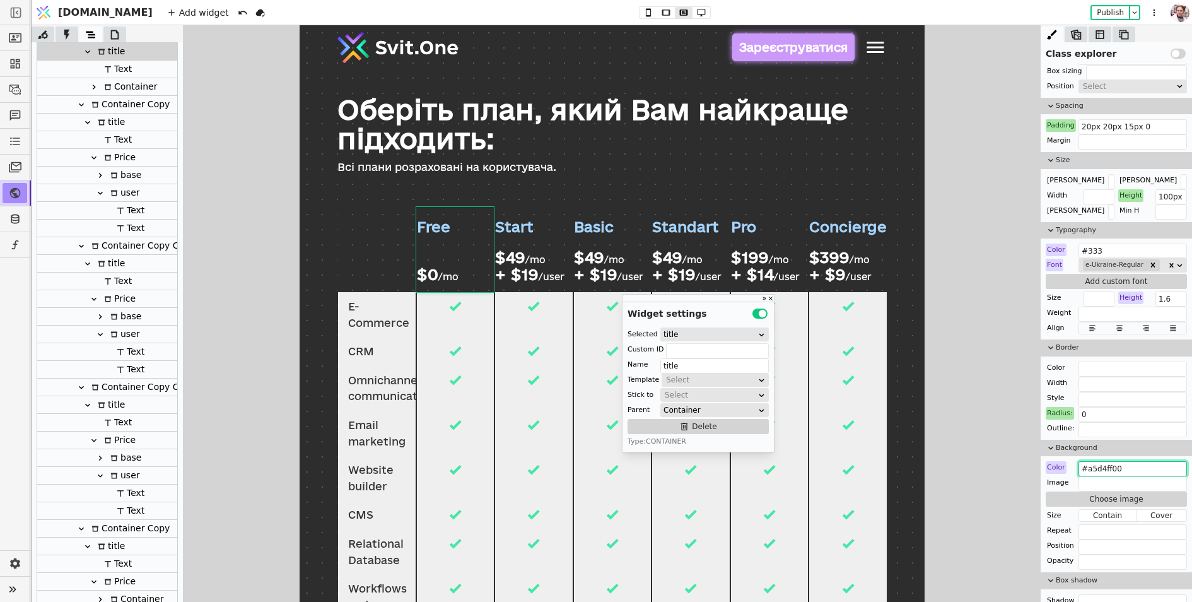
click at [1103, 461] on input "#a5d4ff00" at bounding box center [1133, 468] width 108 height 15
paste input "text"
type input "#a5d4ff00"
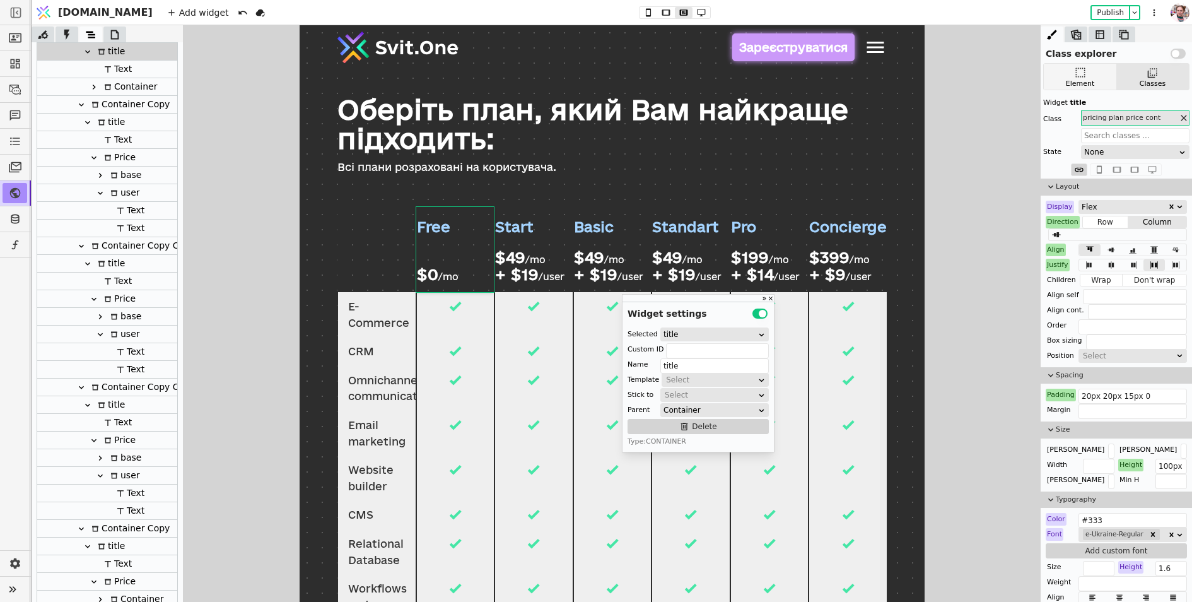
click at [1087, 64] on div "Element" at bounding box center [1080, 77] width 73 height 26
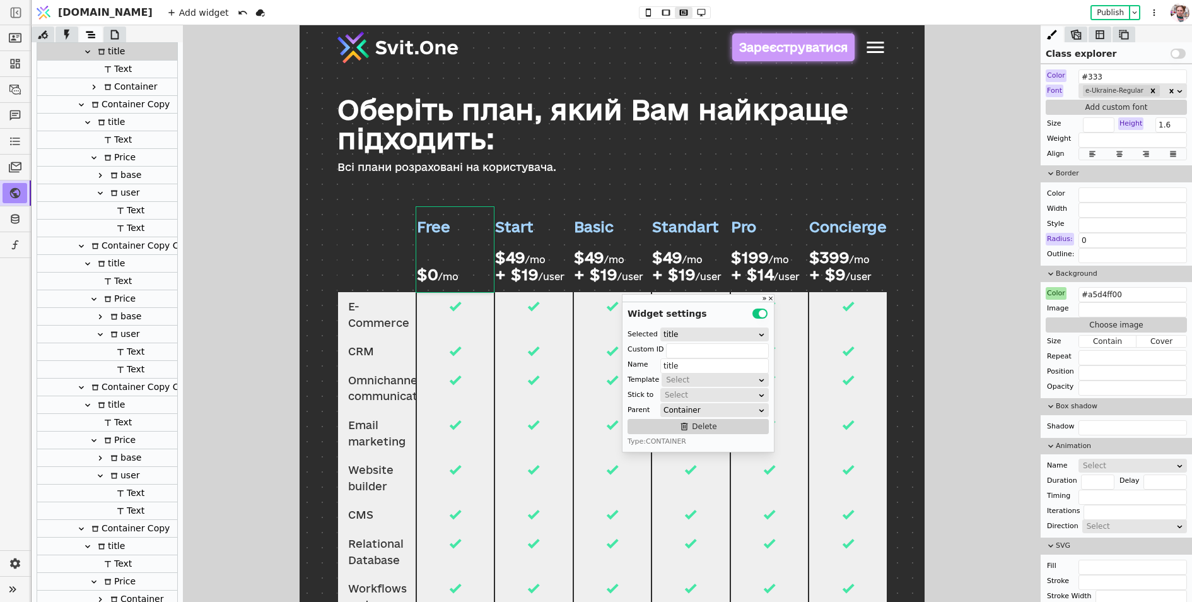
click at [1055, 290] on div "Color" at bounding box center [1056, 293] width 21 height 13
click at [1055, 303] on button "Reset" at bounding box center [1056, 306] width 33 height 15
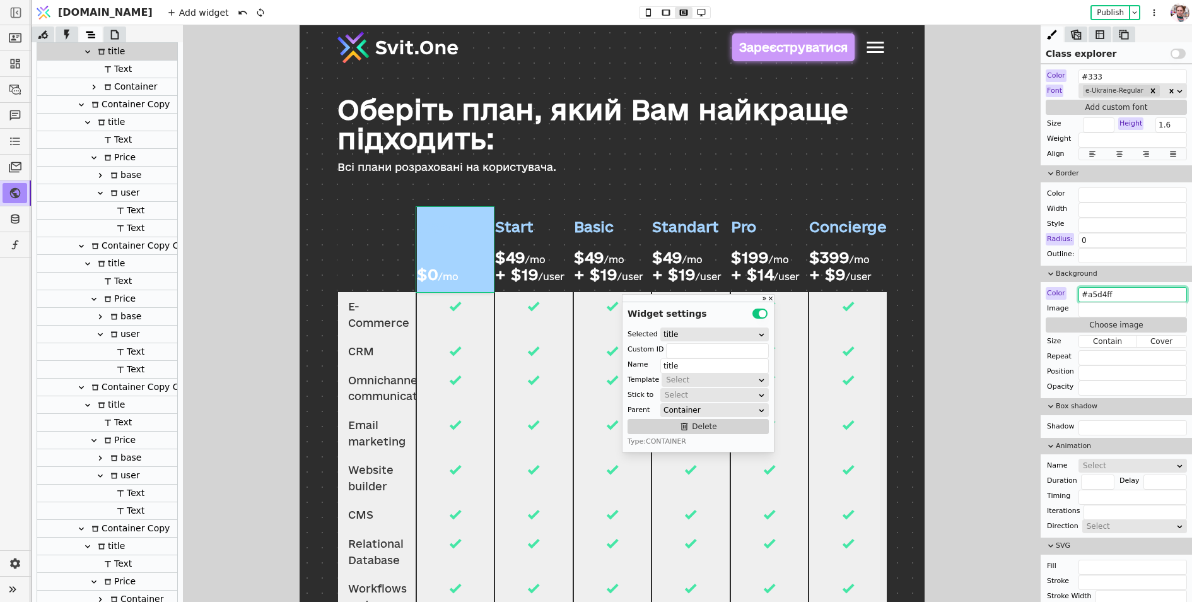
click at [1104, 292] on input "#a5d4ff" at bounding box center [1133, 294] width 108 height 15
paste input "2d2d2d"
type input "#2d2d2d"
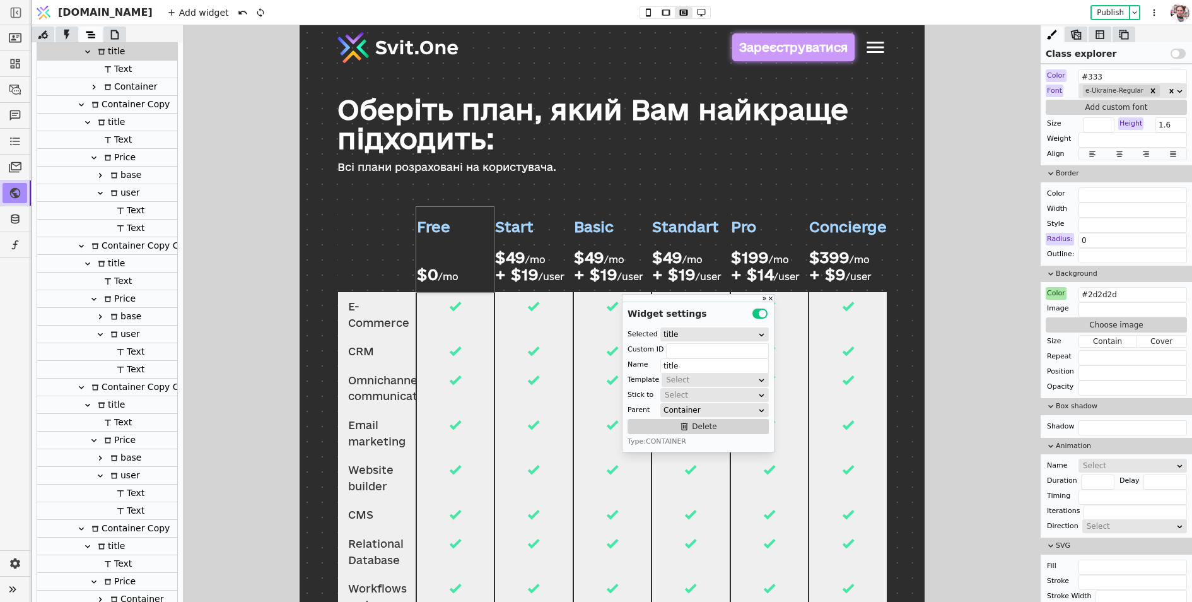
click at [556, 255] on div "$49 /mo" at bounding box center [541, 257] width 95 height 16
click at [556, 235] on div "Start $49 /mo + $19 /user" at bounding box center [533, 249] width 78 height 85
type input "title"
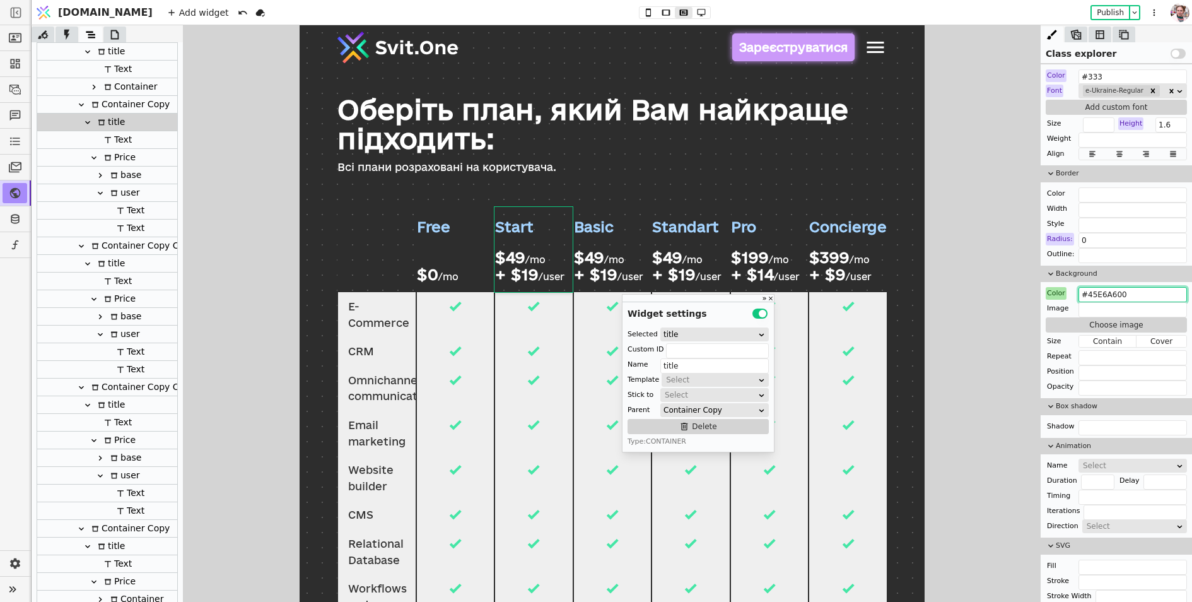
click at [1125, 291] on input "#45E6A600" at bounding box center [1133, 294] width 108 height 15
paste input "2d2d2d"
type input "#2d2d2d"
click at [635, 235] on div "Basic $49 /mo + $19 /user" at bounding box center [612, 249] width 78 height 85
click at [1090, 296] on input "#45E6A600" at bounding box center [1133, 294] width 108 height 15
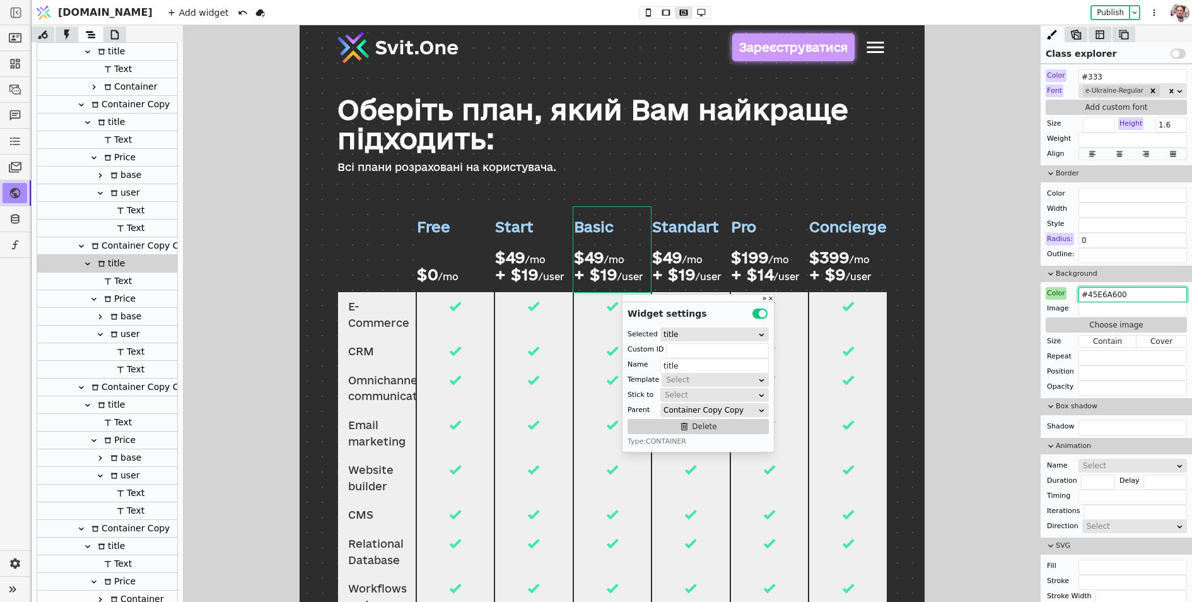
paste input "2d2d2d"
type input "#2d2d2d"
click at [712, 249] on div "$49 /mo" at bounding box center [699, 257] width 95 height 16
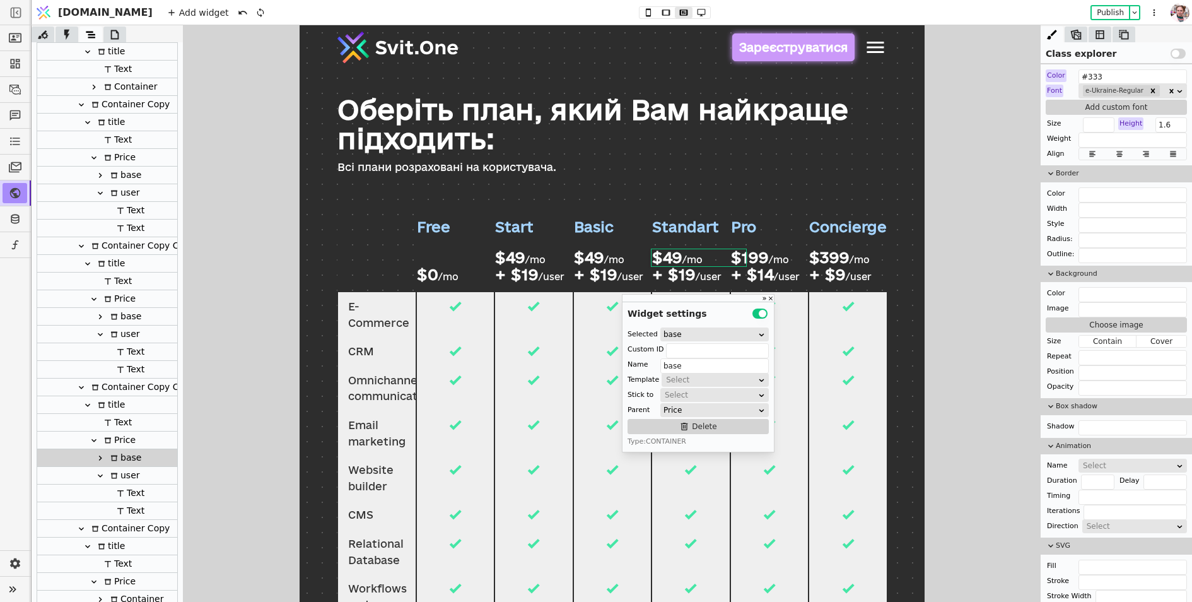
click at [720, 243] on div "Standart $49 /mo + $19 /user" at bounding box center [691, 249] width 78 height 85
type input "title"
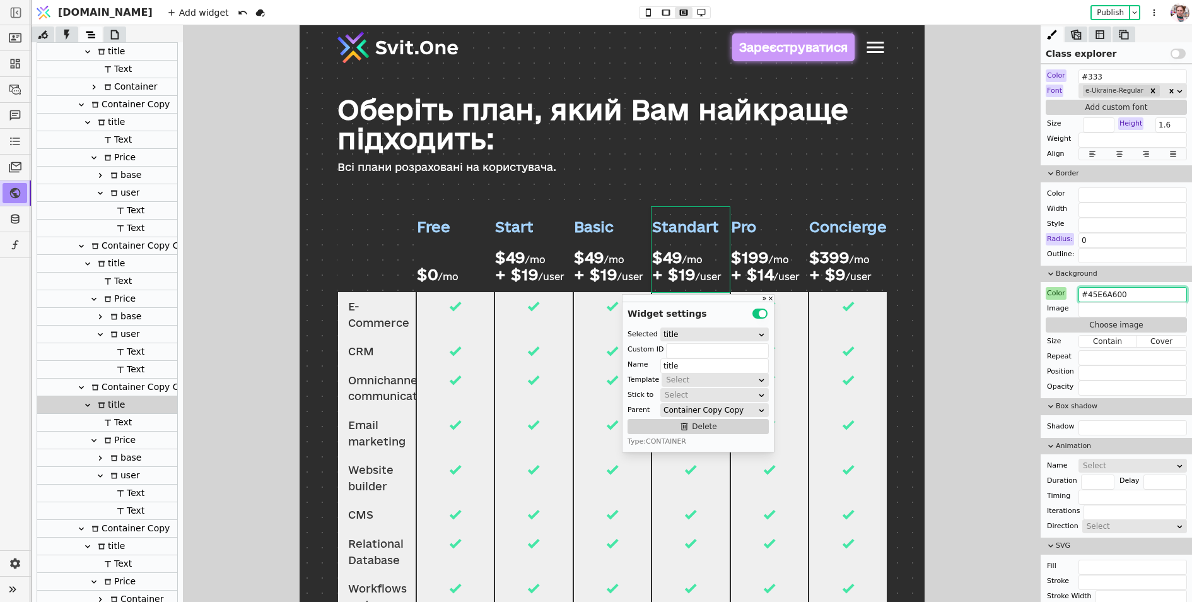
click at [1099, 289] on input "#45E6A600" at bounding box center [1133, 294] width 108 height 15
paste input "2d2d2d"
type input "#2d2d2d"
click at [782, 245] on div "Pro $199 /mo + $14 /user" at bounding box center [769, 249] width 78 height 85
click at [1090, 288] on input "#cb99f900" at bounding box center [1133, 294] width 108 height 15
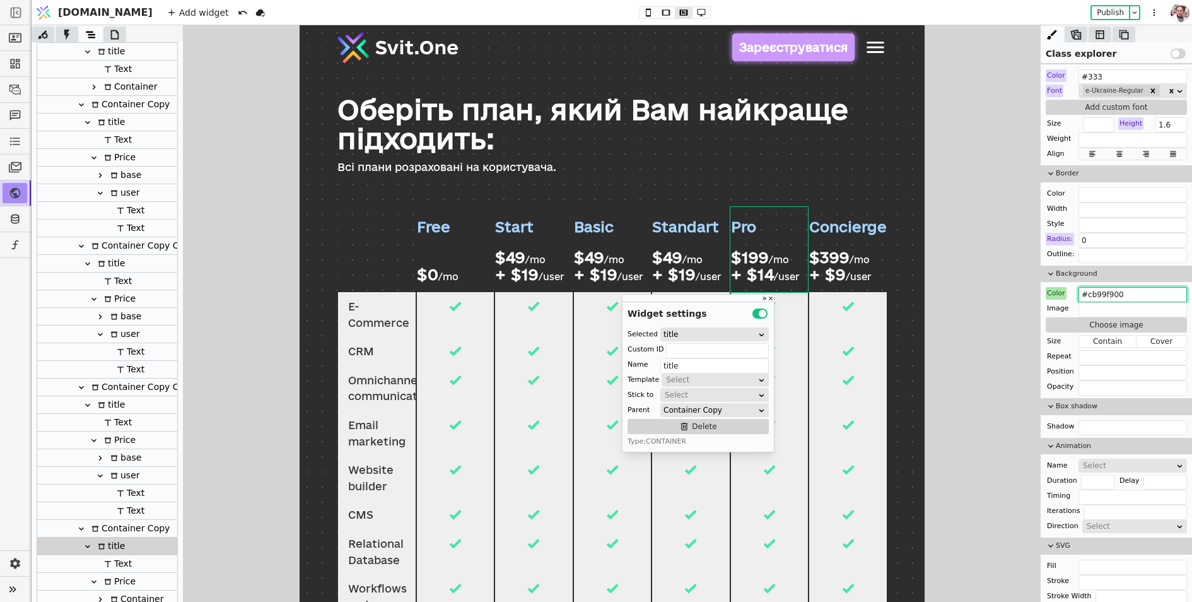
paste input "2d2d2d"
type input "#2d2d2d"
click at [879, 249] on div "$399 /mo" at bounding box center [856, 257] width 95 height 16
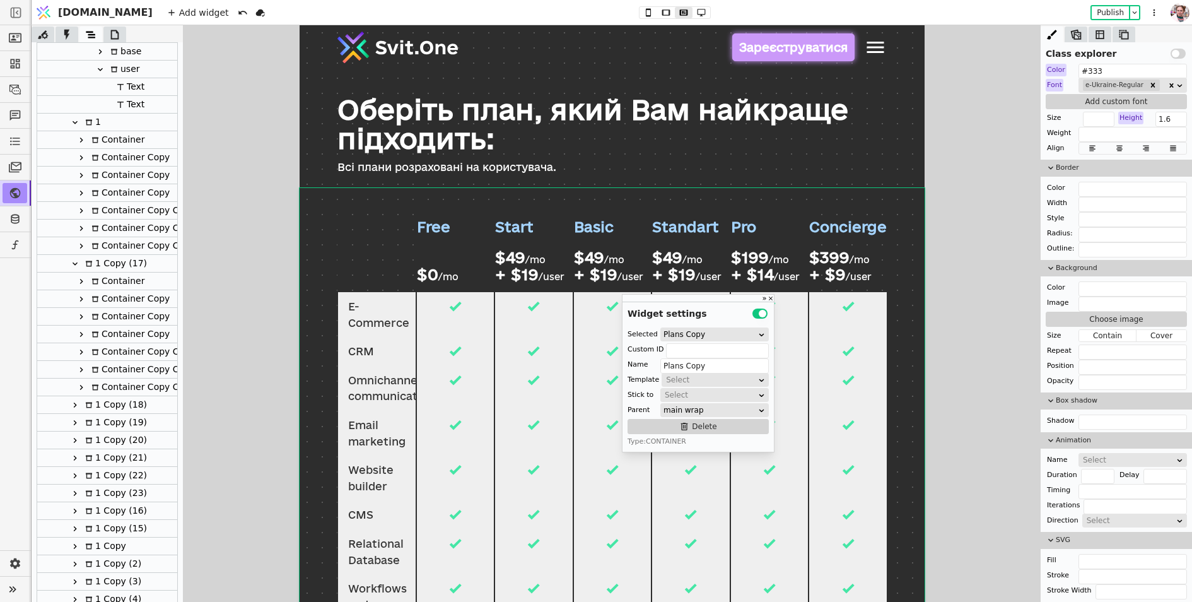
scroll to position [283, 0]
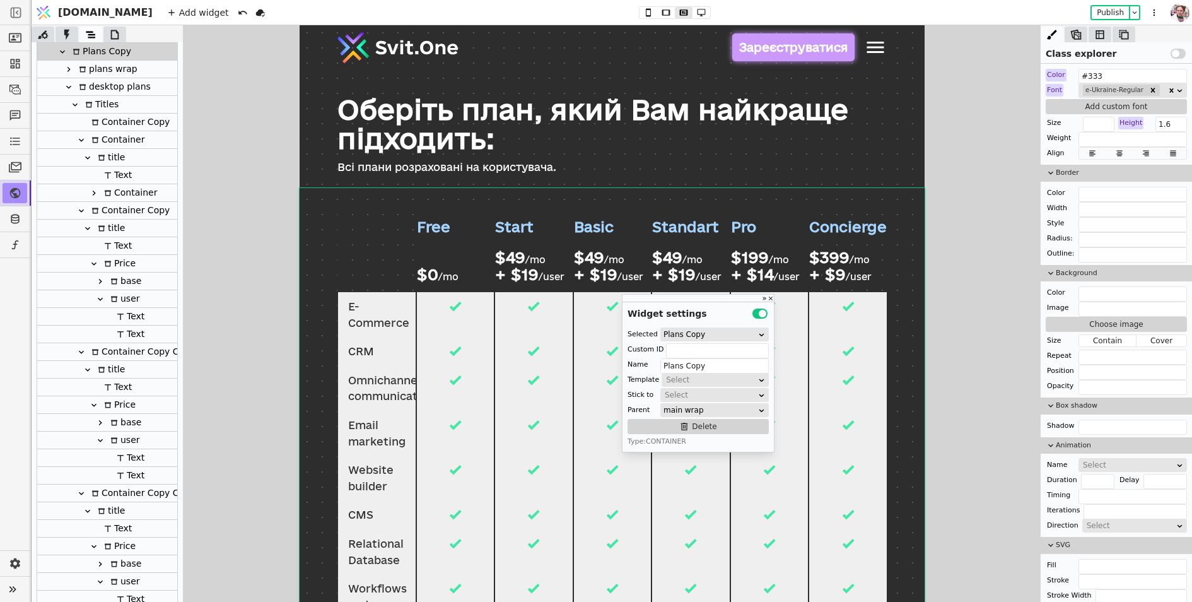
click at [869, 238] on div "Concierge $399 /mo + $9 /user" at bounding box center [848, 249] width 78 height 85
type input "title"
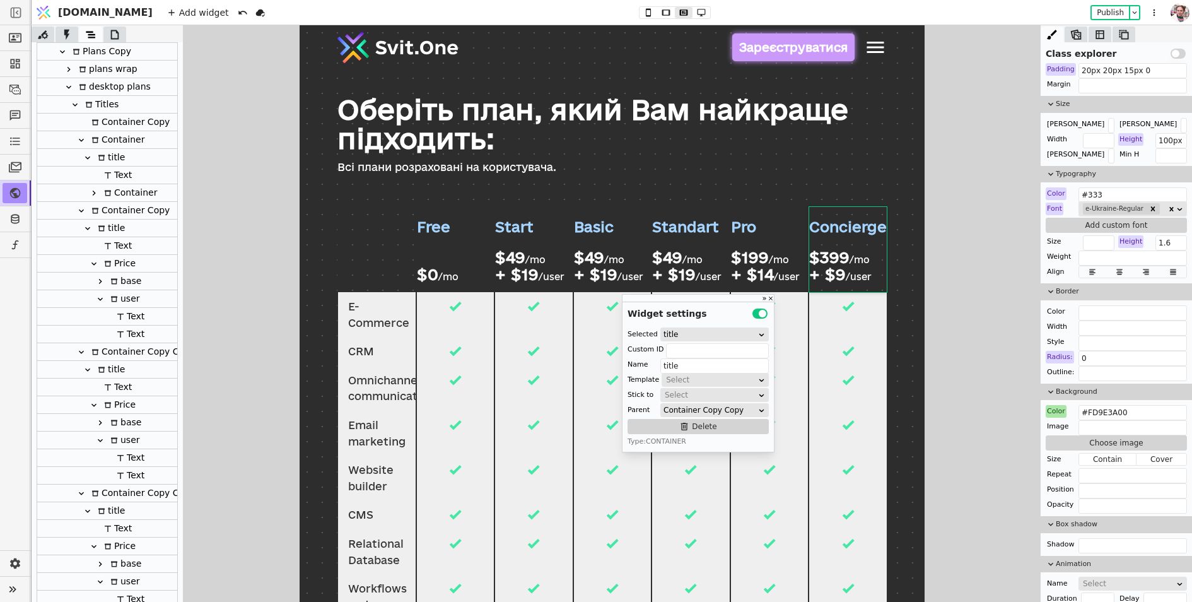
scroll to position [856, 0]
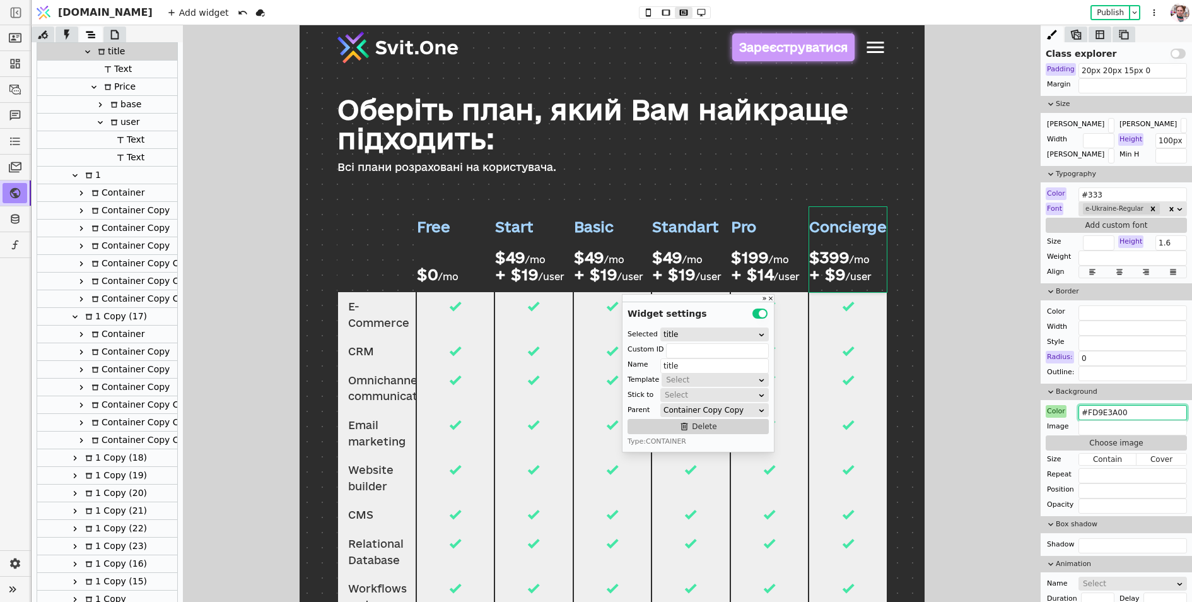
click at [1092, 405] on input "#FD9E3A00" at bounding box center [1133, 412] width 108 height 15
paste input "2d2d2d"
type input "#2d2d2d"
click at [856, 260] on div "/mo" at bounding box center [859, 260] width 20 height 11
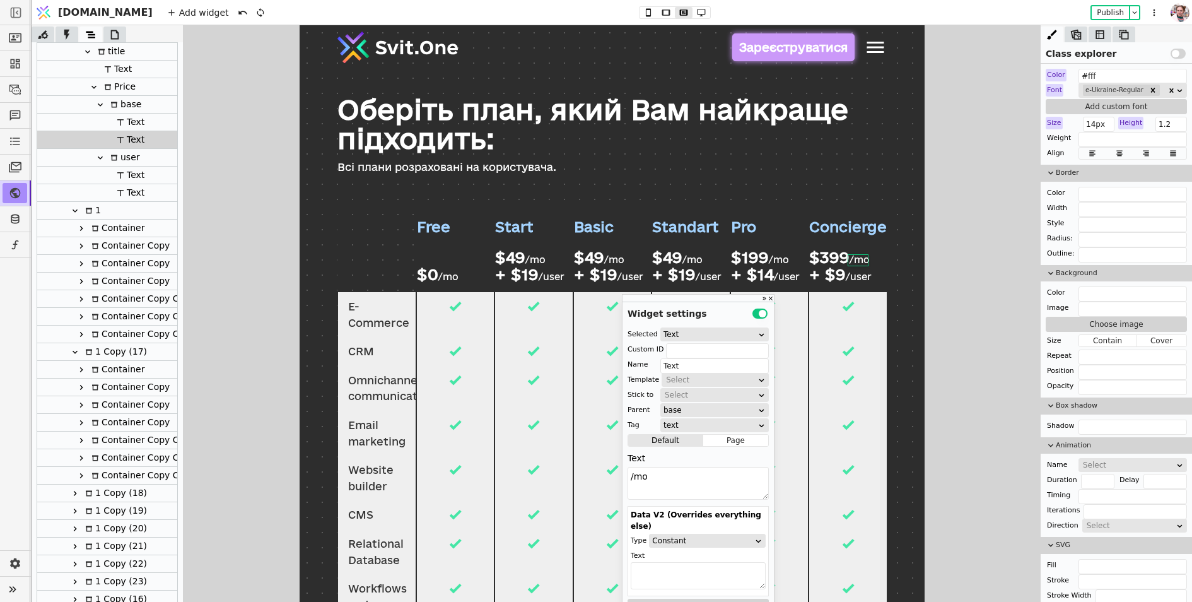
click at [841, 252] on div "$399" at bounding box center [829, 257] width 40 height 16
click at [877, 256] on div "$399 /mo" at bounding box center [856, 257] width 95 height 16
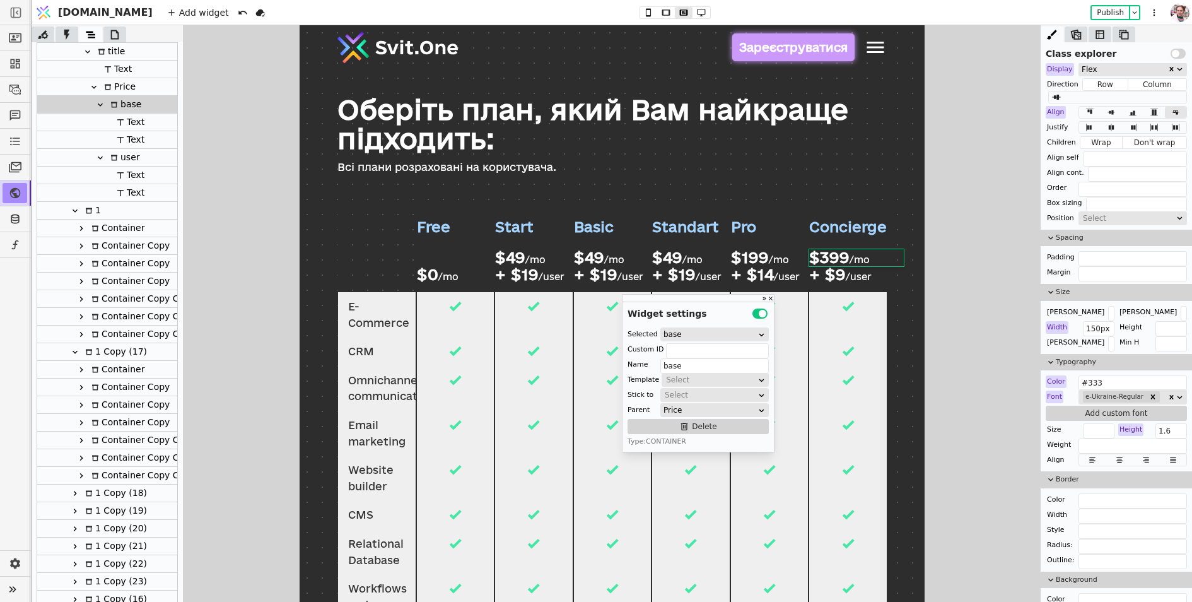
scroll to position [0, 0]
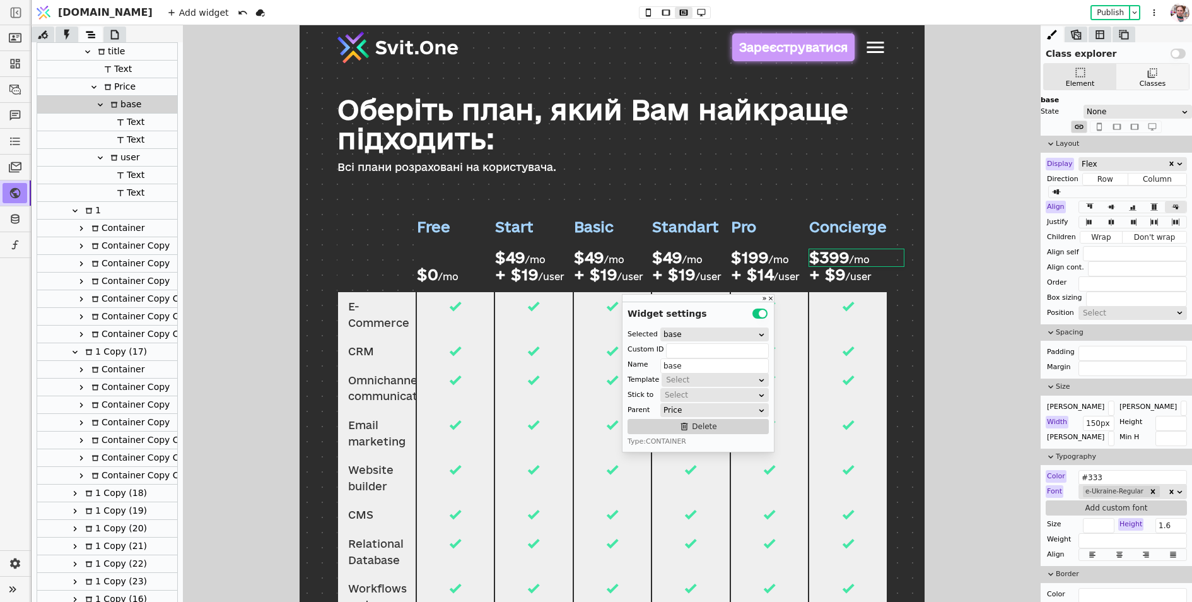
click at [1128, 74] on div "Classes" at bounding box center [1152, 77] width 73 height 26
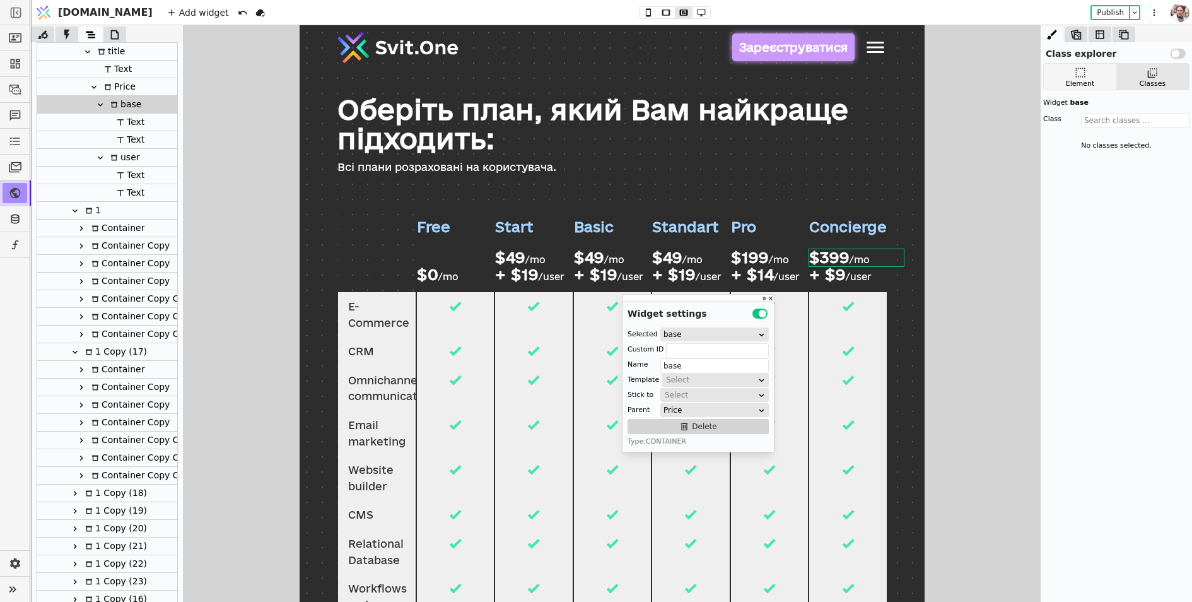
click at [1103, 88] on div "Element" at bounding box center [1080, 77] width 73 height 26
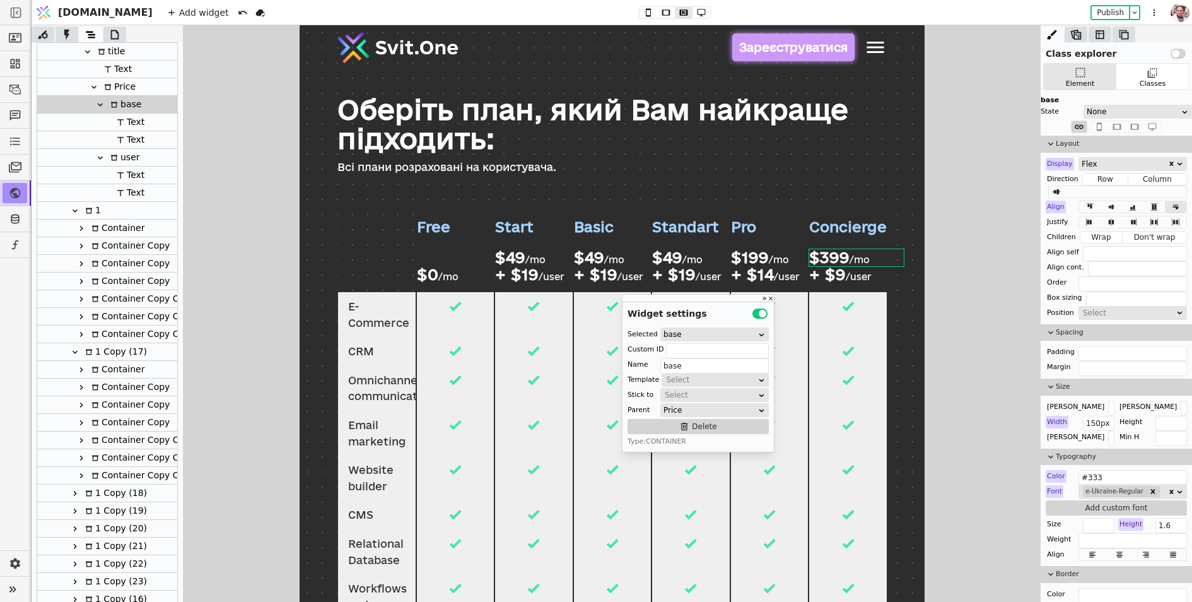
click at [1053, 413] on div "Max W Max H Width 150px Height Min W Min H" at bounding box center [1116, 422] width 141 height 43
click at [671, 3] on div "Add widget Publish" at bounding box center [663, 12] width 1009 height 25
click at [694, 9] on icon at bounding box center [701, 12] width 15 height 9
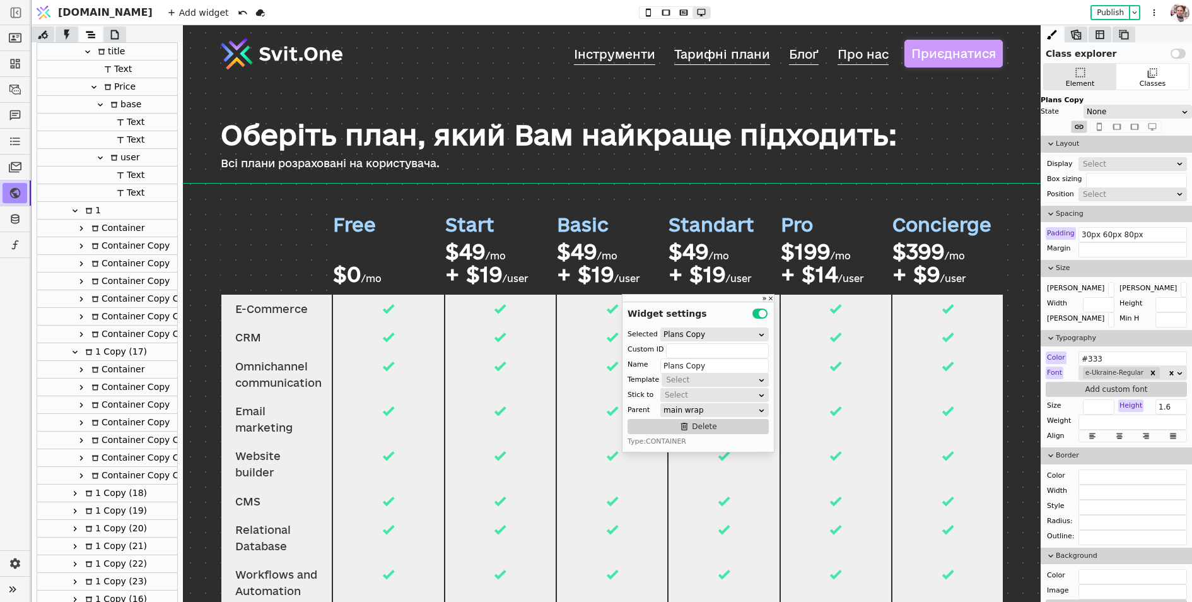
scroll to position [114, 0]
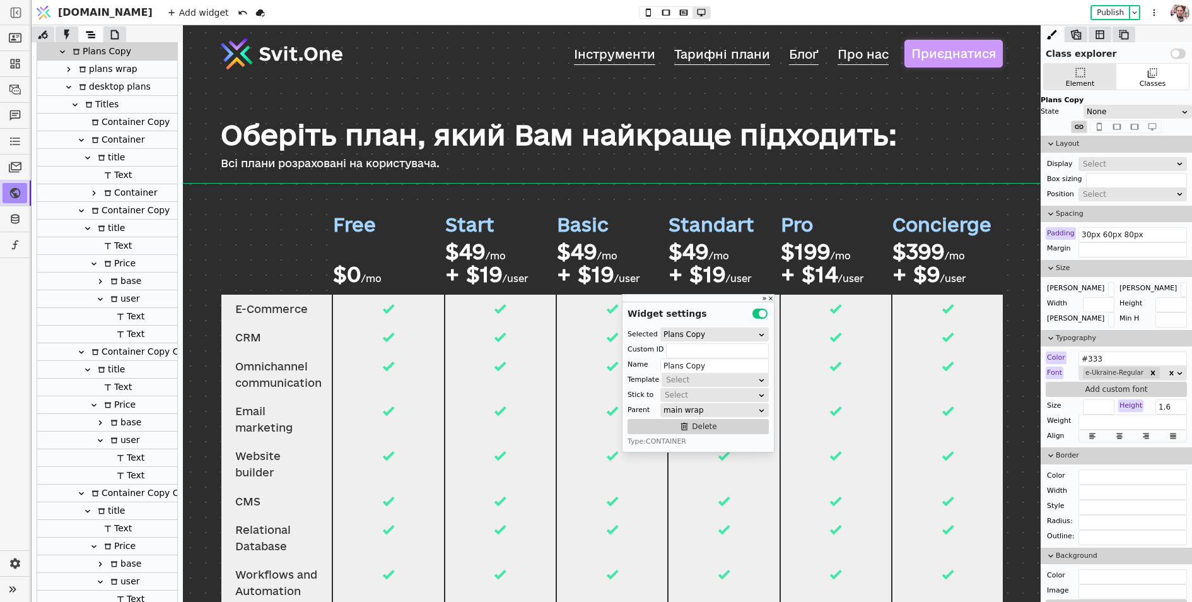
click at [285, 263] on div at bounding box center [277, 248] width 112 height 91
type input "Container Copy"
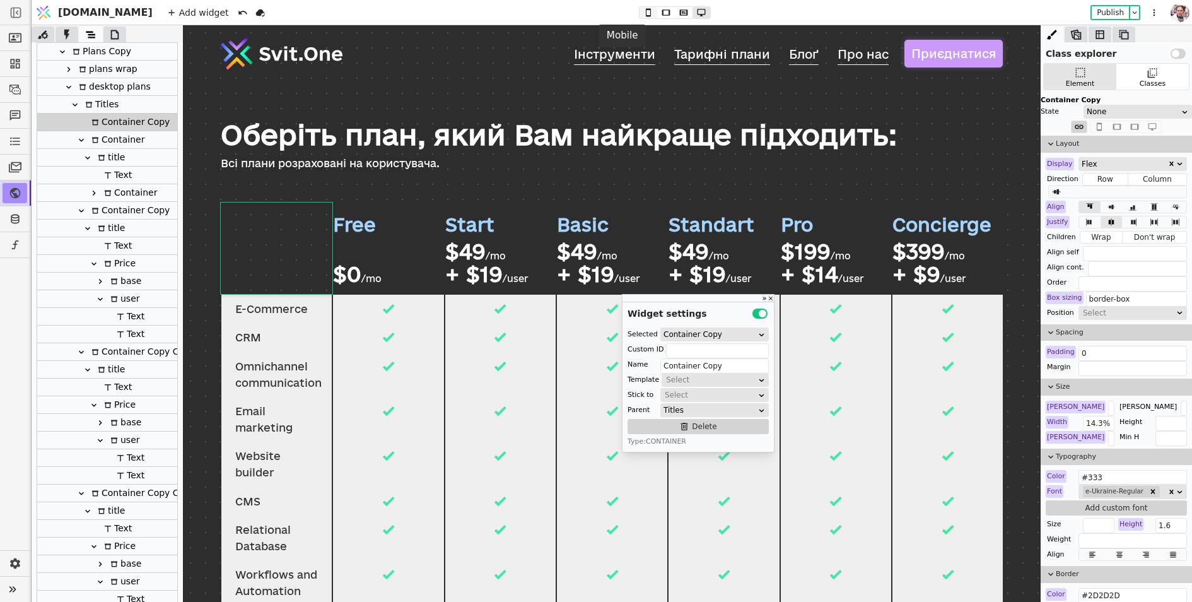
click at [641, 13] on icon at bounding box center [648, 12] width 15 height 9
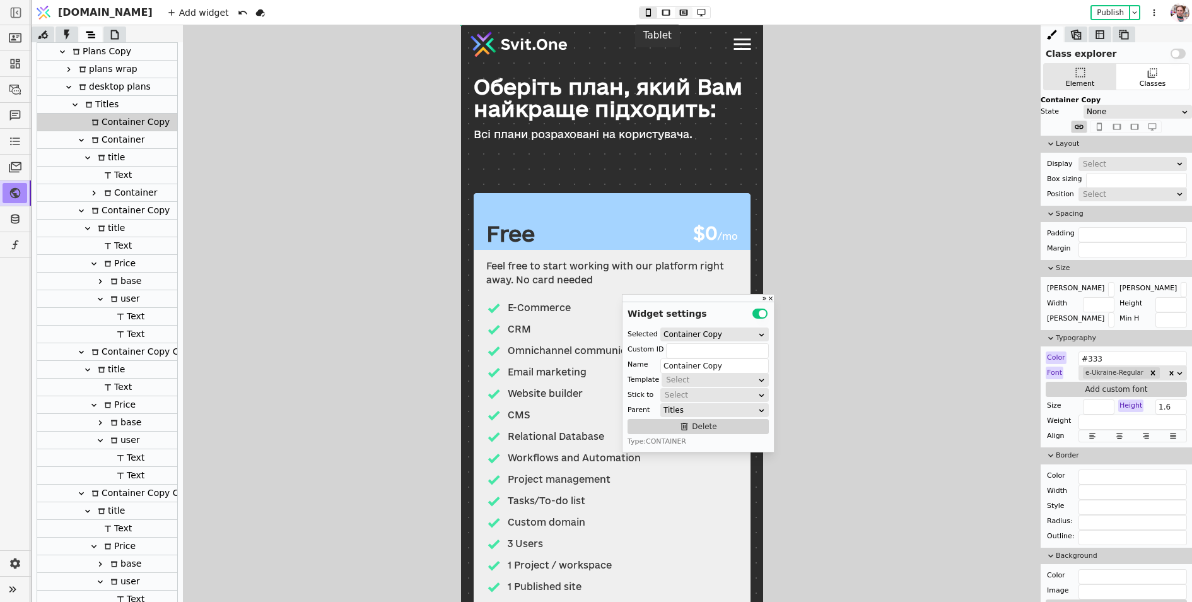
click at [676, 9] on icon at bounding box center [683, 12] width 15 height 9
type input "border-box"
type input "0"
type input "14.3%"
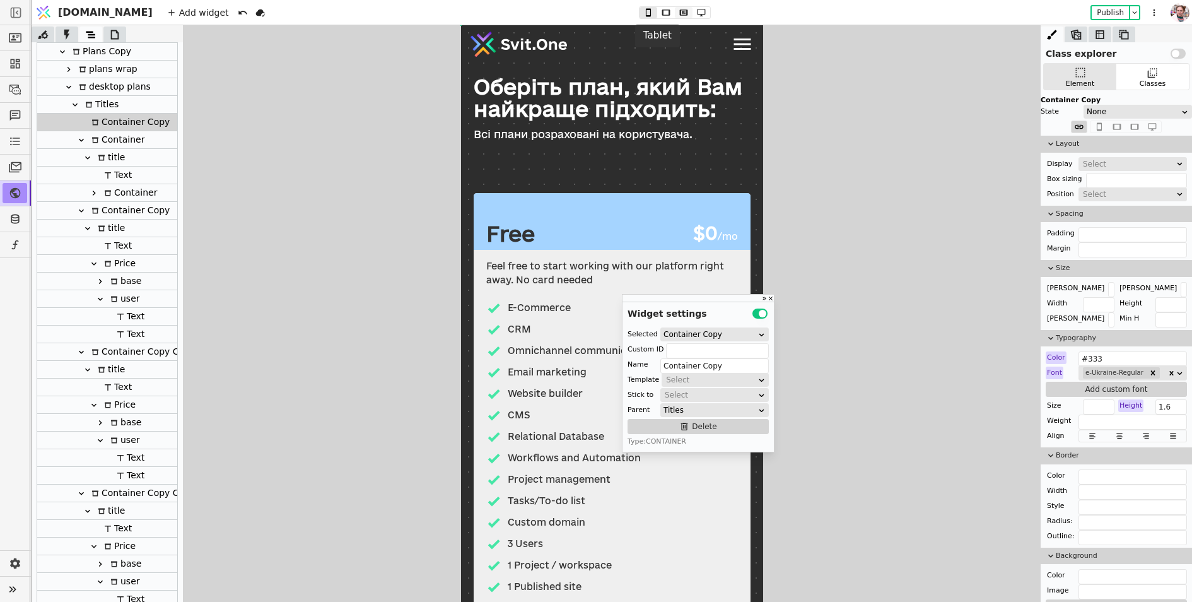
type input "14.3%"
type input "#2D2D2D"
type input "0 1px"
type input "solid"
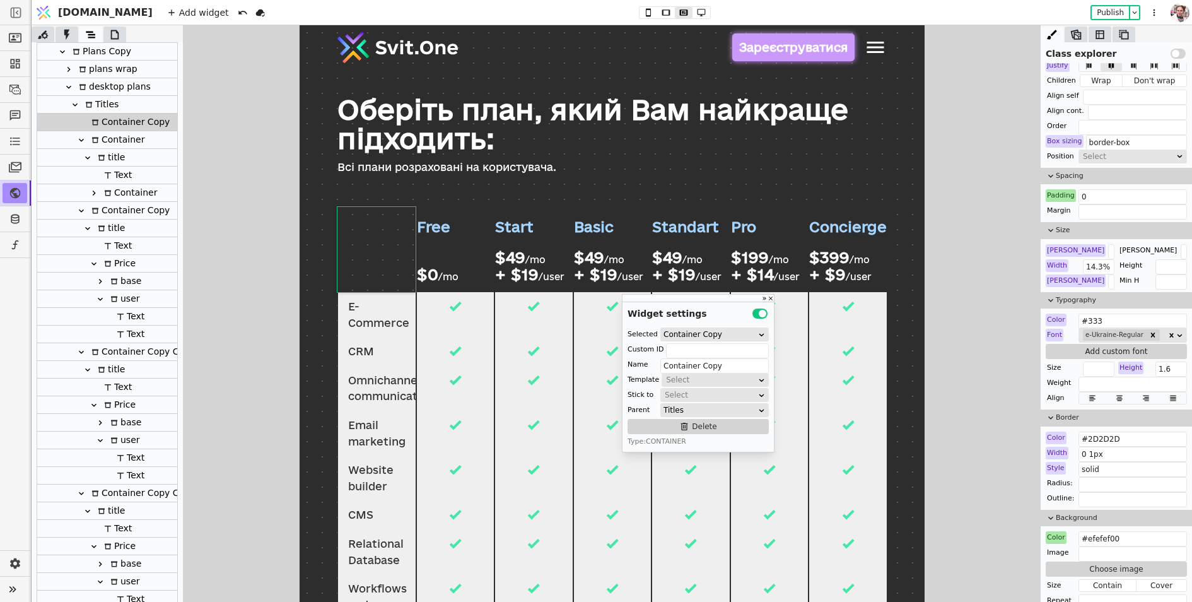
scroll to position [175, 0]
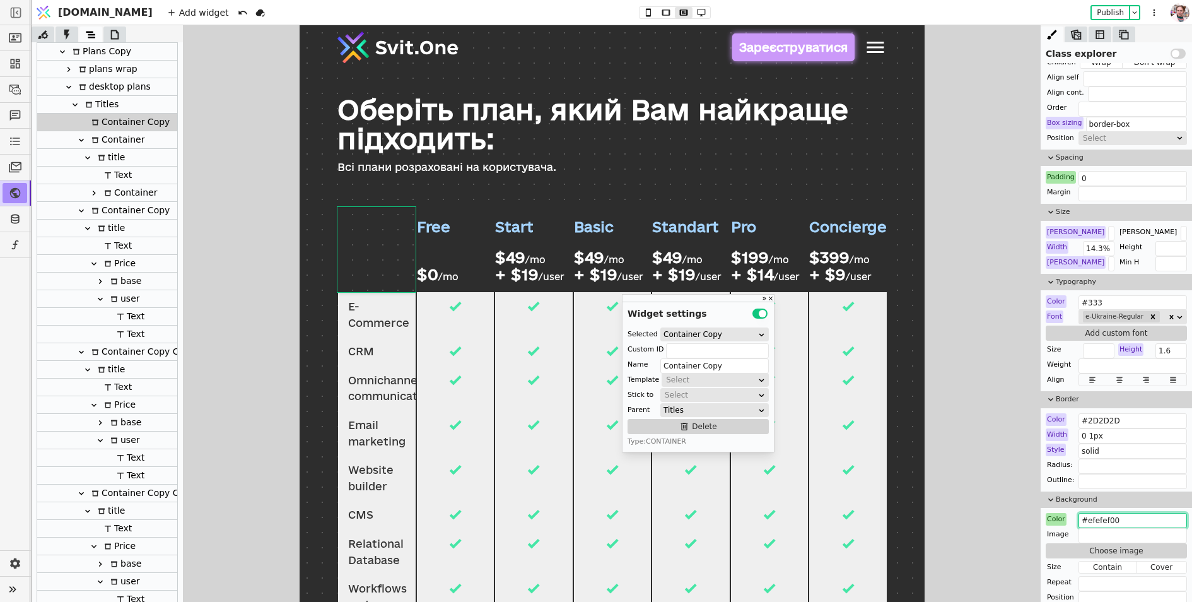
click at [1099, 516] on input "#efefef00" at bounding box center [1133, 520] width 108 height 15
paste input "2d2d2d"
type input "#2d2d2d"
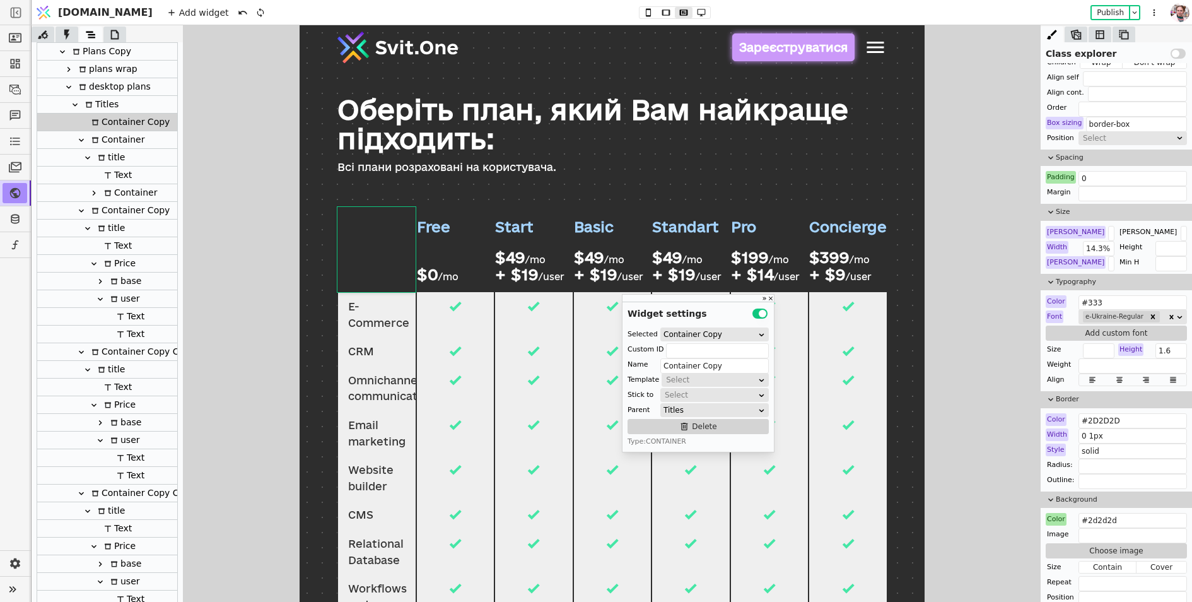
click at [606, 180] on div "Оберіть план, який Вам найкраще підходить: Всі плани розраховані на користувача." at bounding box center [611, 128] width 625 height 119
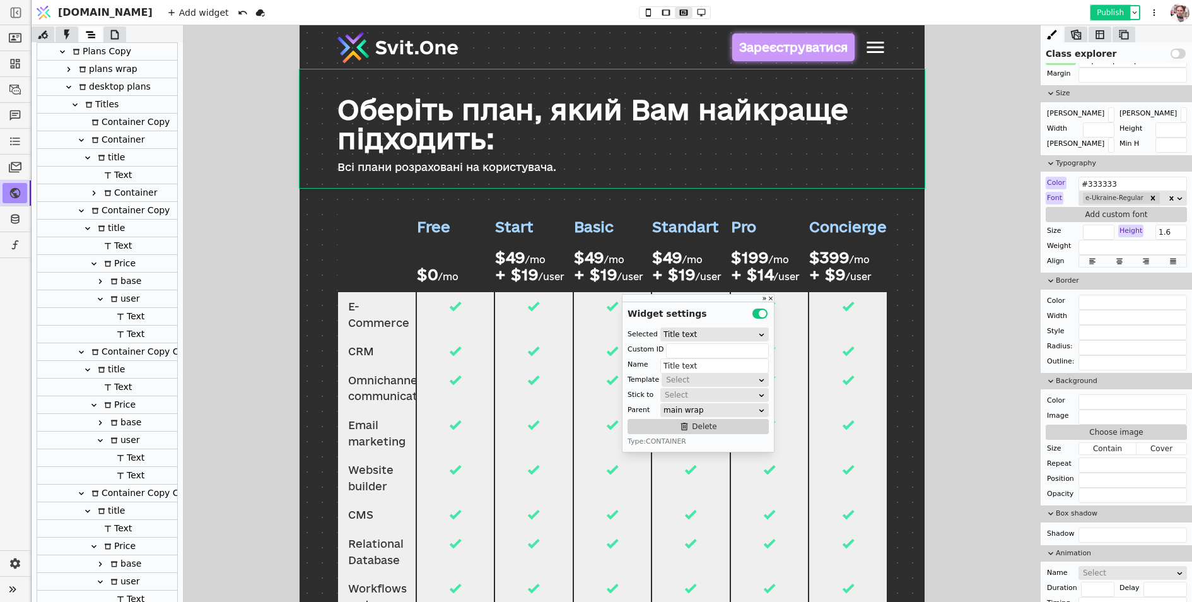
click at [1108, 18] on button "Publish" at bounding box center [1110, 12] width 37 height 13
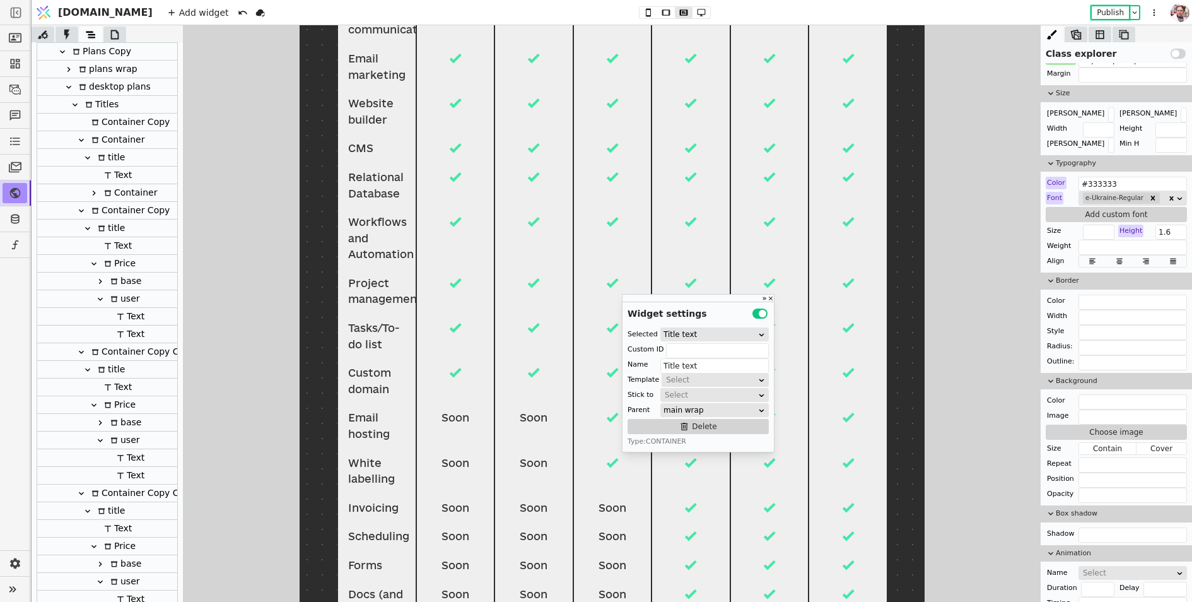
scroll to position [371, 0]
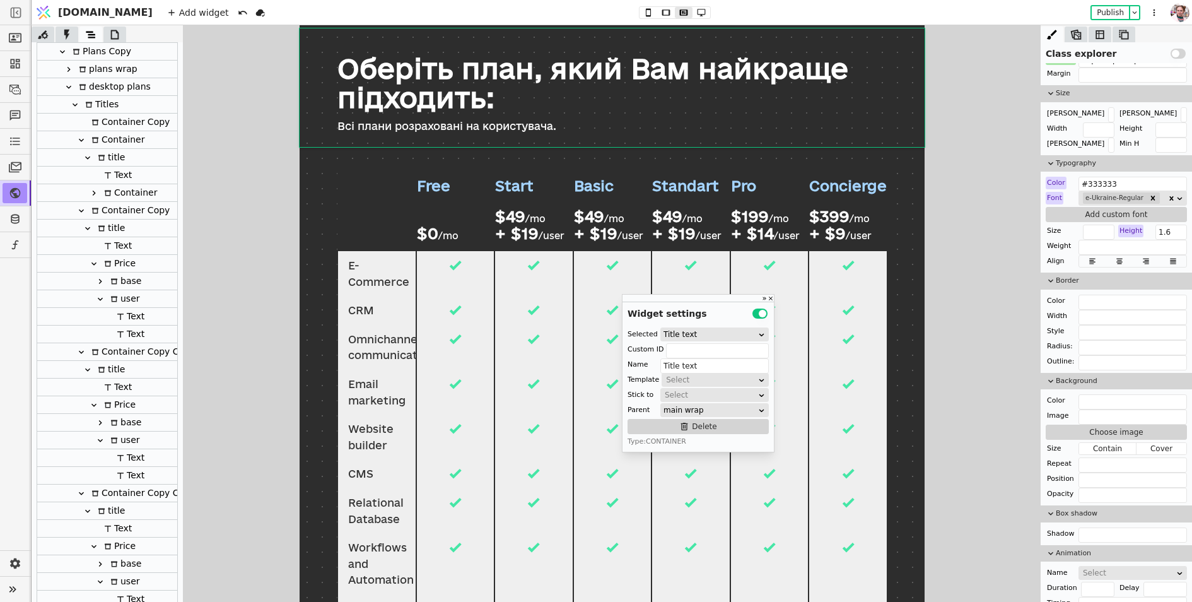
click at [515, 214] on div "$49" at bounding box center [509, 216] width 30 height 16
type input "Text"
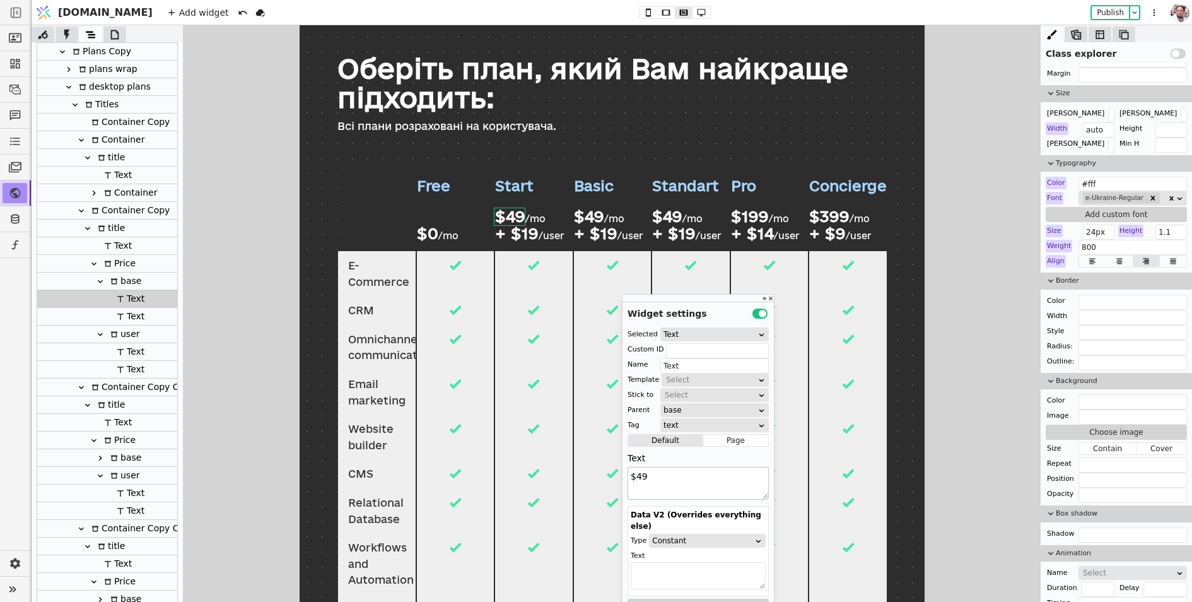
click at [661, 469] on textarea "$49" at bounding box center [698, 483] width 141 height 33
type textarea "$0"
click at [529, 237] on div "+ $19" at bounding box center [516, 233] width 44 height 16
click at [648, 476] on textarea "+ $19" at bounding box center [698, 483] width 141 height 33
type textarea "+ $59"
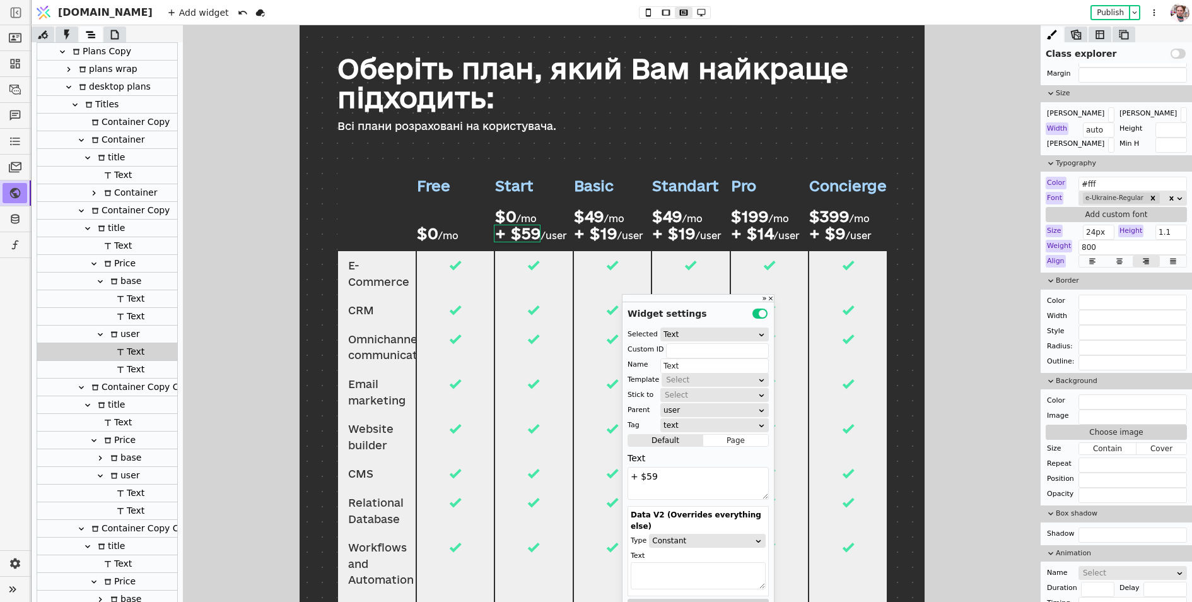
click at [594, 221] on div "$49" at bounding box center [588, 216] width 30 height 16
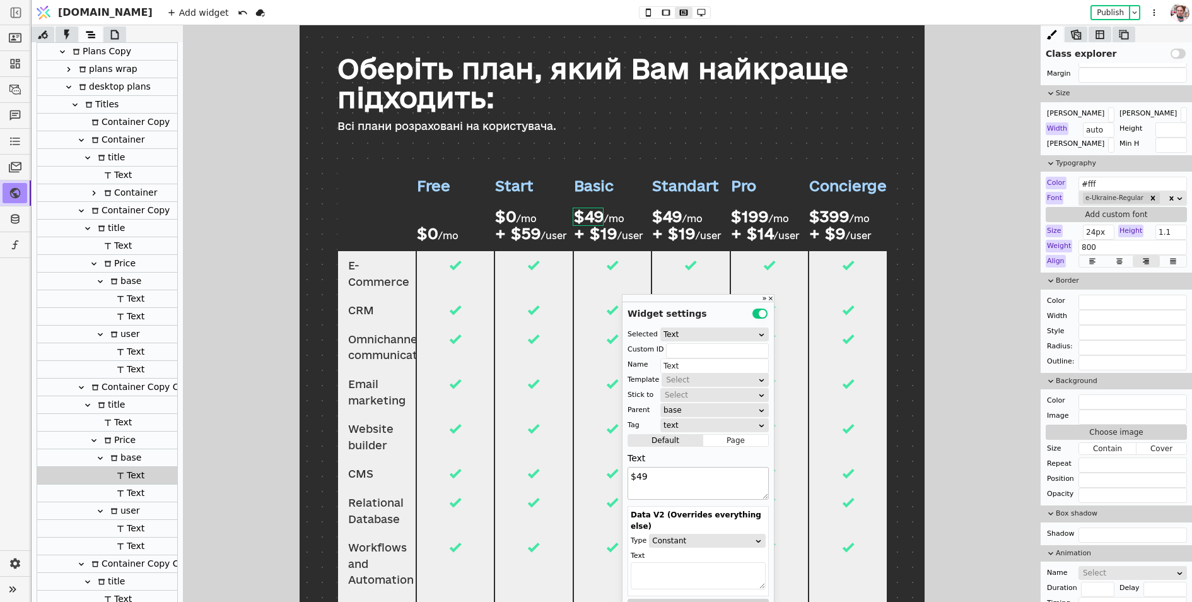
click at [643, 477] on textarea "$49" at bounding box center [698, 483] width 141 height 33
type textarea "$59"
click at [605, 238] on div "+ $19" at bounding box center [595, 233] width 44 height 16
click at [649, 479] on textarea "+ $19" at bounding box center [698, 483] width 141 height 33
type textarea "+ $39"
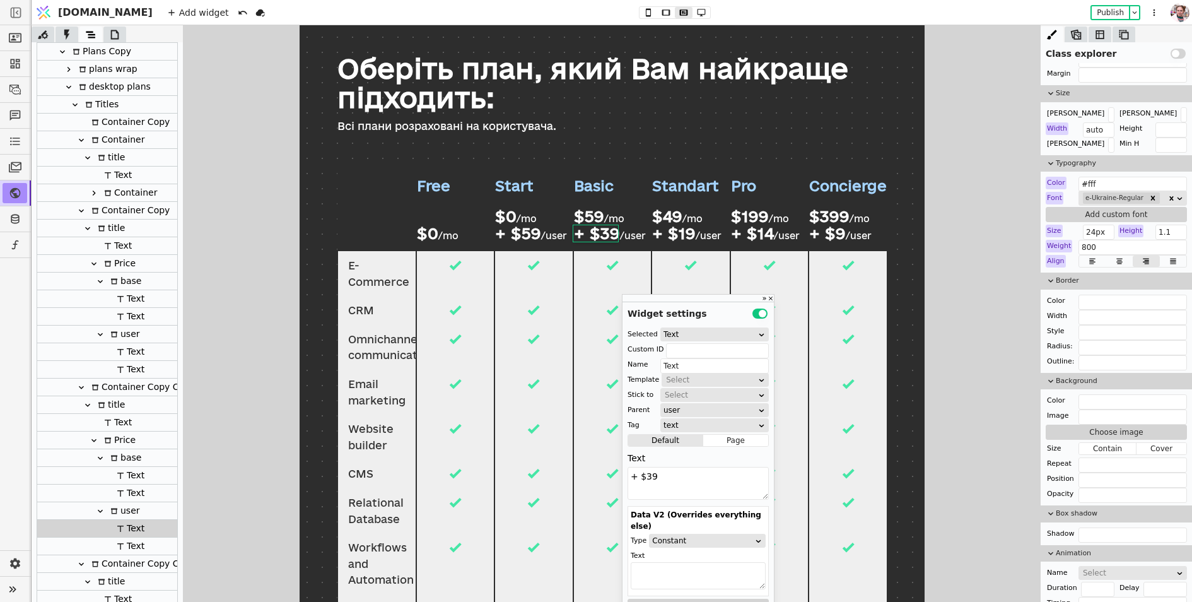
click at [673, 214] on div "$49" at bounding box center [667, 216] width 30 height 16
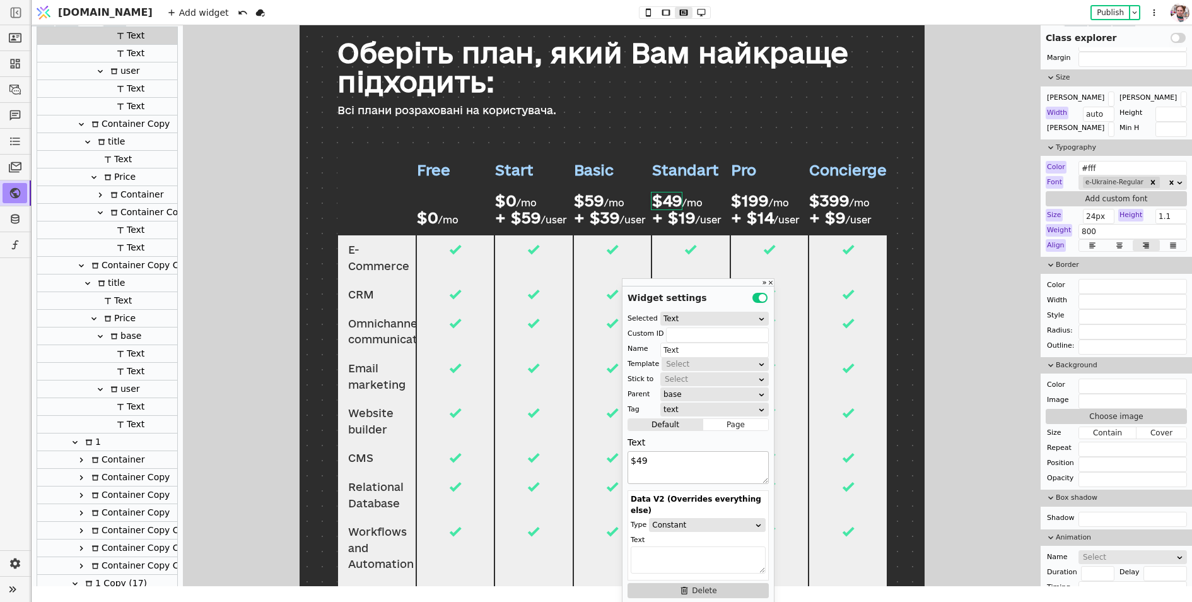
click at [640, 465] on textarea "$49" at bounding box center [698, 467] width 141 height 33
click at [636, 460] on textarea "$49" at bounding box center [698, 467] width 141 height 33
type textarea "$249"
click at [687, 220] on div "+ $19" at bounding box center [674, 217] width 44 height 16
click at [658, 465] on textarea "+ $19" at bounding box center [698, 467] width 141 height 33
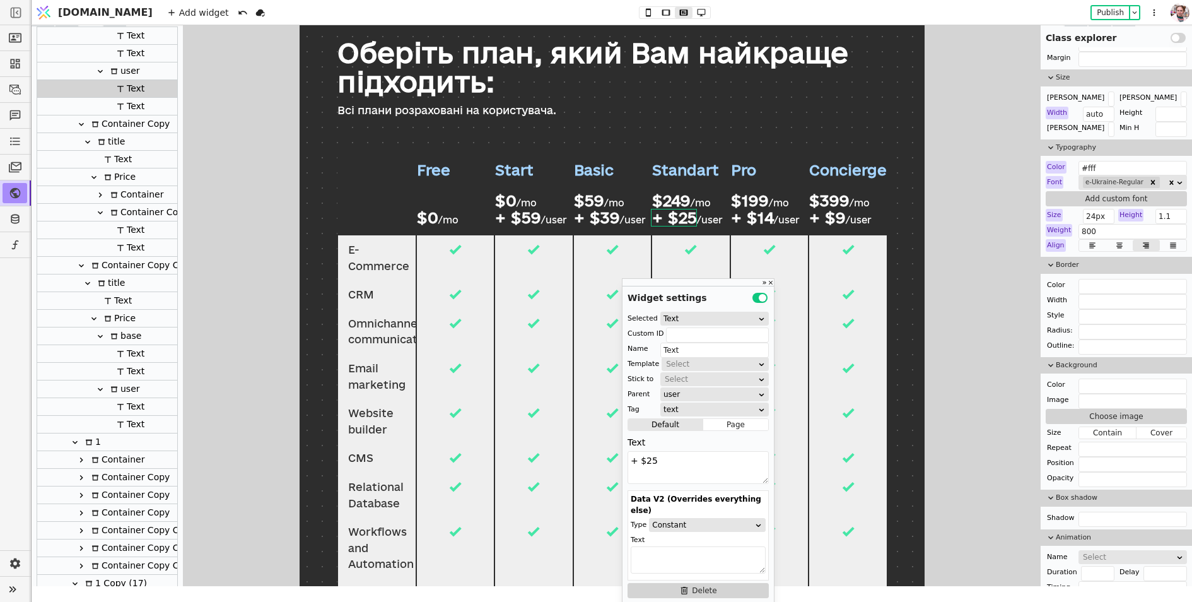
type textarea "+ $25"
click at [748, 189] on div "Pro $199 /mo + $14 /user" at bounding box center [769, 192] width 78 height 85
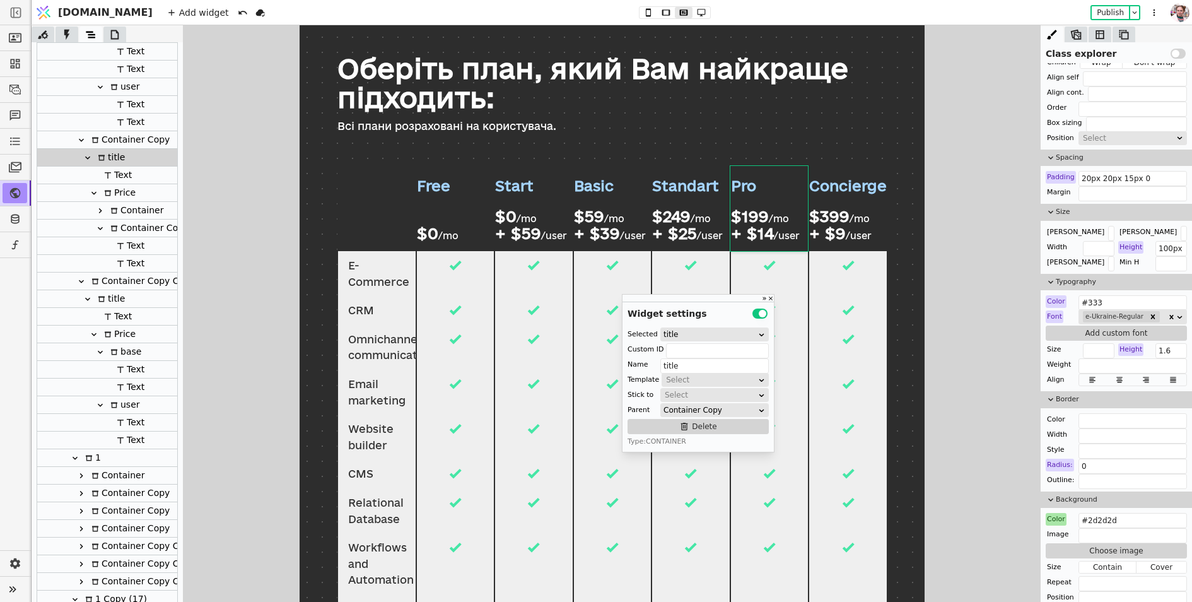
scroll to position [0, 0]
click at [754, 199] on div "Pro $199 /mo + $14 /user" at bounding box center [769, 208] width 78 height 85
click at [758, 219] on div "$199" at bounding box center [749, 216] width 38 height 16
type input "Text"
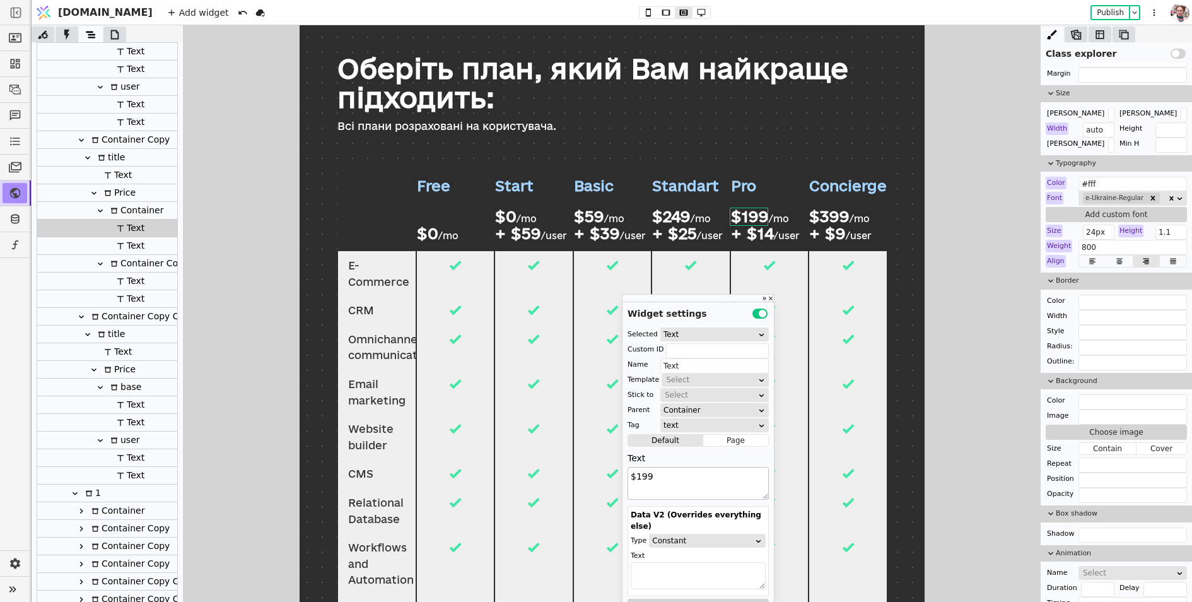
click at [666, 476] on textarea "$199" at bounding box center [698, 483] width 141 height 33
type textarea "$1649"
click at [762, 229] on div "+ $14" at bounding box center [751, 233] width 43 height 16
click at [657, 481] on textarea "+ $14" at bounding box center [698, 483] width 141 height 33
type textarea "+ $12"
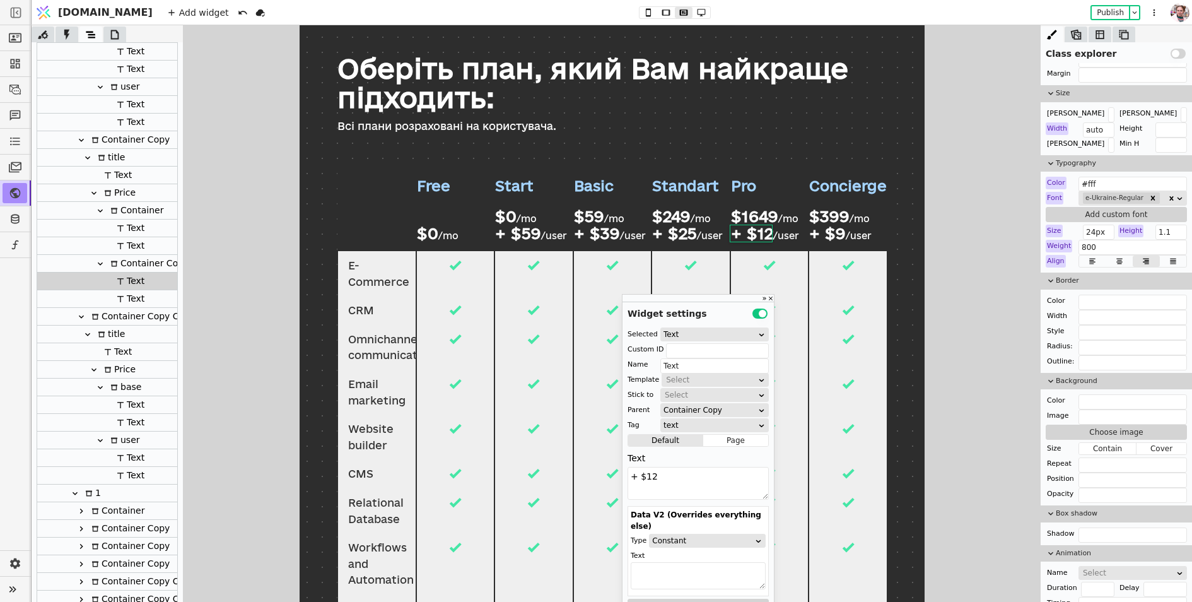
click at [837, 216] on div "$399" at bounding box center [829, 216] width 40 height 16
click at [663, 479] on textarea "$399" at bounding box center [698, 483] width 141 height 33
type textarea "$999"
click at [351, 240] on div at bounding box center [376, 208] width 79 height 85
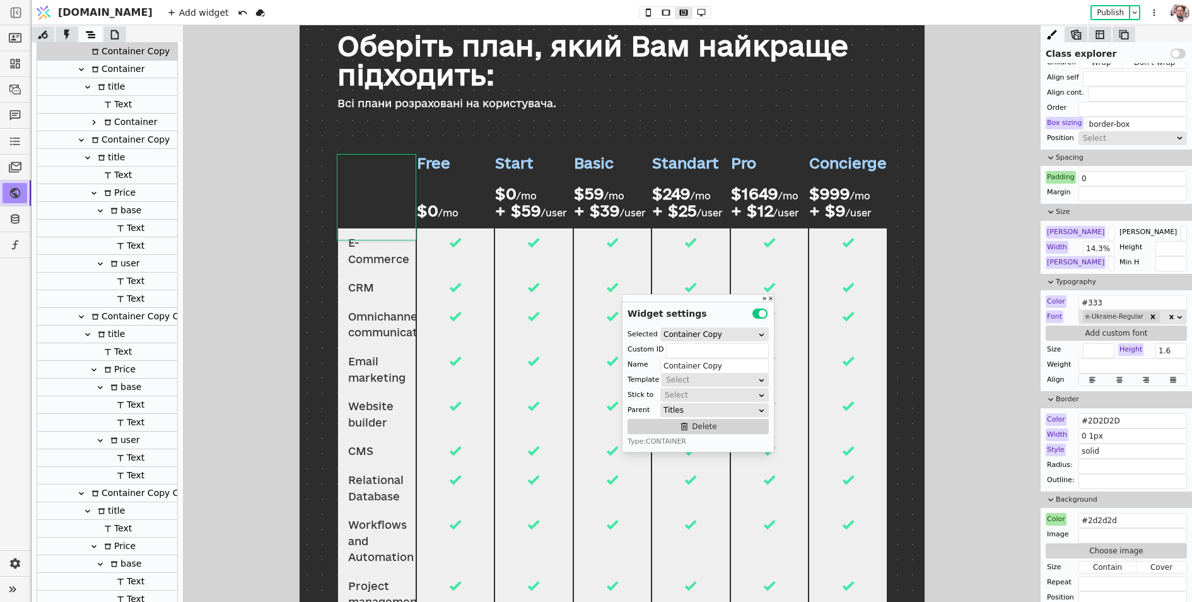
scroll to position [52, 0]
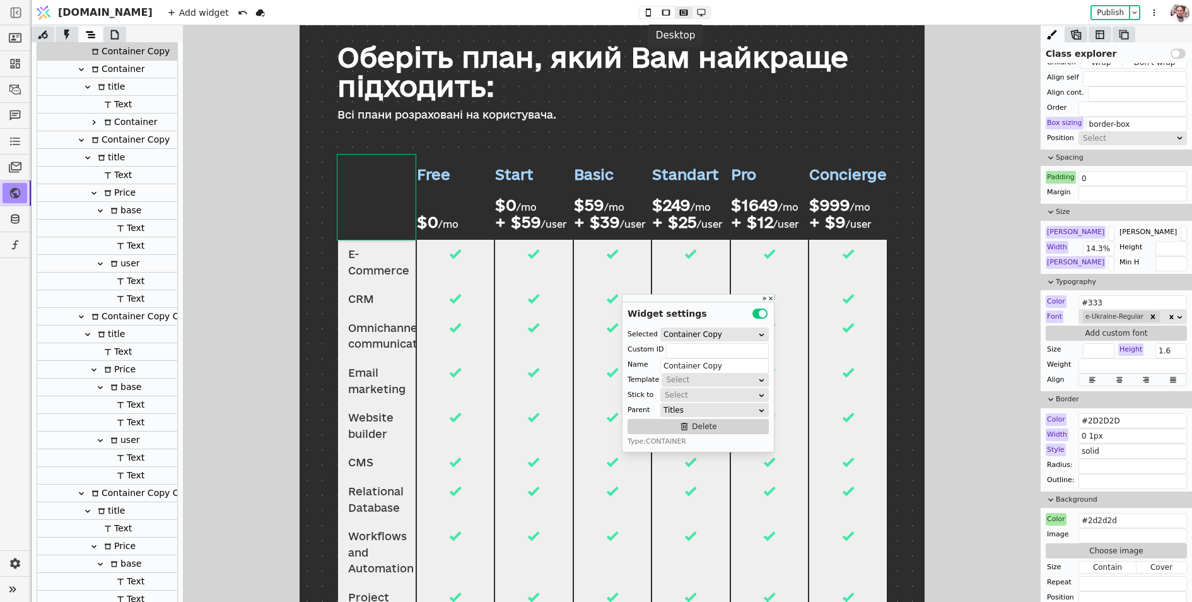
click at [693, 17] on button at bounding box center [702, 12] width 18 height 11
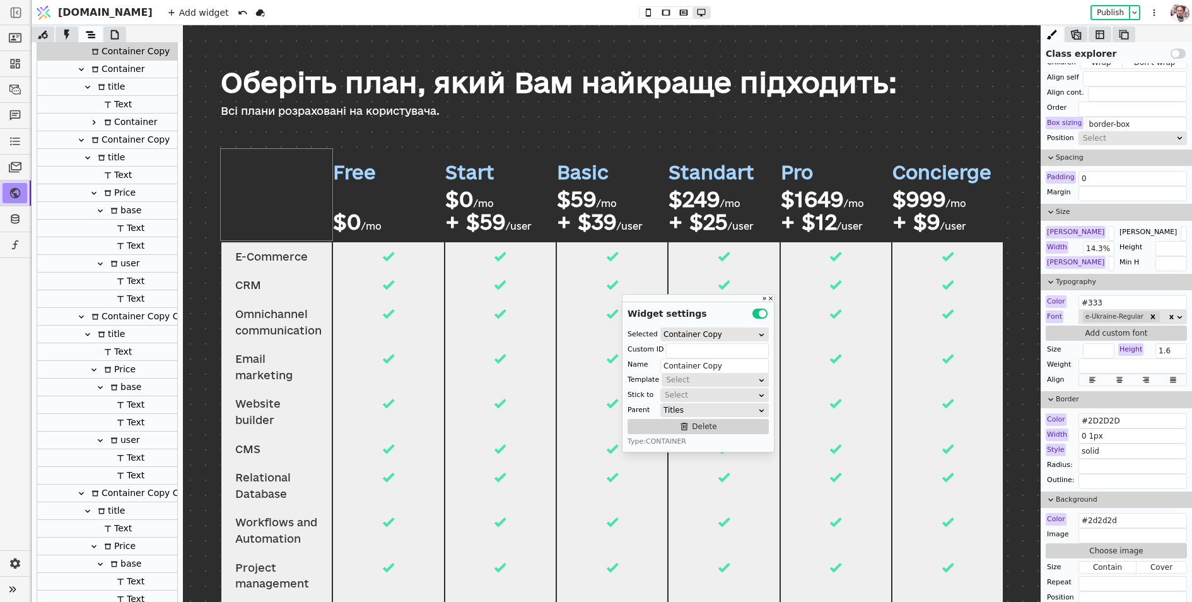
click at [802, 198] on div "$1649" at bounding box center [812, 199] width 63 height 22
type input "Text"
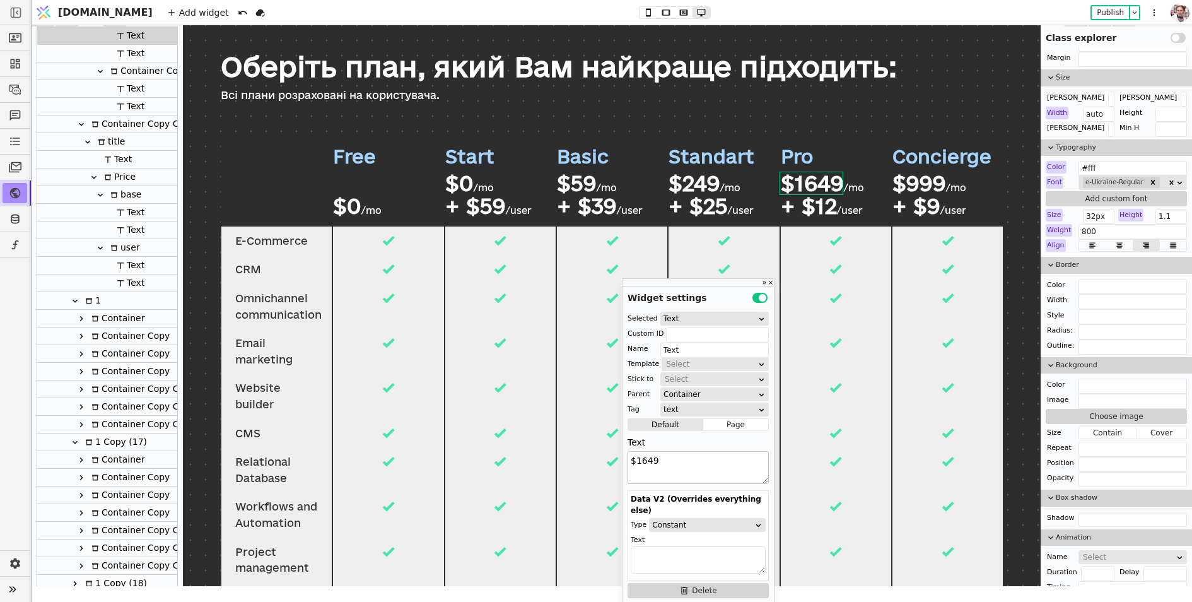
click at [640, 460] on textarea "$1649" at bounding box center [698, 467] width 141 height 33
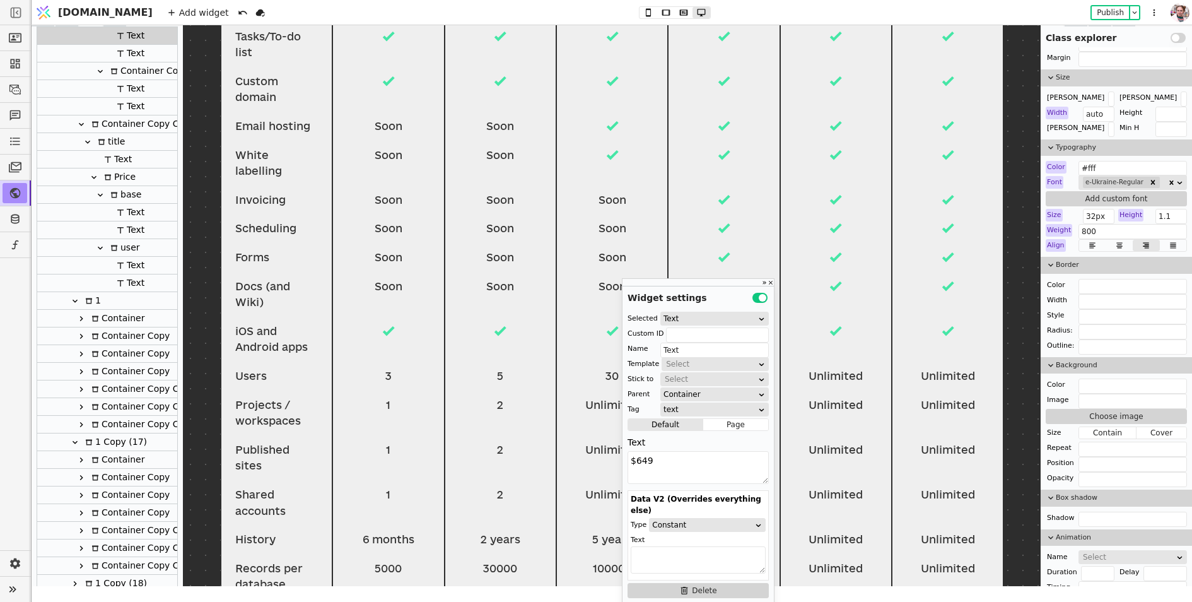
scroll to position [779, 0]
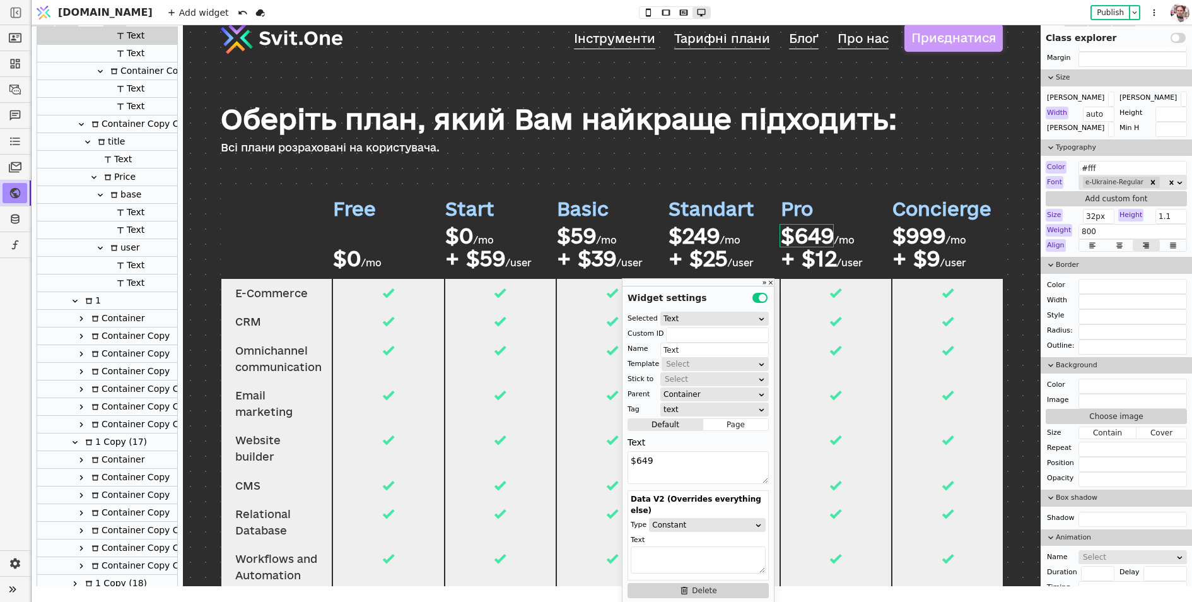
type textarea "$649"
click at [252, 226] on div at bounding box center [277, 232] width 112 height 91
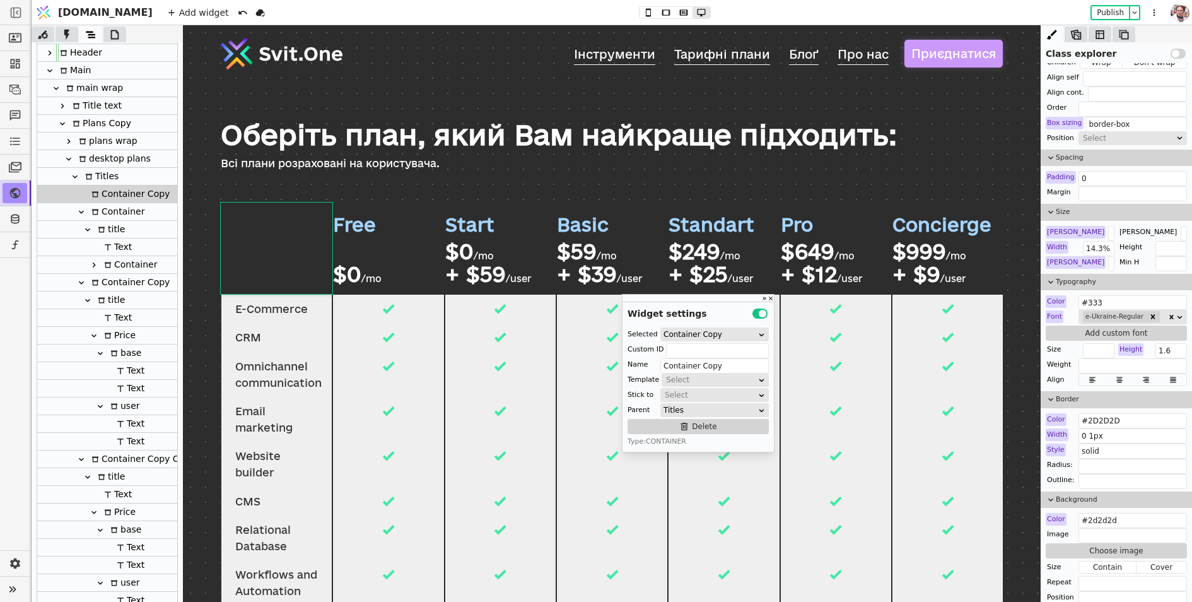
click at [101, 158] on div "desktop plans" at bounding box center [113, 158] width 76 height 17
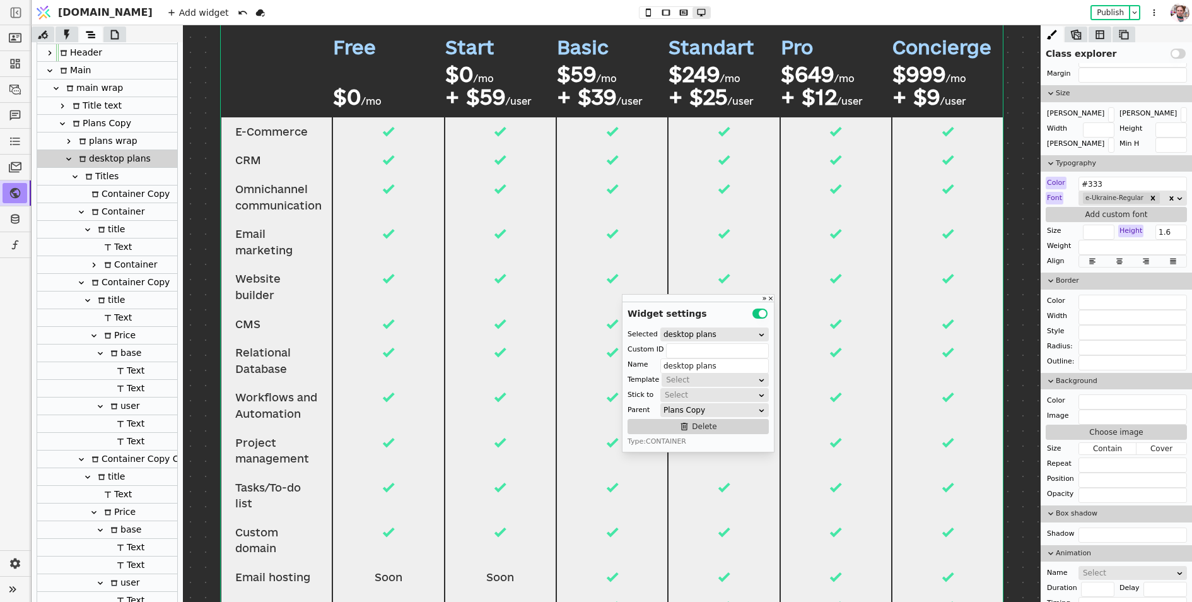
click at [67, 156] on icon at bounding box center [69, 159] width 10 height 10
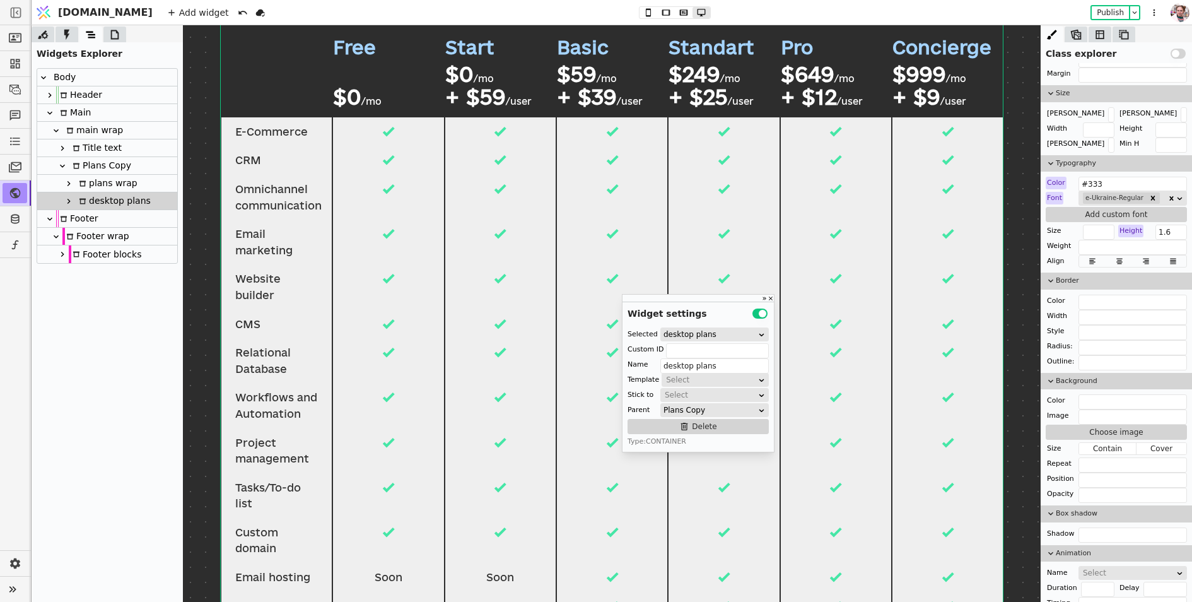
click at [87, 165] on div "Plans Copy" at bounding box center [100, 165] width 62 height 17
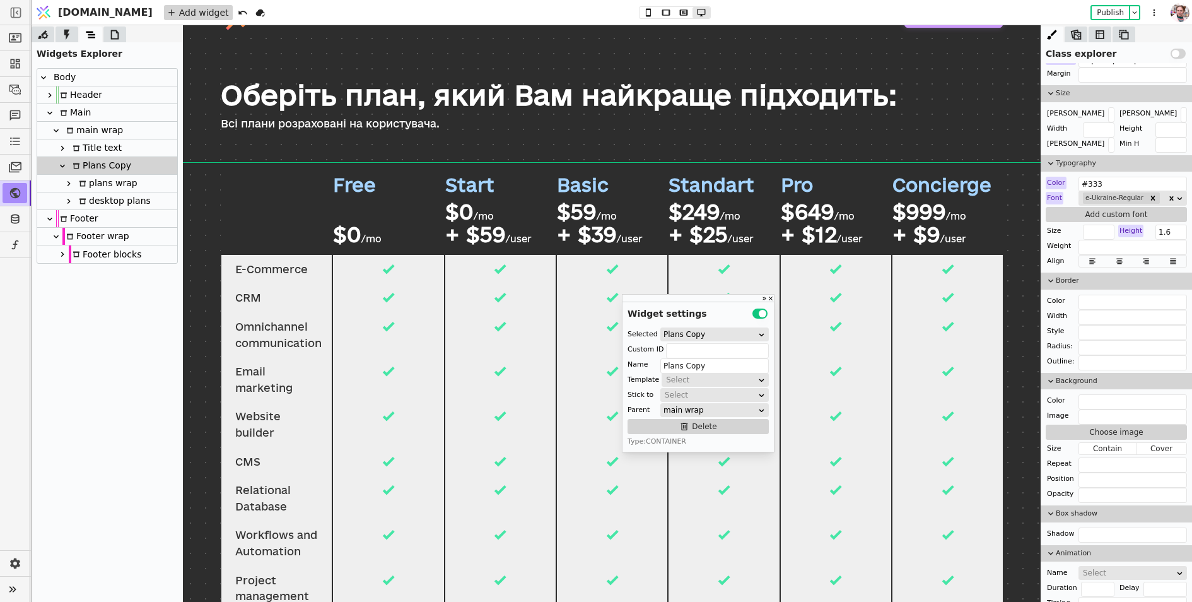
click at [164, 11] on div "Add widget" at bounding box center [198, 12] width 69 height 15
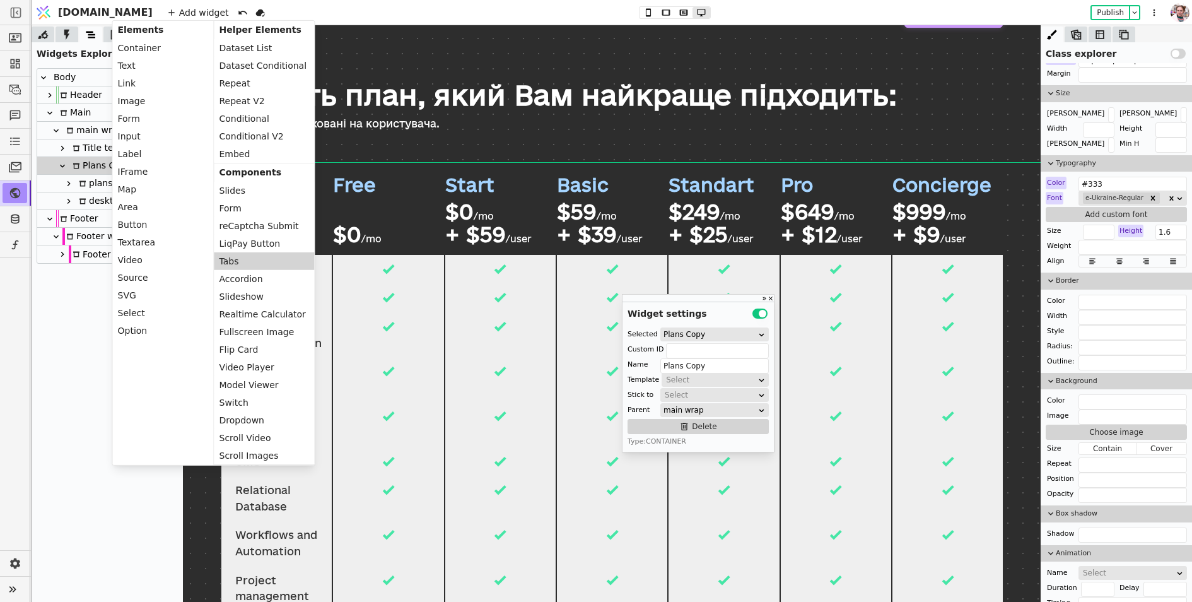
click at [251, 263] on div "Tabs" at bounding box center [264, 261] width 100 height 18
click at [415, 192] on div "Free $0 /mo" at bounding box center [388, 208] width 110 height 91
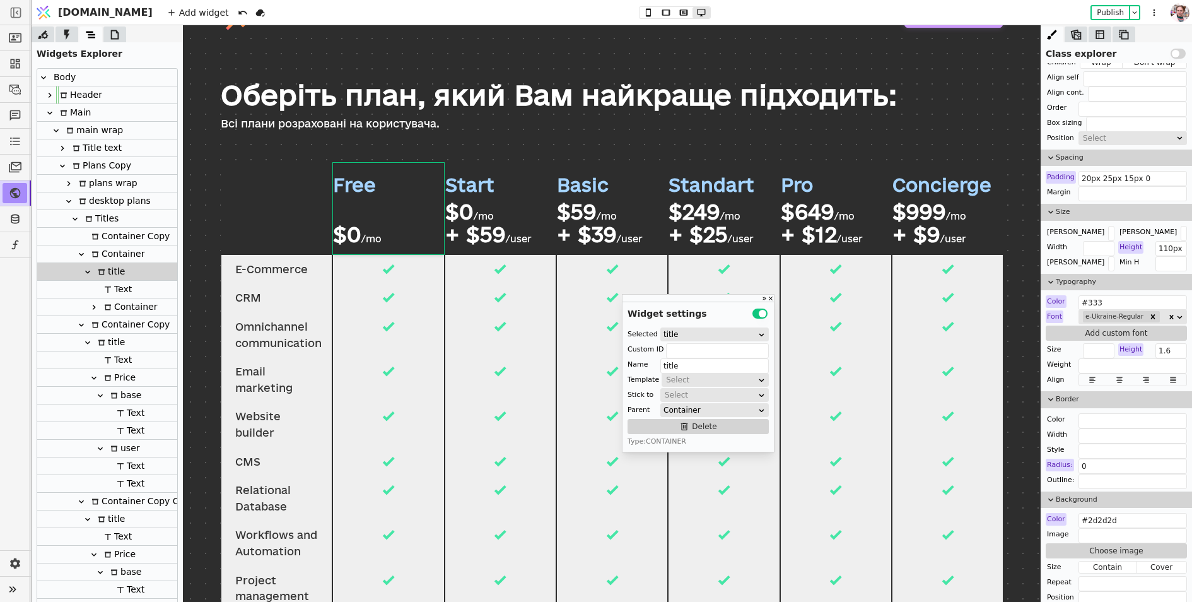
click at [269, 8] on div "Add widget Publish" at bounding box center [663, 12] width 1009 height 25
click at [95, 225] on div "Titles" at bounding box center [99, 218] width 37 height 17
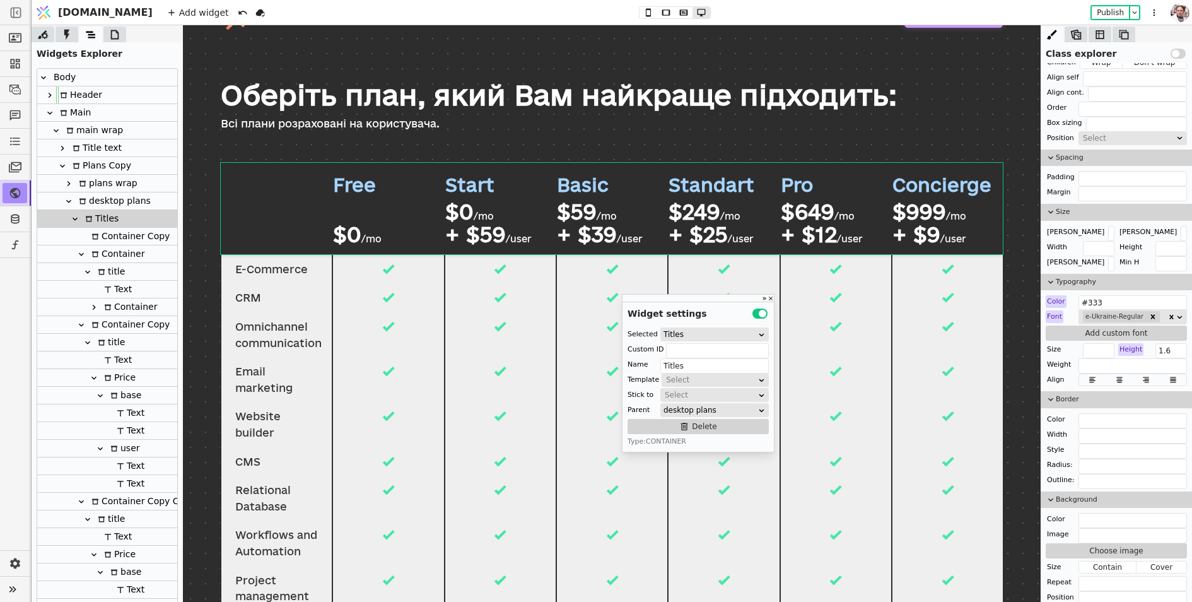
click at [115, 284] on div "Text" at bounding box center [116, 289] width 32 height 17
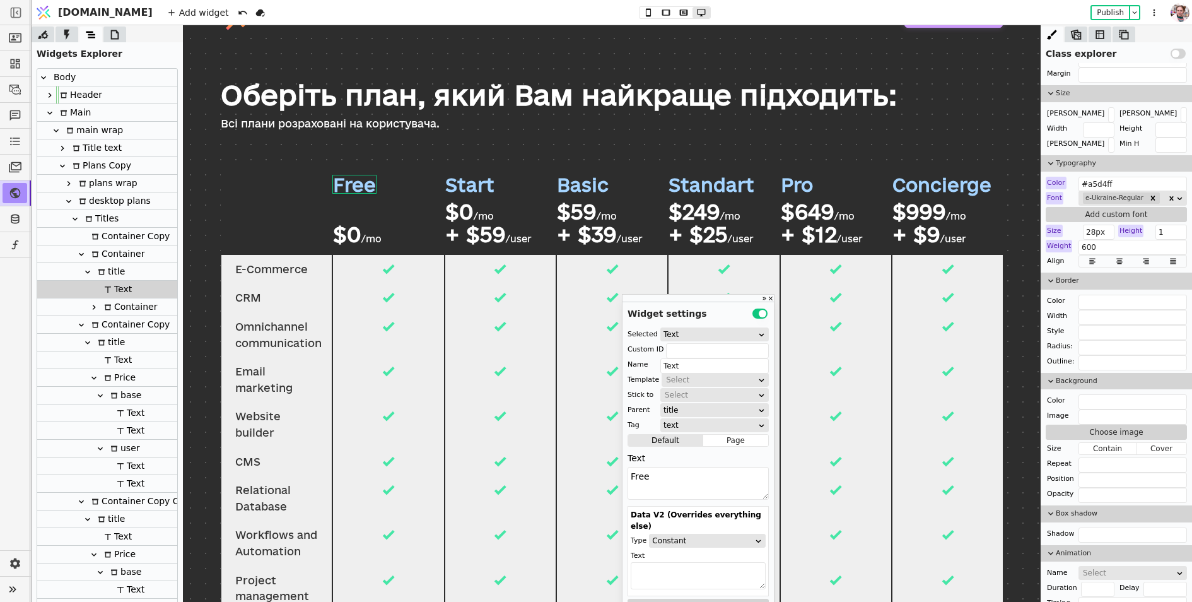
click at [88, 266] on div at bounding box center [87, 271] width 13 height 15
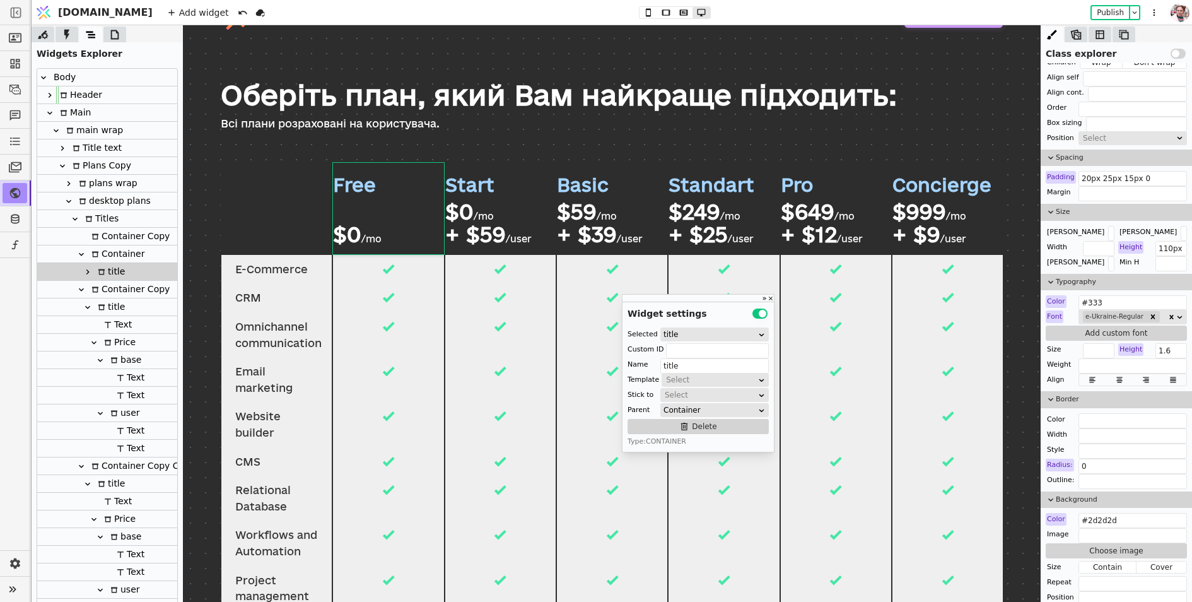
click at [79, 250] on icon at bounding box center [81, 254] width 10 height 10
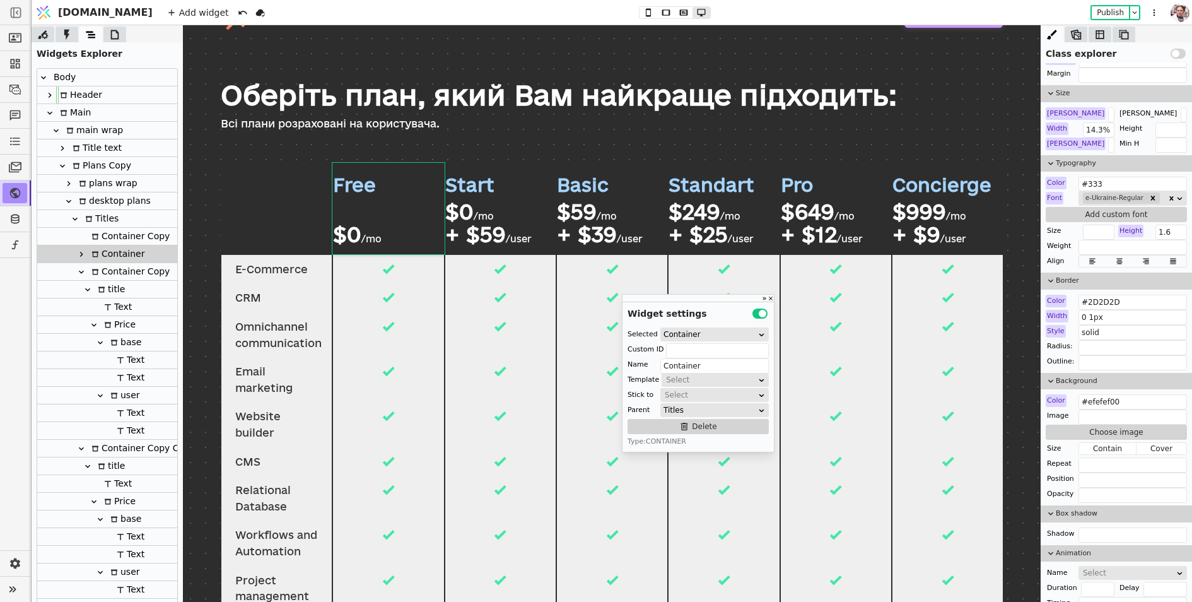
click at [90, 219] on icon at bounding box center [89, 219] width 6 height 6
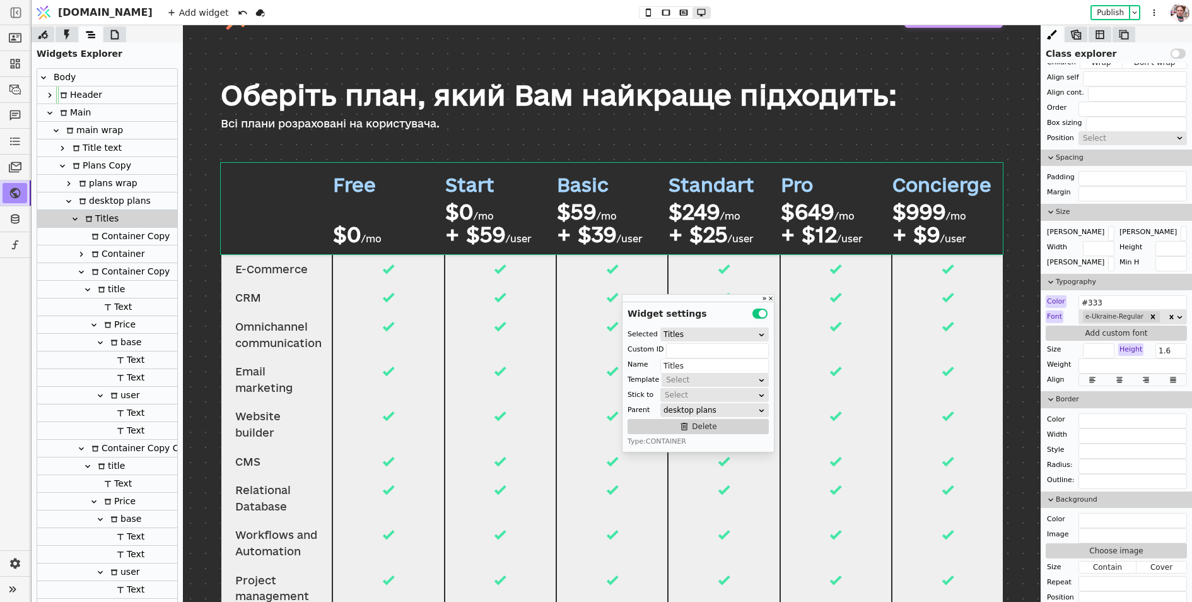
click at [74, 217] on icon at bounding box center [75, 219] width 10 height 10
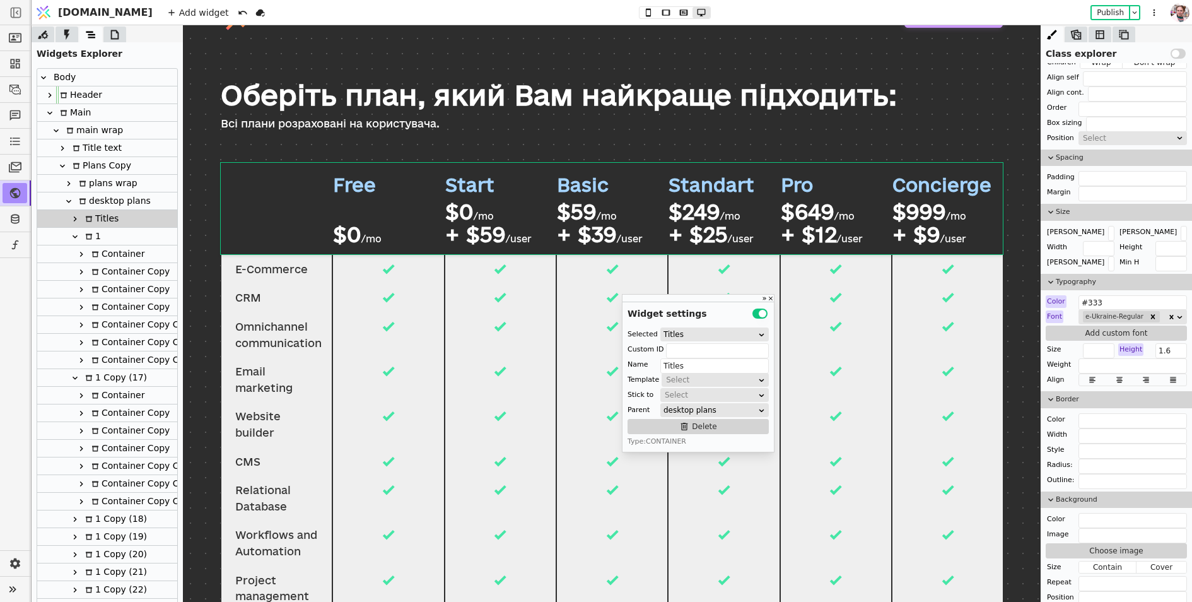
click at [93, 200] on div "desktop plans" at bounding box center [113, 200] width 76 height 17
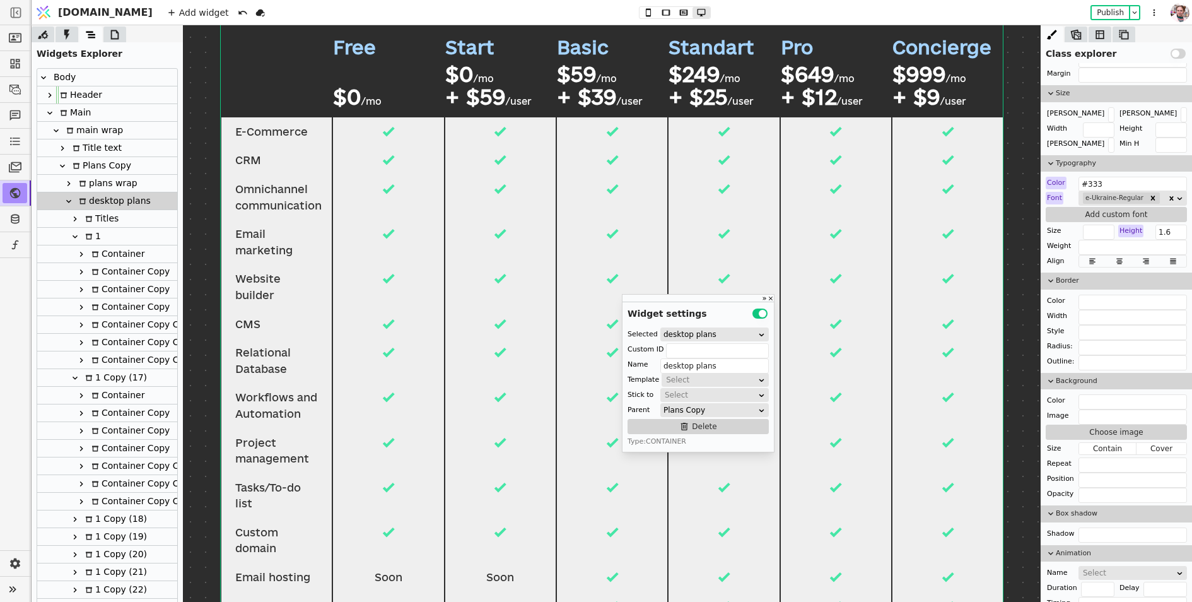
click at [76, 235] on icon at bounding box center [75, 236] width 10 height 10
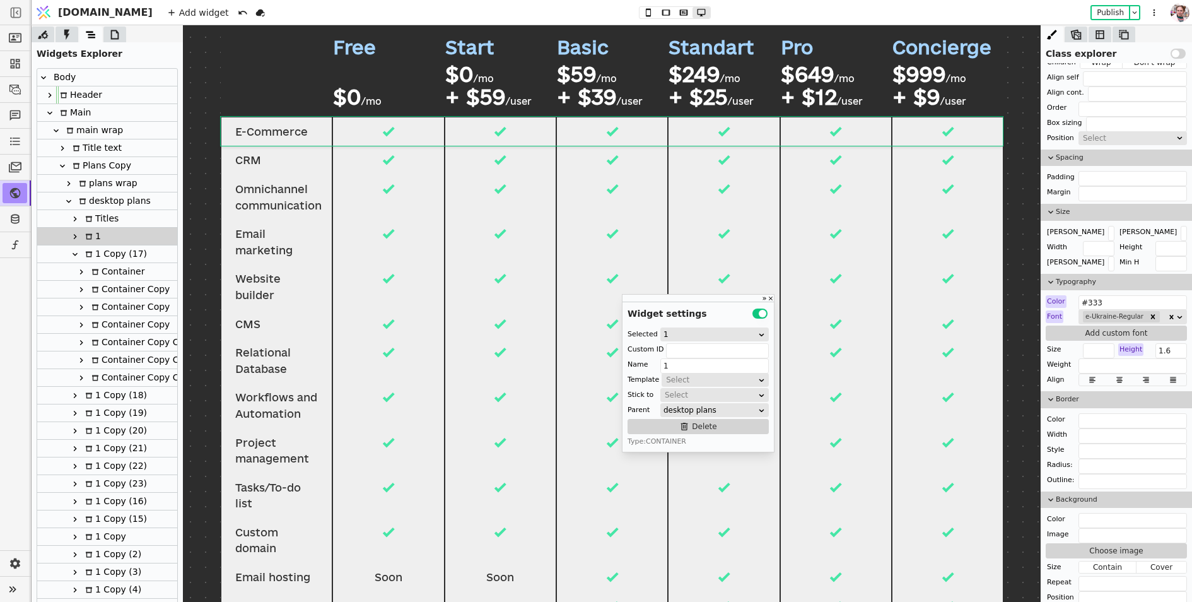
click at [76, 257] on icon at bounding box center [75, 254] width 10 height 10
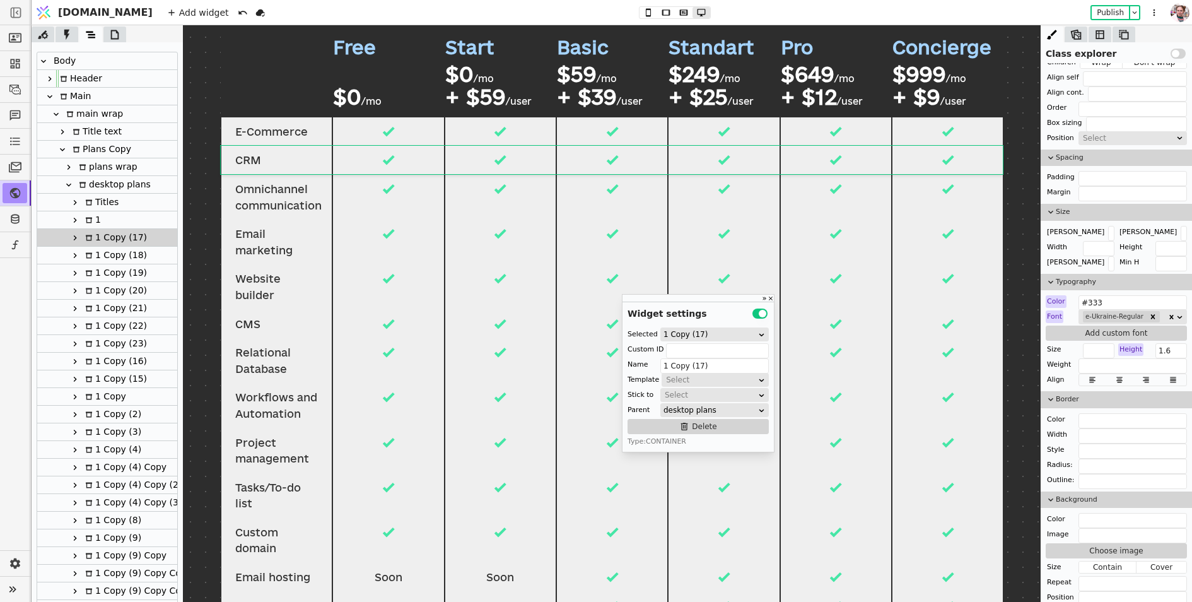
click at [69, 187] on icon at bounding box center [69, 185] width 10 height 10
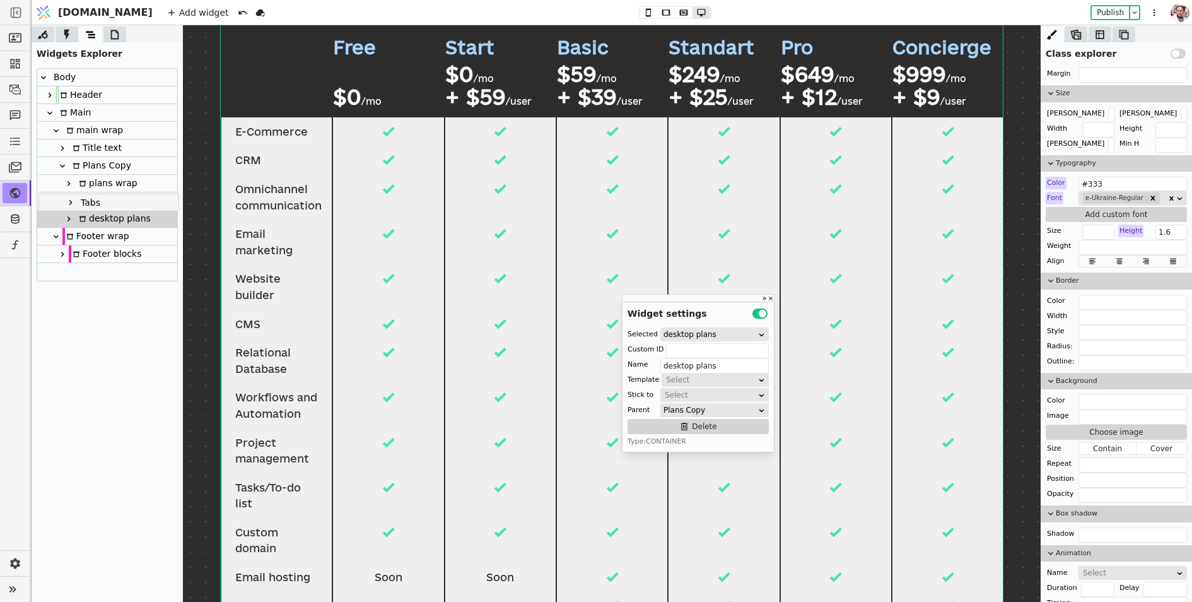
drag, startPoint x: 87, startPoint y: 219, endPoint x: 88, endPoint y: 200, distance: 19.6
click at [88, 200] on div "Body Header Main main wrap Title text Plans Copy plans wrap desktop plans Tabs …" at bounding box center [107, 175] width 140 height 212
drag, startPoint x: 88, startPoint y: 200, endPoint x: 90, endPoint y: 177, distance: 22.7
click at [90, 177] on div "Body Header Main main wrap Title text Plans Copy plans wrap Tabs desktop plans …" at bounding box center [107, 175] width 140 height 212
click at [71, 184] on icon at bounding box center [69, 183] width 10 height 10
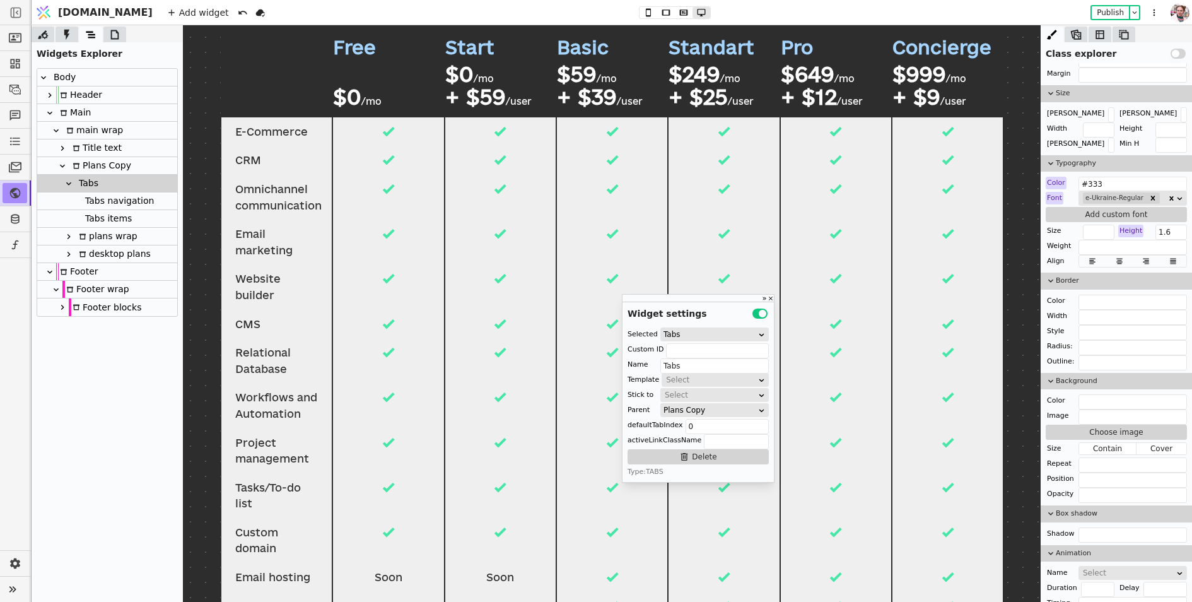
click at [95, 197] on div "Tabs navigation" at bounding box center [117, 200] width 73 height 17
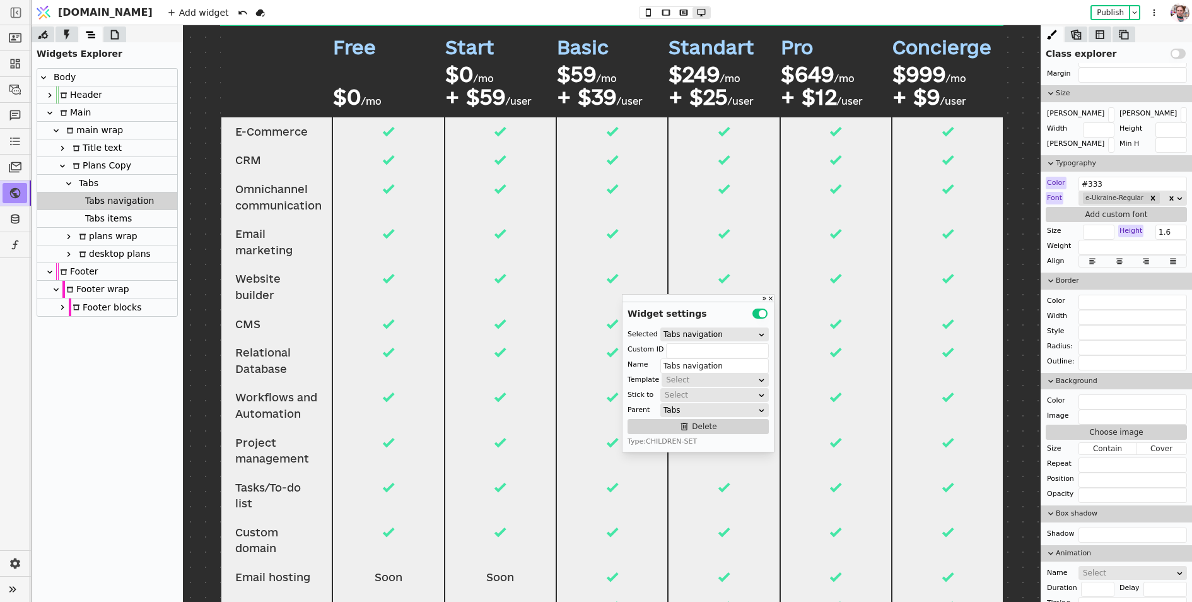
click at [95, 219] on div "Tabs items" at bounding box center [106, 218] width 50 height 17
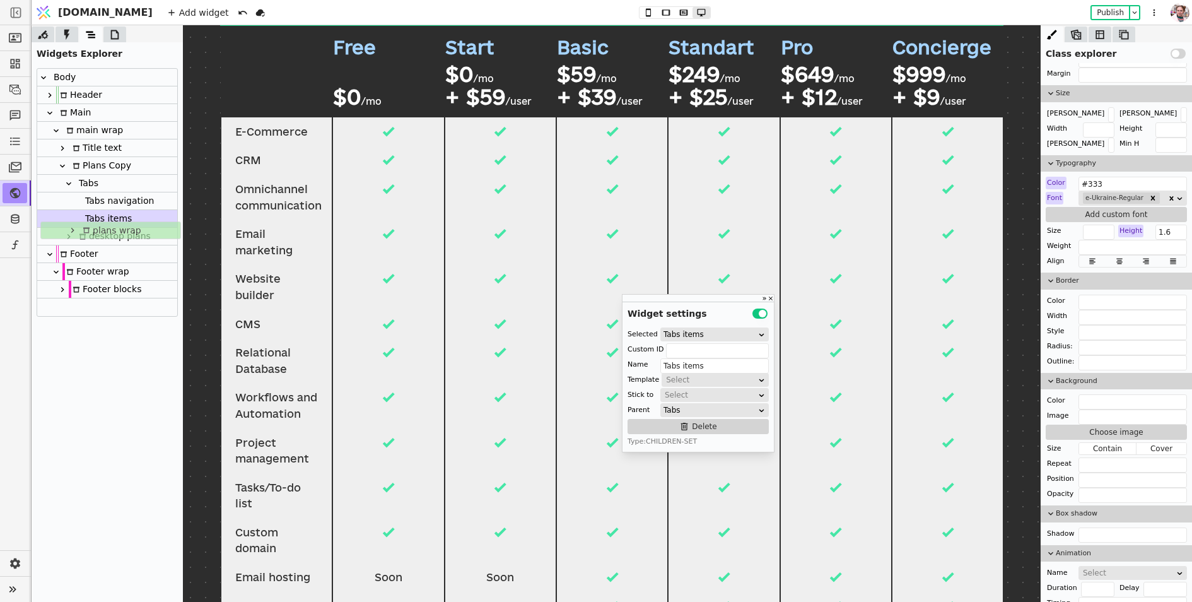
drag, startPoint x: 98, startPoint y: 235, endPoint x: 102, endPoint y: 225, distance: 10.4
click at [102, 225] on div "Body Header Main main wrap Title text Plans Copy Tabs Tabs navigation Tabs item…" at bounding box center [107, 192] width 140 height 247
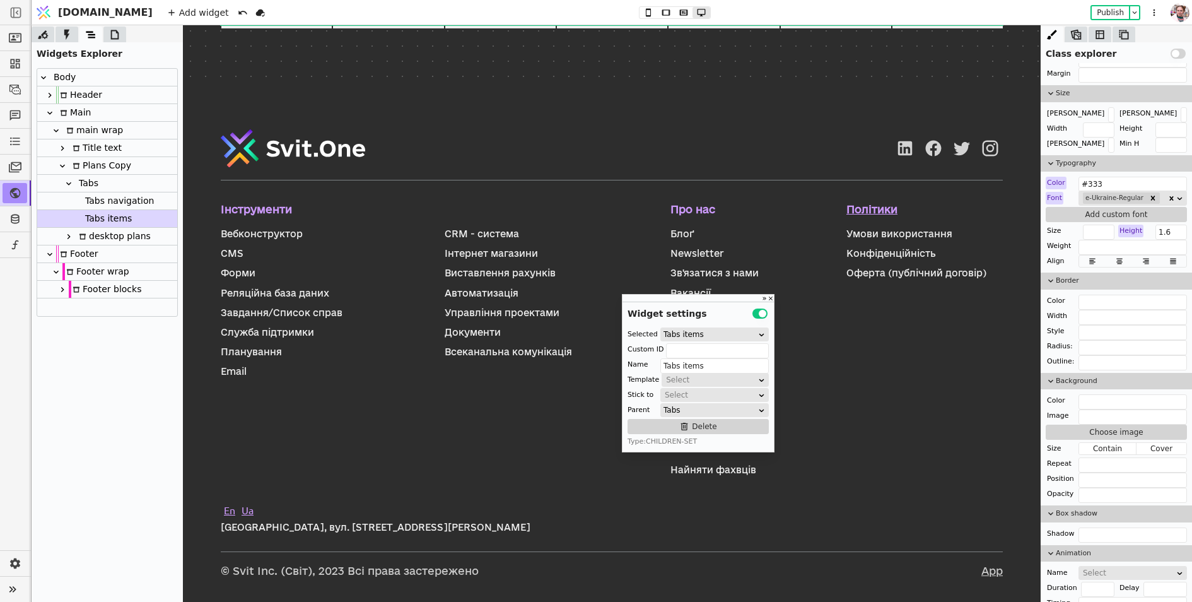
scroll to position [1937, 0]
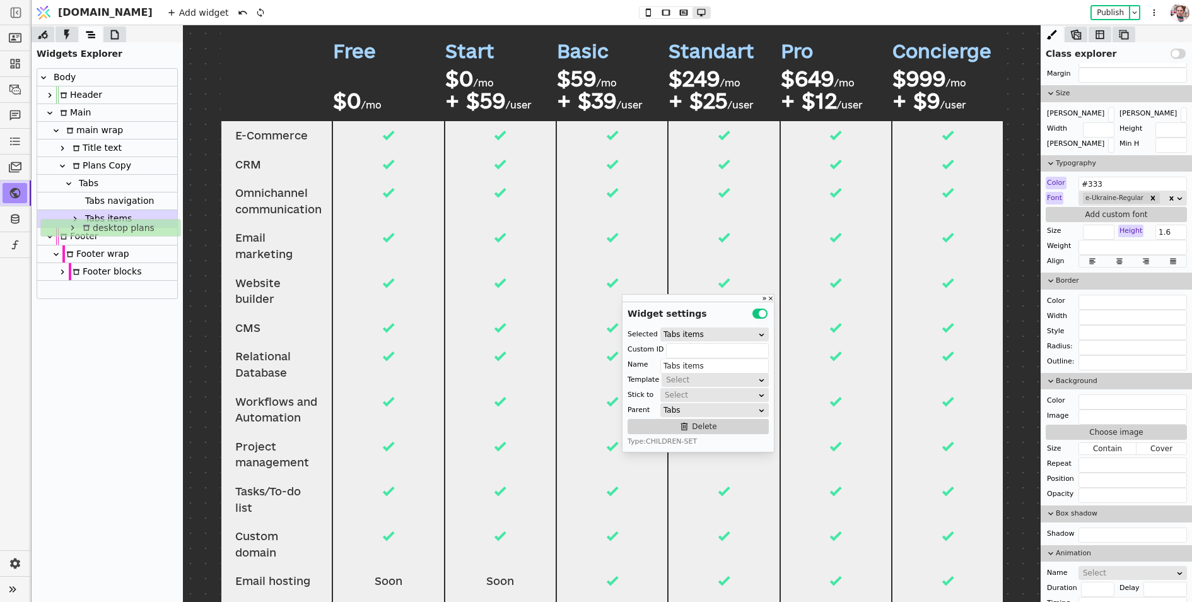
drag, startPoint x: 100, startPoint y: 238, endPoint x: 103, endPoint y: 226, distance: 12.4
click at [103, 226] on div "Body Header Main main wrap Title text Plans Copy Tabs Tabs navigation Tabs item…" at bounding box center [107, 184] width 140 height 230
click at [102, 200] on div "Tabs navigation" at bounding box center [117, 200] width 73 height 17
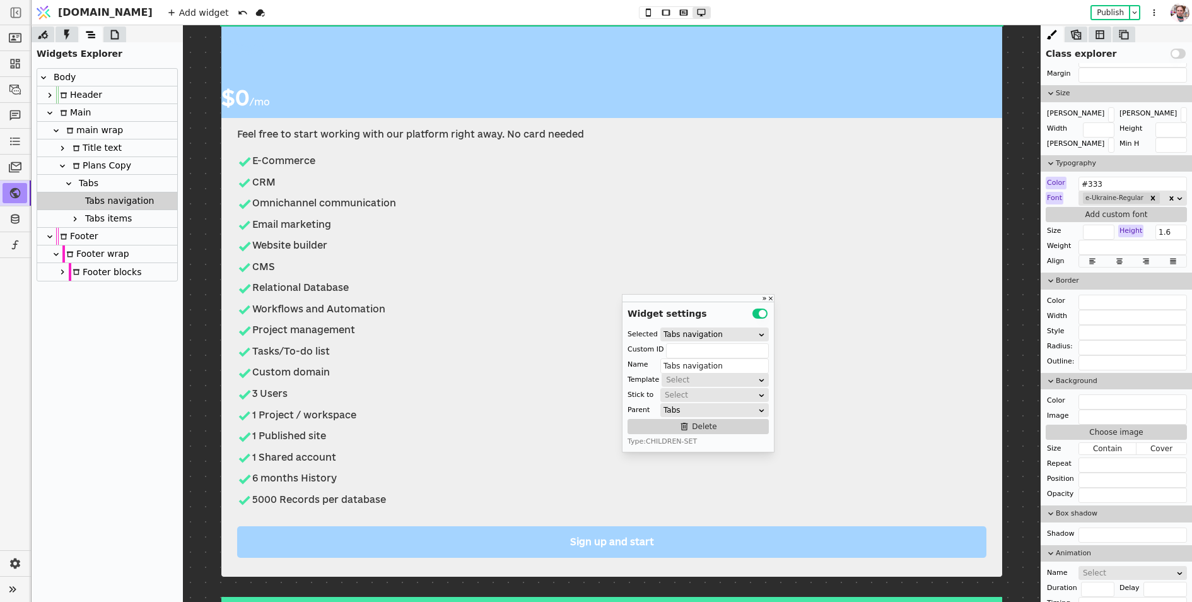
scroll to position [177, 0]
click at [73, 218] on icon at bounding box center [75, 219] width 10 height 10
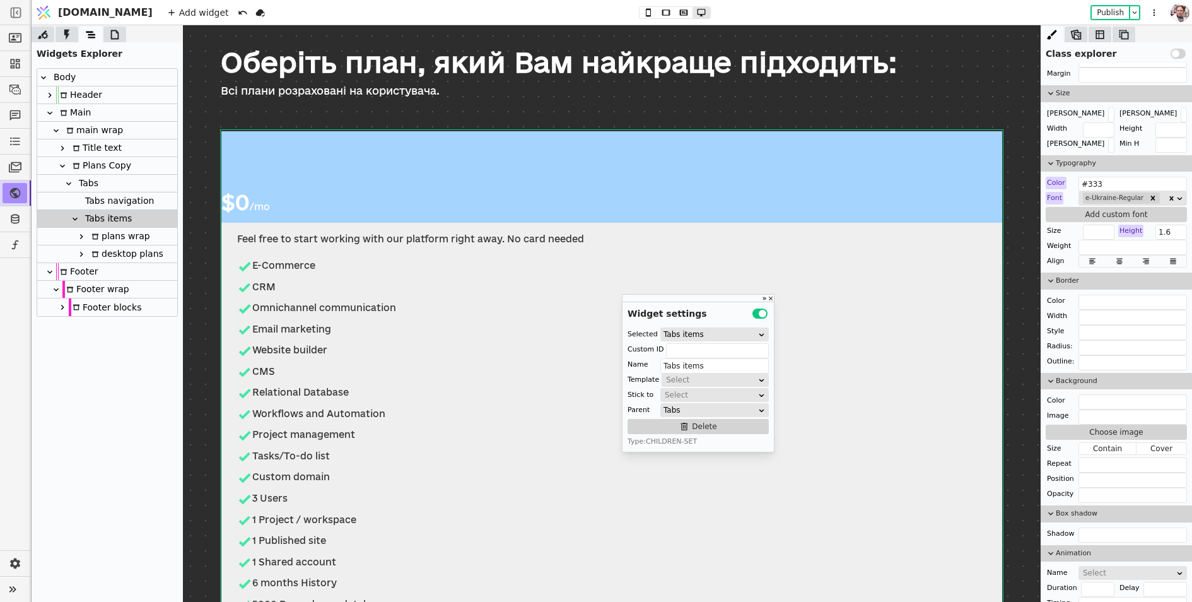
scroll to position [0, 0]
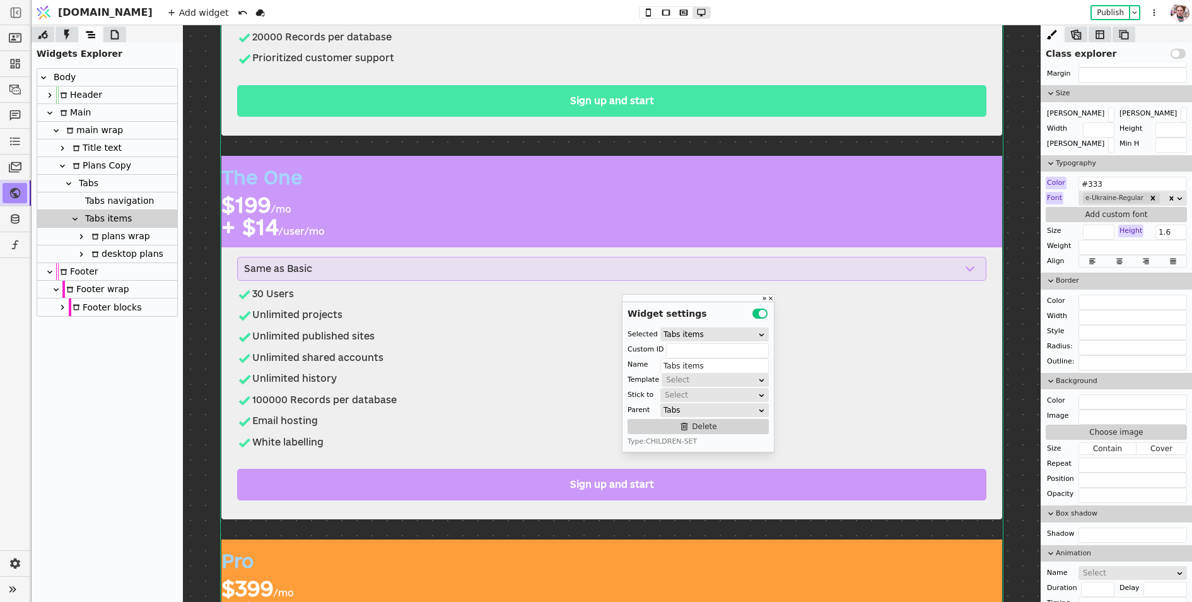
click at [115, 249] on div "desktop plans" at bounding box center [126, 253] width 76 height 17
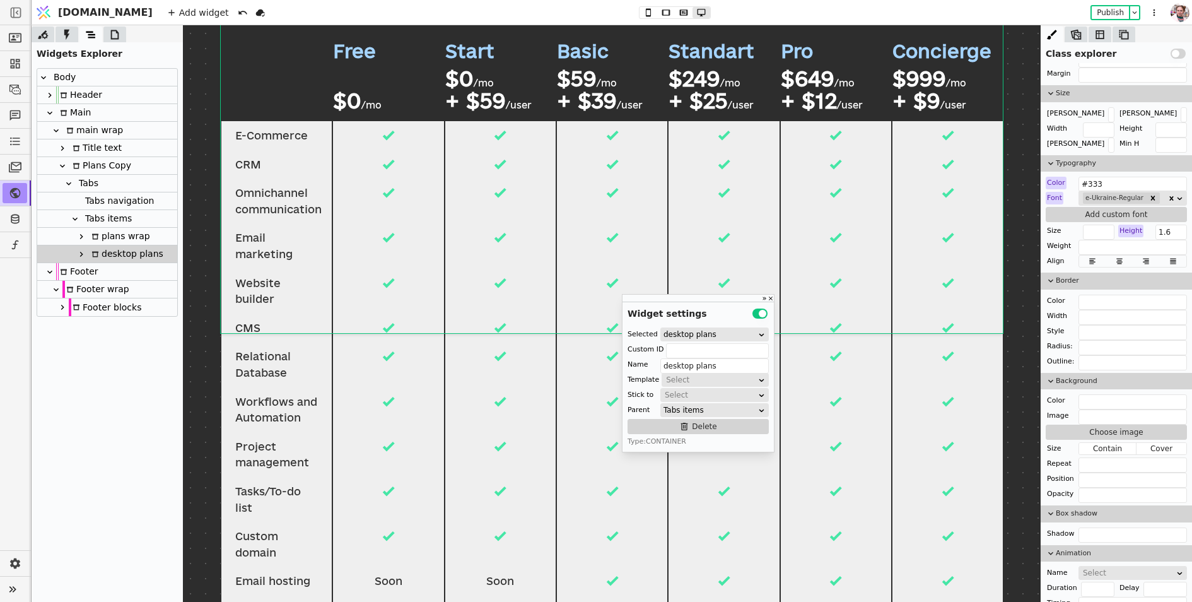
click at [117, 239] on div "plans wrap" at bounding box center [119, 236] width 62 height 17
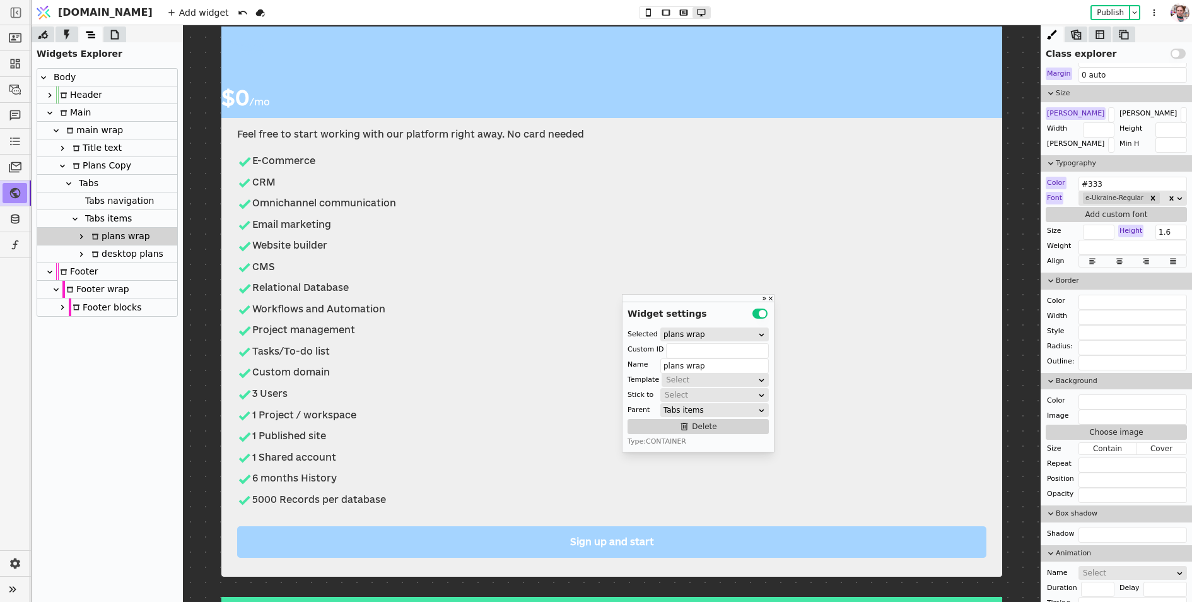
click at [102, 219] on div "Tabs items" at bounding box center [106, 218] width 50 height 17
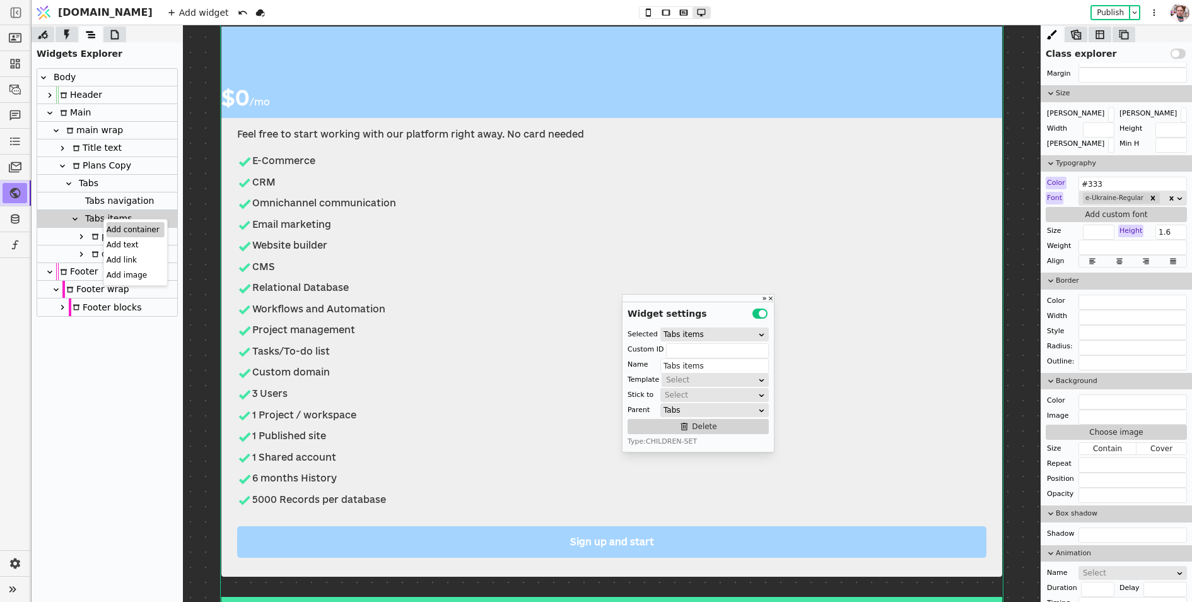
click at [112, 227] on div "Add container" at bounding box center [136, 229] width 58 height 15
drag, startPoint x: 102, startPoint y: 254, endPoint x: 107, endPoint y: 263, distance: 10.7
click at [107, 263] on div "Body Header Main main wrap Title text Plans Copy Tabs Tabs navigation Tabs item…" at bounding box center [107, 201] width 140 height 265
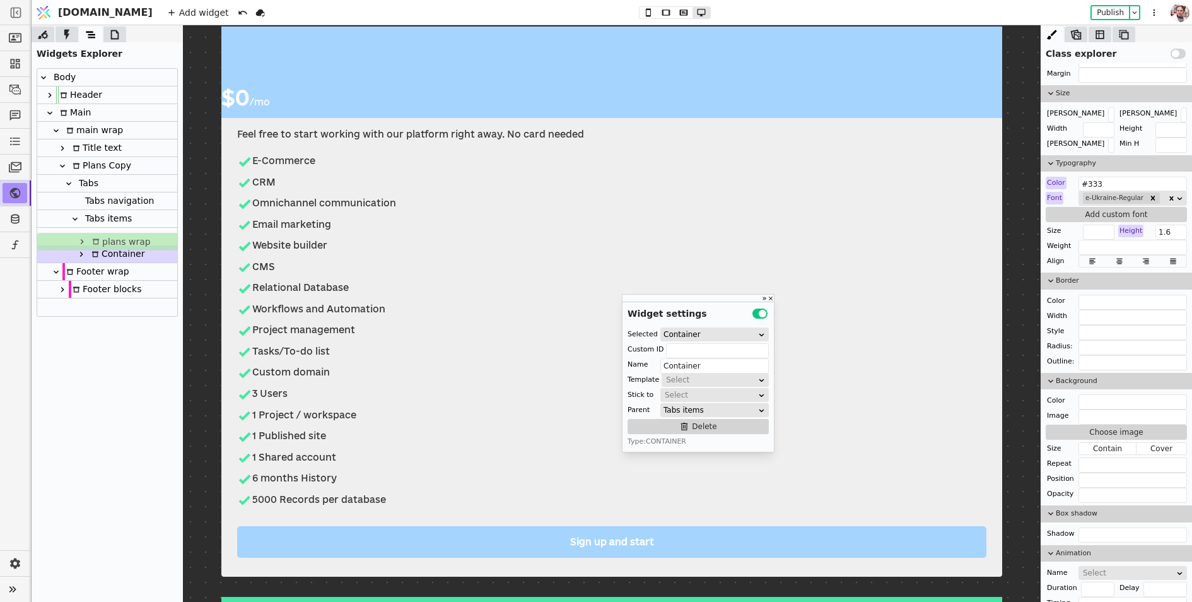
drag, startPoint x: 105, startPoint y: 235, endPoint x: 105, endPoint y: 243, distance: 8.2
click at [105, 243] on div "Body Header Main main wrap Title text Plans Copy Tabs Tabs navigation Tabs item…" at bounding box center [107, 192] width 140 height 247
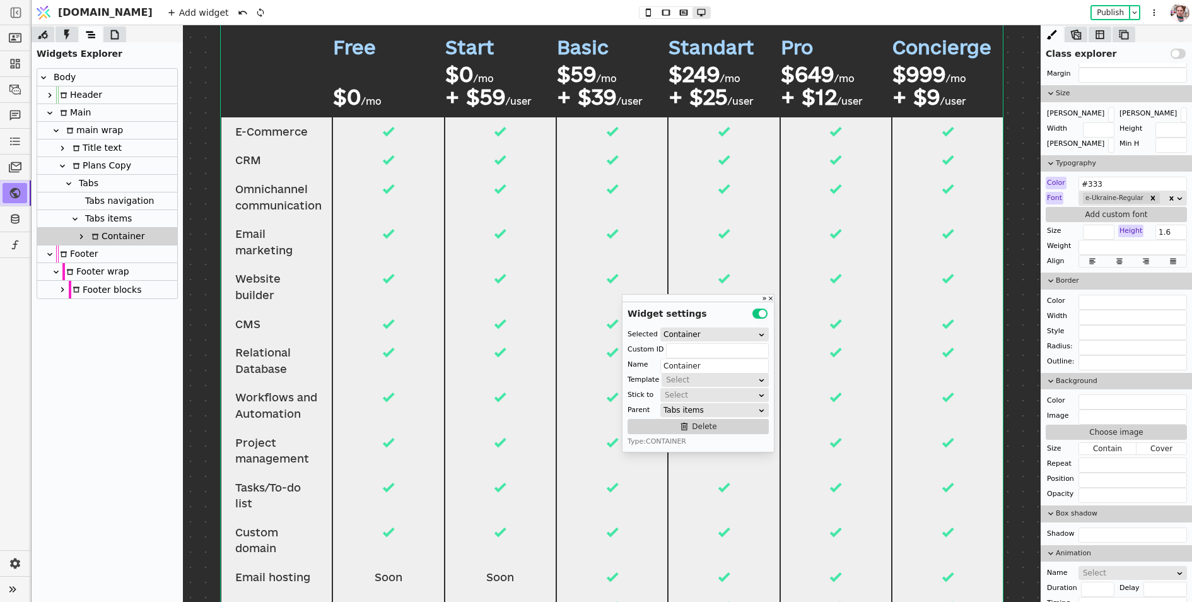
click at [85, 237] on icon at bounding box center [81, 236] width 10 height 10
drag, startPoint x: 107, startPoint y: 252, endPoint x: 107, endPoint y: 244, distance: 7.6
click at [107, 244] on div "Body Header Main main wrap Title text Plans Copy Tabs Tabs navigation Tabs item…" at bounding box center [107, 201] width 140 height 265
click at [113, 229] on div "Container" at bounding box center [116, 236] width 57 height 17
click at [85, 236] on icon at bounding box center [81, 236] width 10 height 10
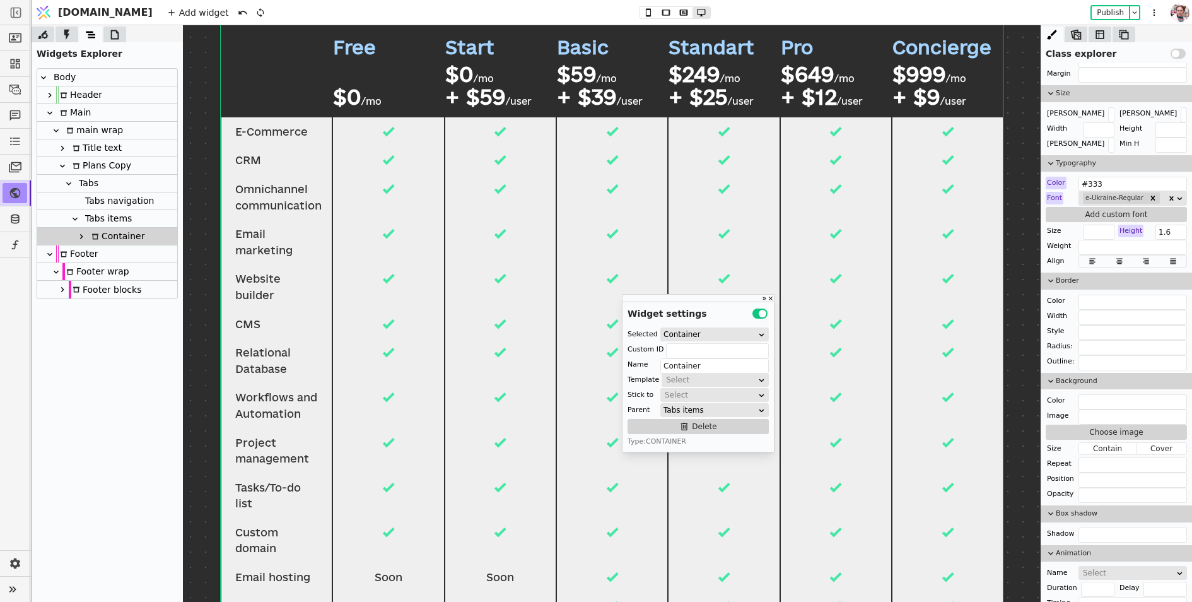
click at [97, 194] on div "Tabs navigation" at bounding box center [117, 200] width 73 height 17
click at [133, 206] on div "Add container" at bounding box center [153, 210] width 58 height 15
type input "Container"
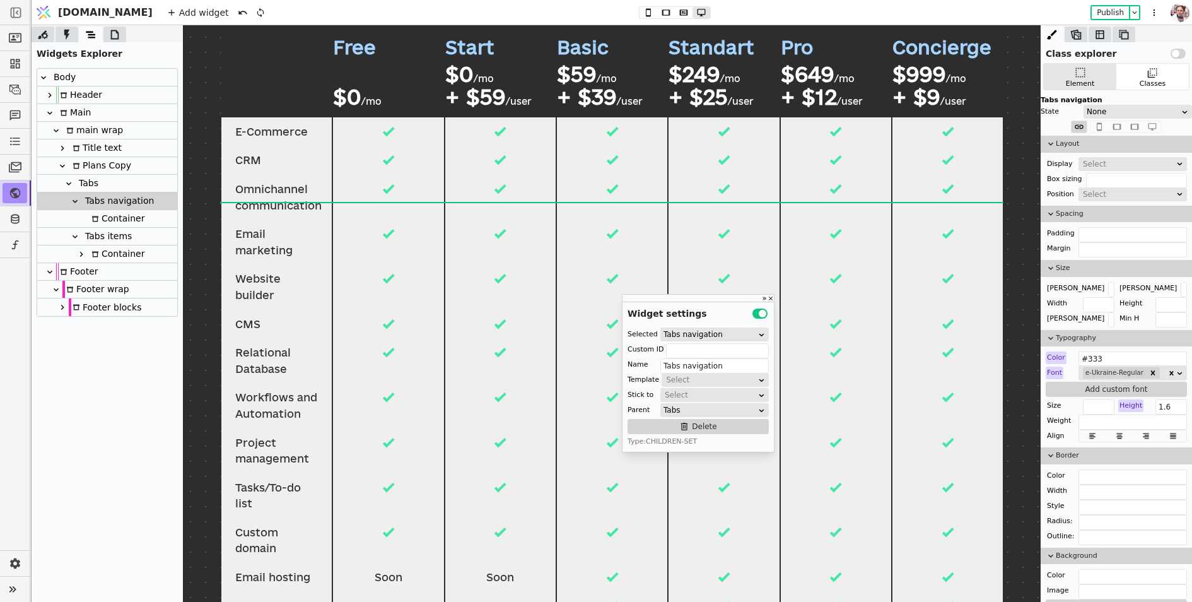
scroll to position [175, 0]
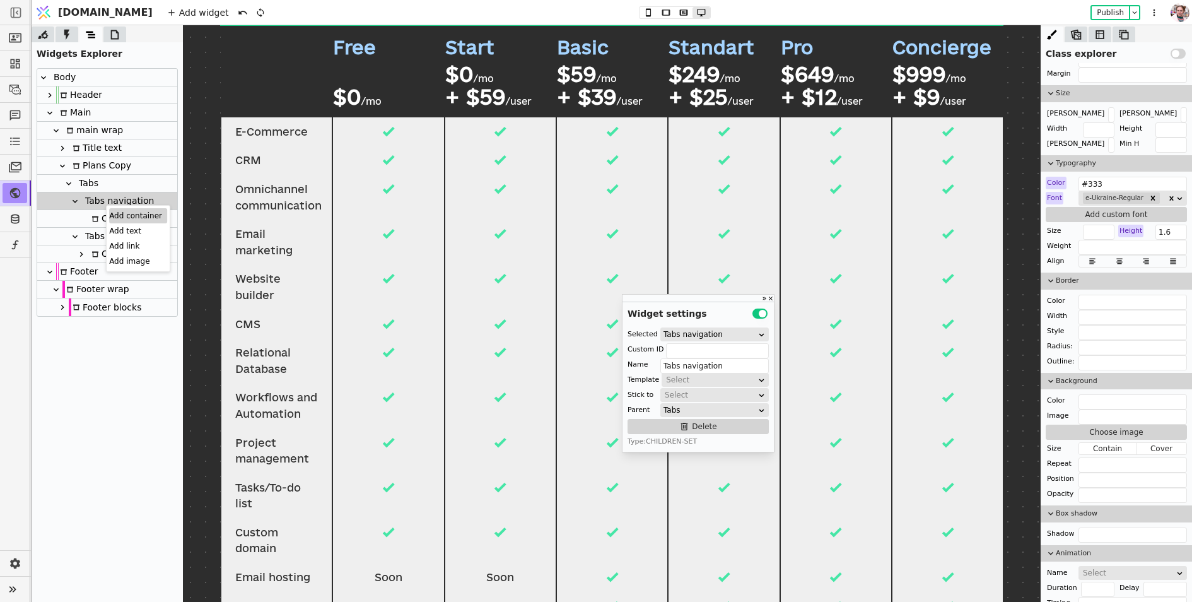
click at [110, 209] on div "Add container" at bounding box center [138, 215] width 58 height 15
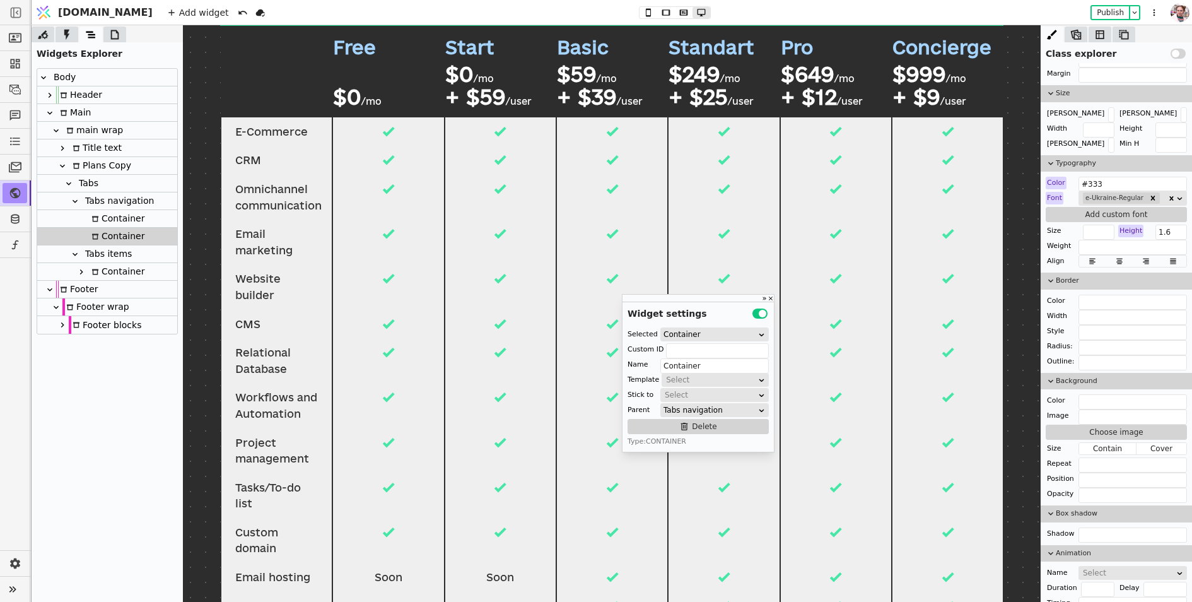
click at [100, 228] on div "Container" at bounding box center [116, 236] width 57 height 17
click at [105, 219] on div "Container" at bounding box center [116, 218] width 57 height 17
click at [682, 366] on input "Container" at bounding box center [714, 365] width 108 height 15
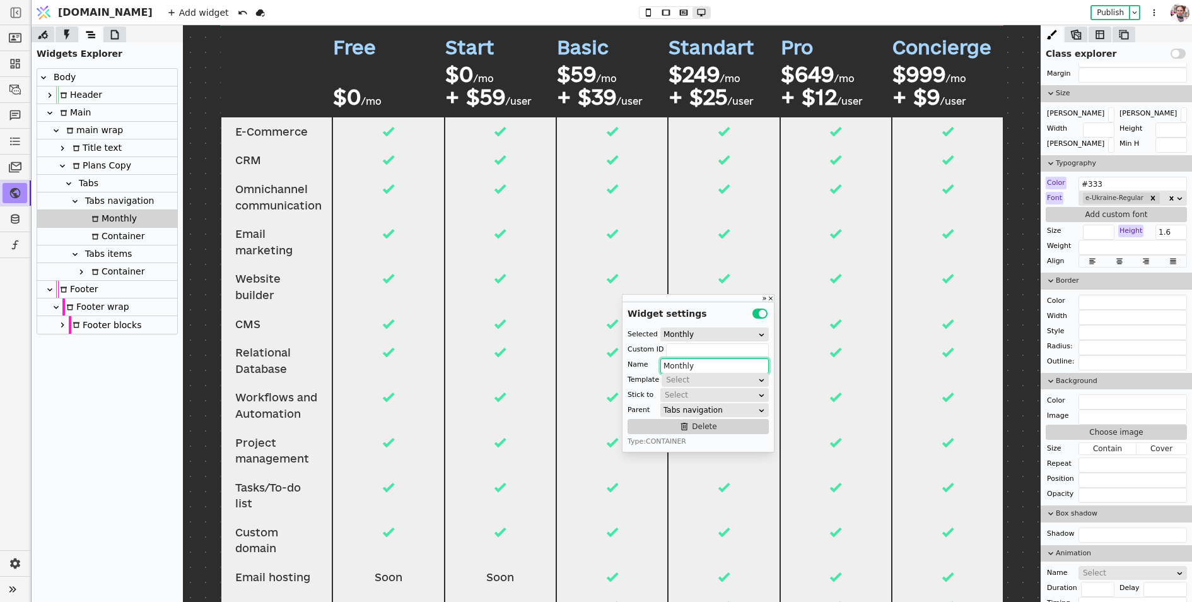
click at [129, 237] on div "Container" at bounding box center [116, 236] width 57 height 17
click at [675, 366] on input "Container" at bounding box center [714, 365] width 108 height 15
click at [94, 269] on icon at bounding box center [95, 272] width 6 height 6
click at [709, 368] on input "Container" at bounding box center [714, 365] width 108 height 15
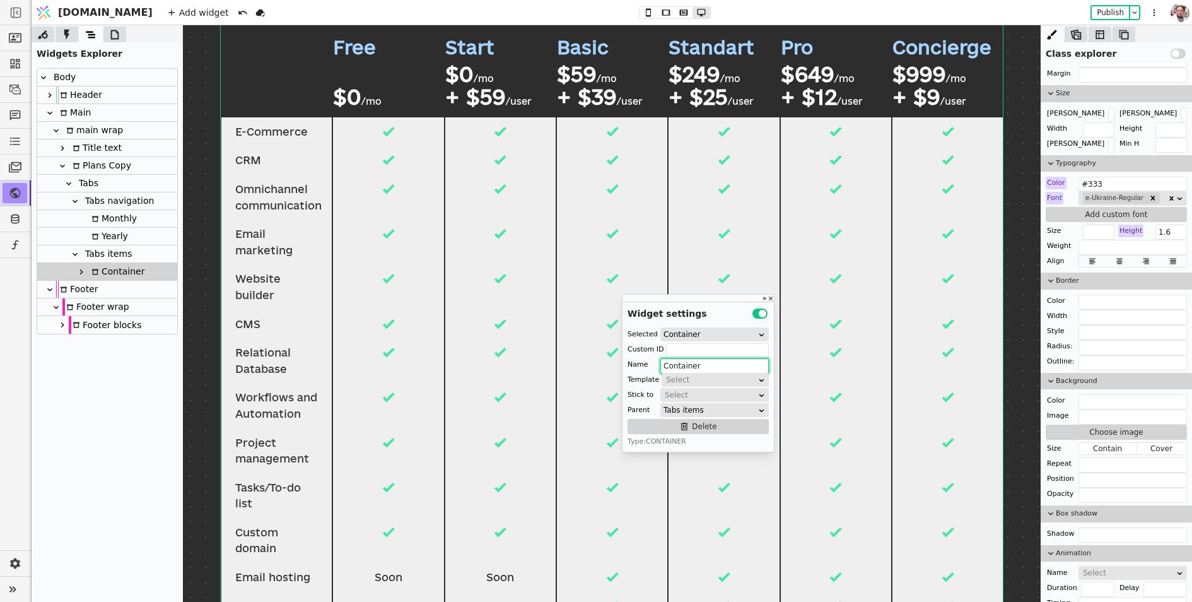
click at [709, 368] on input "Container" at bounding box center [714, 365] width 108 height 15
click at [156, 266] on div "Monthly" at bounding box center [107, 272] width 140 height 18
click at [121, 252] on div "Tabs items" at bounding box center [106, 253] width 50 height 17
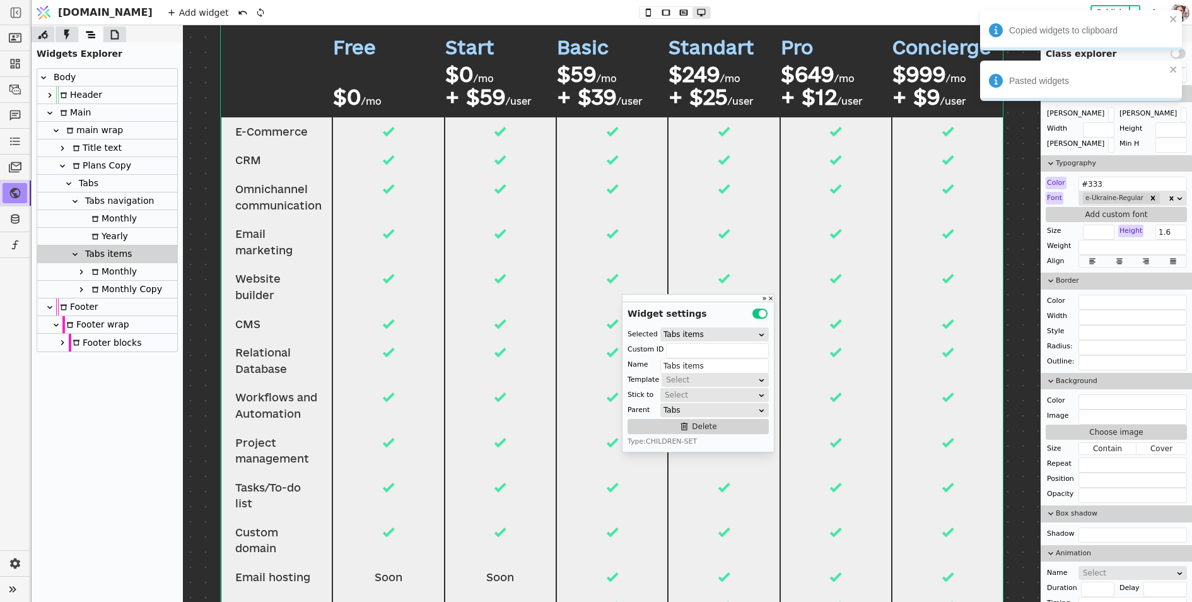
click at [102, 285] on div "Monthly Copy" at bounding box center [125, 289] width 74 height 17
click at [706, 365] on input "Monthly Copy" at bounding box center [714, 365] width 108 height 15
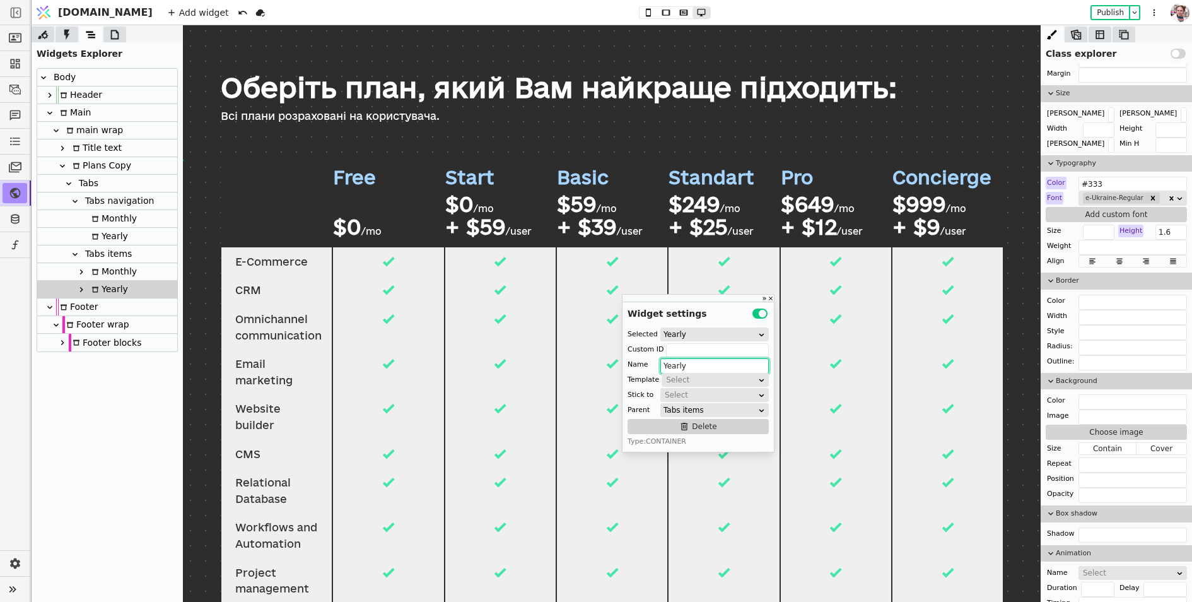
scroll to position [42, 0]
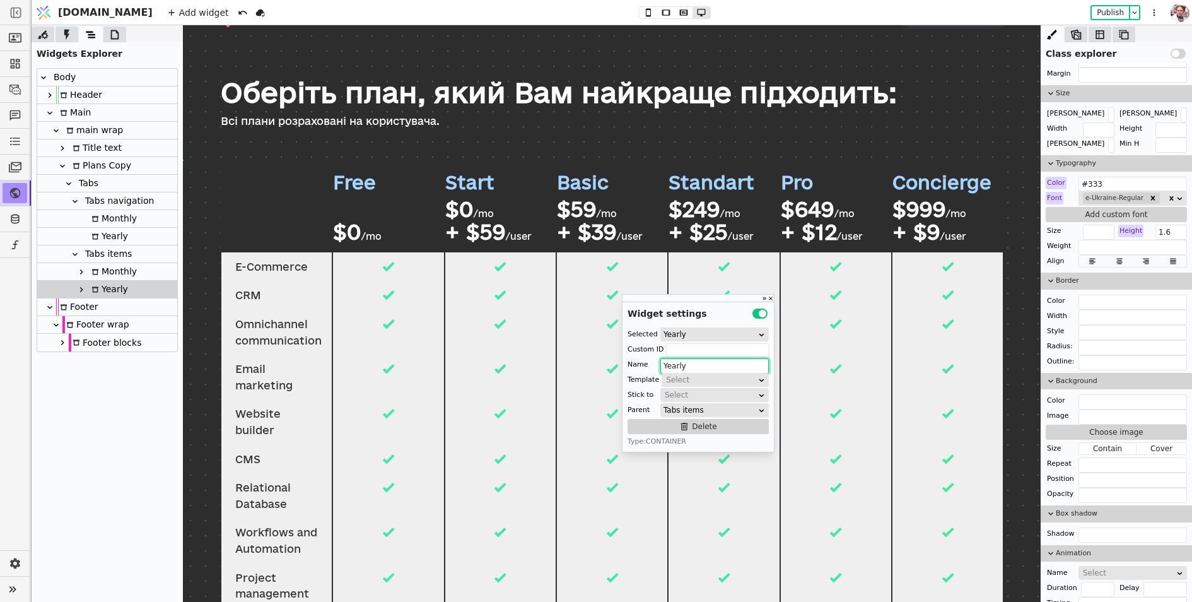
click at [101, 276] on div "Monthly" at bounding box center [112, 271] width 49 height 17
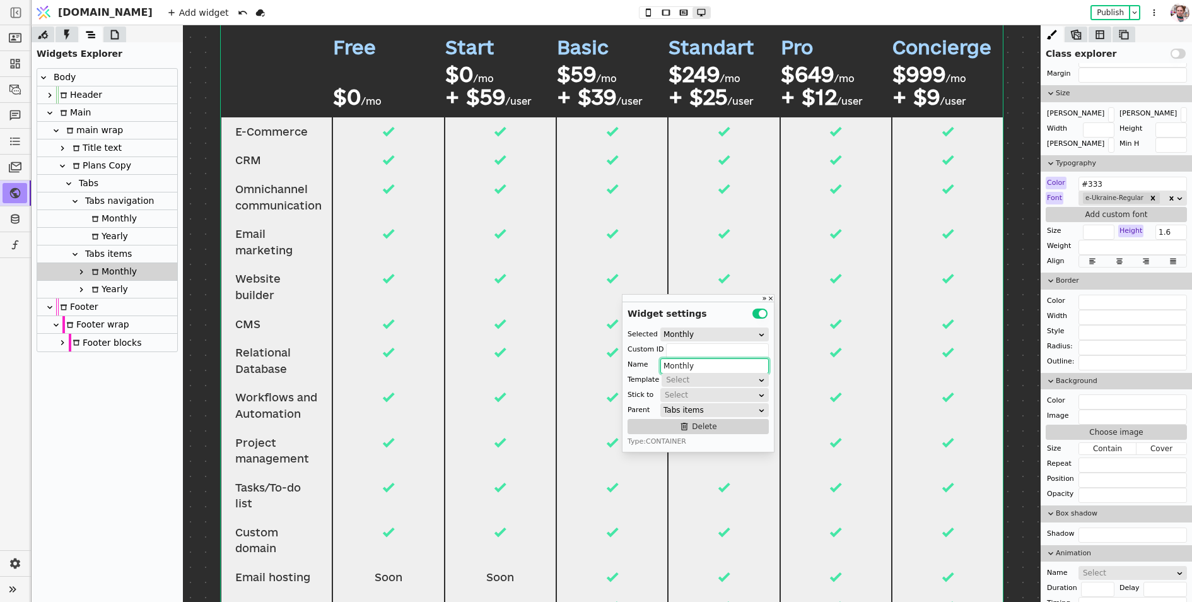
click at [102, 288] on div "Yearly" at bounding box center [108, 289] width 40 height 17
click at [79, 291] on icon at bounding box center [81, 289] width 10 height 10
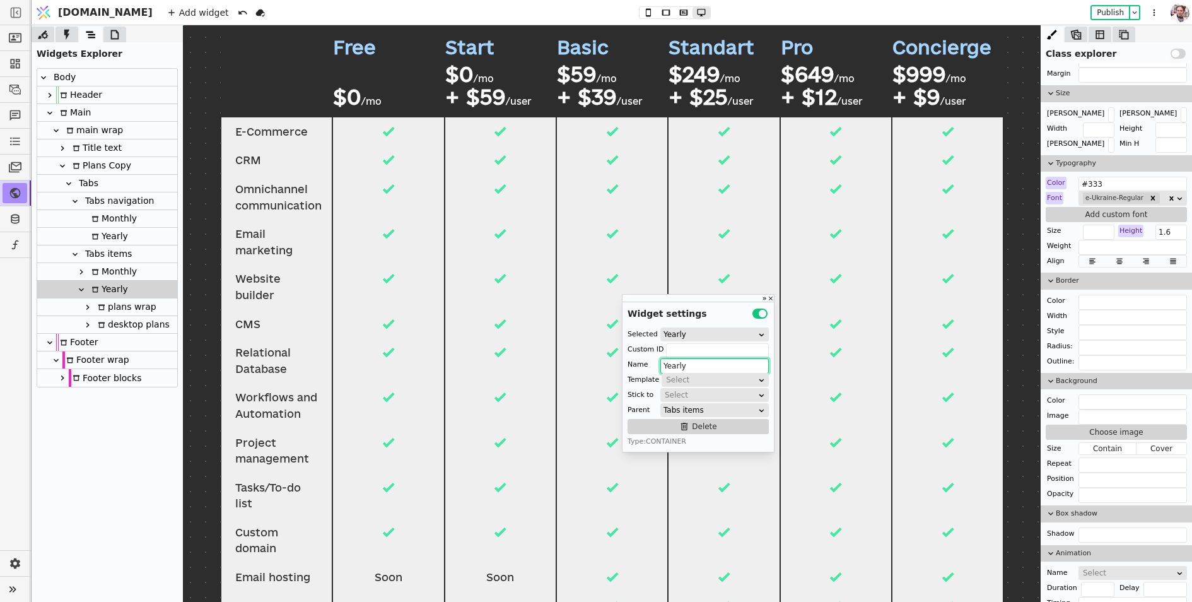
click at [105, 329] on div "desktop plans" at bounding box center [132, 324] width 76 height 17
click at [91, 326] on icon at bounding box center [88, 325] width 10 height 10
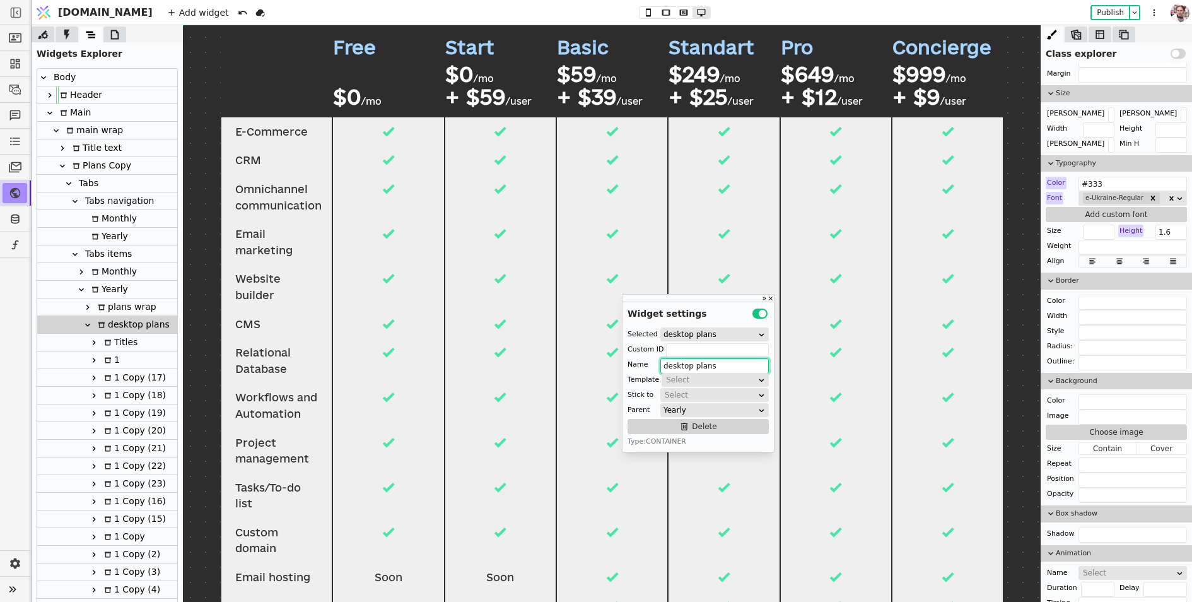
click at [109, 358] on icon at bounding box center [108, 360] width 6 height 6
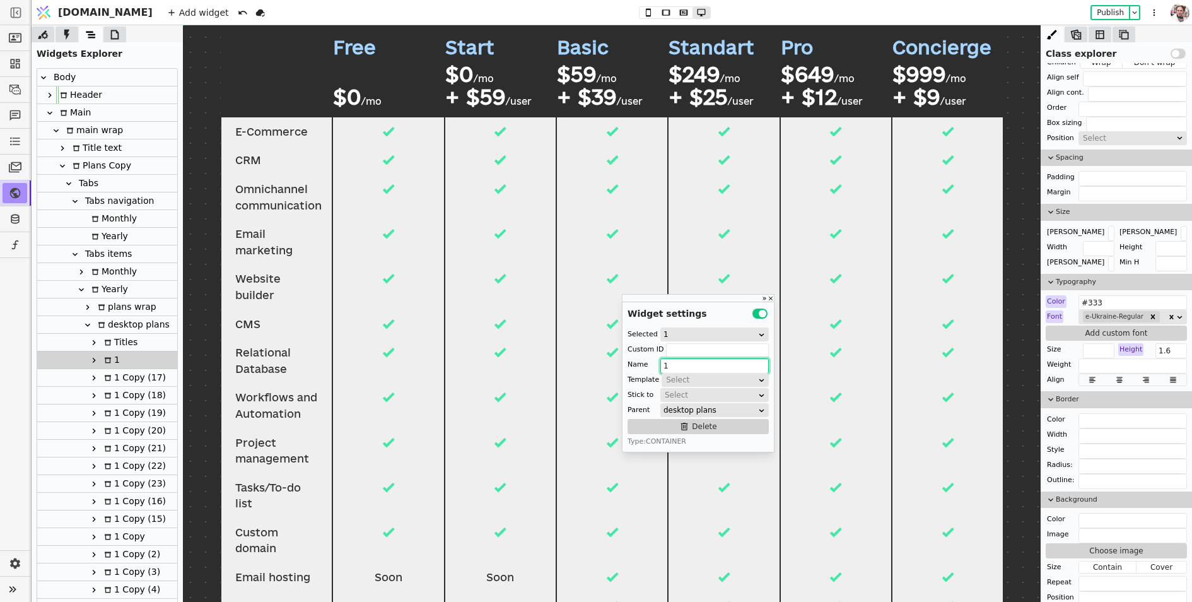
click at [115, 377] on div "1 Copy (17)" at bounding box center [133, 377] width 66 height 17
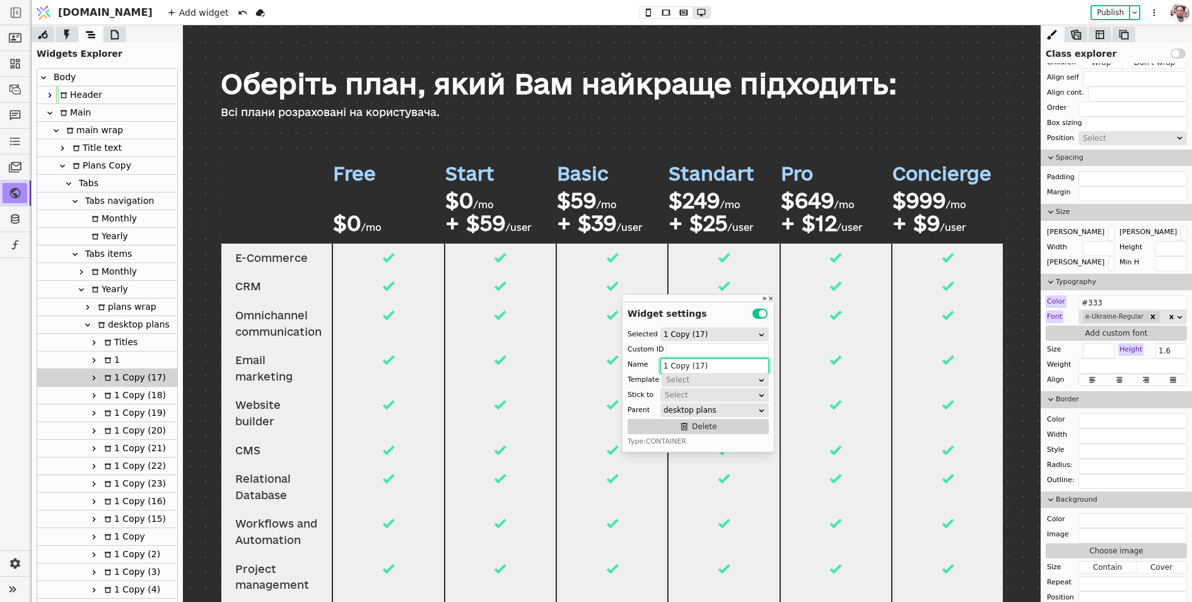
scroll to position [51, 0]
click at [108, 214] on div "Monthly" at bounding box center [112, 218] width 49 height 17
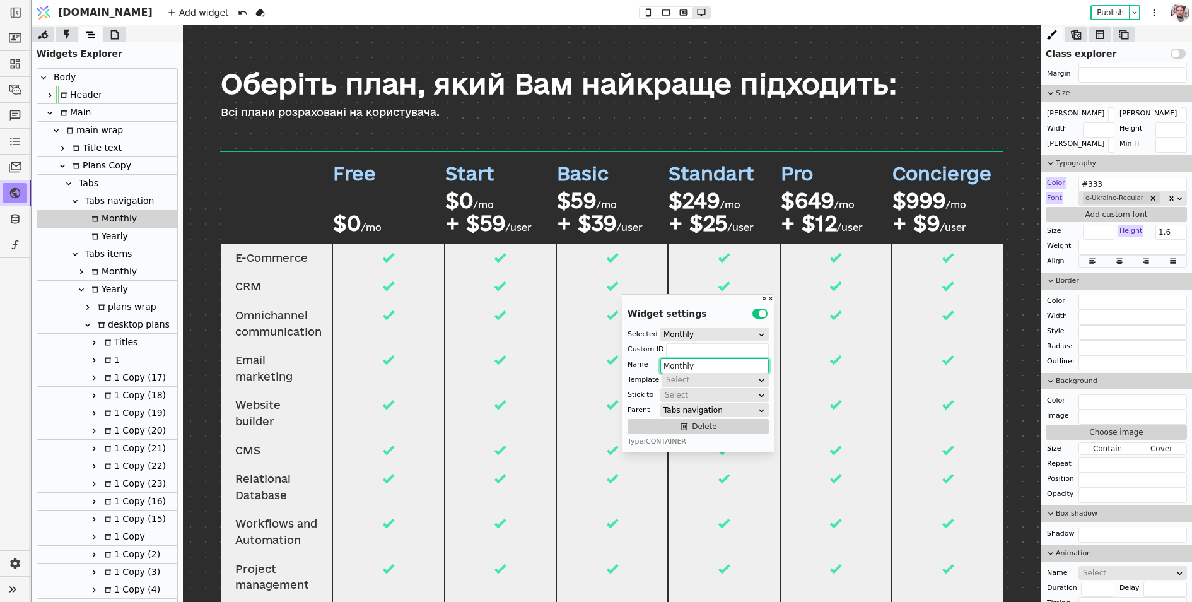
click at [115, 208] on div "Tabs navigation" at bounding box center [117, 200] width 73 height 17
click at [641, 15] on icon at bounding box center [648, 12] width 15 height 9
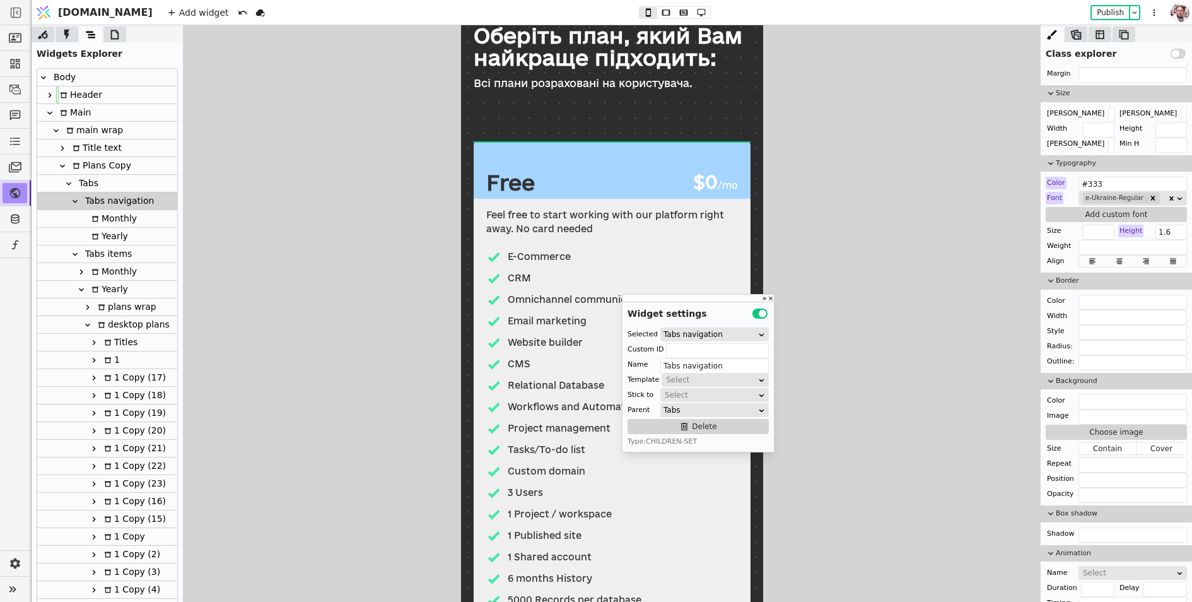
click at [130, 216] on div "Monthly" at bounding box center [112, 218] width 49 height 17
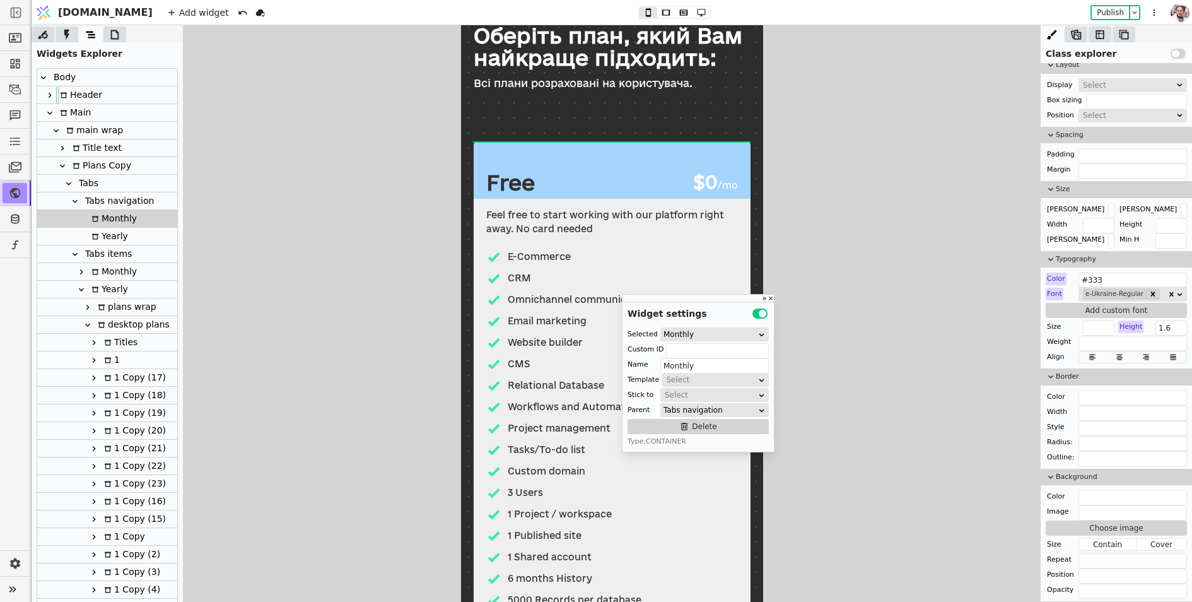
scroll to position [0, 0]
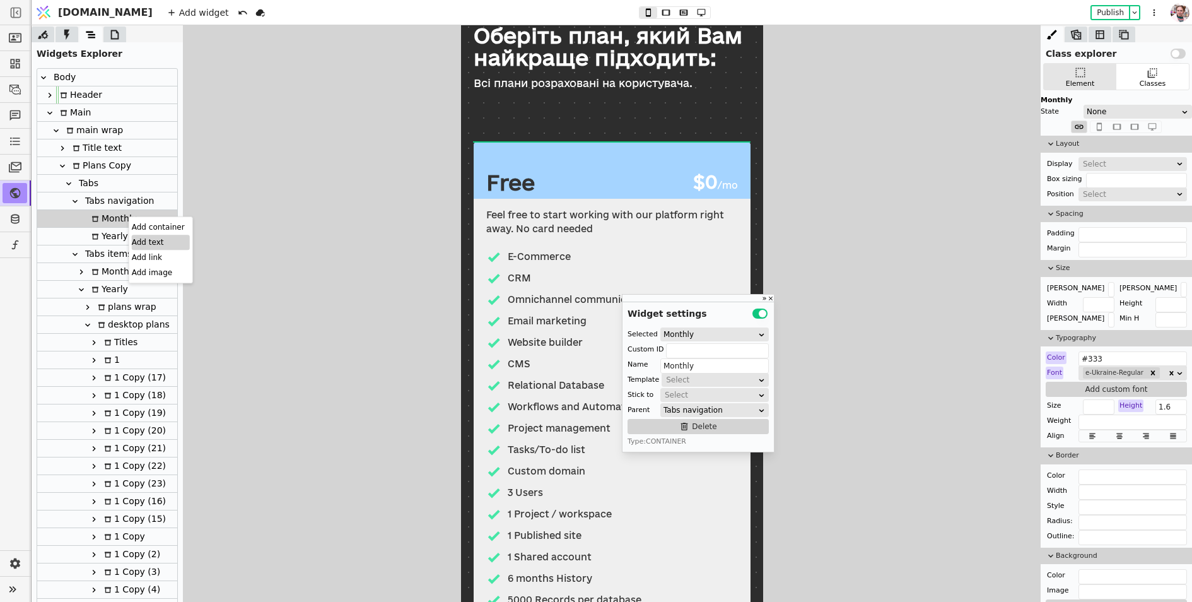
click at [144, 244] on div "Add text" at bounding box center [161, 242] width 58 height 15
type input "Text"
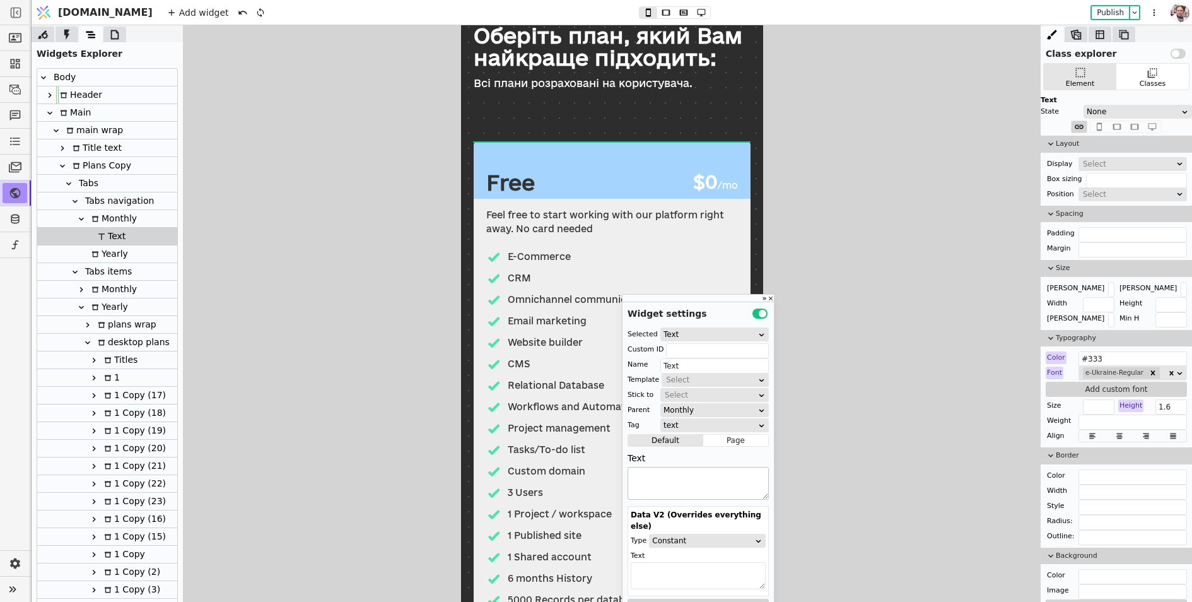
click at [682, 490] on textarea at bounding box center [698, 483] width 141 height 33
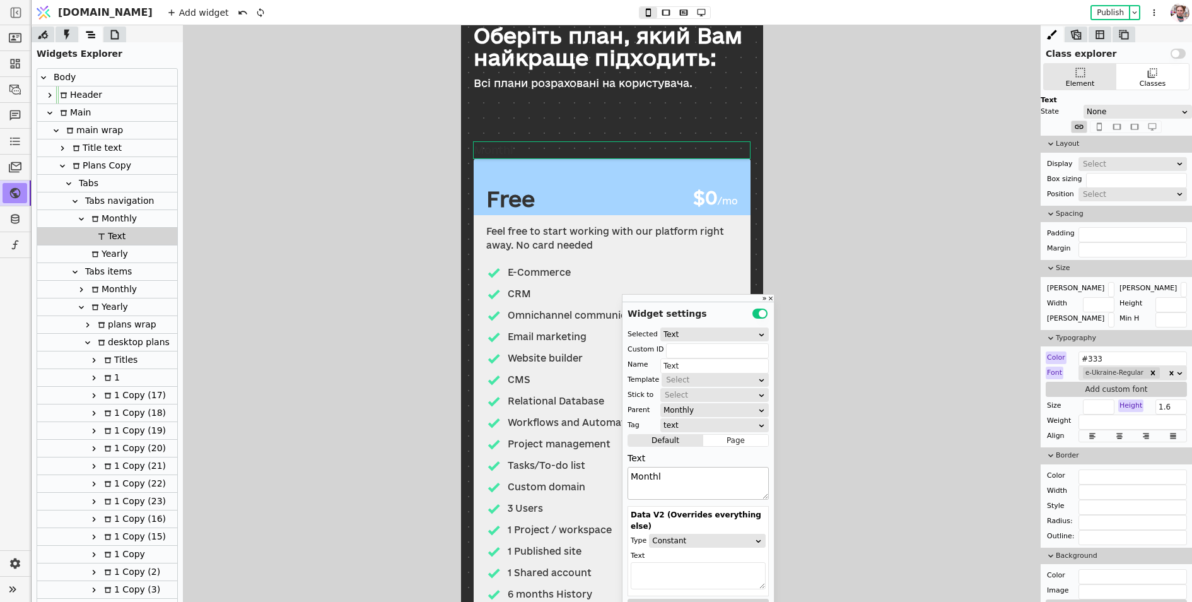
type textarea "Monthly"
click at [99, 250] on div "Yearly" at bounding box center [108, 253] width 40 height 17
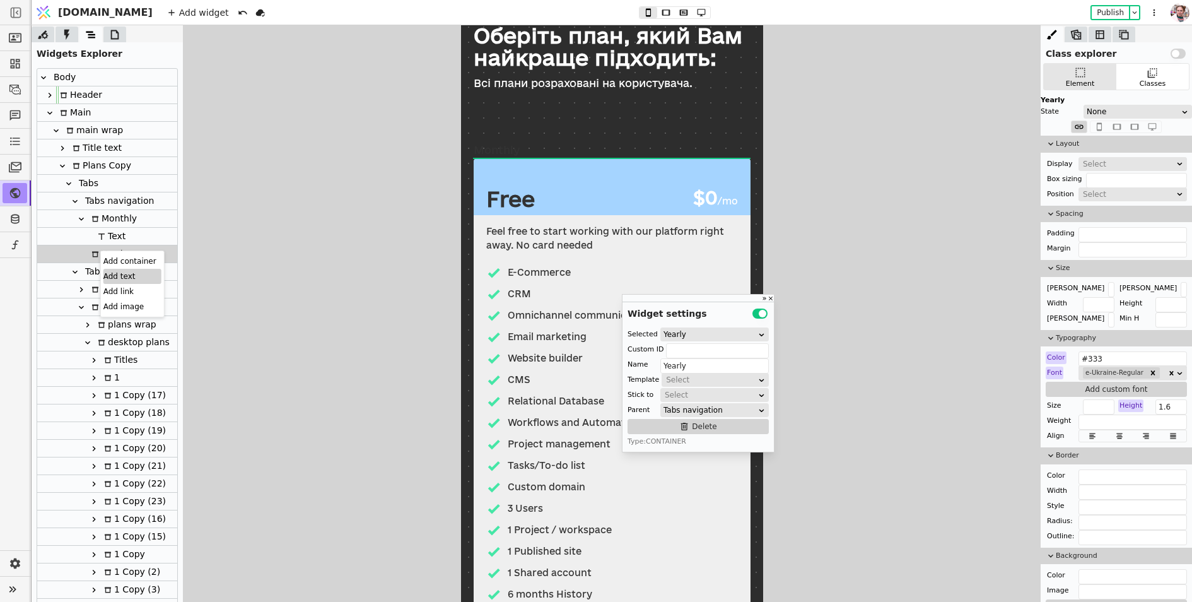
click at [107, 275] on div "Add text" at bounding box center [132, 276] width 58 height 15
type input "Text"
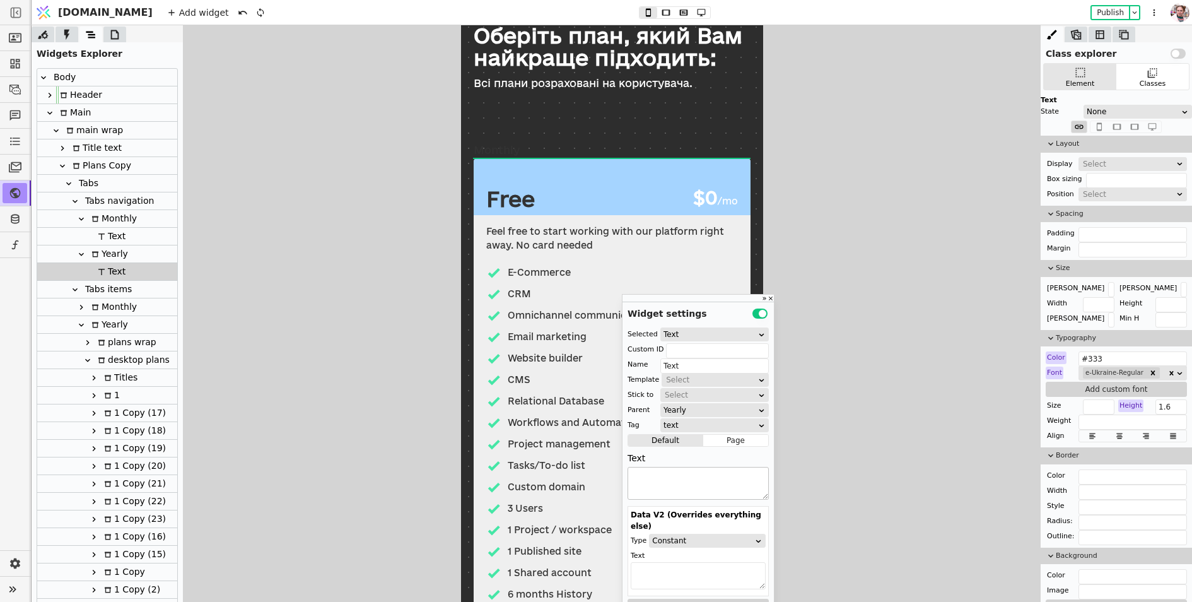
click at [655, 492] on textarea at bounding box center [698, 483] width 141 height 33
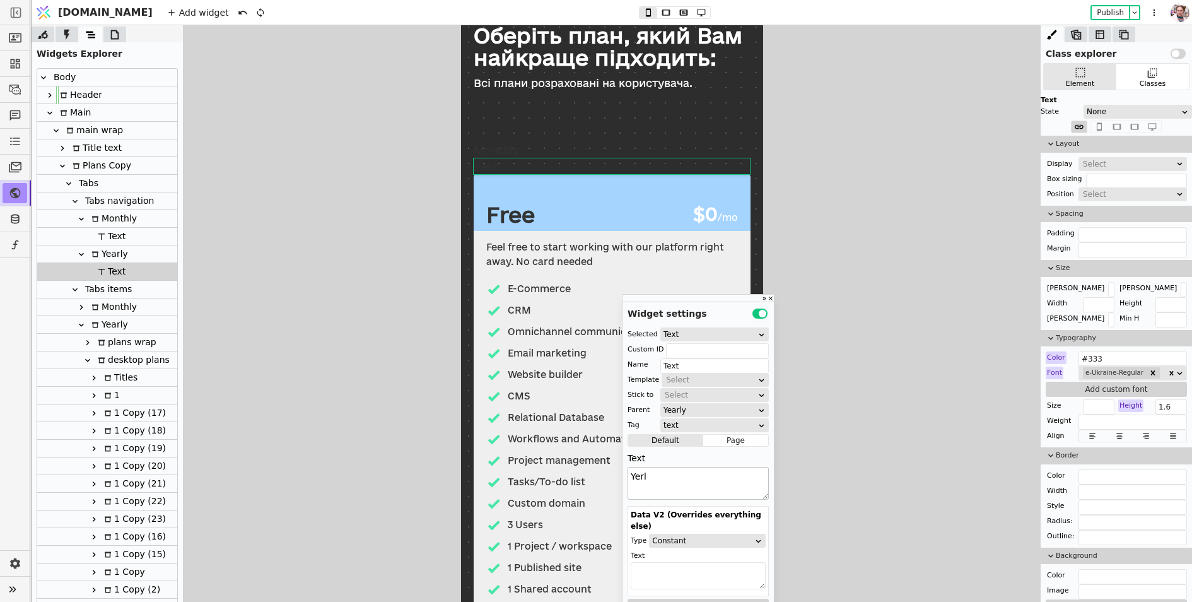
type textarea "[PERSON_NAME]"
click at [112, 202] on div "Tabs navigation" at bounding box center [117, 200] width 73 height 17
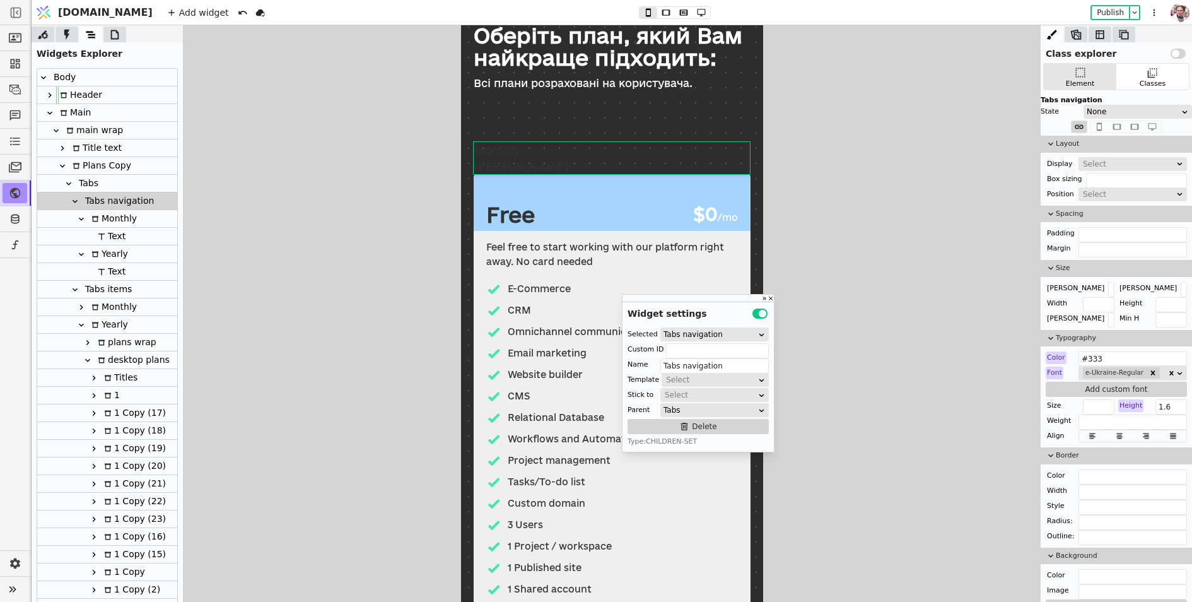
click at [114, 218] on div "Monthly" at bounding box center [112, 218] width 49 height 17
click at [94, 203] on div "Tabs navigation" at bounding box center [117, 200] width 73 height 17
click at [1097, 163] on div "Select" at bounding box center [1128, 164] width 91 height 13
click at [1098, 204] on div "Flex" at bounding box center [1133, 197] width 108 height 19
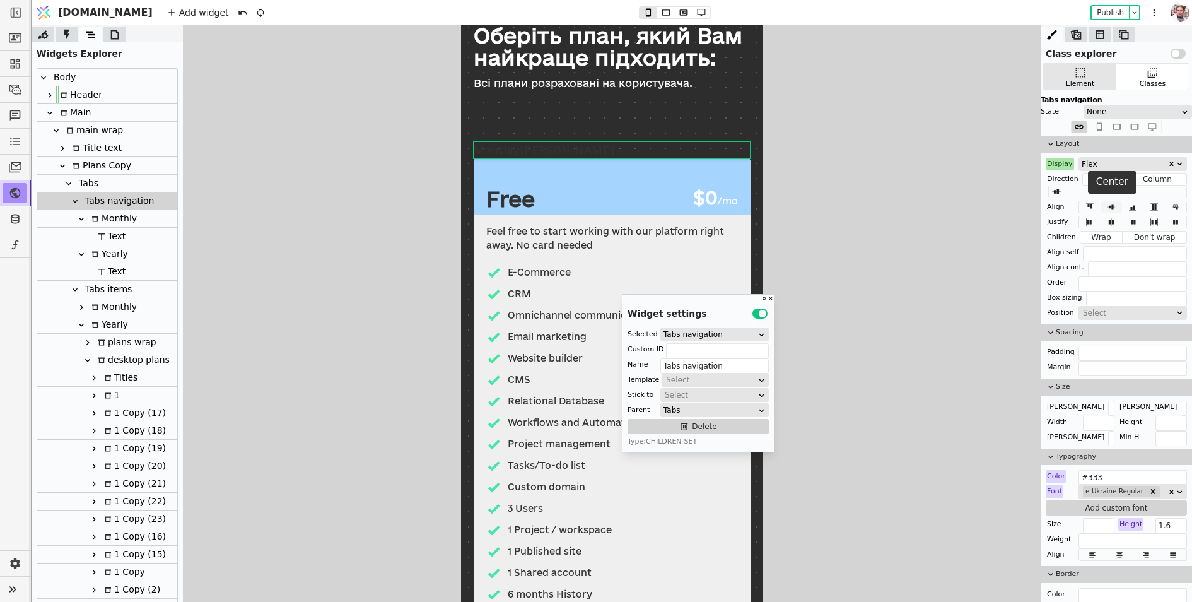
click at [1116, 208] on icon at bounding box center [1111, 206] width 15 height 9
click at [1116, 211] on button at bounding box center [1111, 206] width 21 height 11
click at [1108, 221] on icon at bounding box center [1111, 222] width 15 height 9
click at [107, 216] on div "Monthly" at bounding box center [112, 218] width 49 height 17
type input "Monthly"
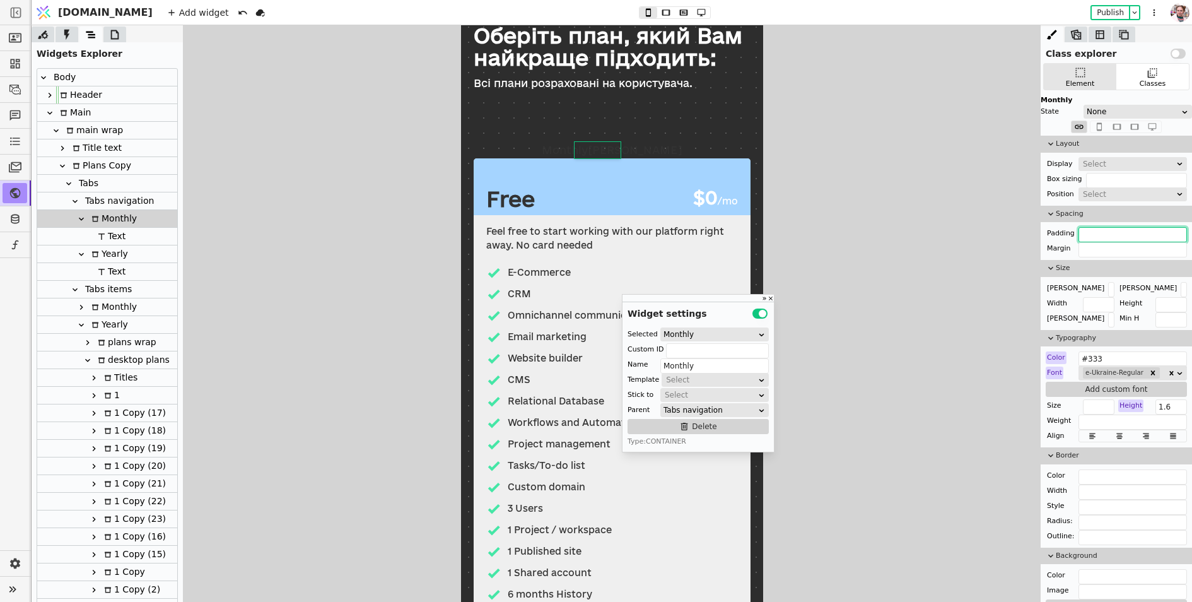
click at [1093, 232] on input "text" at bounding box center [1133, 234] width 108 height 15
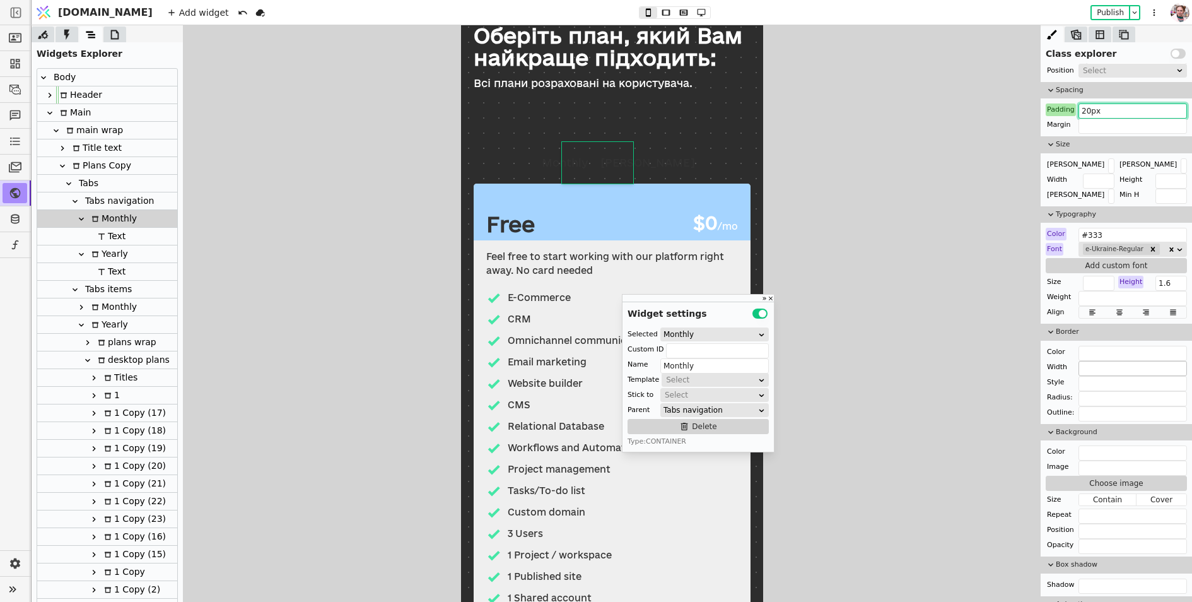
scroll to position [125, 0]
type input "20px"
click at [1096, 449] on input "text" at bounding box center [1133, 451] width 108 height 15
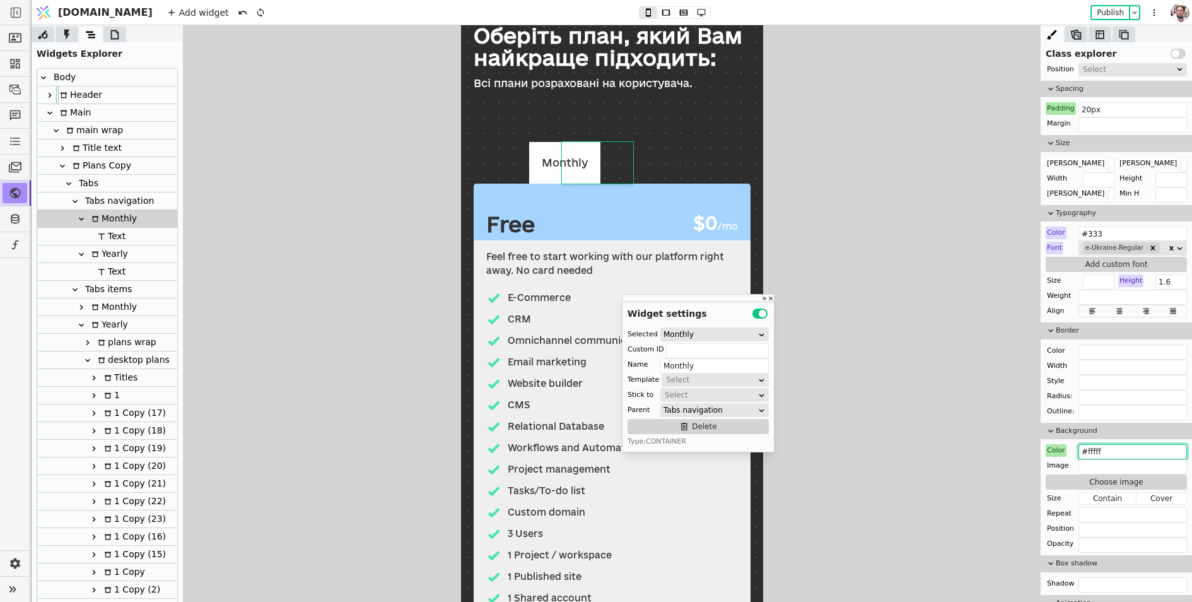
type input "#ffffff"
click at [155, 252] on div "Yearly" at bounding box center [107, 254] width 140 height 18
type input "Yearly"
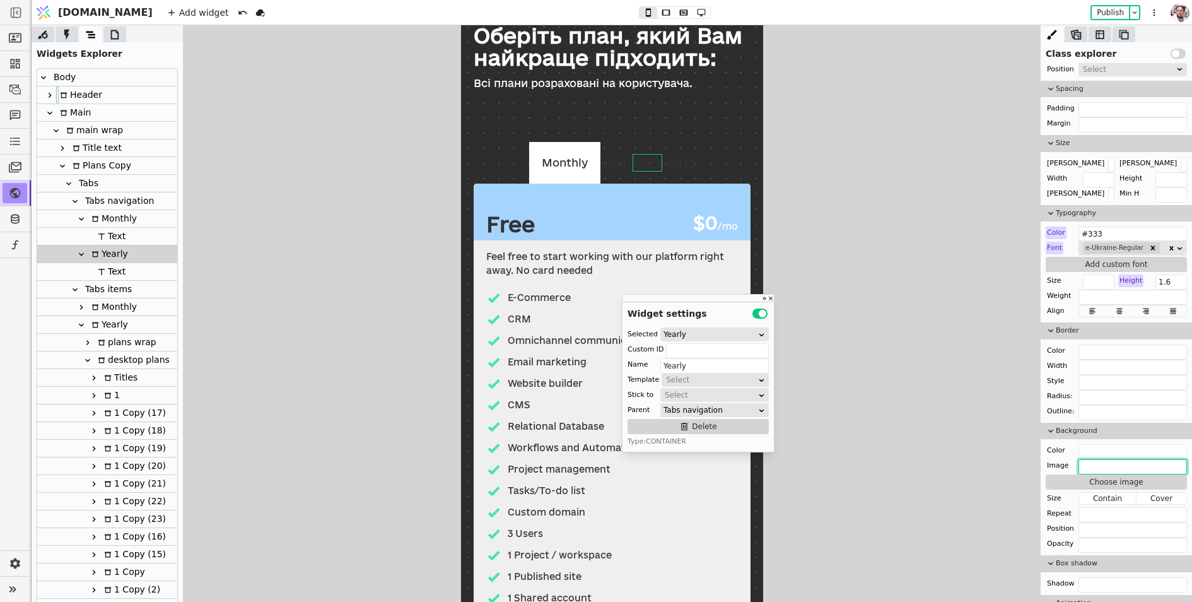
click at [1125, 459] on input "text" at bounding box center [1133, 466] width 108 height 15
click at [1121, 444] on input "text" at bounding box center [1133, 451] width 108 height 15
paste input "#ffffff"
type input "#ffffff"
click at [1094, 110] on input "text" at bounding box center [1133, 109] width 108 height 15
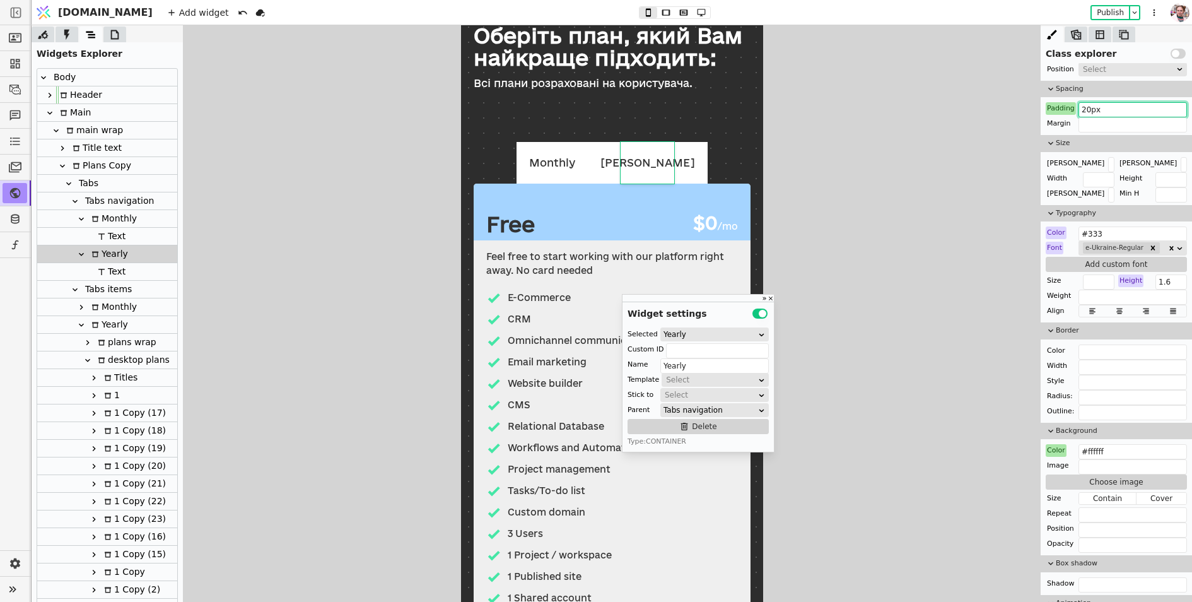
type input "20px"
click at [1068, 107] on div "Padding" at bounding box center [1061, 108] width 30 height 13
click at [1064, 118] on button "Reset" at bounding box center [1061, 123] width 33 height 15
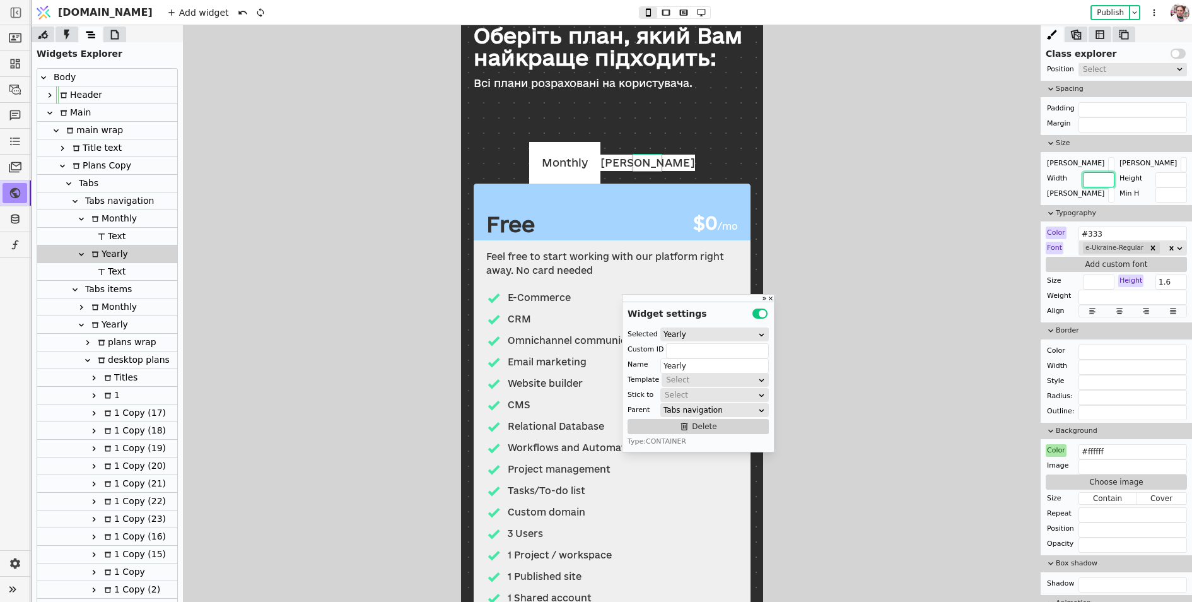
click at [1095, 175] on input "text" at bounding box center [1099, 179] width 32 height 15
type input "140px"
click at [111, 219] on div "Monthly" at bounding box center [112, 218] width 49 height 17
type input "Monthly"
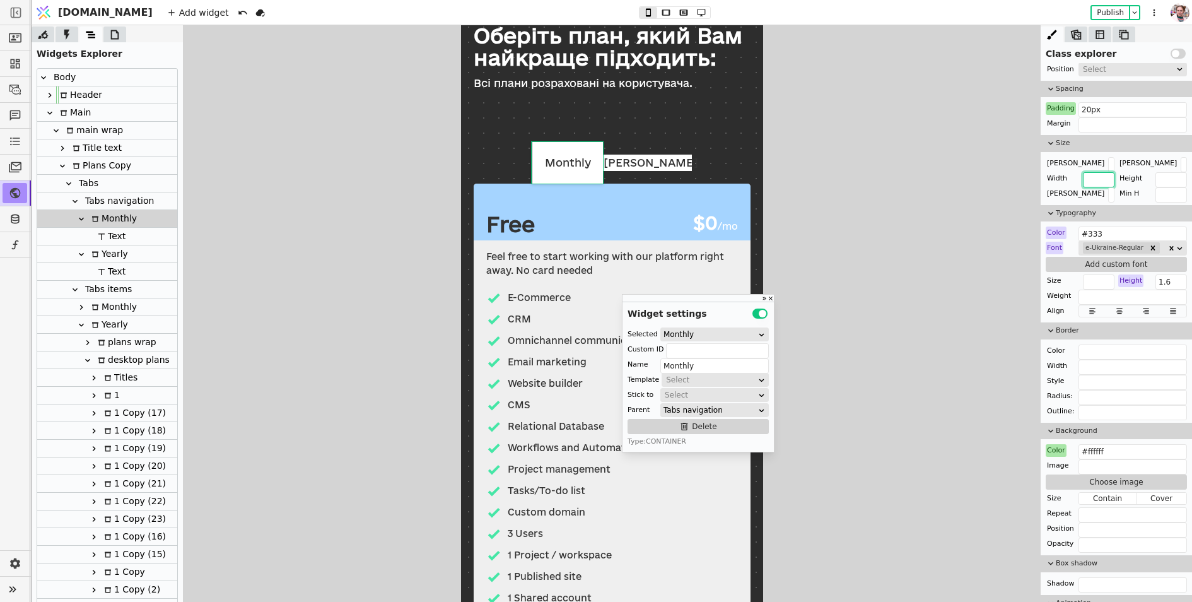
click at [1094, 183] on input "text" at bounding box center [1099, 179] width 32 height 15
paste input "140px"
type input "140px"
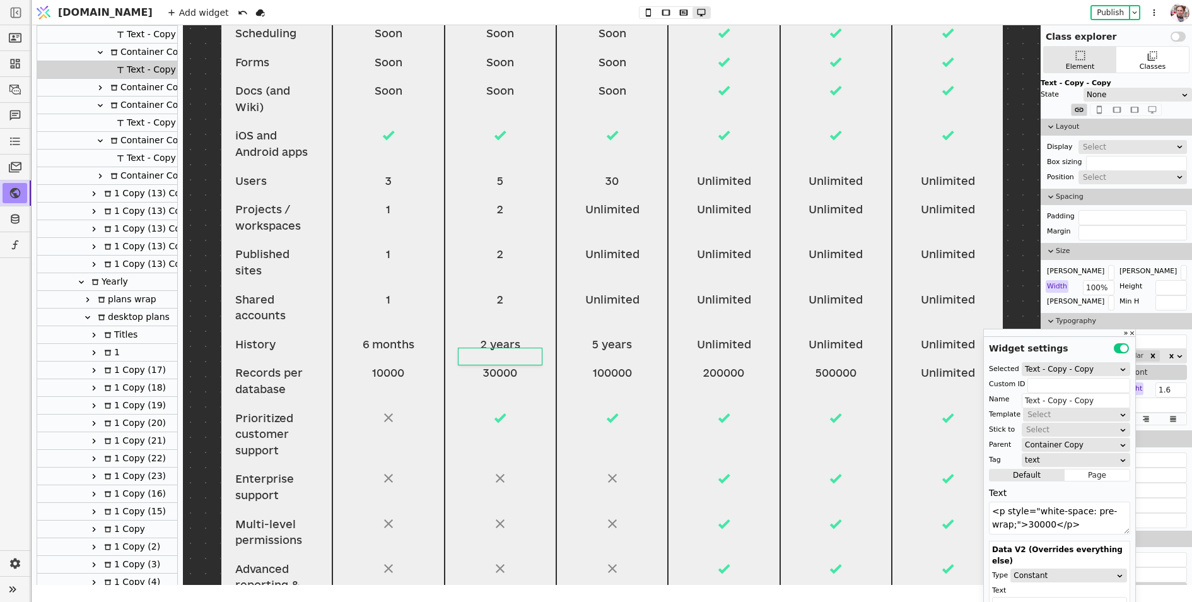
click at [604, 365] on div "100000" at bounding box center [612, 373] width 83 height 16
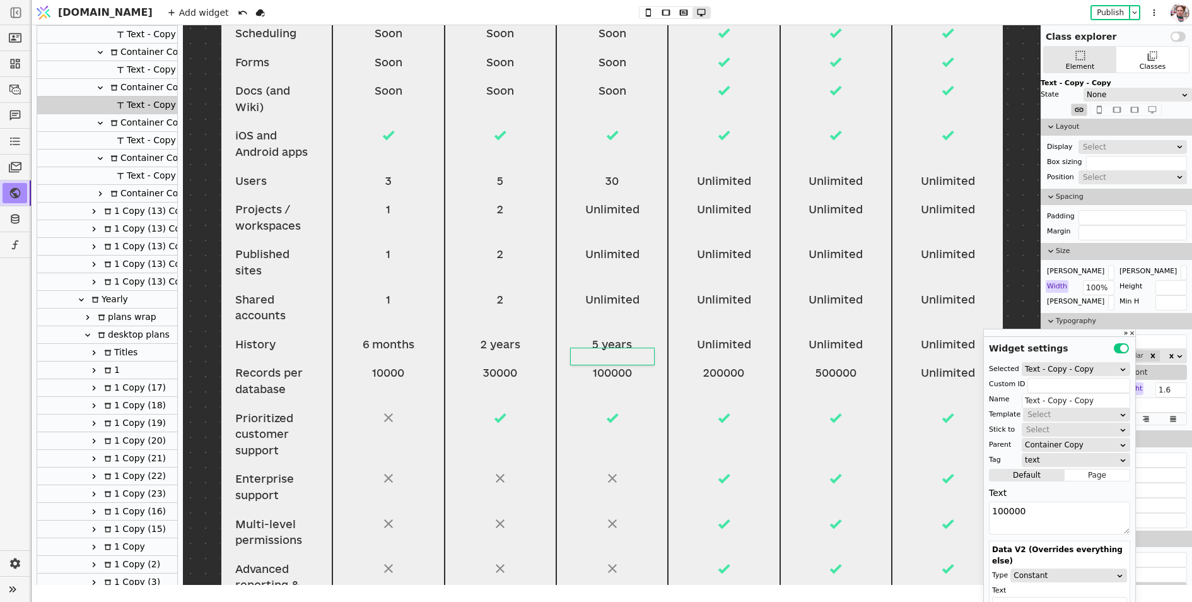
click at [615, 365] on div "100000" at bounding box center [612, 373] width 83 height 16
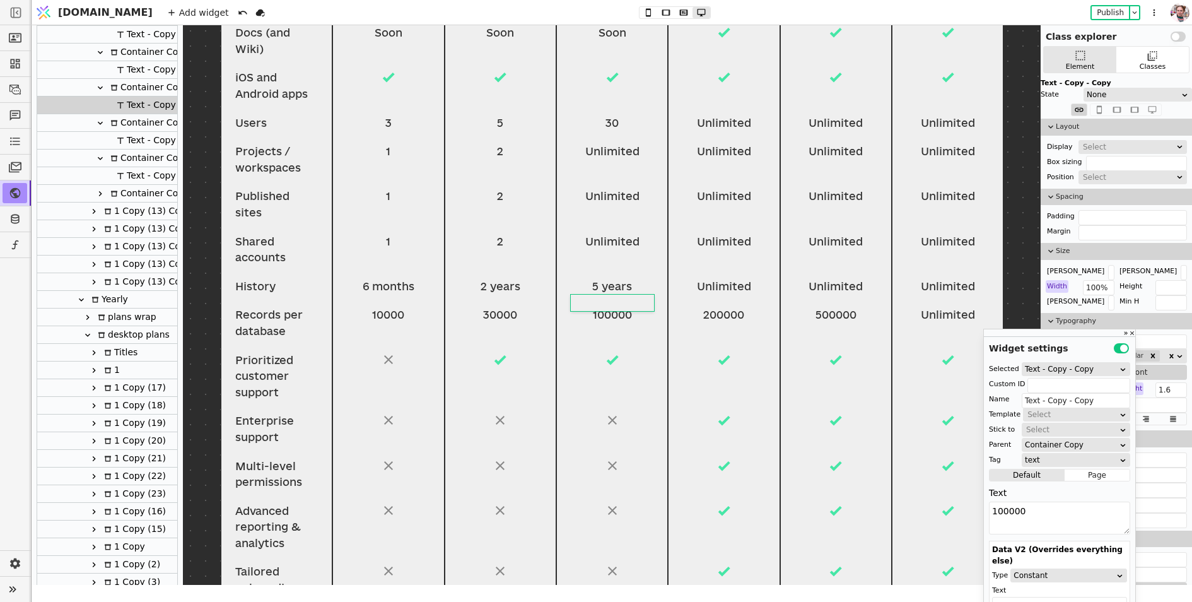
scroll to position [908, 0]
click at [720, 278] on div "Unlimited" at bounding box center [723, 286] width 83 height 16
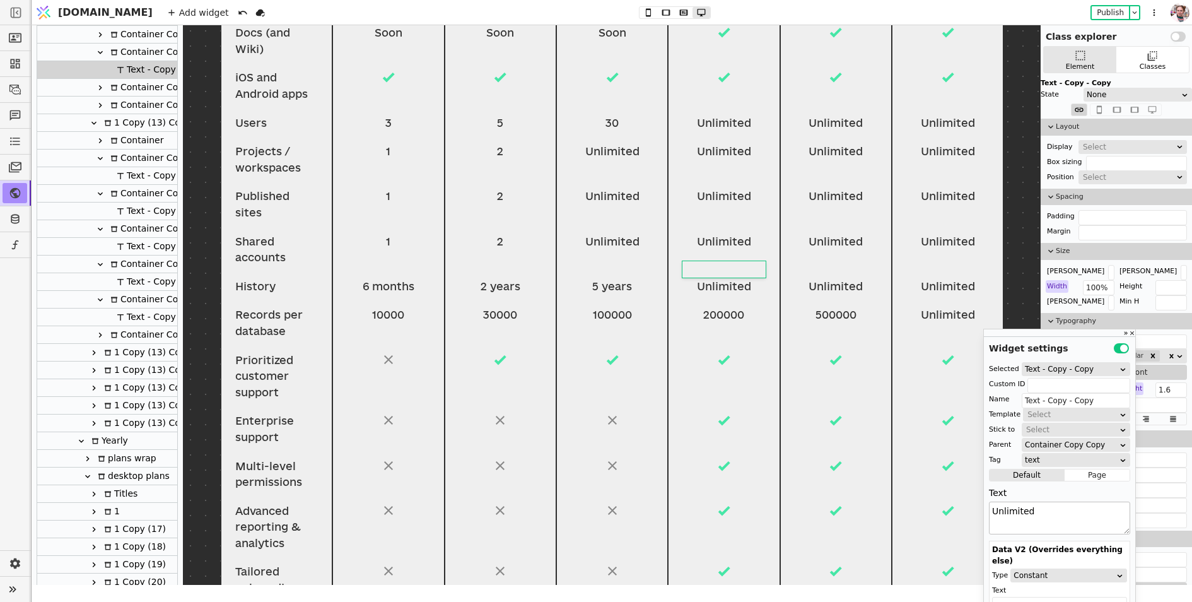
click at [1015, 505] on textarea "Unlimited" at bounding box center [1059, 517] width 141 height 33
type textarea "5 years"
click at [594, 233] on div "Unlimited" at bounding box center [612, 241] width 83 height 16
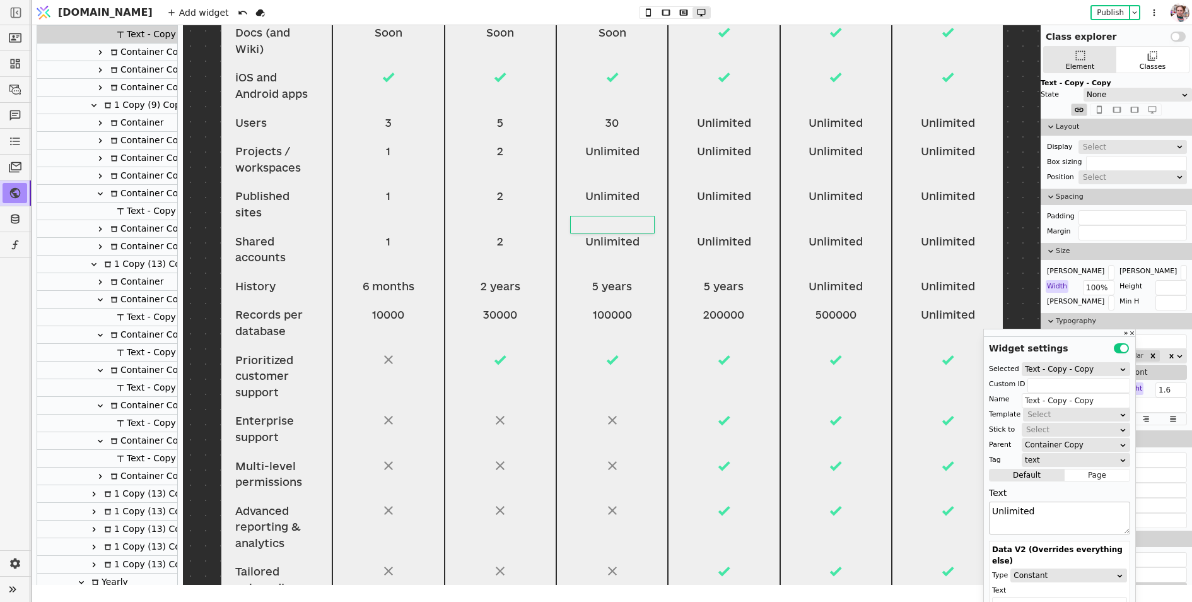
click at [1013, 504] on textarea "Unlimited" at bounding box center [1059, 517] width 141 height 33
type textarea "10"
click at [743, 233] on div "Unlimited" at bounding box center [723, 241] width 83 height 16
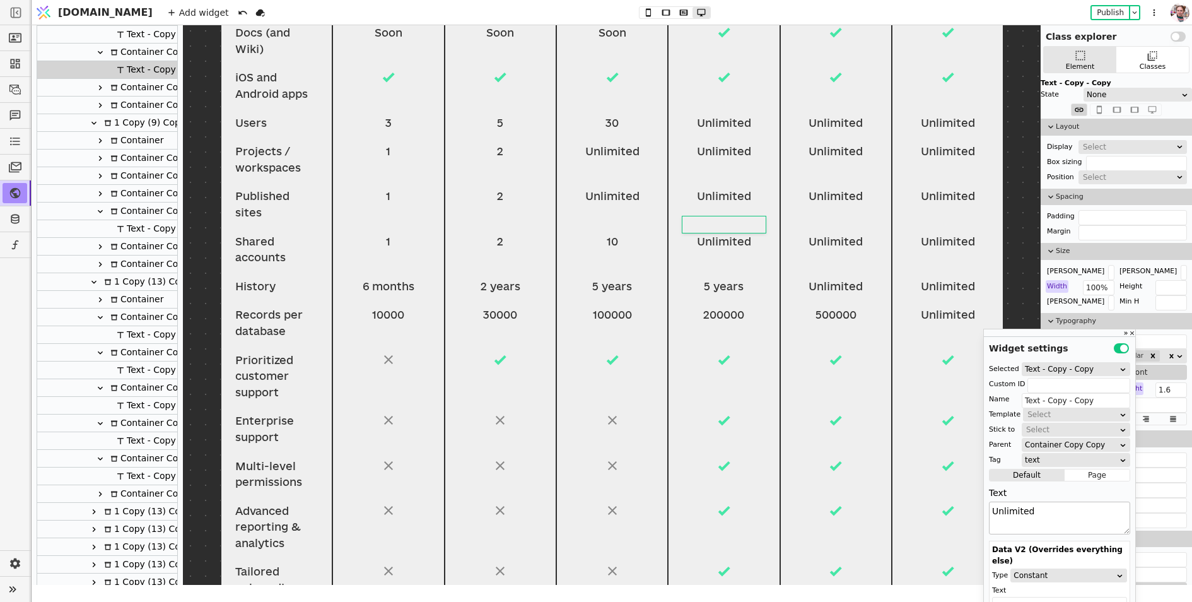
click at [1026, 516] on textarea "Unlimited" at bounding box center [1059, 517] width 141 height 33
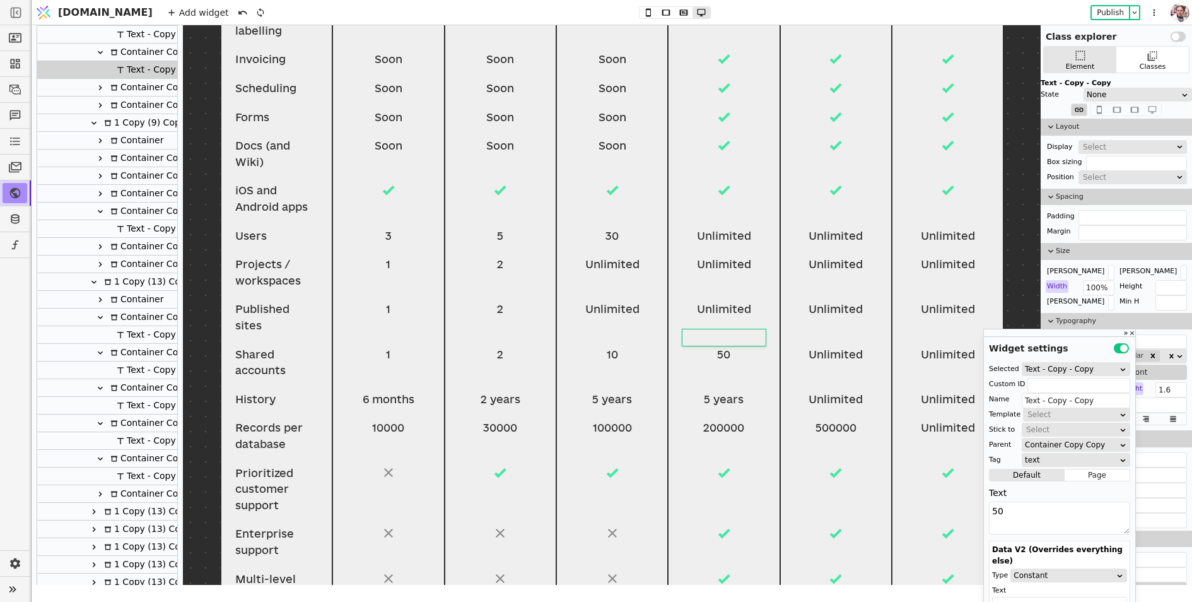
type textarea "50"
click at [618, 301] on div "Unlimited" at bounding box center [612, 309] width 83 height 16
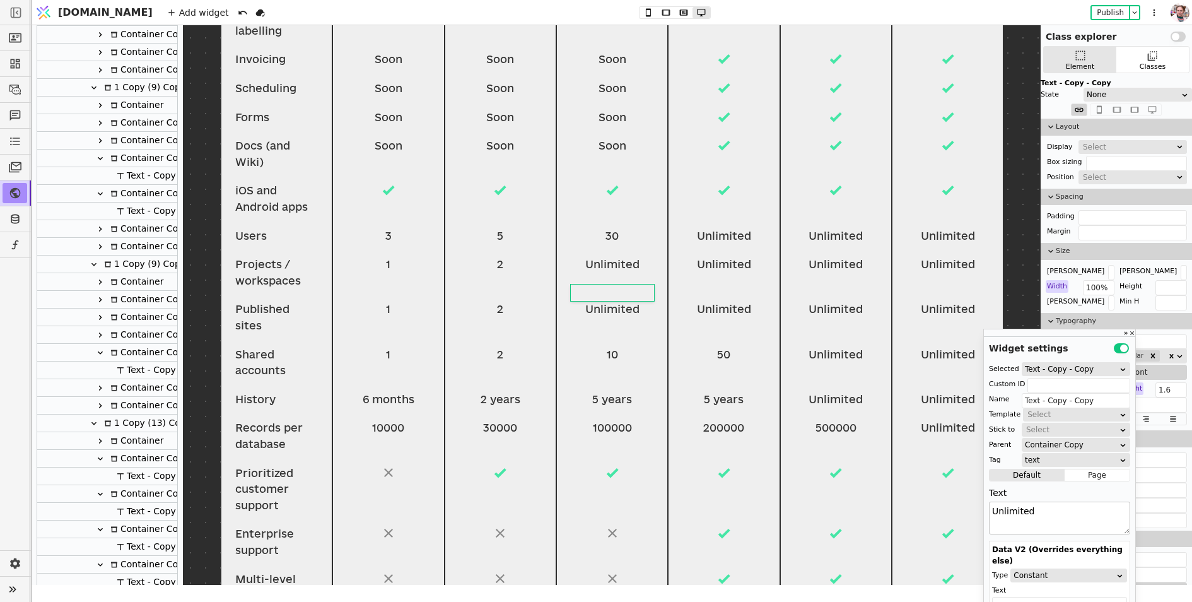
click at [1065, 511] on textarea "Unlimited" at bounding box center [1059, 517] width 141 height 33
type textarea "5"
click at [723, 301] on div "Unlimited" at bounding box center [723, 309] width 83 height 16
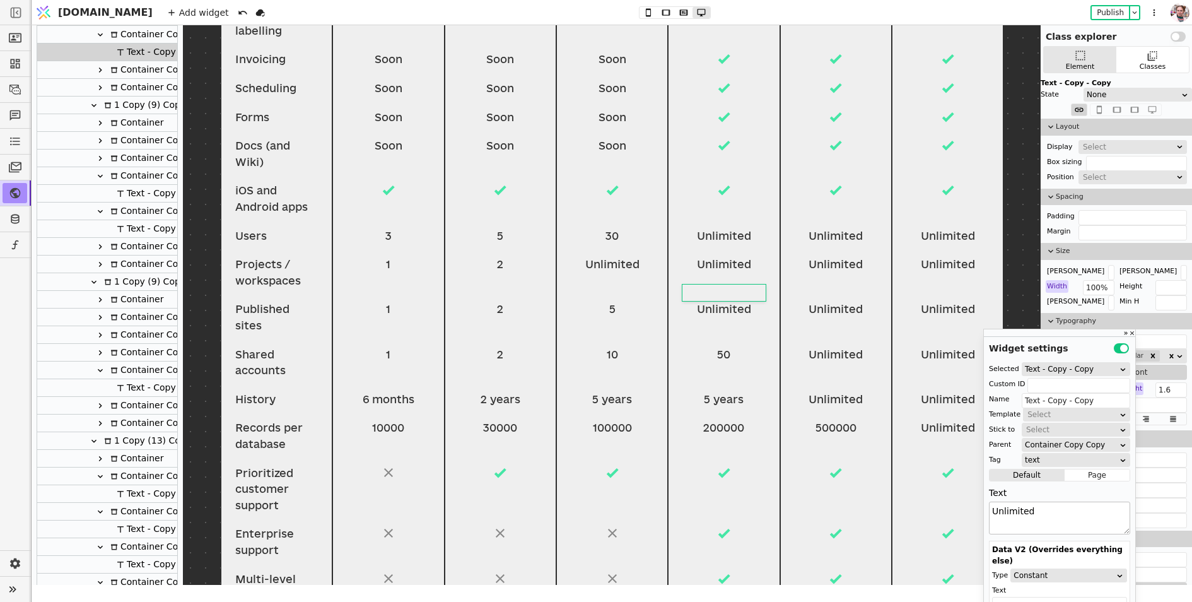
click at [1039, 512] on textarea "Unlimited" at bounding box center [1059, 517] width 141 height 33
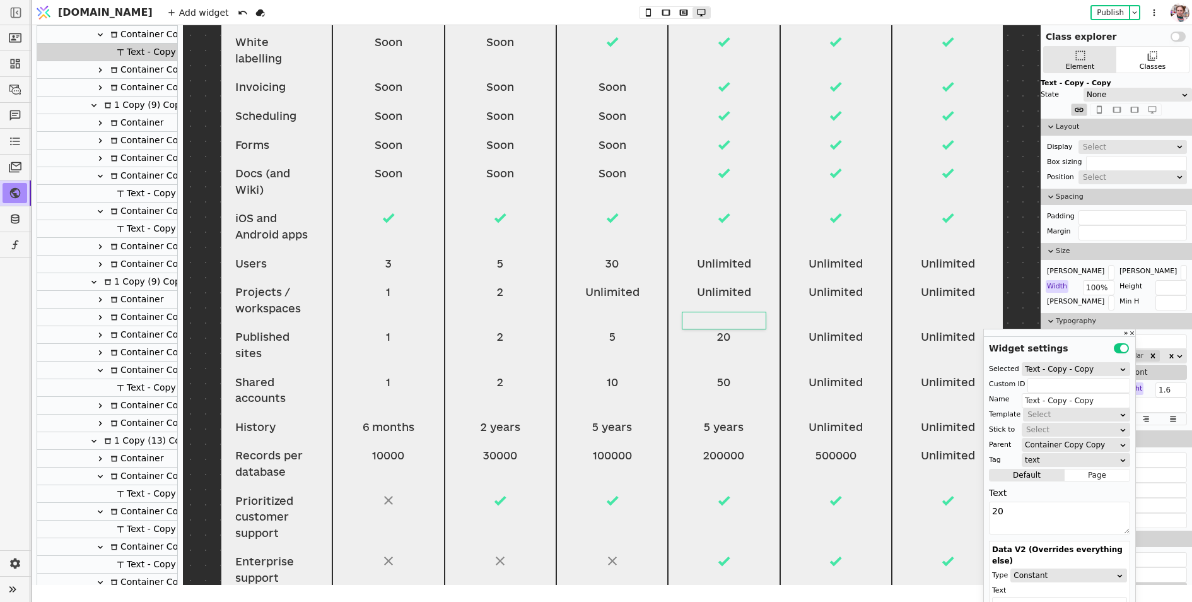
type textarea "20"
click at [600, 284] on div "Unlimited" at bounding box center [612, 292] width 83 height 16
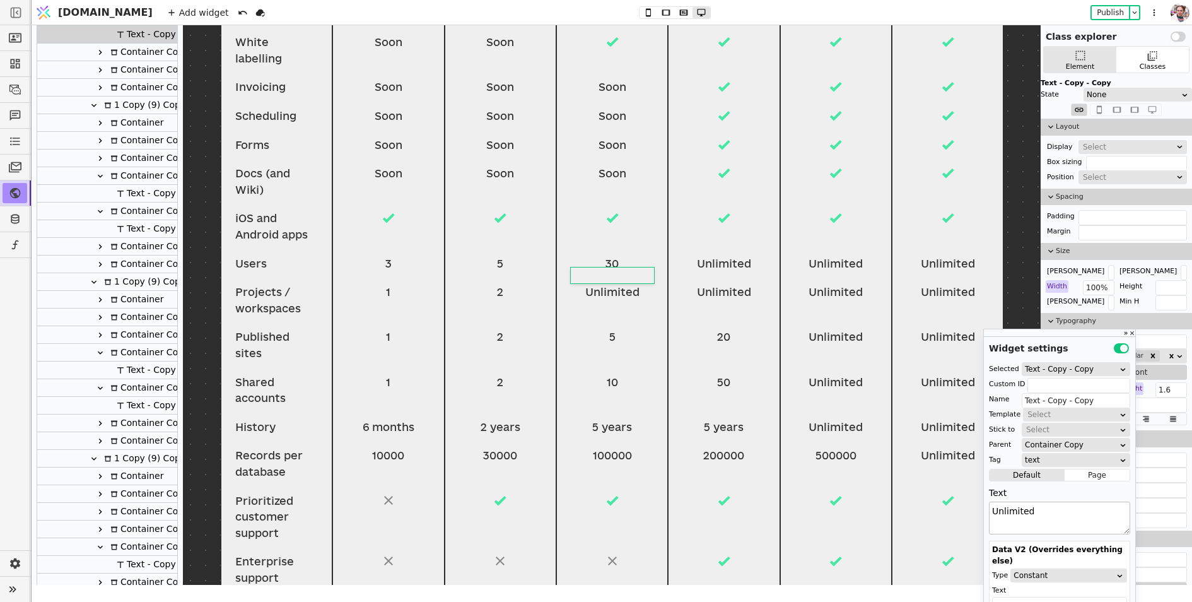
click at [1031, 516] on textarea "Unlimited" at bounding box center [1059, 517] width 141 height 33
type textarea "5"
click at [729, 284] on div "Unlimited" at bounding box center [723, 292] width 83 height 16
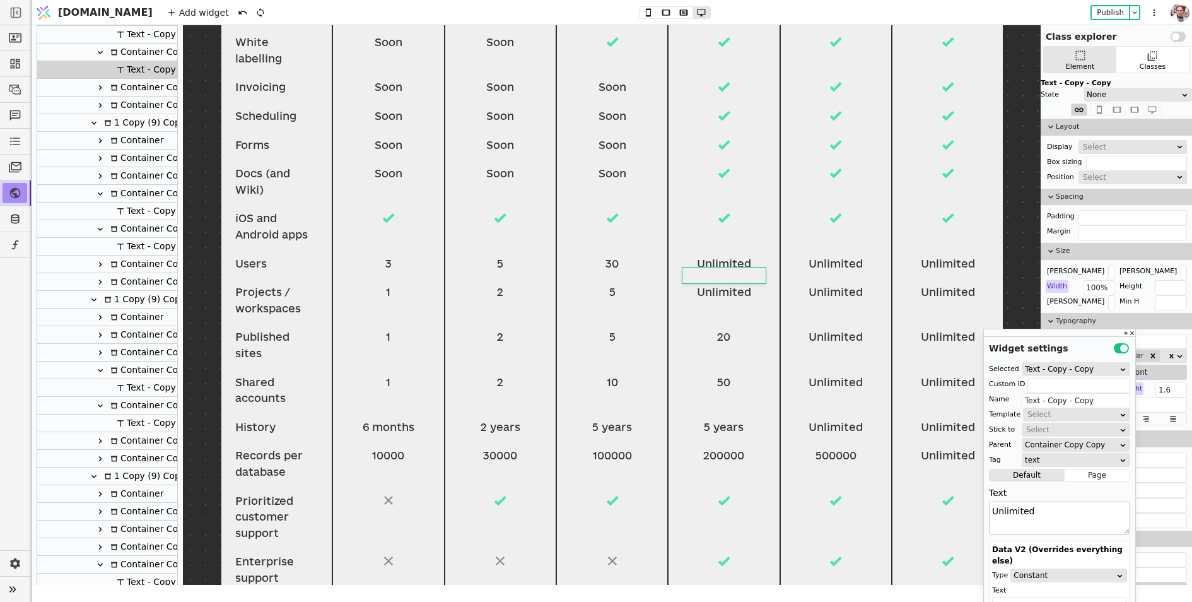
click at [1043, 505] on textarea "Unlimited" at bounding box center [1059, 517] width 141 height 33
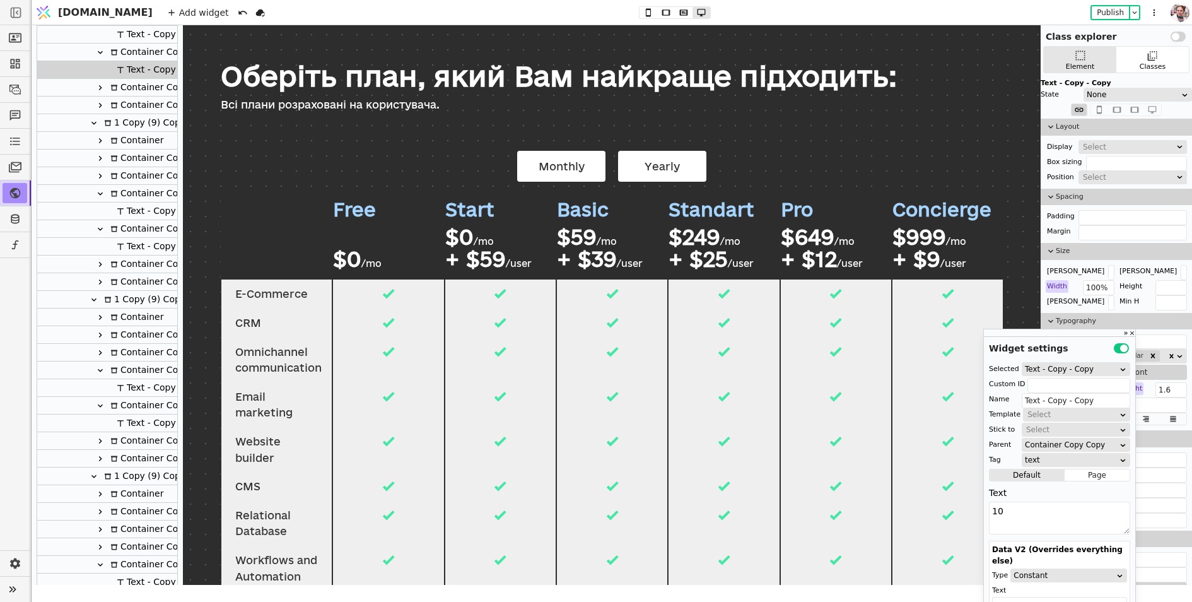
type textarea "10"
click at [619, 169] on div "Yearly" at bounding box center [662, 167] width 88 height 32
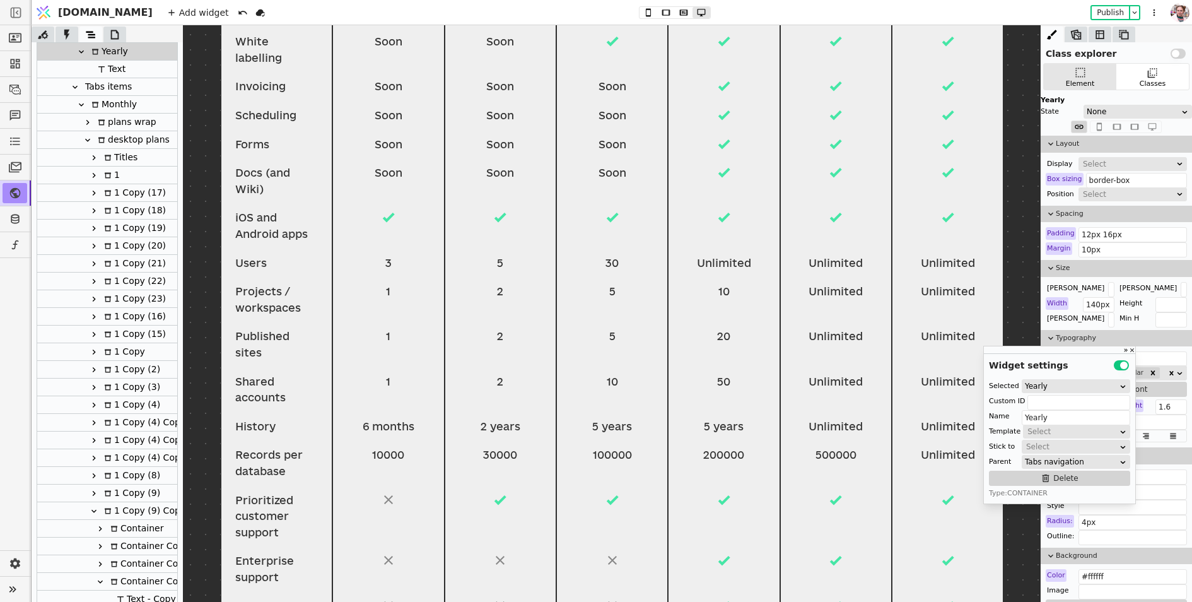
click at [126, 87] on div "Tabs items" at bounding box center [106, 86] width 50 height 17
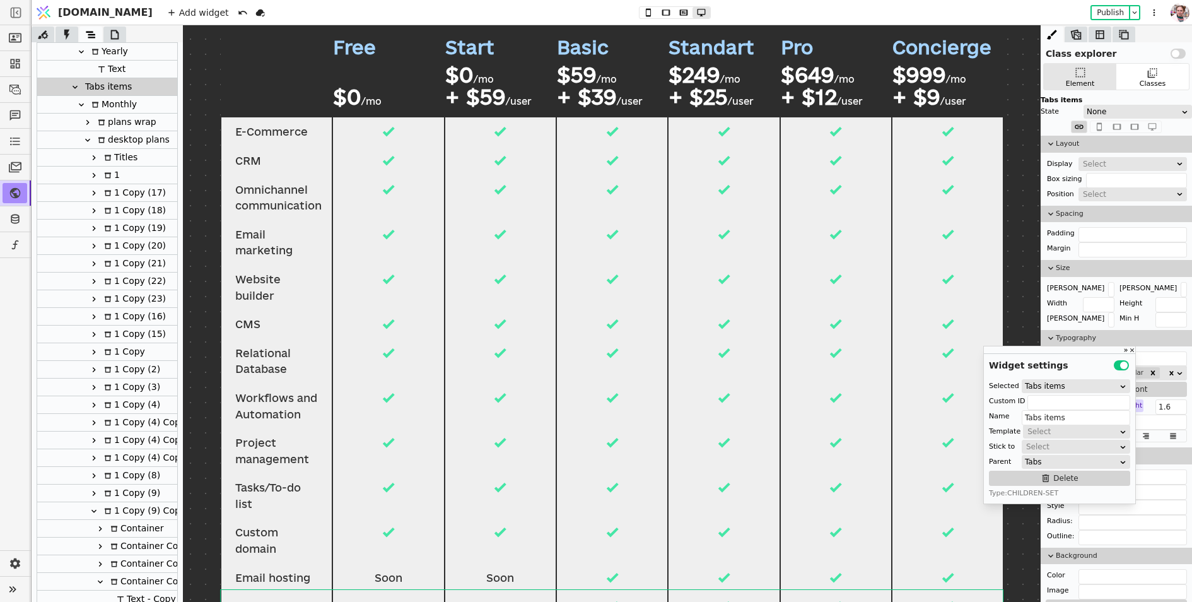
click at [119, 105] on div "Monthly" at bounding box center [112, 104] width 49 height 17
click at [81, 104] on icon at bounding box center [81, 104] width 5 height 3
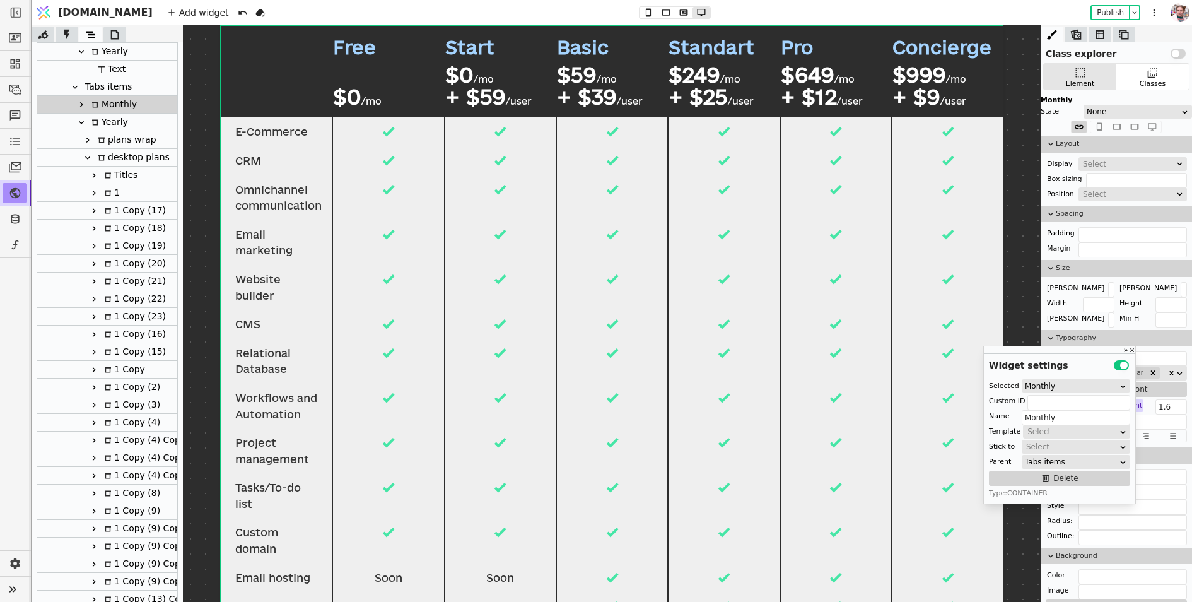
click at [104, 117] on div "Yearly" at bounding box center [108, 122] width 40 height 17
click at [81, 121] on icon at bounding box center [81, 122] width 10 height 10
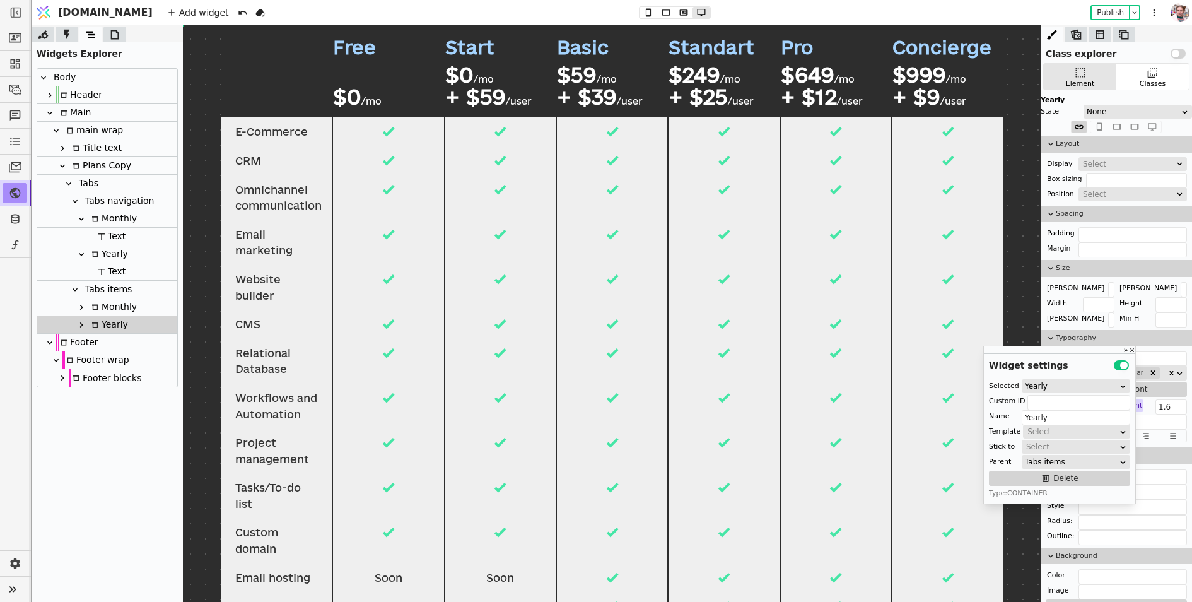
click at [109, 308] on div "Monthly" at bounding box center [112, 306] width 49 height 17
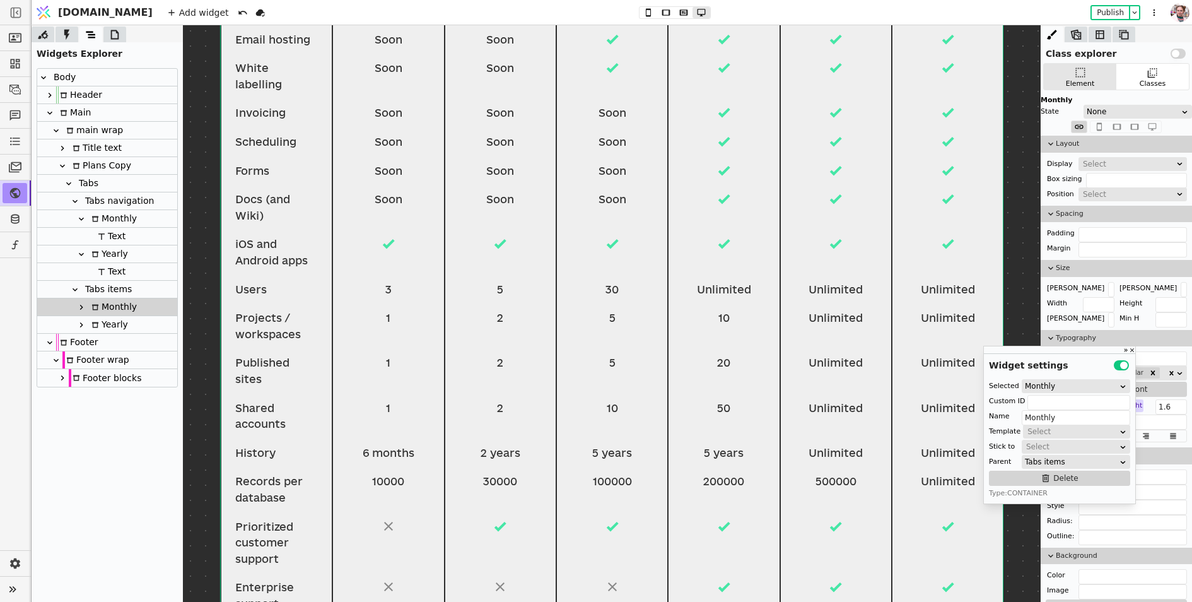
click at [114, 324] on div "Yearly" at bounding box center [108, 324] width 40 height 17
click at [113, 310] on div "Monthly" at bounding box center [112, 306] width 49 height 17
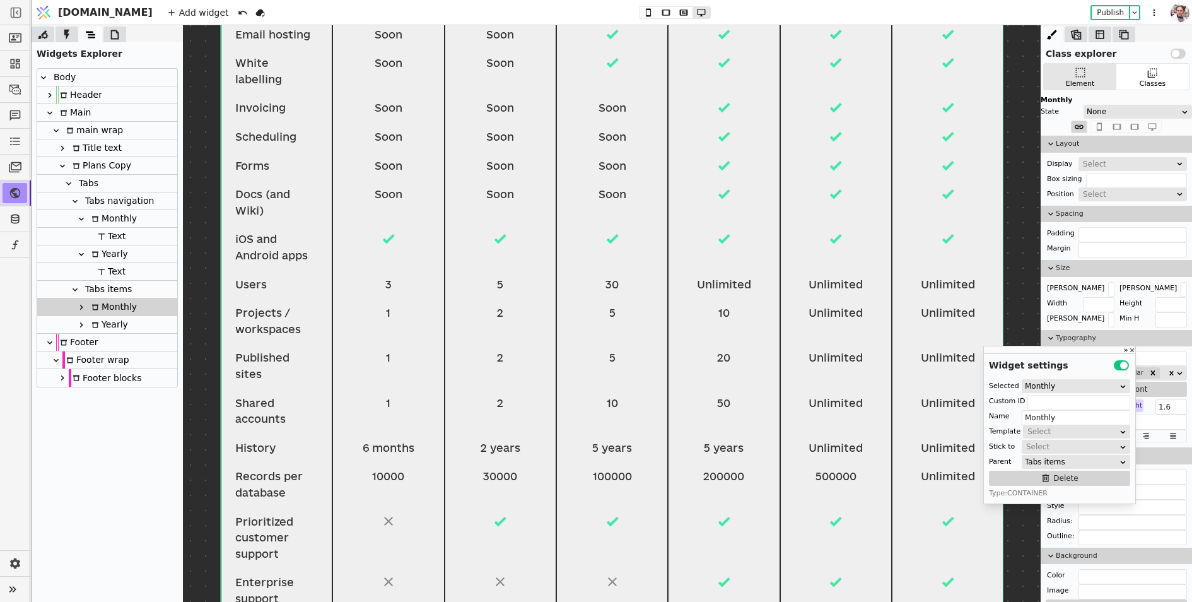
click at [110, 321] on div "Yearly" at bounding box center [108, 324] width 40 height 17
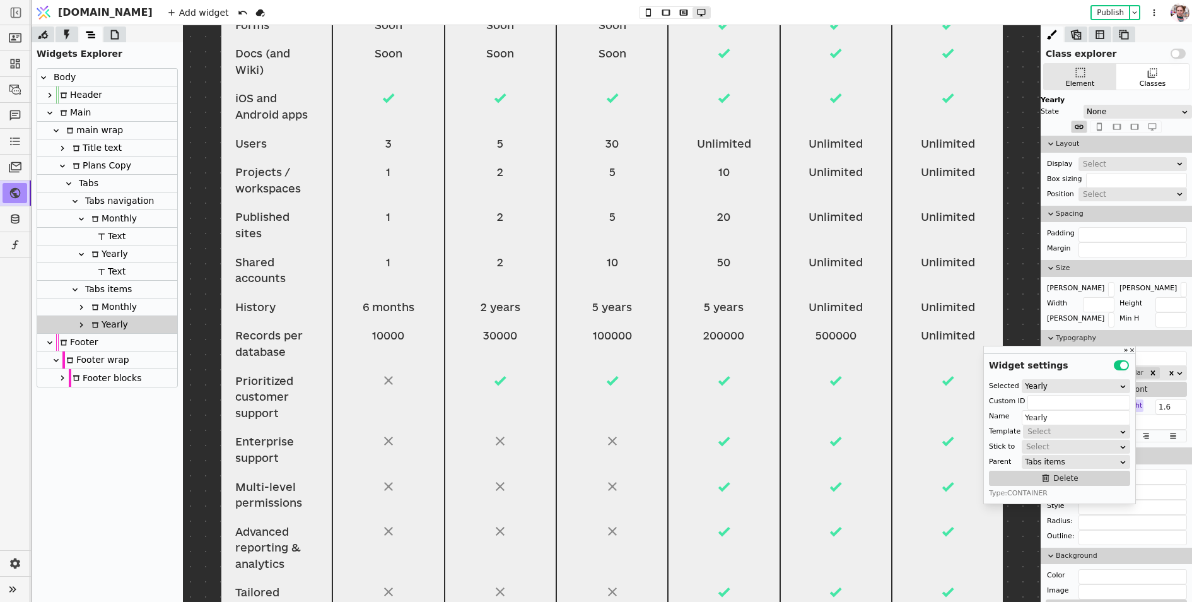
click at [114, 306] on div "Monthly" at bounding box center [112, 306] width 49 height 17
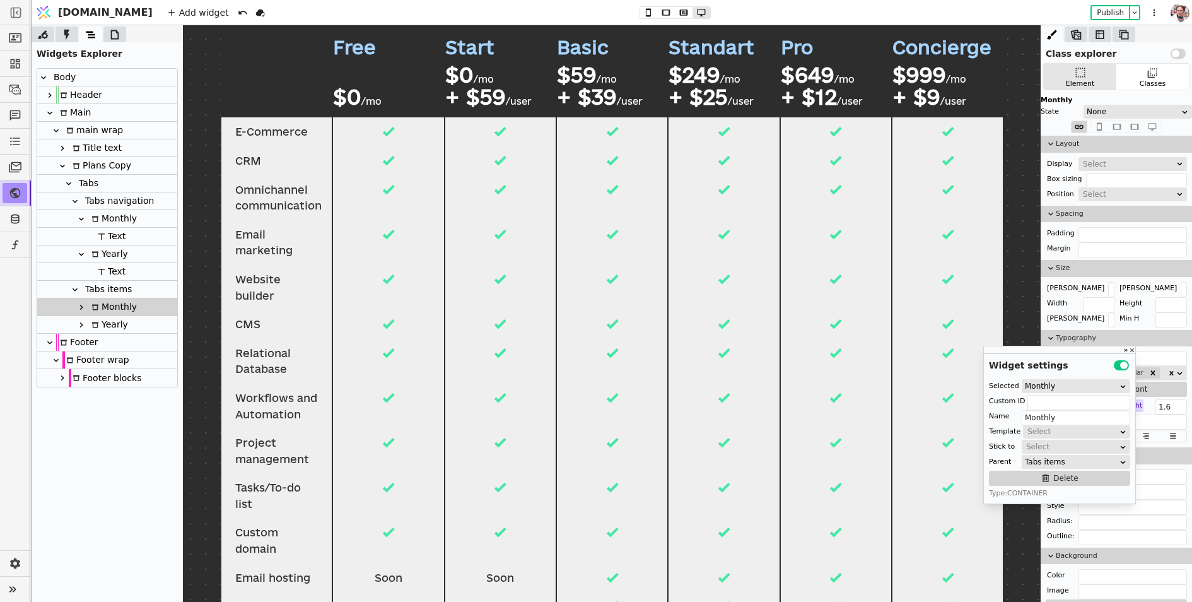
click at [112, 321] on div "Yearly" at bounding box center [108, 324] width 40 height 17
click at [120, 310] on div "Monthly" at bounding box center [112, 306] width 49 height 17
click at [120, 327] on div "Yearly" at bounding box center [108, 324] width 40 height 17
click at [81, 325] on icon at bounding box center [81, 324] width 3 height 5
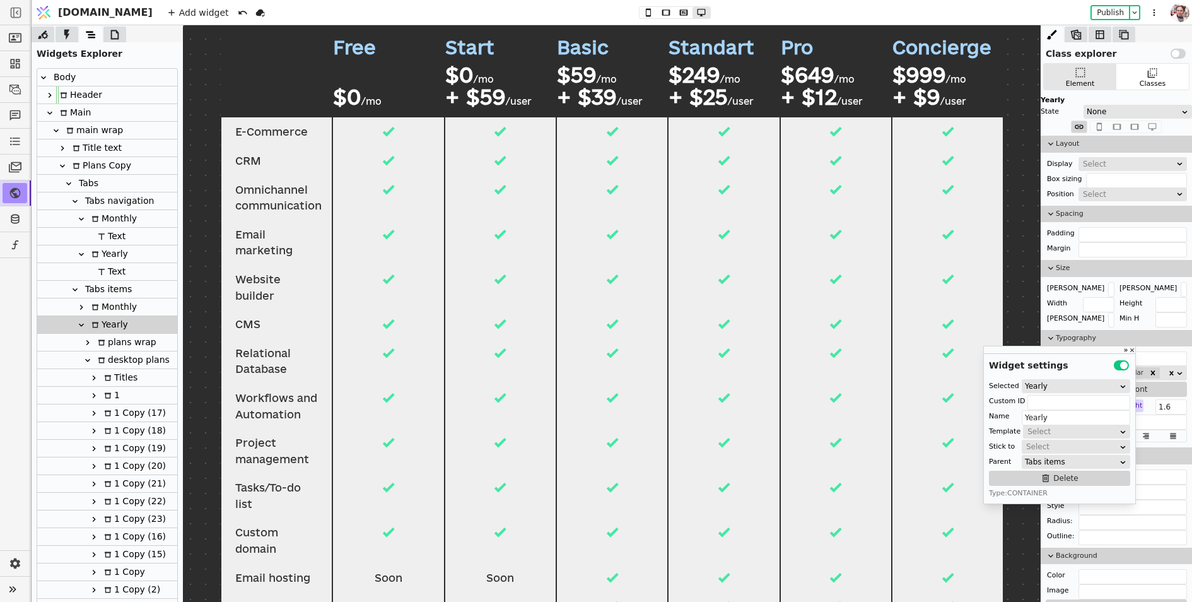
click at [90, 353] on div at bounding box center [87, 360] width 13 height 15
type input "desktop plans"
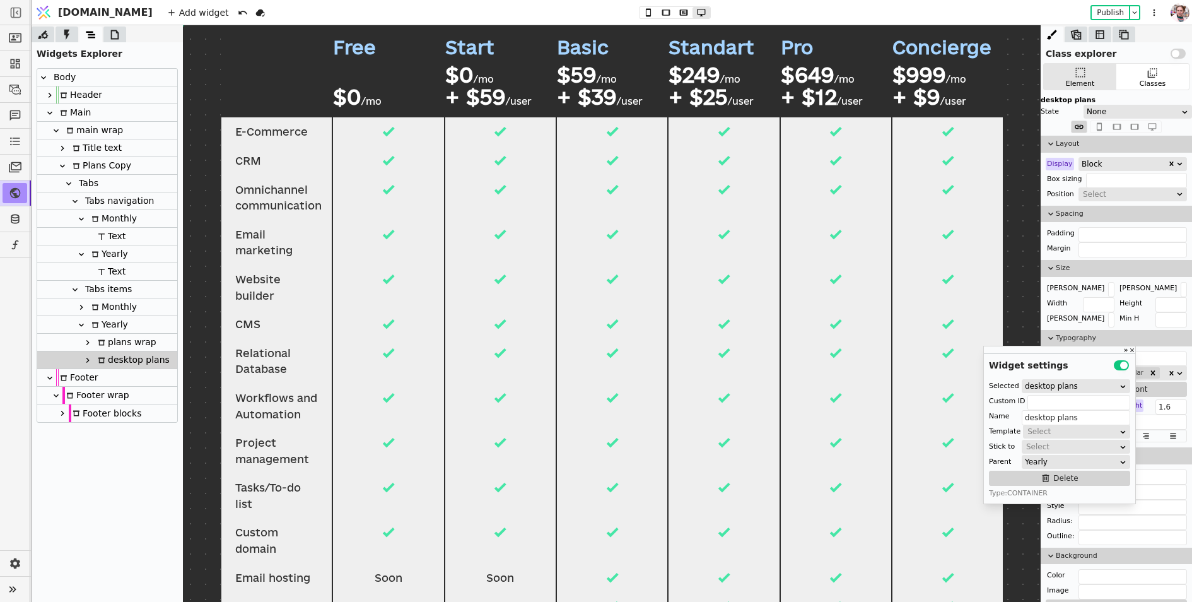
click at [131, 364] on div "desktop plans" at bounding box center [132, 359] width 76 height 17
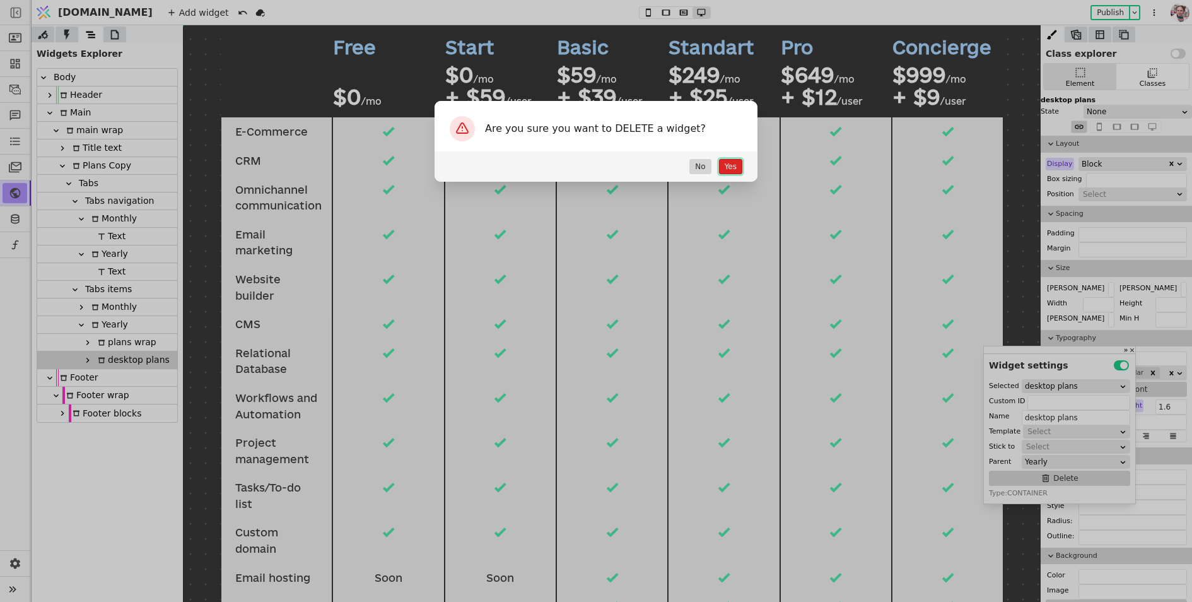
click at [725, 168] on button "Yes" at bounding box center [730, 166] width 23 height 15
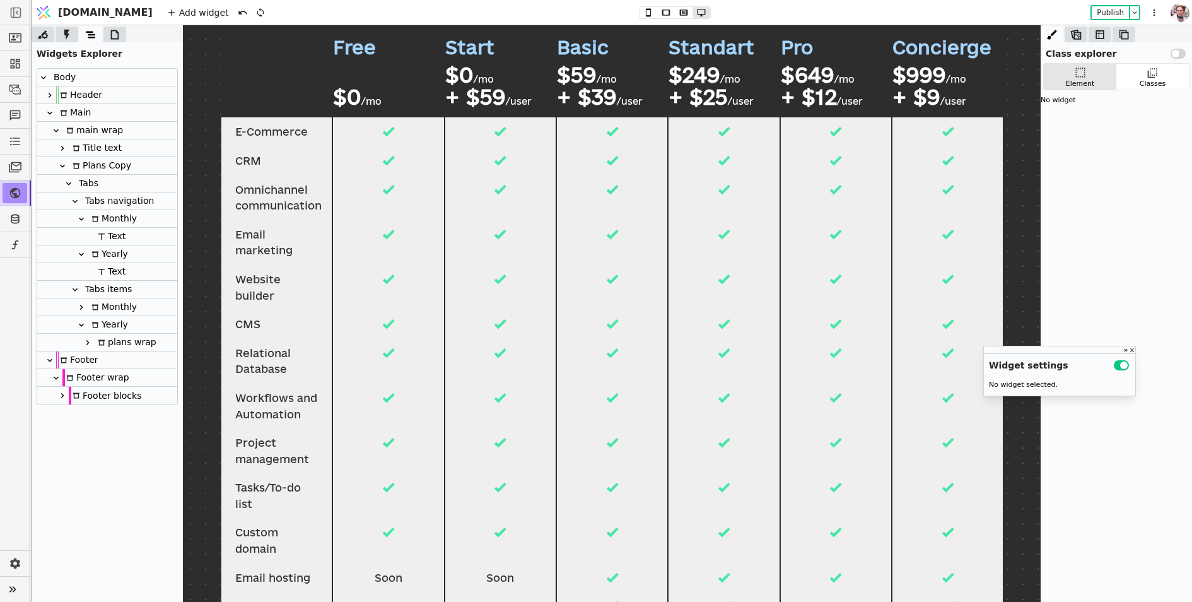
click at [83, 309] on icon at bounding box center [81, 307] width 10 height 10
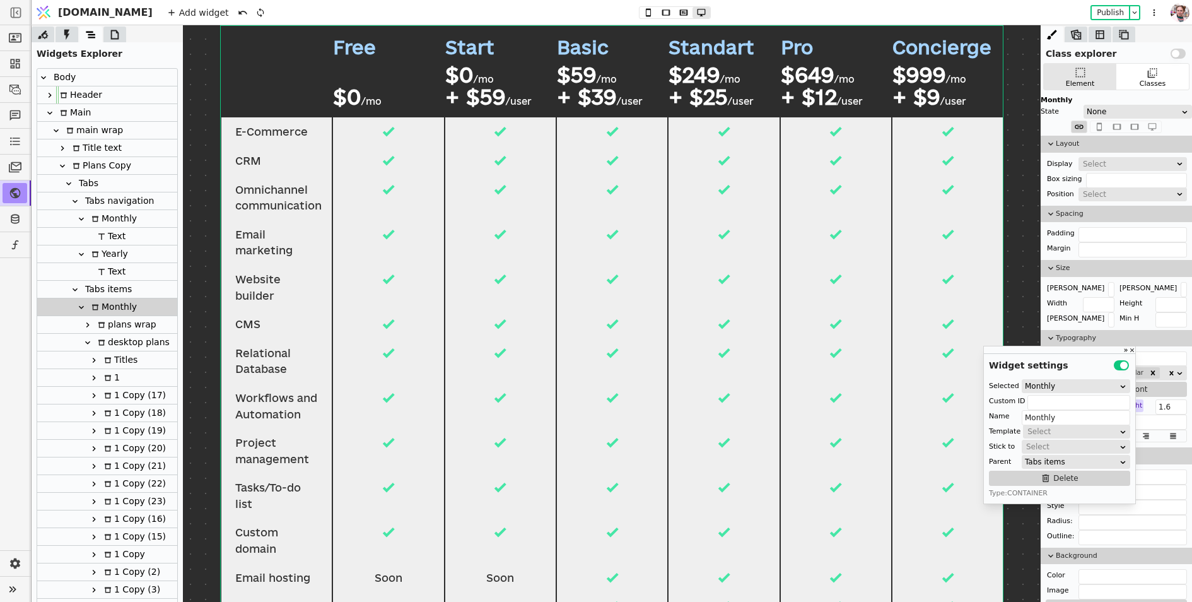
click at [86, 343] on icon at bounding box center [88, 342] width 10 height 10
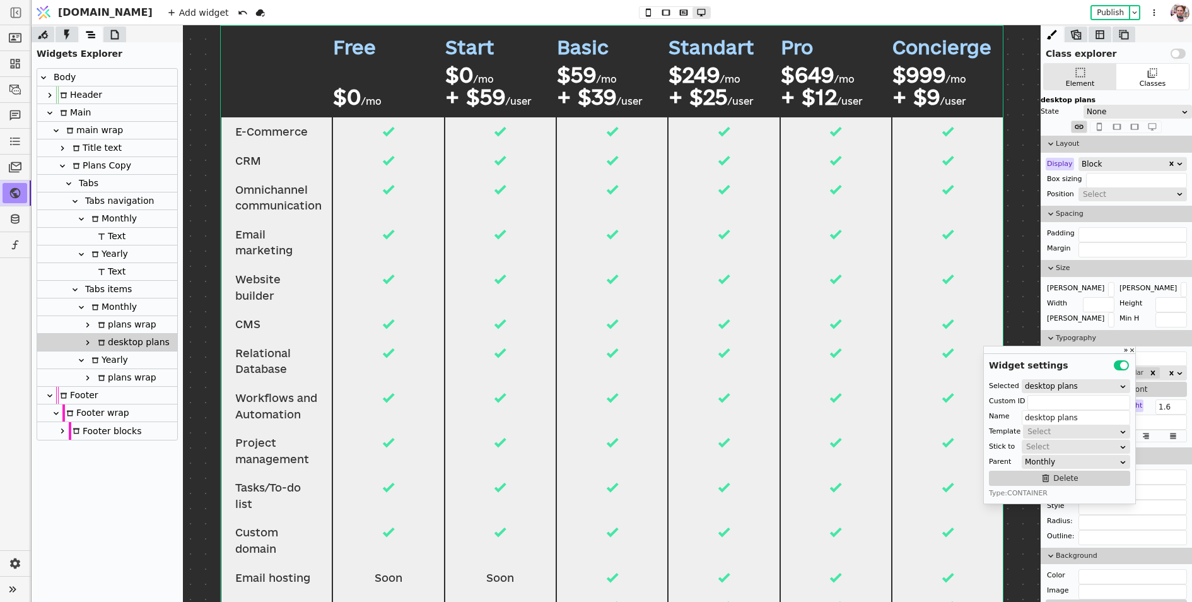
click at [111, 345] on div "desktop plans" at bounding box center [132, 342] width 76 height 17
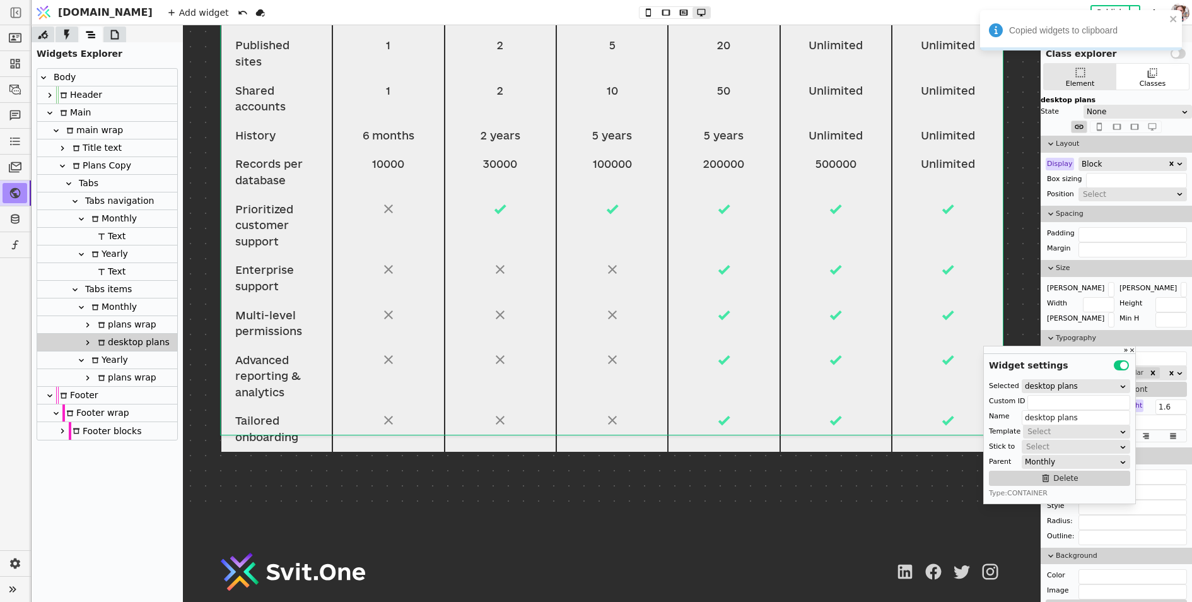
click at [111, 361] on div "Yearly" at bounding box center [108, 359] width 40 height 17
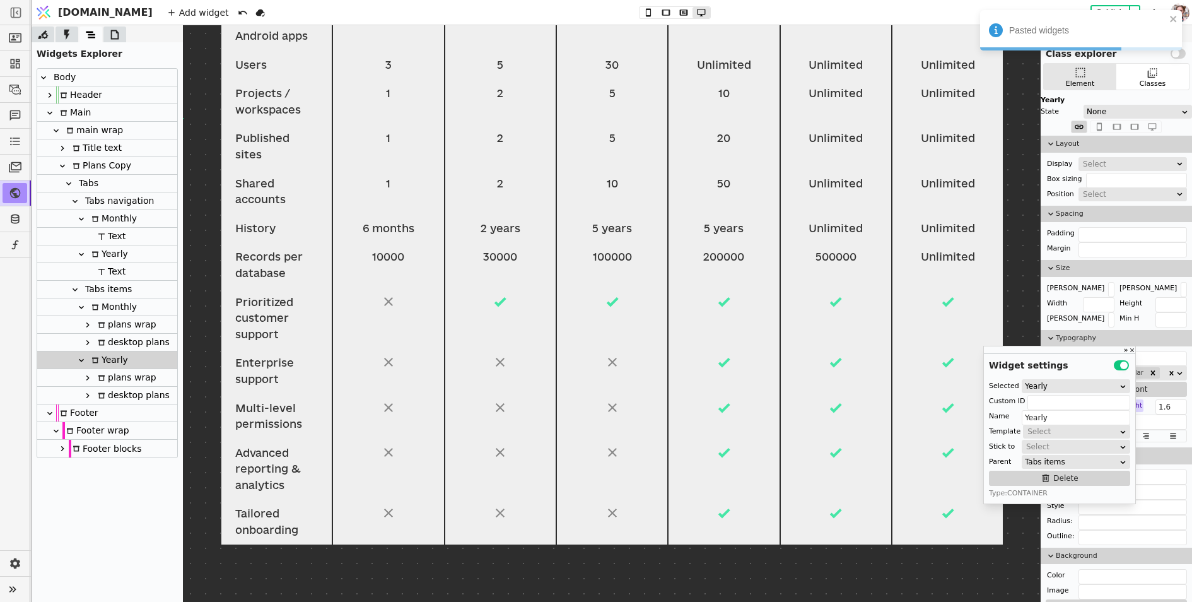
click at [92, 398] on icon at bounding box center [88, 395] width 10 height 10
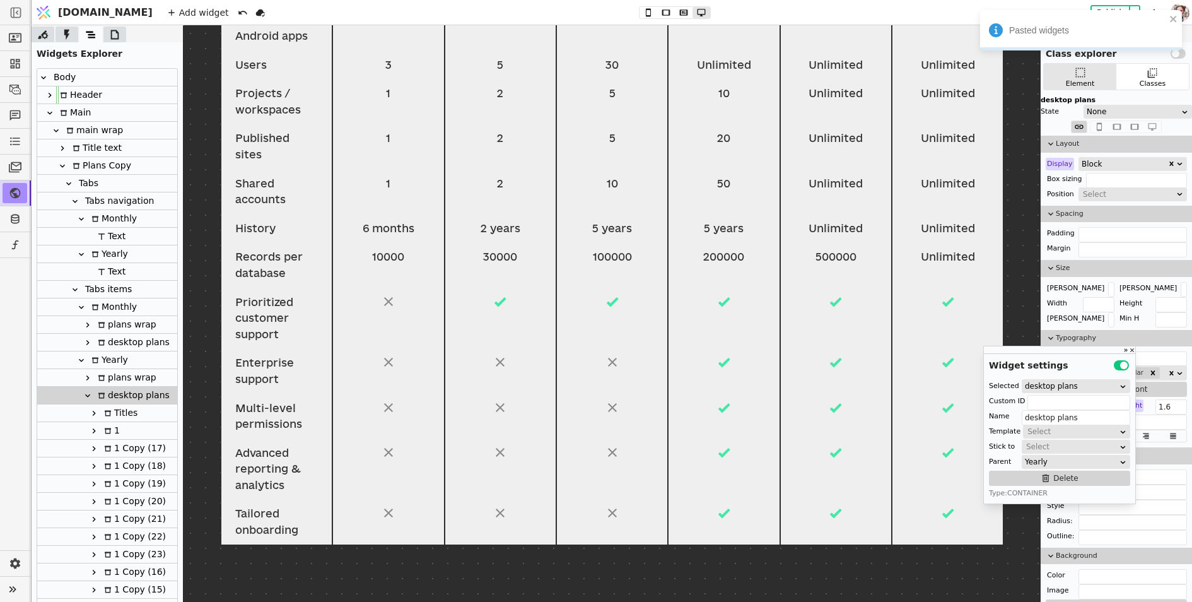
click at [93, 414] on icon at bounding box center [94, 413] width 3 height 5
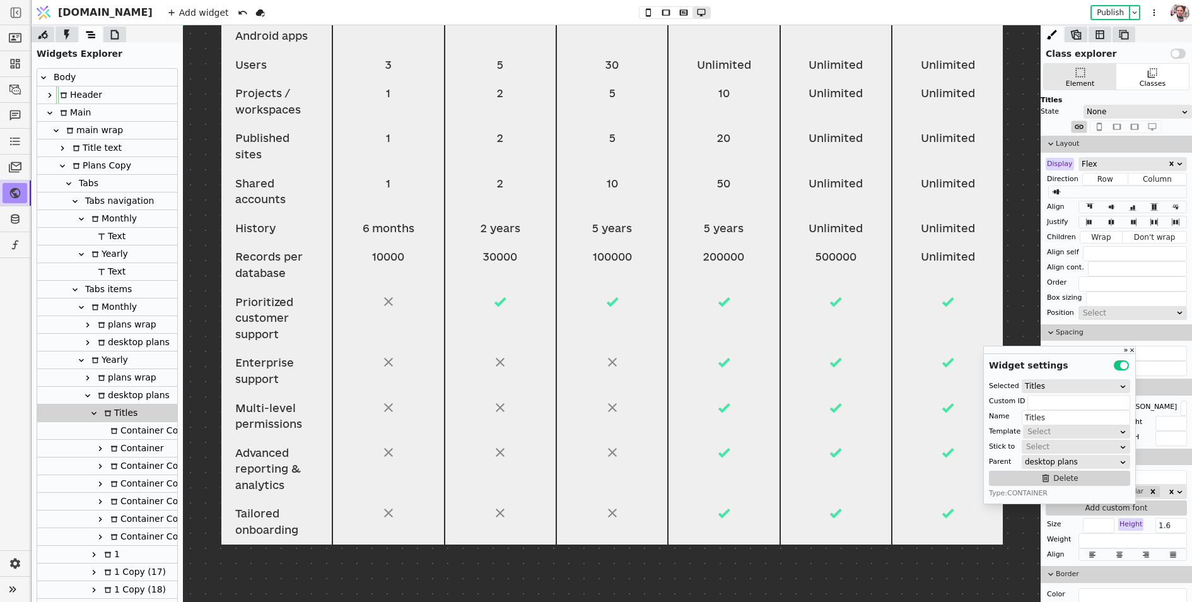
click at [101, 449] on icon at bounding box center [100, 448] width 10 height 10
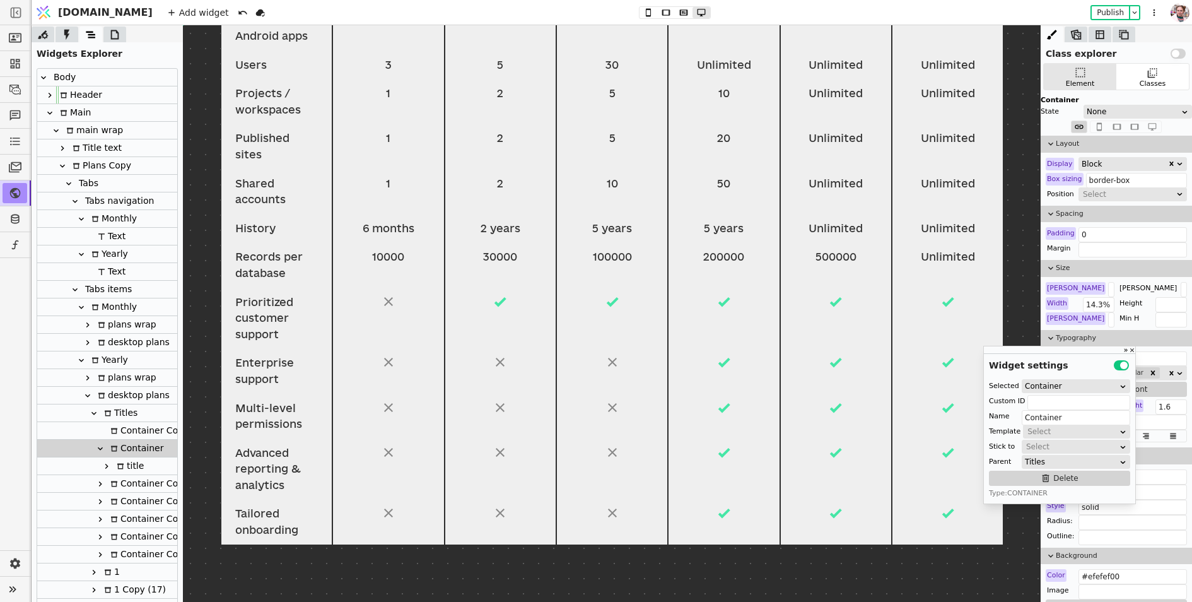
click at [103, 483] on icon at bounding box center [100, 484] width 10 height 10
click at [127, 500] on div "title" at bounding box center [128, 501] width 31 height 17
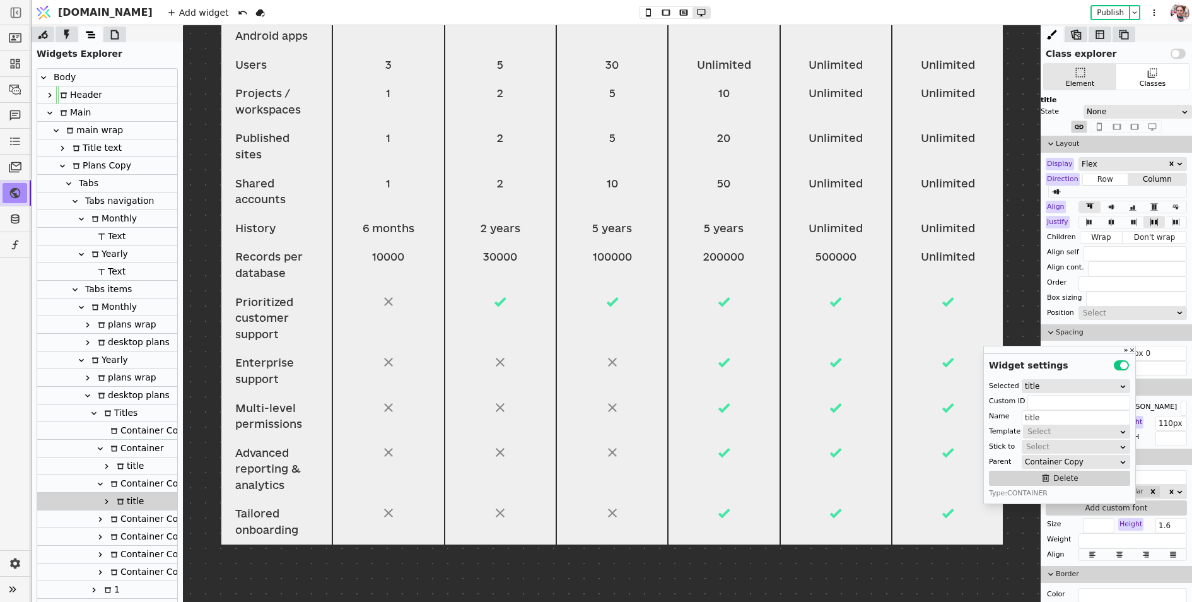
click at [95, 501] on div "title" at bounding box center [107, 502] width 140 height 18
click at [104, 501] on icon at bounding box center [107, 501] width 10 height 10
click at [124, 520] on icon at bounding box center [127, 519] width 8 height 8
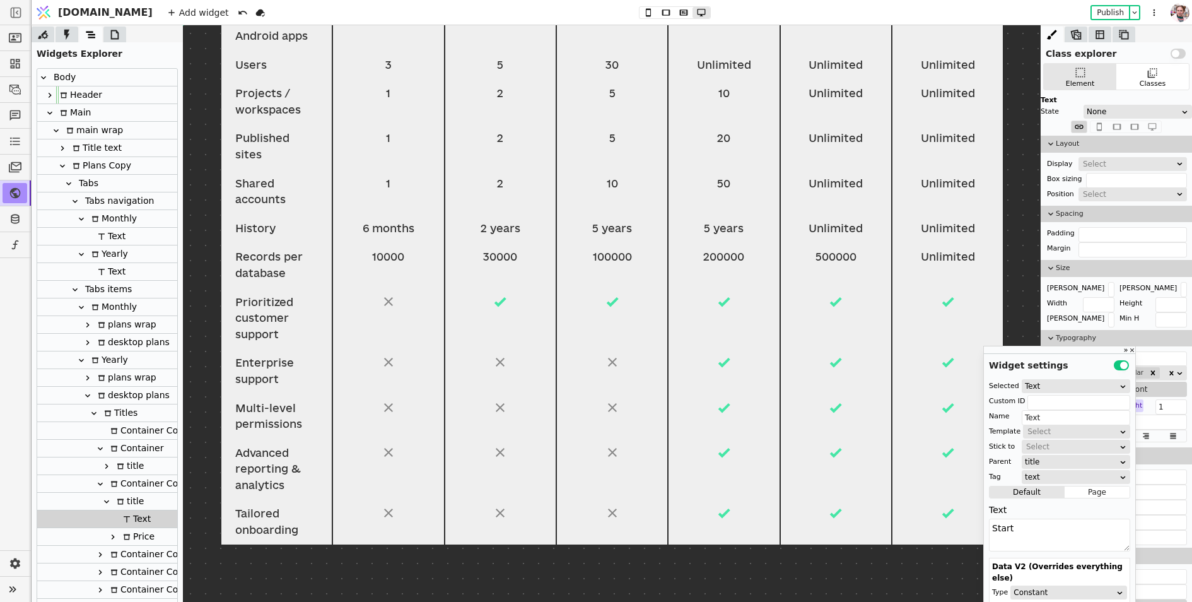
click at [114, 541] on icon at bounding box center [113, 537] width 10 height 10
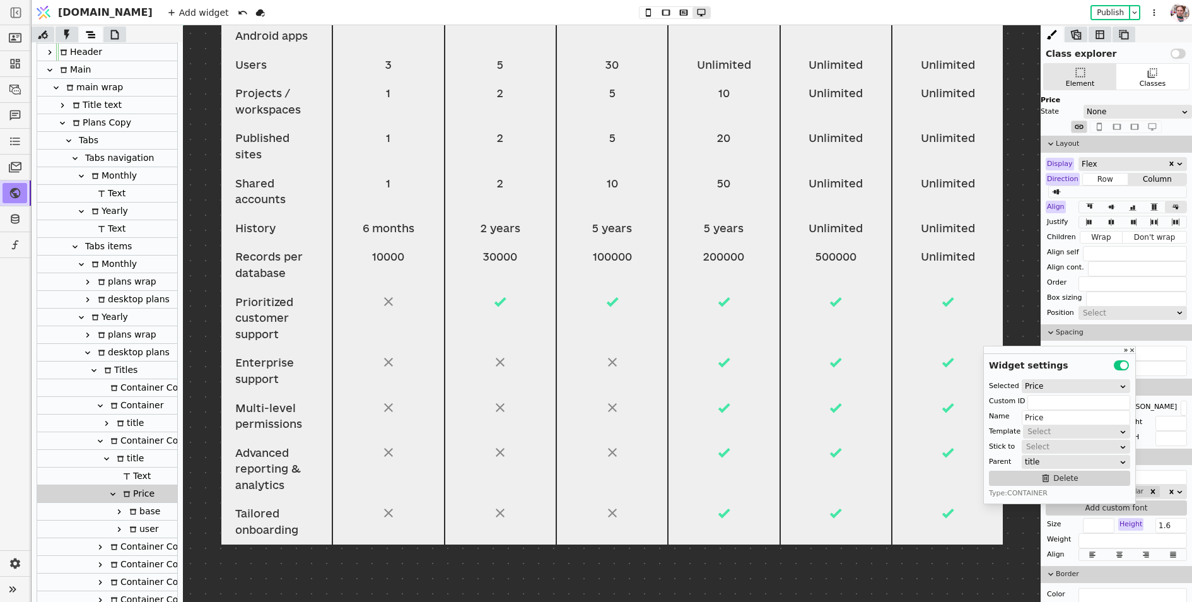
click at [117, 514] on icon at bounding box center [119, 511] width 10 height 10
click at [137, 531] on icon at bounding box center [140, 529] width 8 height 8
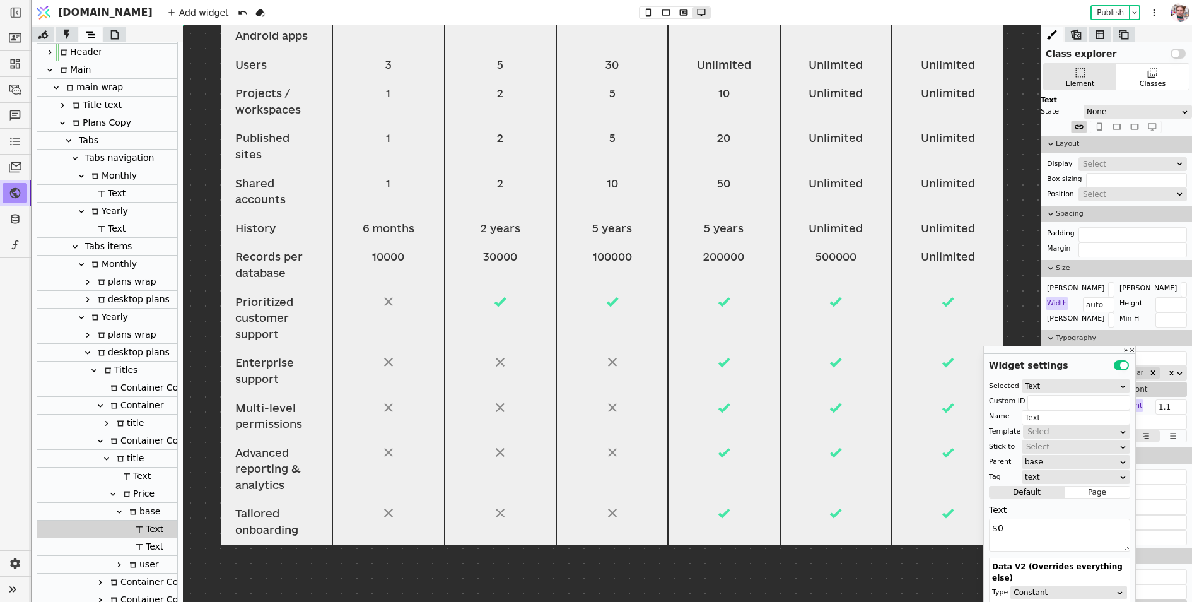
click at [121, 565] on icon at bounding box center [119, 564] width 10 height 10
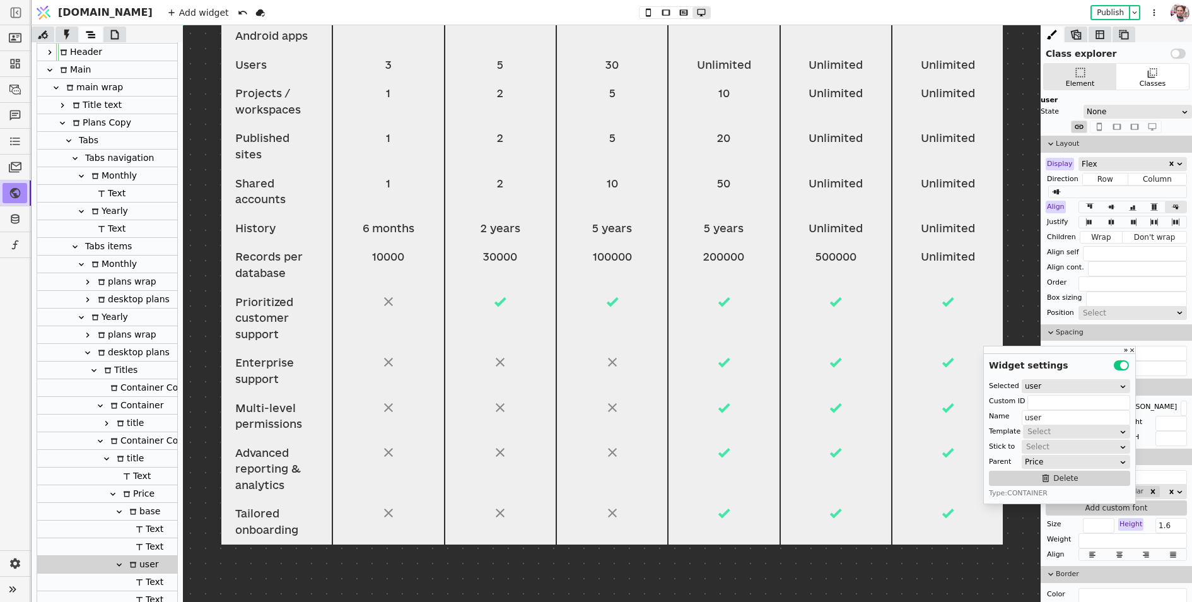
click at [130, 582] on div at bounding box center [125, 581] width 13 height 17
type input "Text"
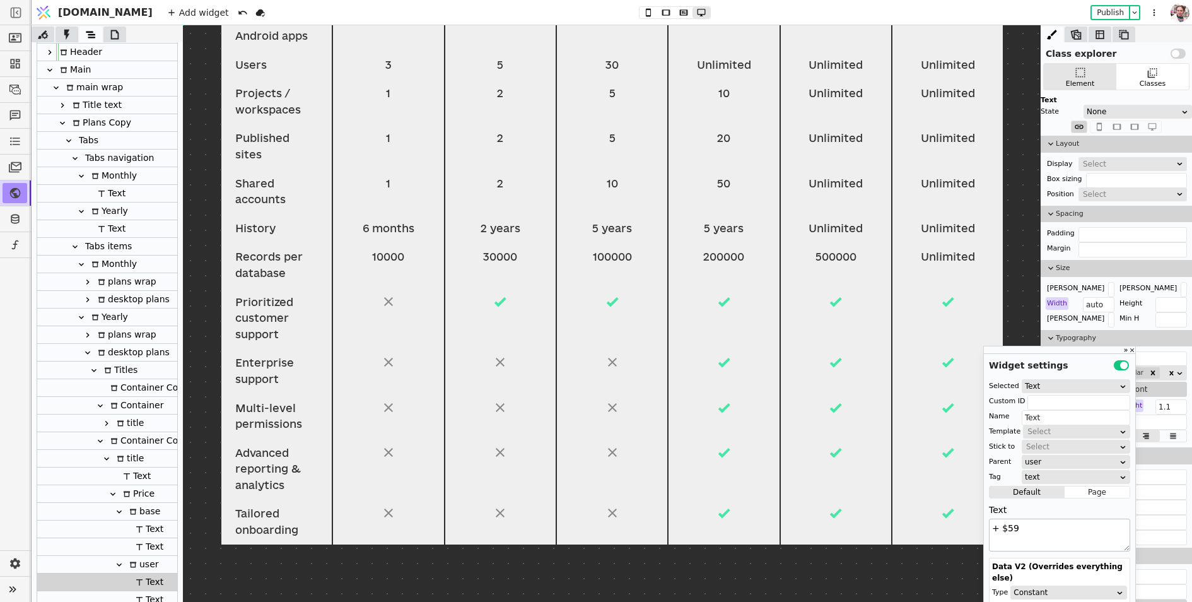
click at [1010, 526] on textarea "+ $59" at bounding box center [1059, 534] width 141 height 33
type textarea "+ $49"
click at [106, 459] on icon at bounding box center [107, 459] width 10 height 10
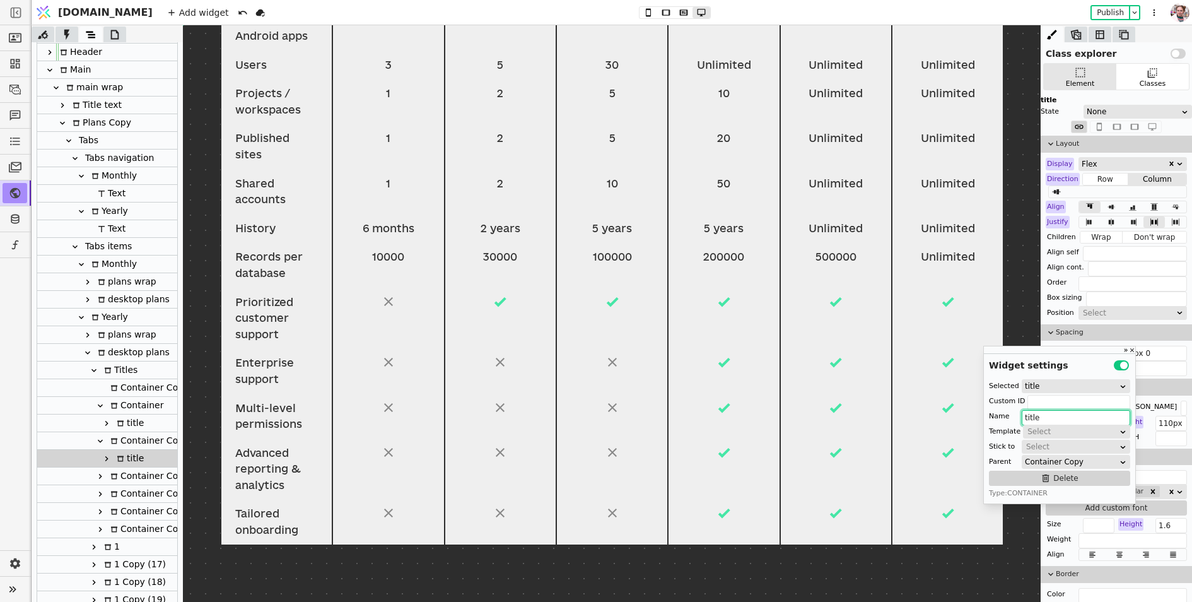
click at [1039, 414] on input "title" at bounding box center [1076, 417] width 108 height 15
click at [134, 438] on div "Container Copy" at bounding box center [148, 440] width 82 height 17
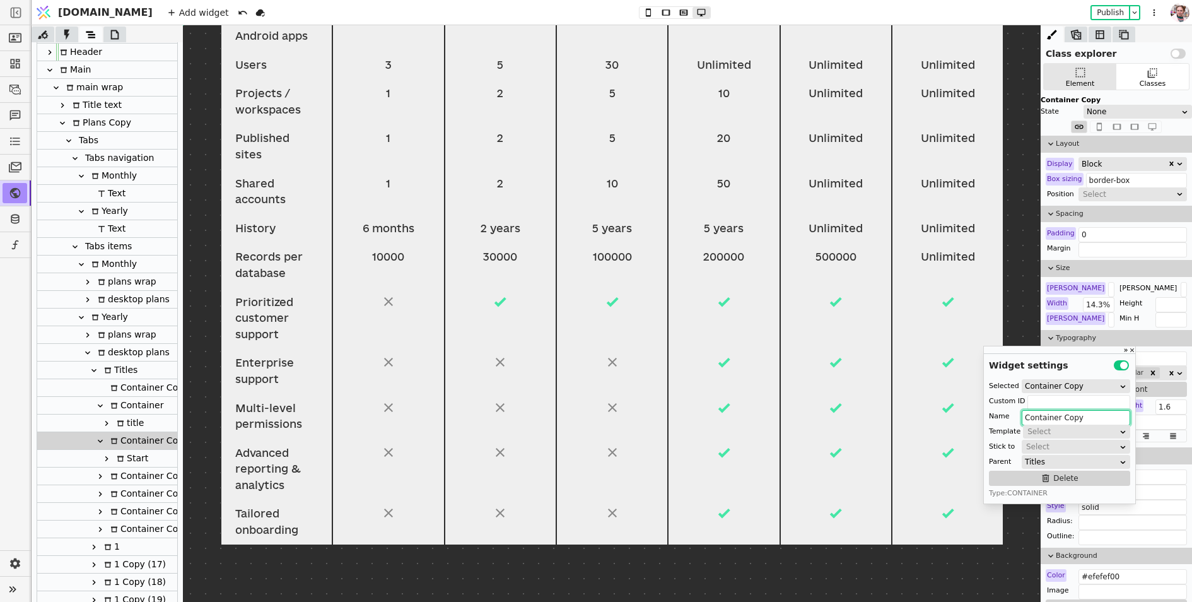
paste input "Start"
click at [102, 436] on icon at bounding box center [100, 441] width 10 height 10
click at [99, 455] on icon at bounding box center [100, 459] width 10 height 10
click at [720, 520] on div at bounding box center [724, 521] width 112 height 45
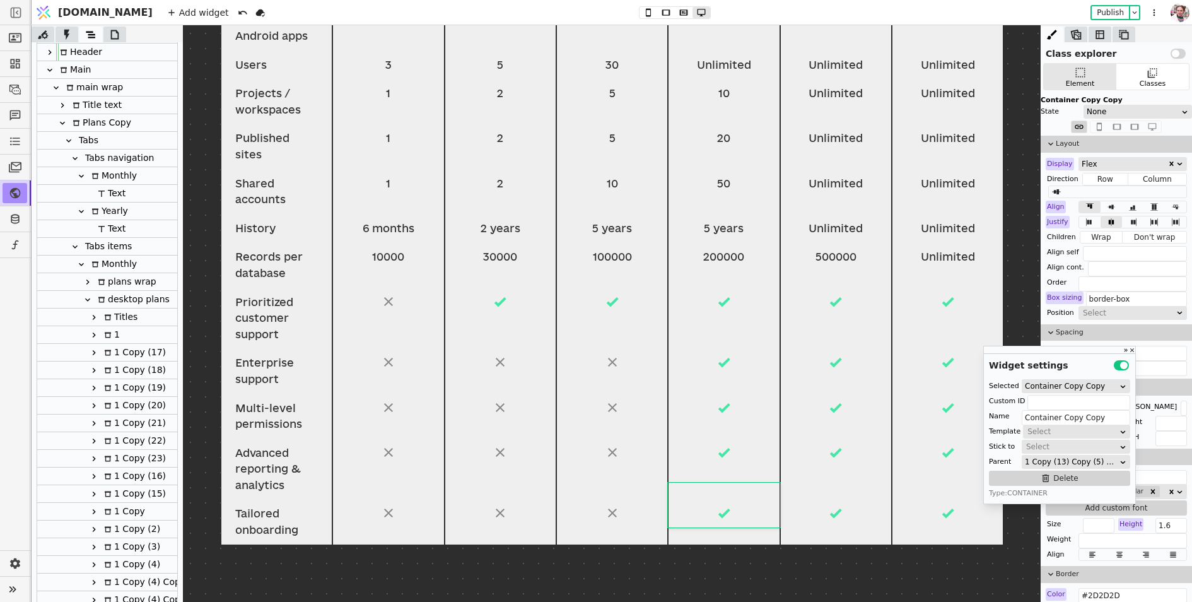
scroll to position [1739, 0]
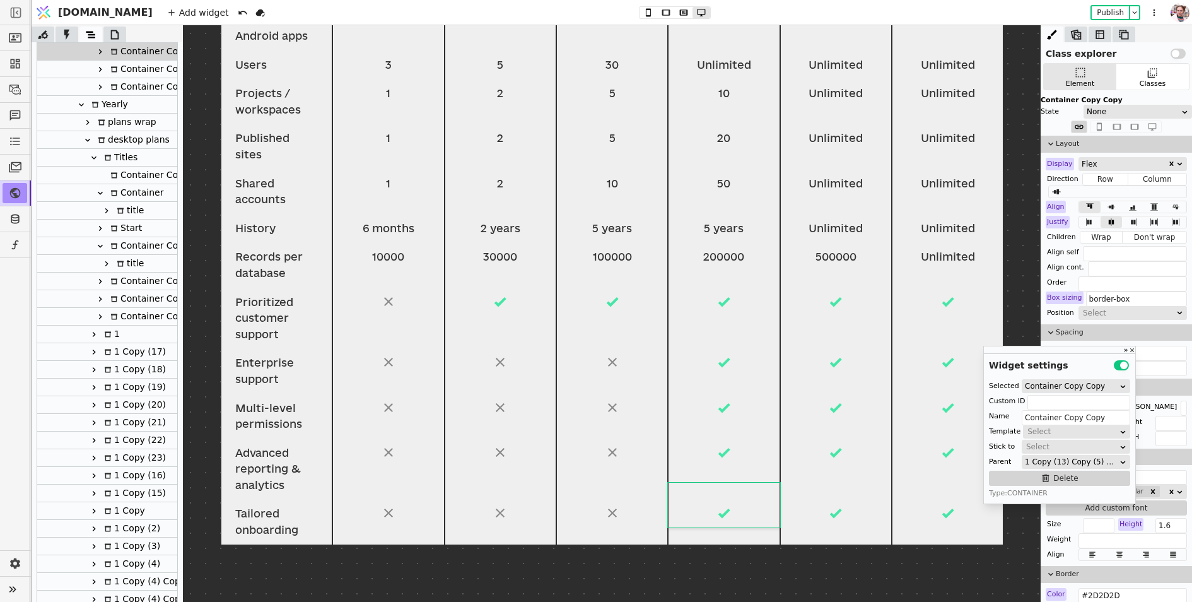
type input "Plans Copy"
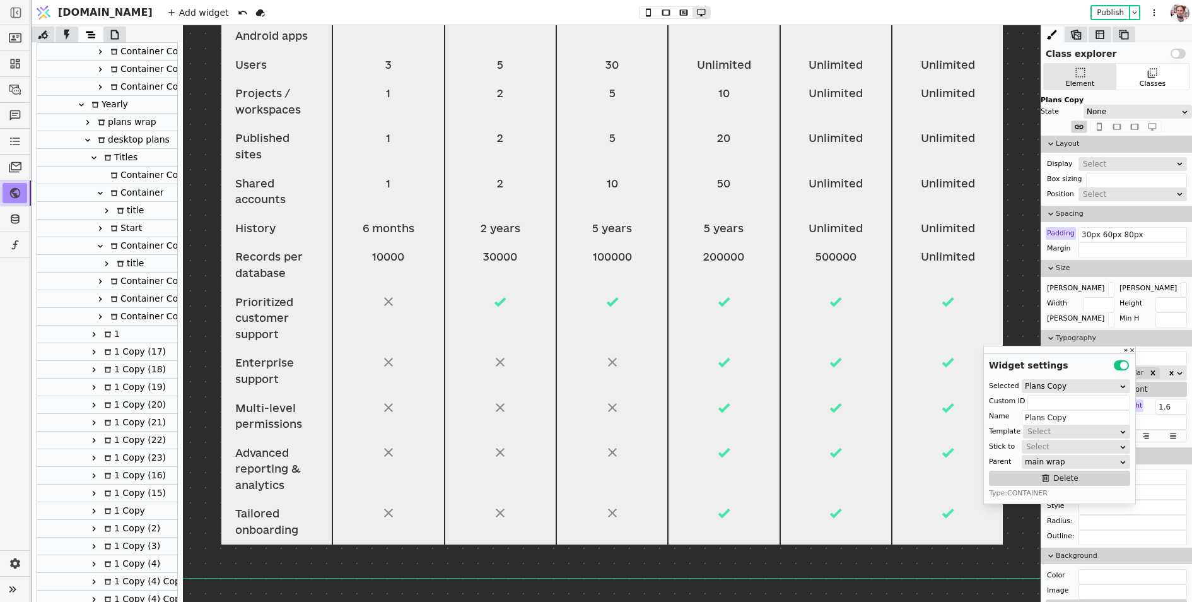
scroll to position [114, 0]
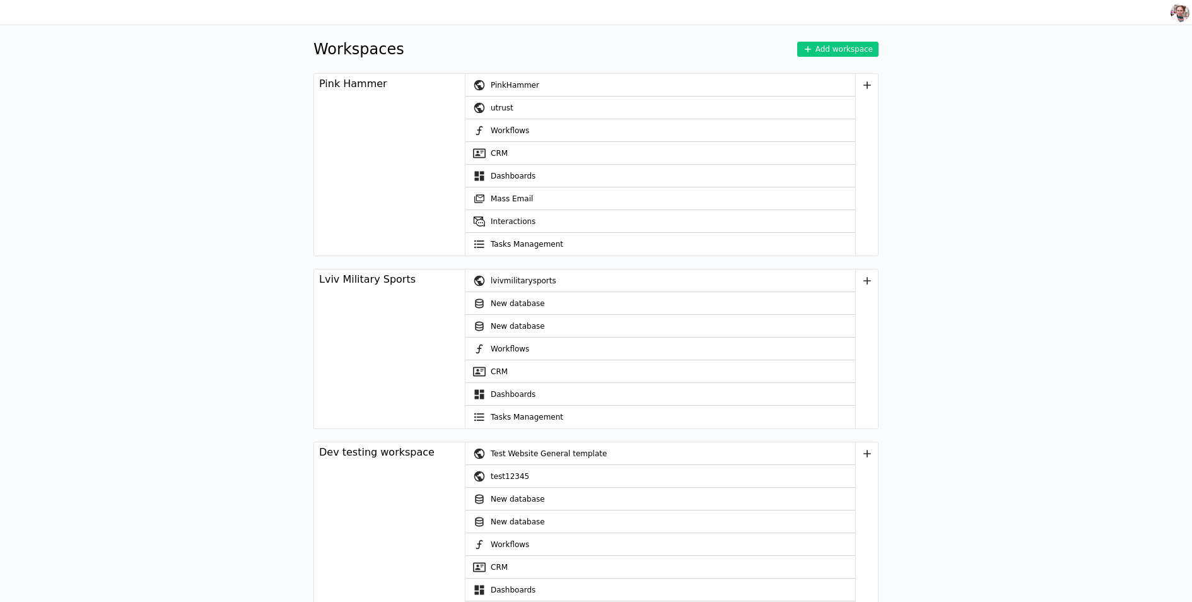
scroll to position [3846, 0]
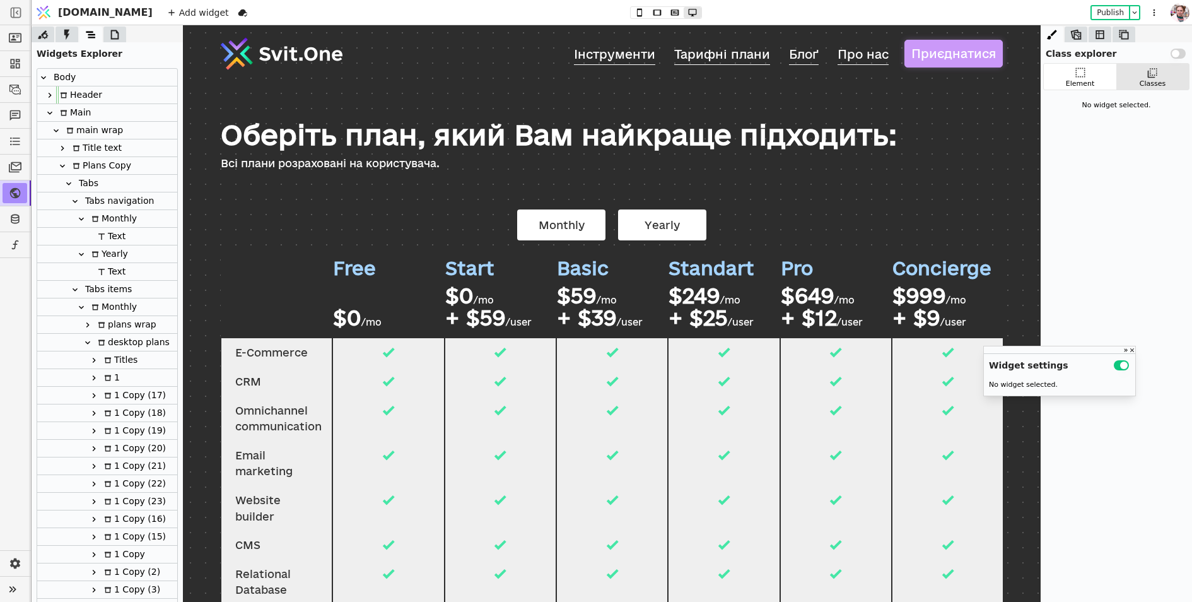
scroll to position [123, 0]
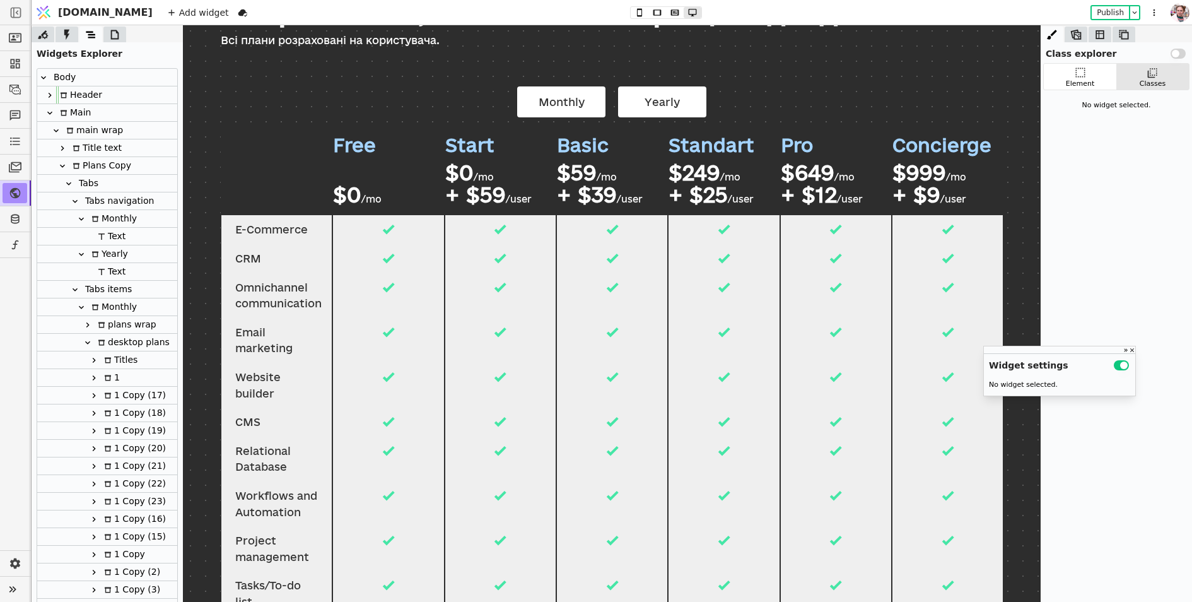
click at [83, 307] on icon at bounding box center [81, 307] width 10 height 10
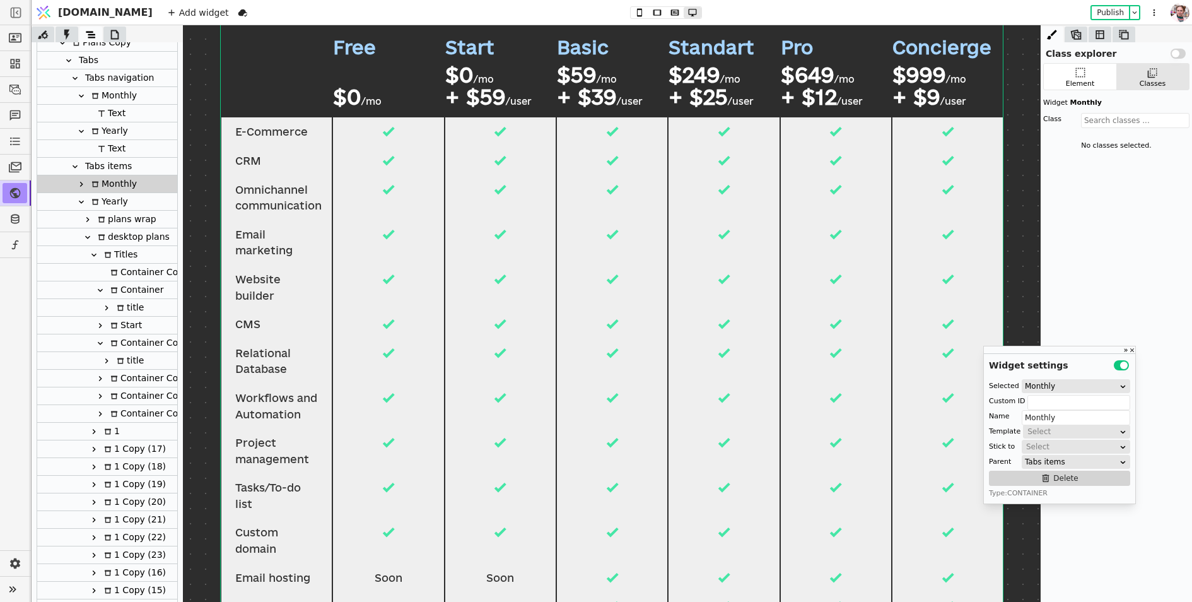
click at [117, 339] on div "Container Copy Copy" at bounding box center [160, 342] width 107 height 17
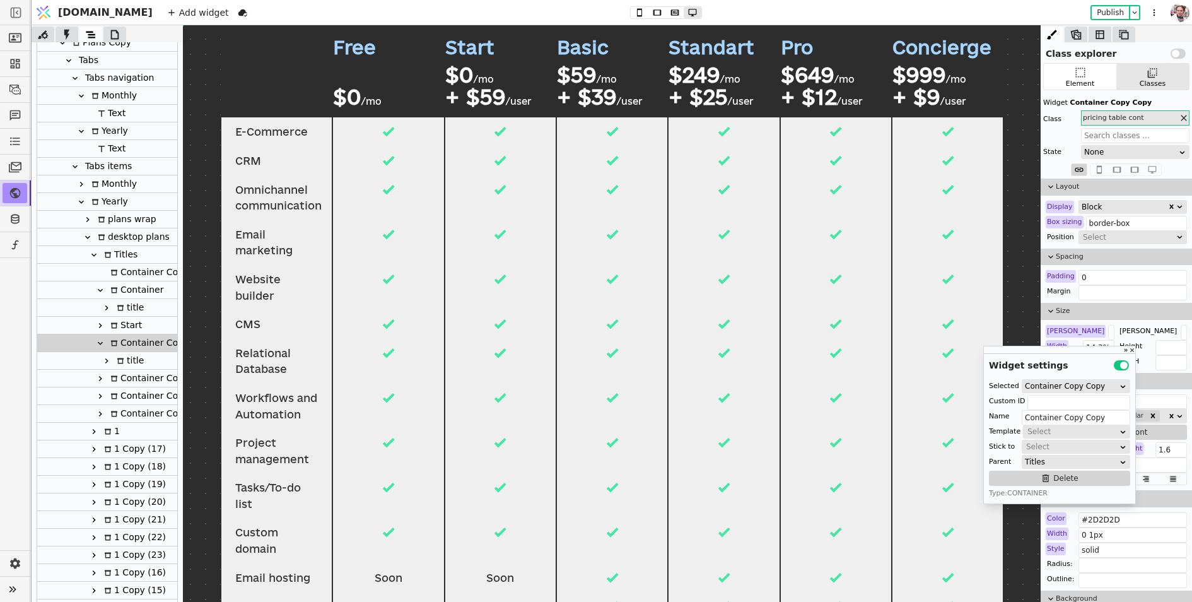
click at [113, 360] on div at bounding box center [114, 360] width 3 height 18
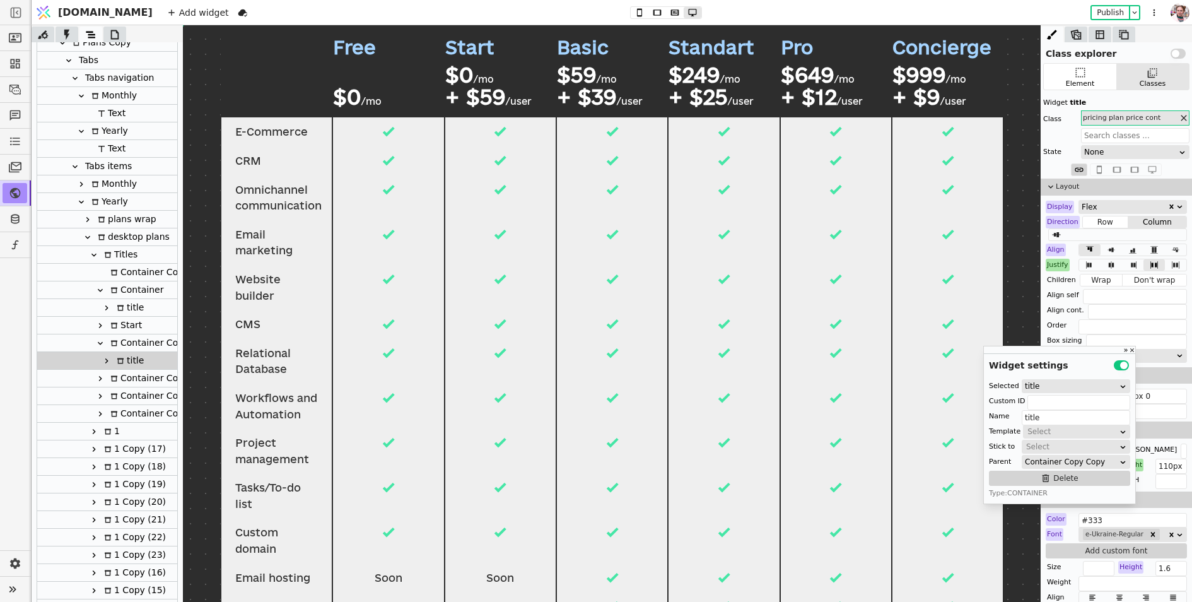
click at [107, 361] on icon at bounding box center [106, 360] width 3 height 5
click at [133, 377] on div "Text" at bounding box center [135, 378] width 32 height 17
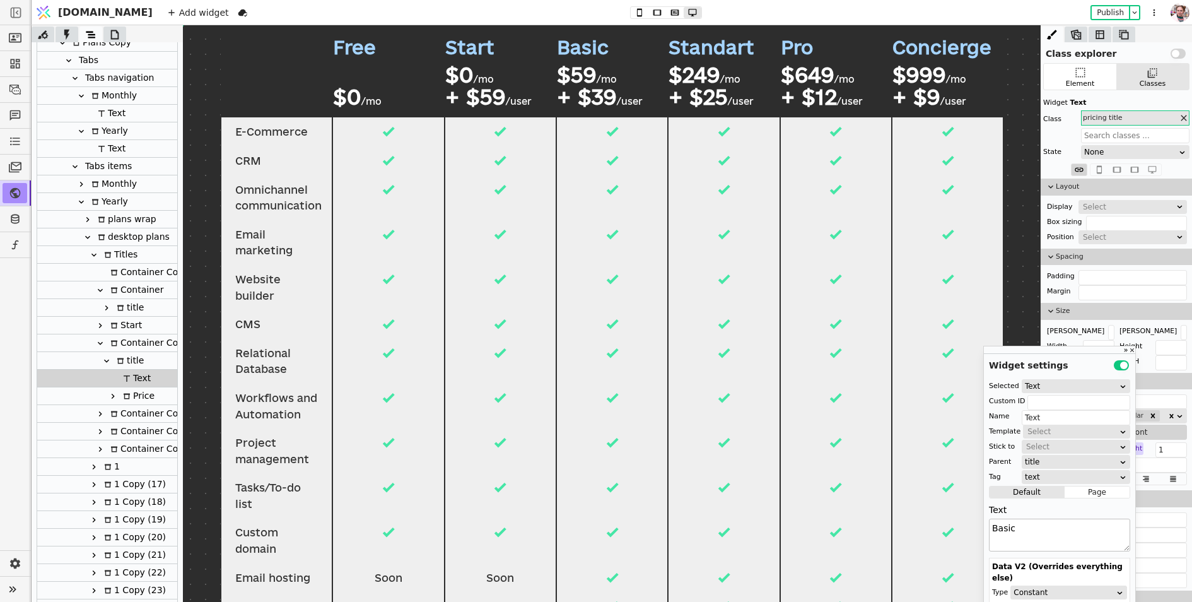
click at [1033, 525] on textarea "Basic" at bounding box center [1059, 534] width 141 height 33
click at [158, 347] on div "Container Copy Copy" at bounding box center [160, 342] width 107 height 17
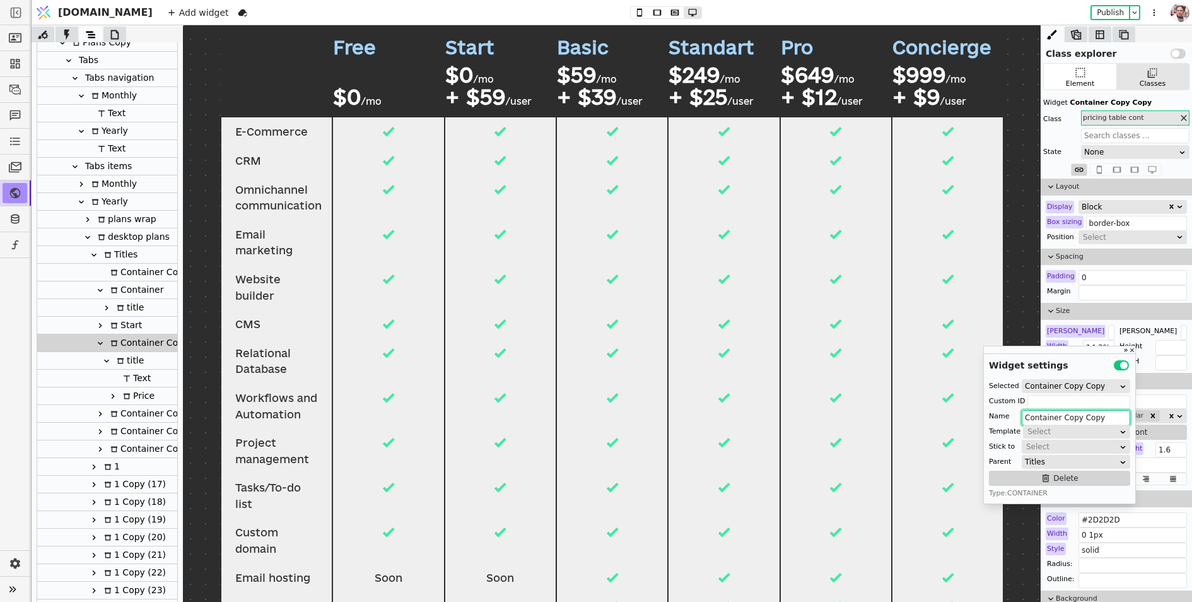
click at [1034, 424] on input "Container Copy Copy" at bounding box center [1076, 417] width 108 height 15
paste input "Basic"
click at [149, 360] on div "title" at bounding box center [107, 361] width 140 height 18
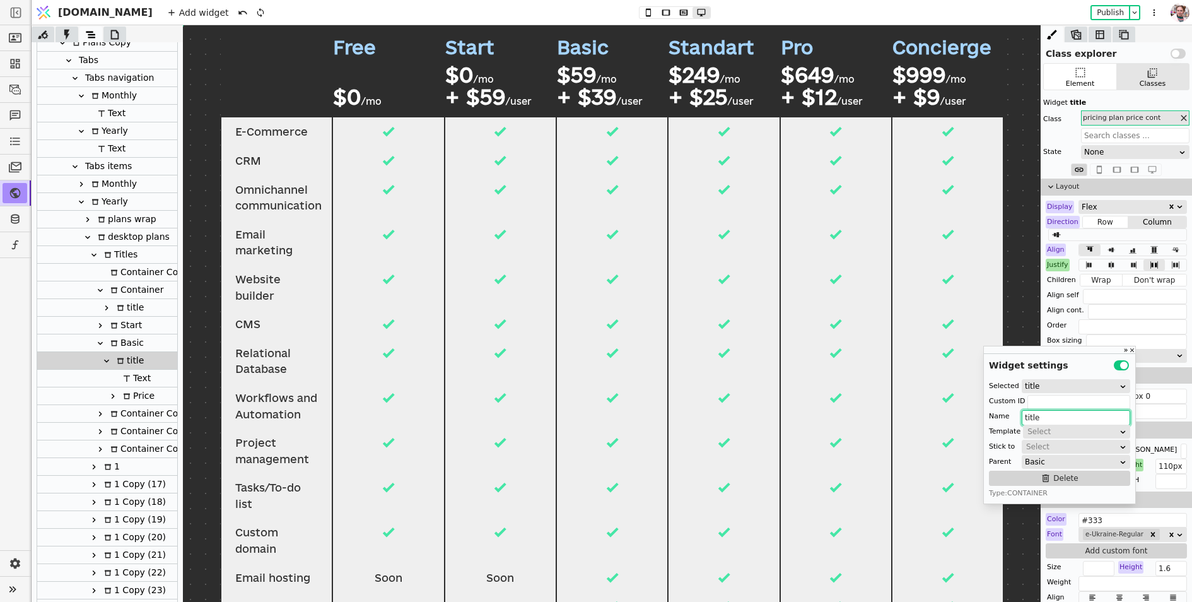
paste input "Basic"
click at [112, 391] on icon at bounding box center [113, 396] width 10 height 10
type input "Price"
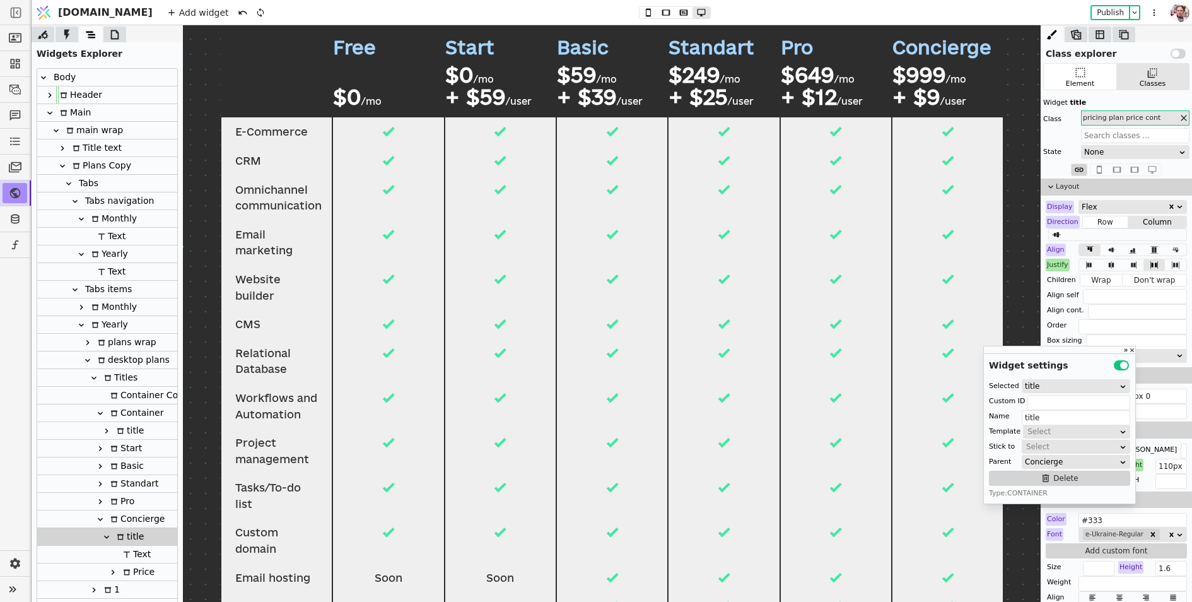
scroll to position [123, 0]
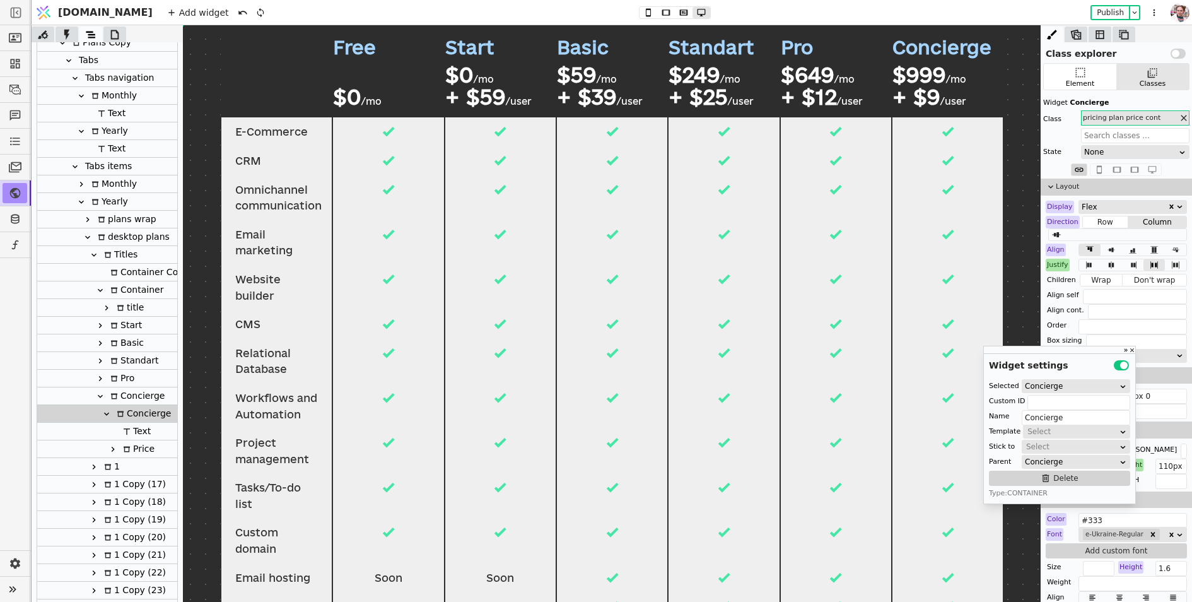
type input "Concierge"
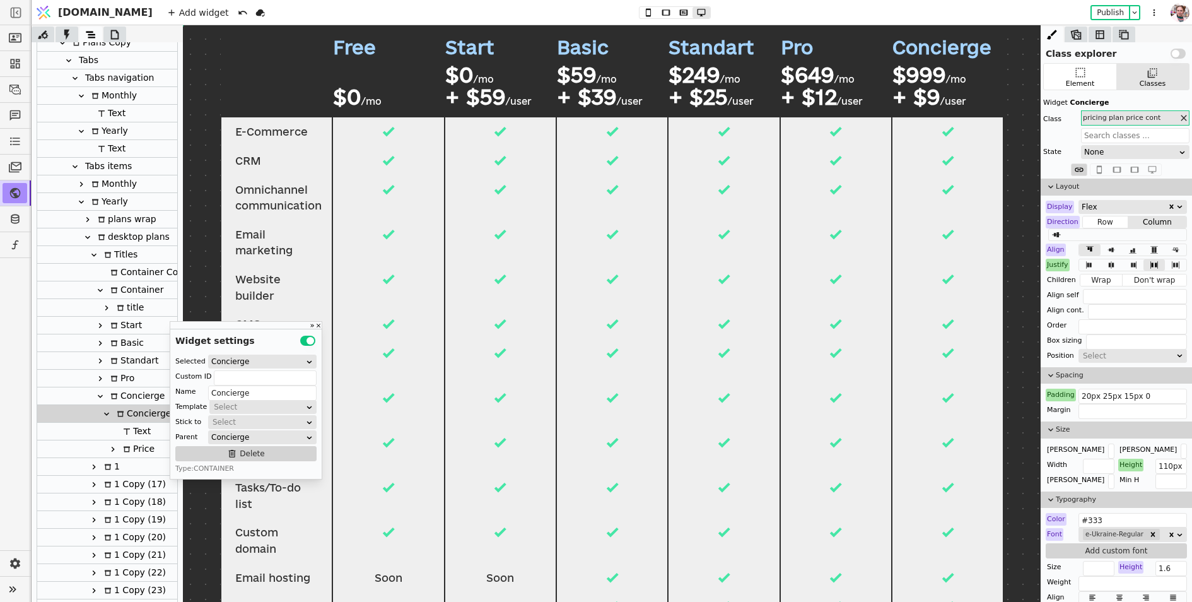
click at [111, 449] on icon at bounding box center [113, 449] width 10 height 10
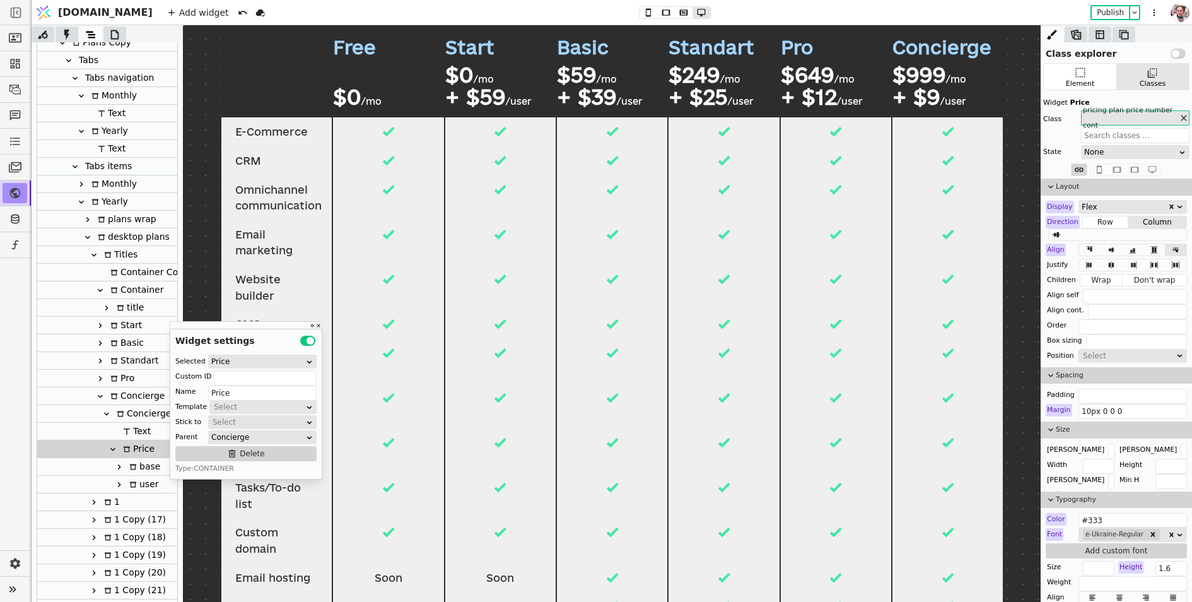
click at [120, 464] on icon at bounding box center [119, 467] width 10 height 10
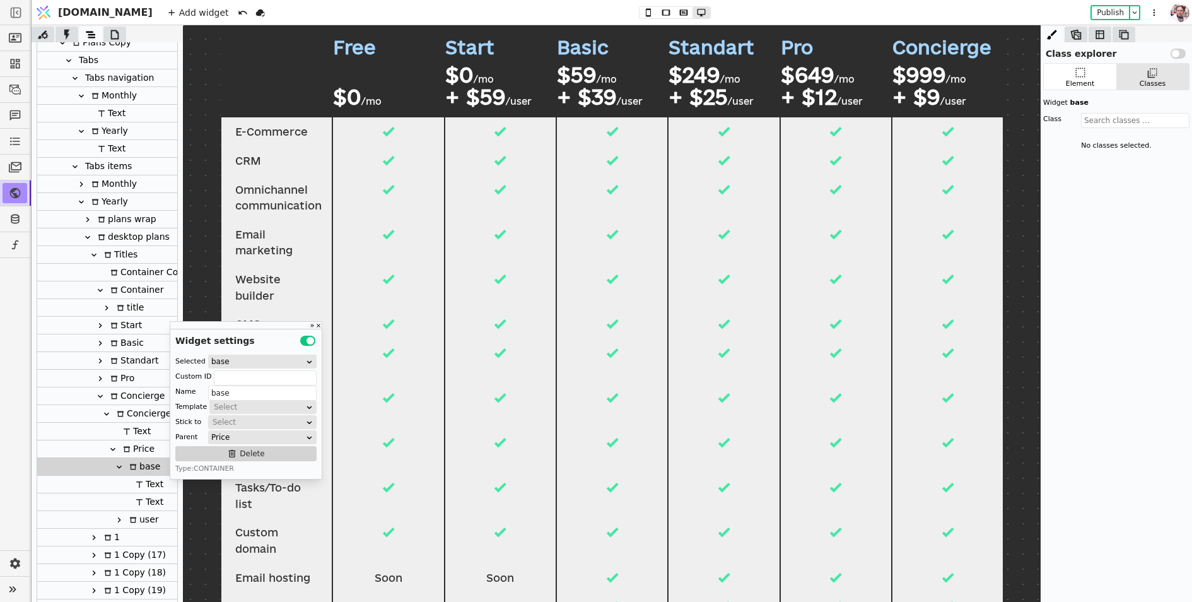
click at [132, 486] on div at bounding box center [133, 484] width 3 height 18
type input "Text"
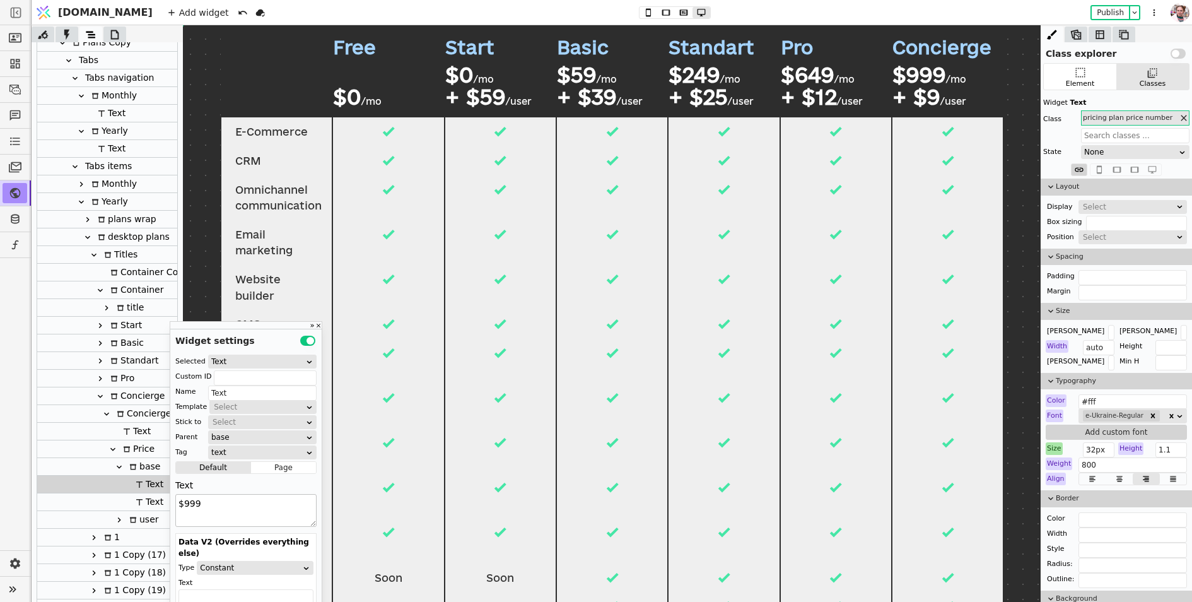
click at [229, 497] on textarea "$999" at bounding box center [245, 510] width 141 height 33
click at [187, 503] on textarea "$999" at bounding box center [245, 510] width 141 height 33
type textarea "$699"
click at [127, 500] on div at bounding box center [125, 501] width 13 height 17
click at [119, 515] on icon at bounding box center [119, 520] width 10 height 10
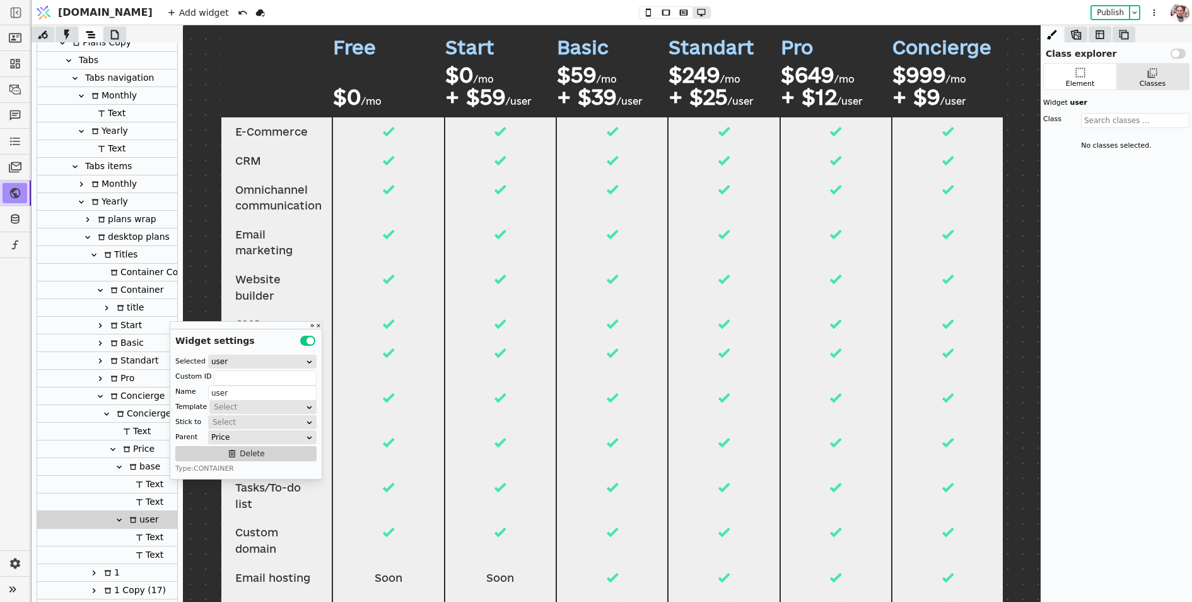
click at [132, 535] on div at bounding box center [133, 537] width 3 height 18
type input "Text"
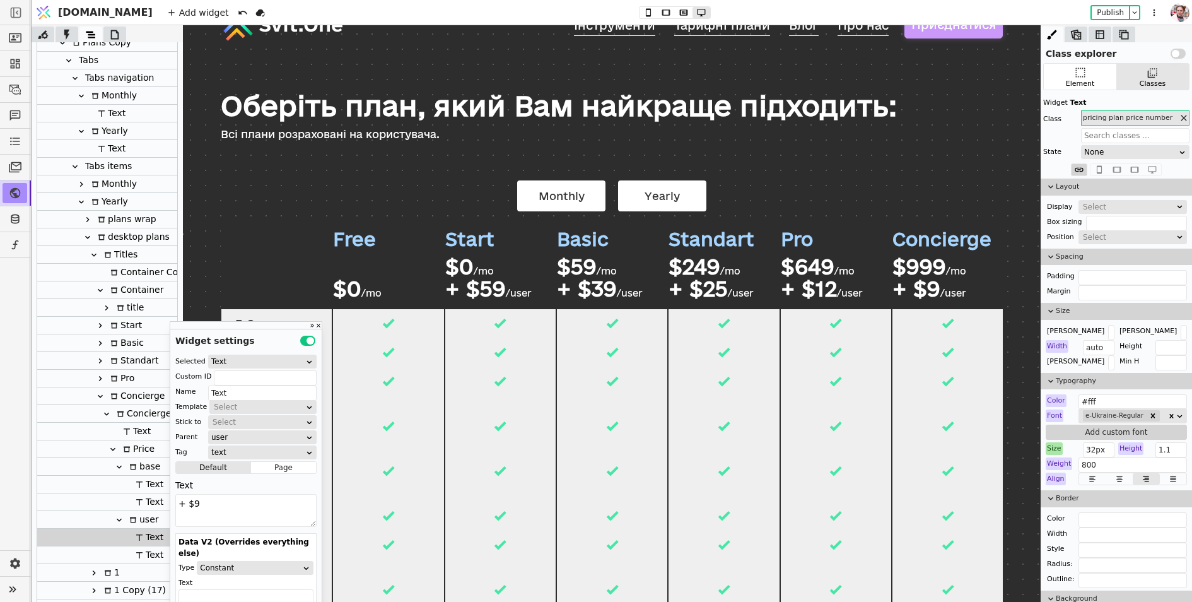
scroll to position [13, 0]
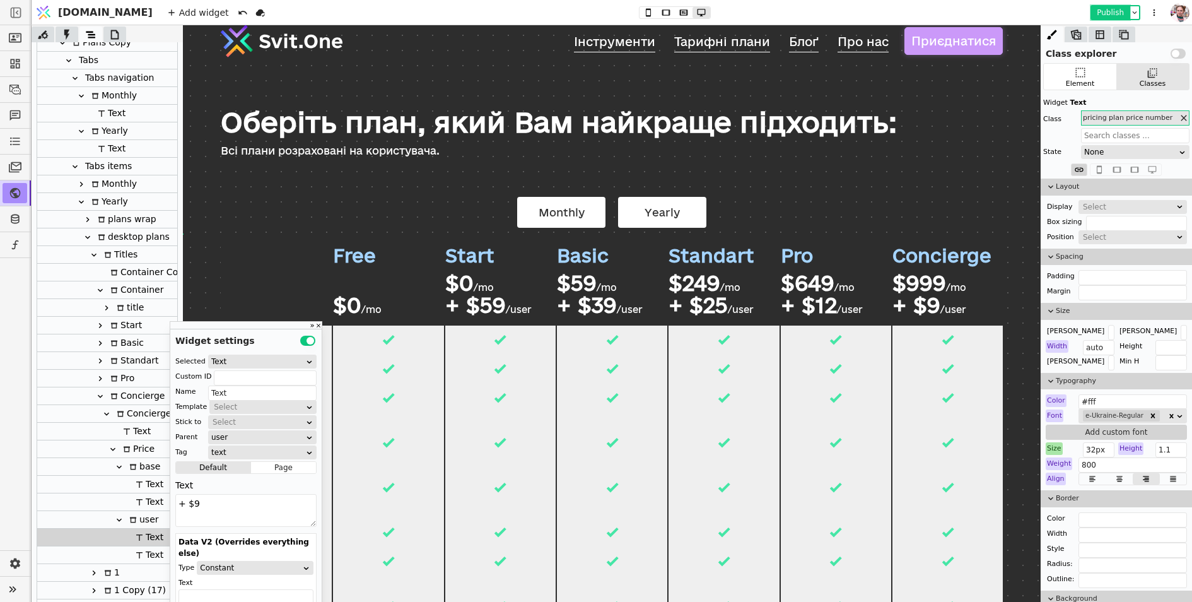
click at [1109, 10] on button "Publish" at bounding box center [1110, 12] width 37 height 13
